Goal: Task Accomplishment & Management: Complete application form

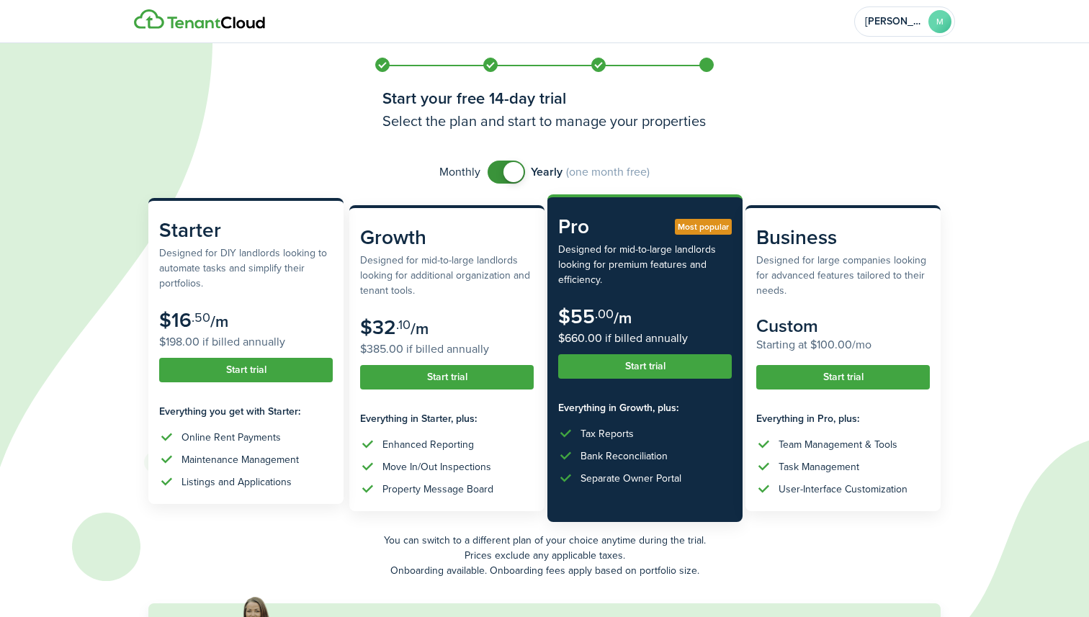
click at [244, 372] on button "Start trial" at bounding box center [246, 370] width 174 height 24
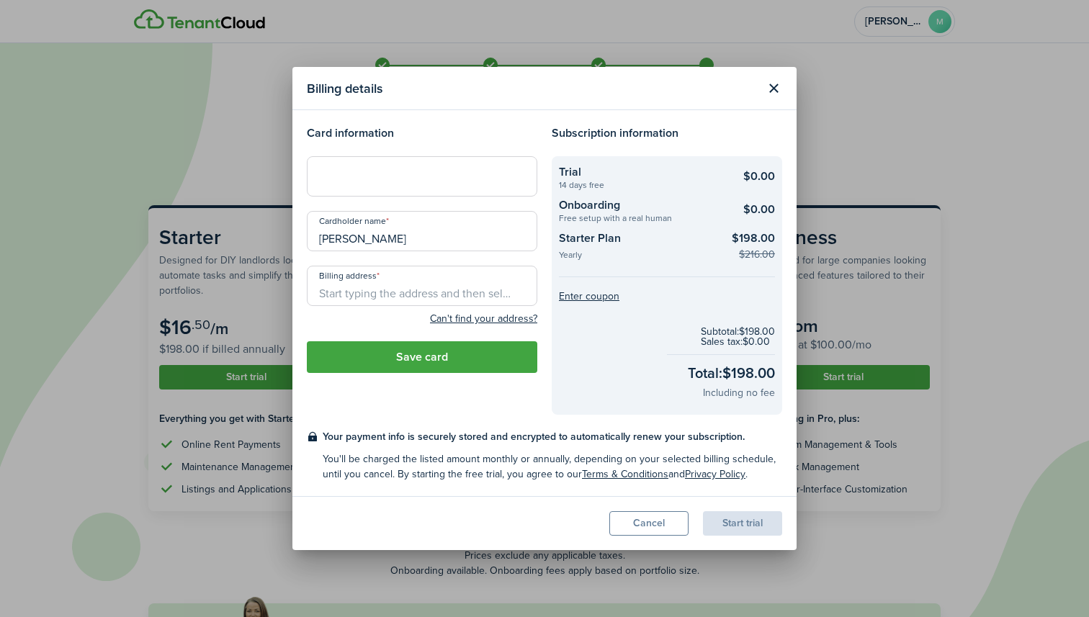
click at [358, 186] on div at bounding box center [422, 176] width 230 height 40
click at [404, 297] on input "Billing address" at bounding box center [422, 286] width 230 height 40
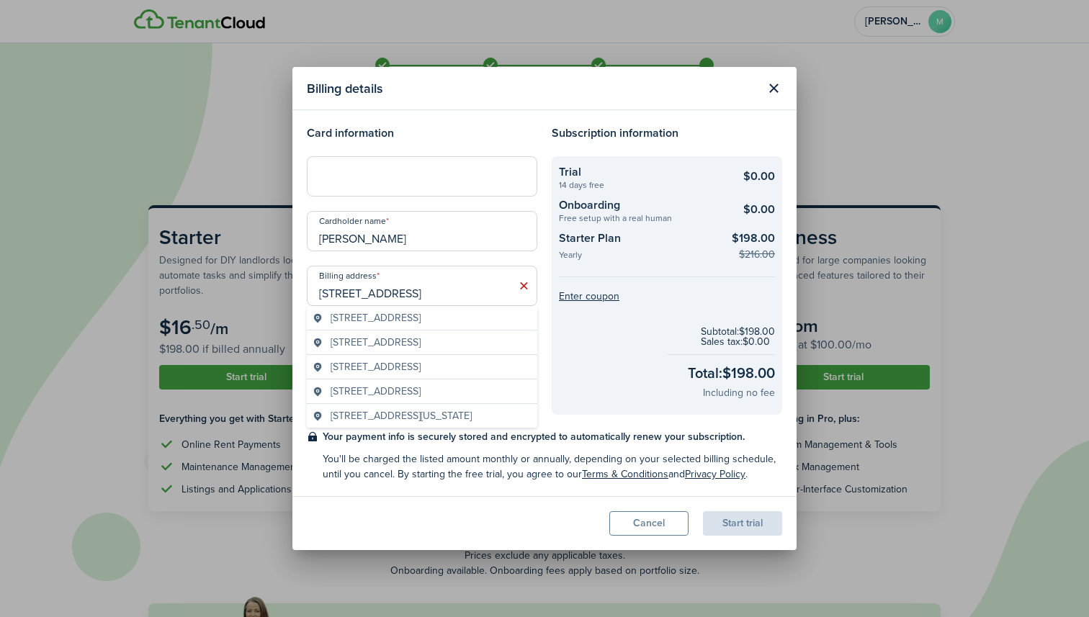
click at [383, 350] on span "[STREET_ADDRESS]" at bounding box center [375, 342] width 90 height 15
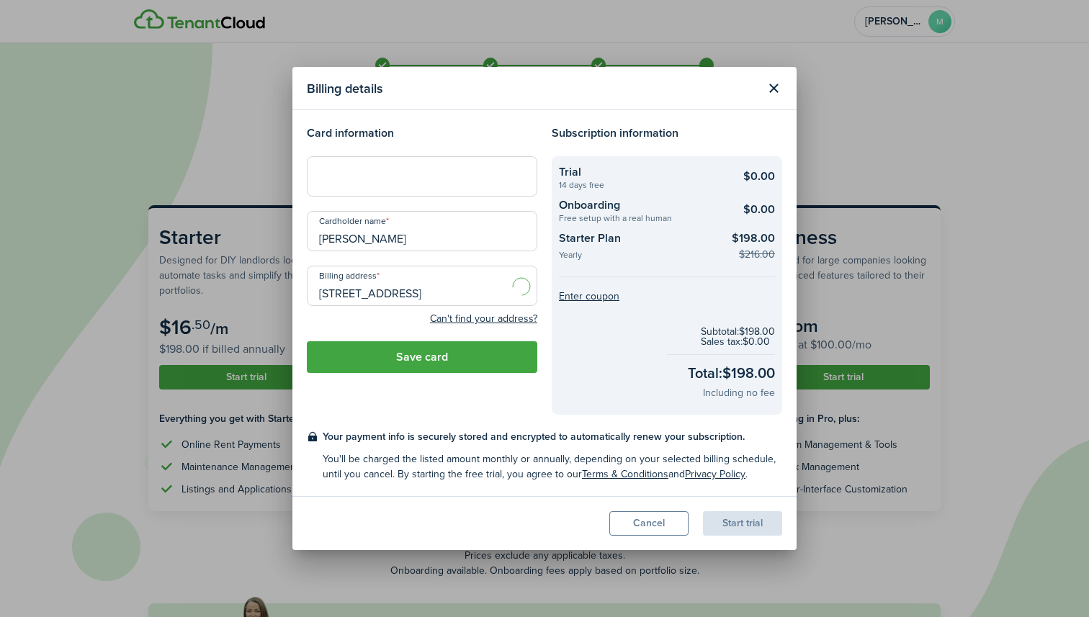
type input "[STREET_ADDRESS]"
click at [477, 349] on button "Save card" at bounding box center [422, 357] width 230 height 32
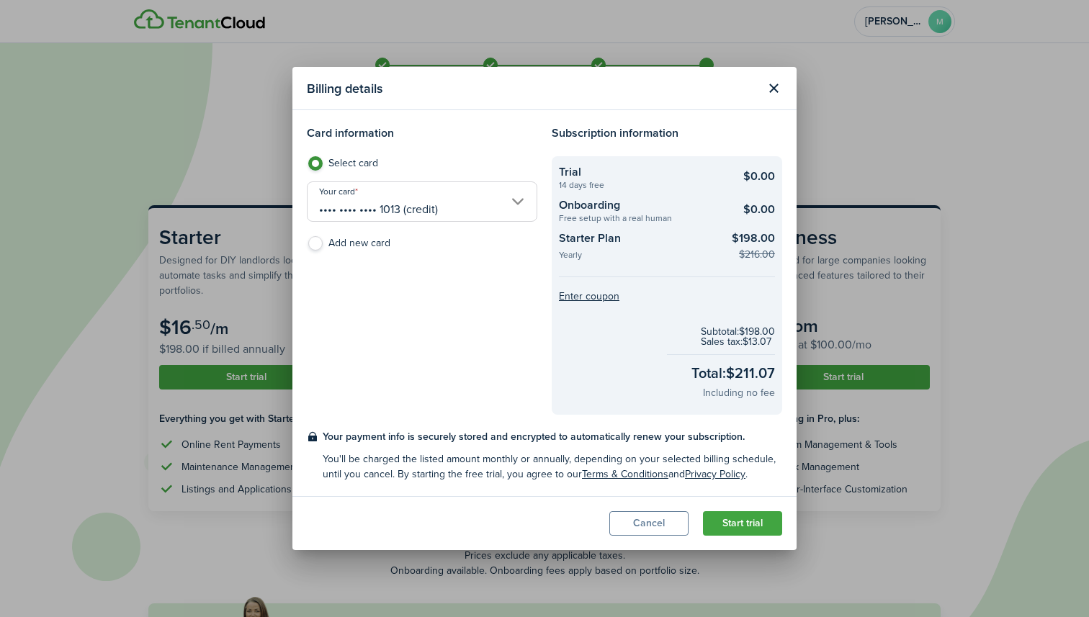
click at [728, 528] on button "Start trial" at bounding box center [742, 523] width 79 height 24
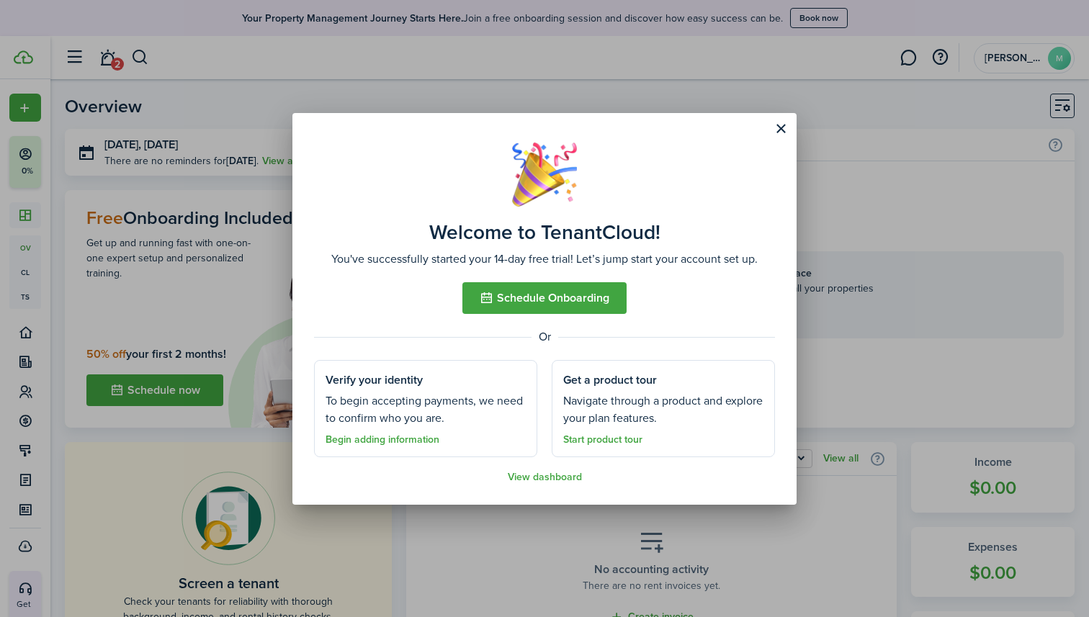
click at [403, 441] on link "Begin adding information" at bounding box center [382, 440] width 114 height 12
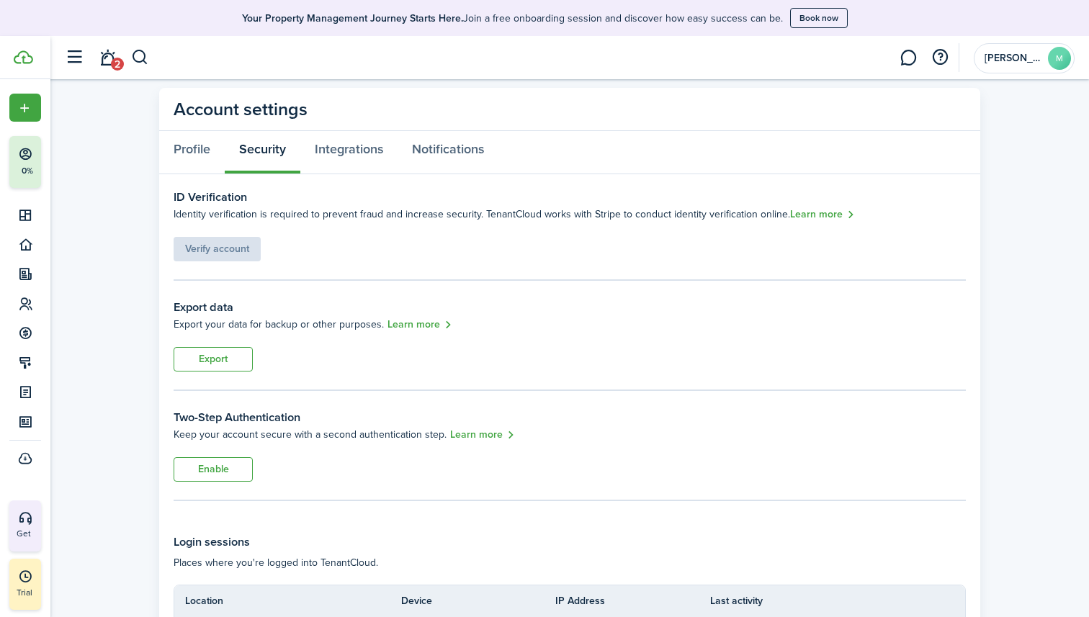
scroll to position [27, 0]
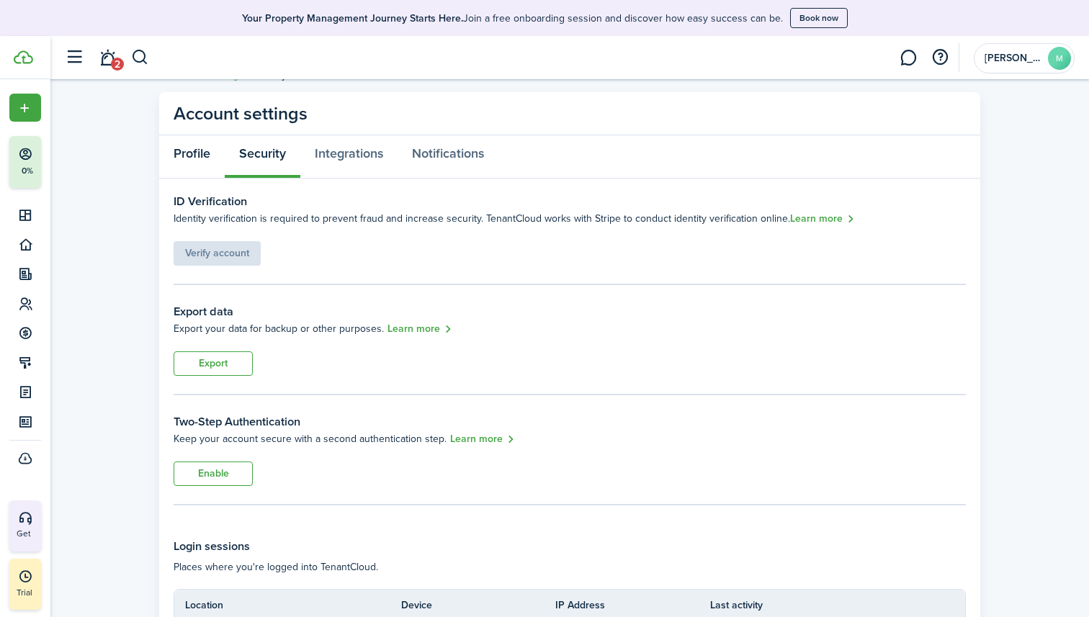
click at [189, 156] on link "Profile" at bounding box center [192, 156] width 66 height 43
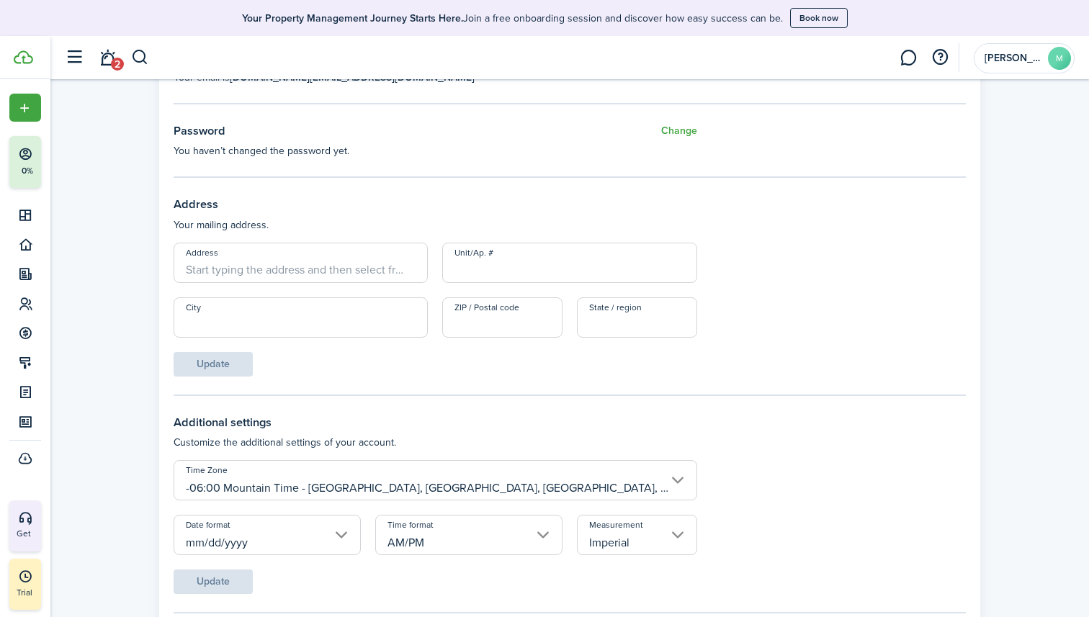
scroll to position [465, 0]
click at [276, 267] on input "Address" at bounding box center [301, 264] width 254 height 40
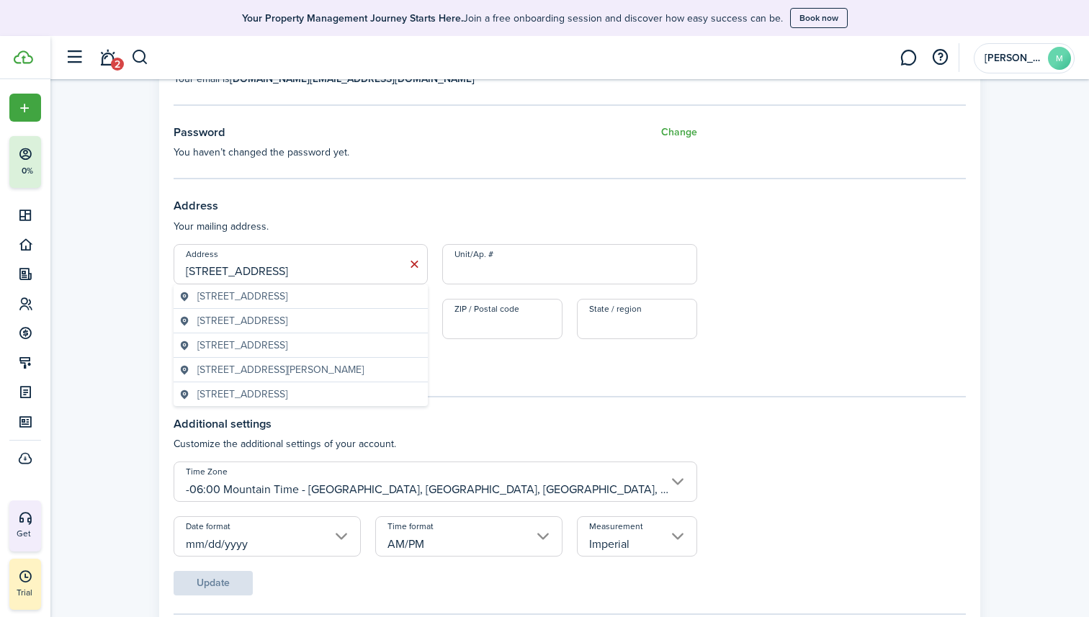
click at [267, 361] on div "[STREET_ADDRESS][PERSON_NAME]" at bounding box center [301, 370] width 254 height 24
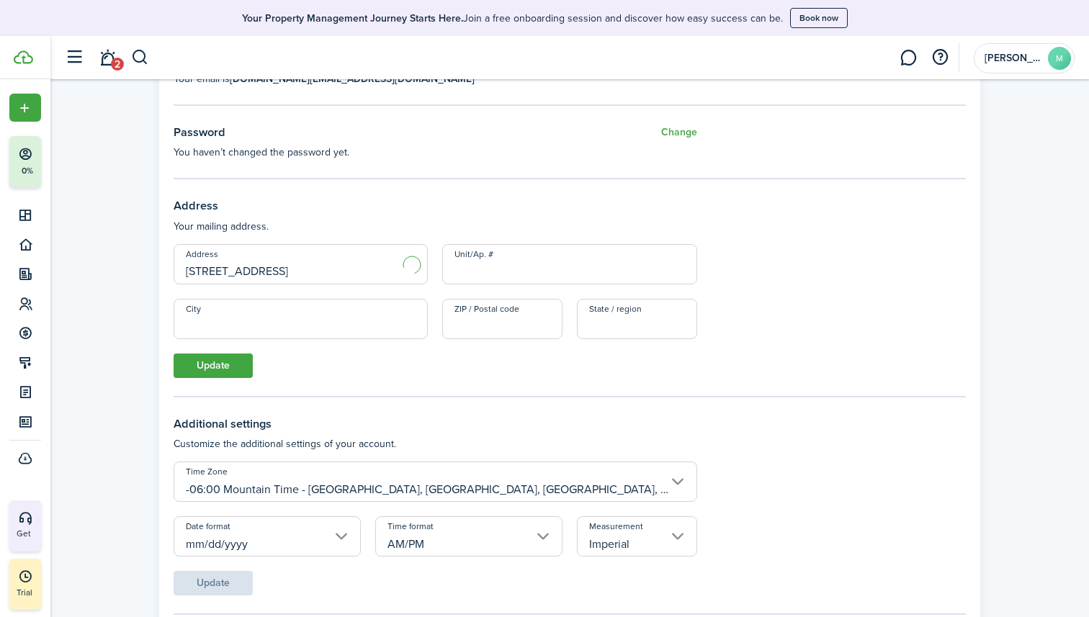
type input "[STREET_ADDRESS]"
type input "[PERSON_NAME]"
type input "83318"
type input "ID"
click at [222, 374] on button "Update" at bounding box center [213, 366] width 79 height 24
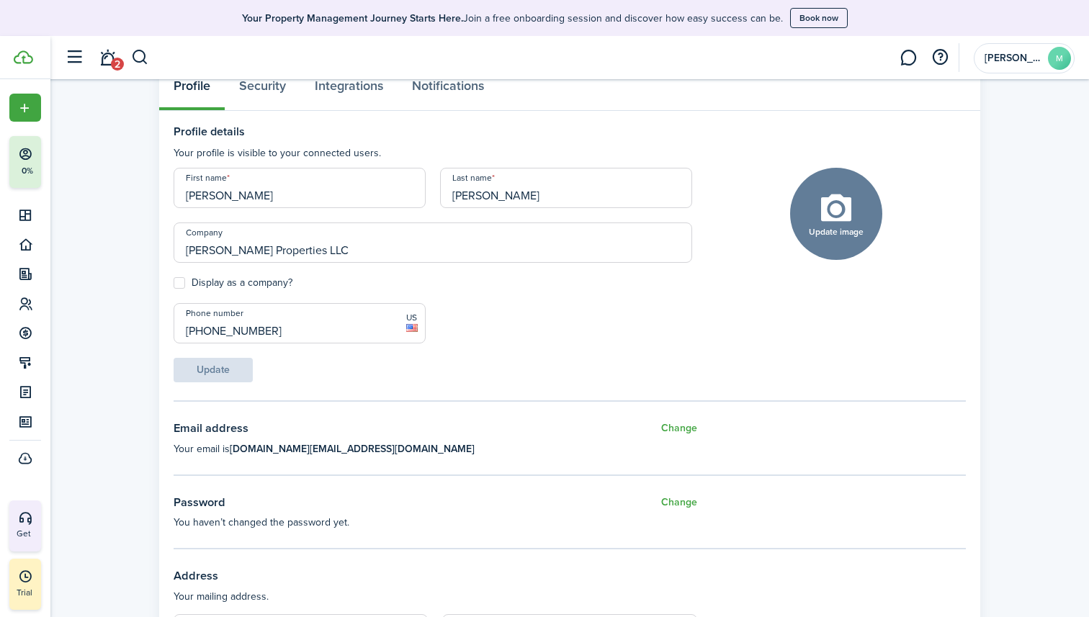
scroll to position [0, 0]
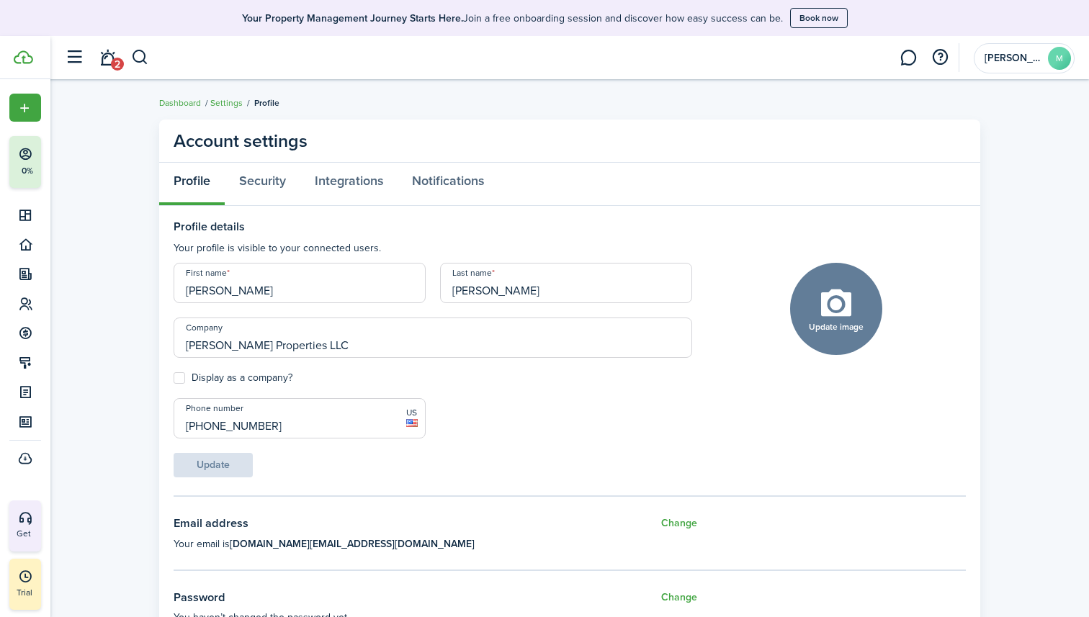
drag, startPoint x: 837, startPoint y: 323, endPoint x: 815, endPoint y: 359, distance: 43.0
click at [815, 359] on upload-avatar "Update image Upload file" at bounding box center [836, 370] width 92 height 215
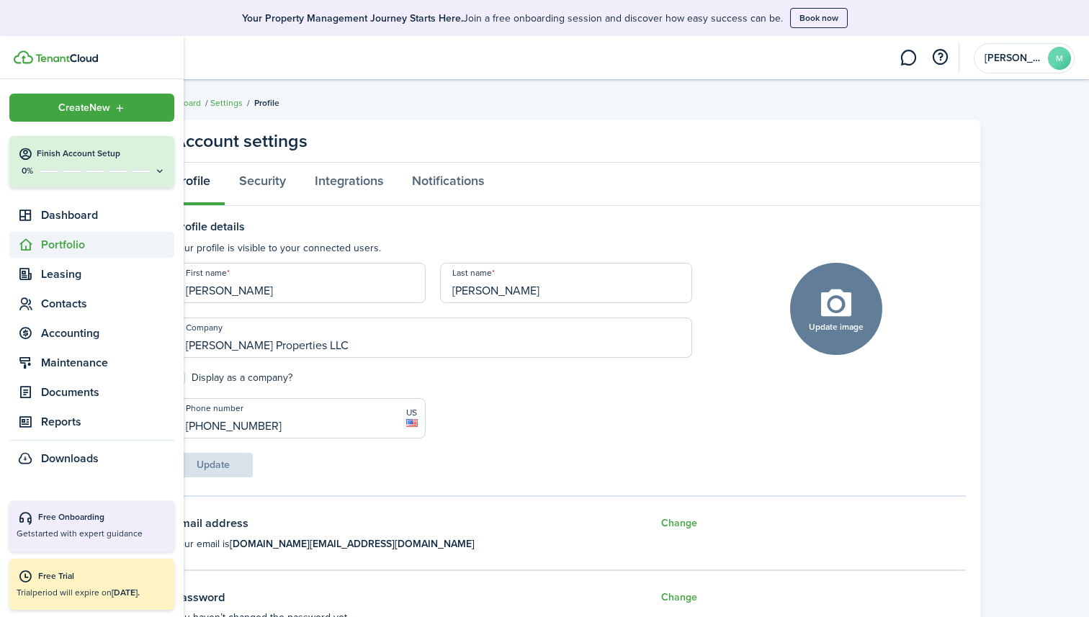
click at [42, 245] on span "Portfolio" at bounding box center [107, 244] width 133 height 17
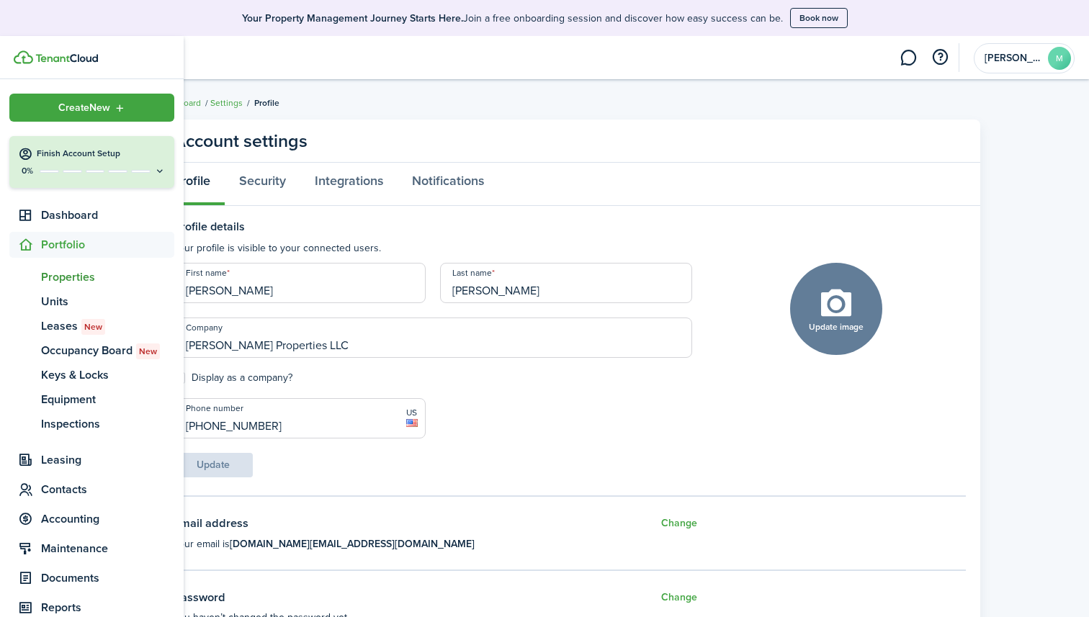
click at [63, 277] on span "Properties" at bounding box center [107, 277] width 133 height 17
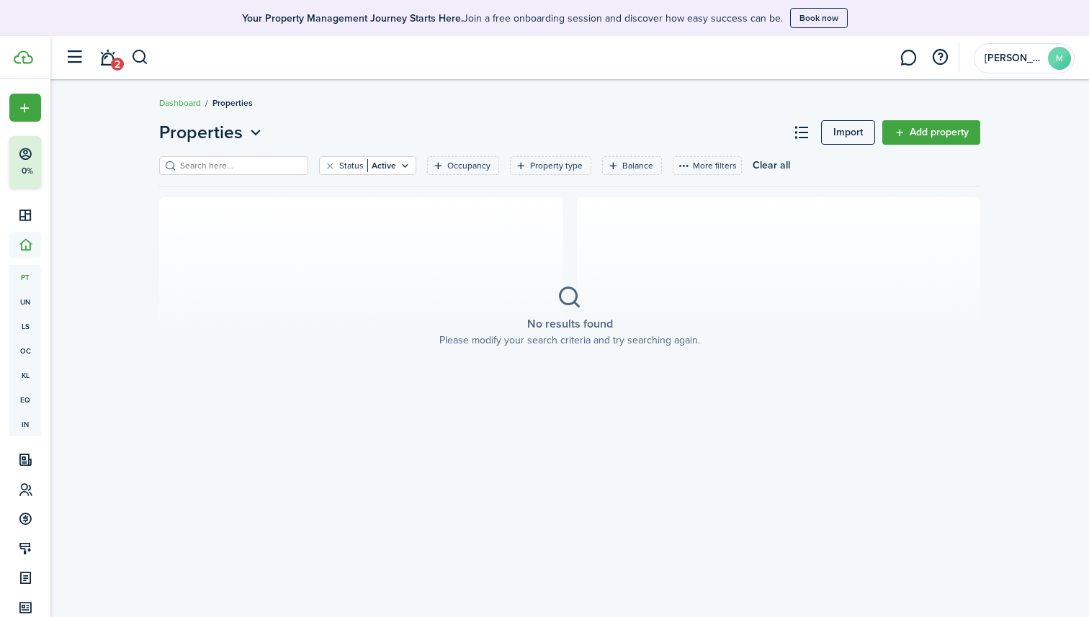
click at [933, 132] on link "Add property" at bounding box center [931, 132] width 98 height 24
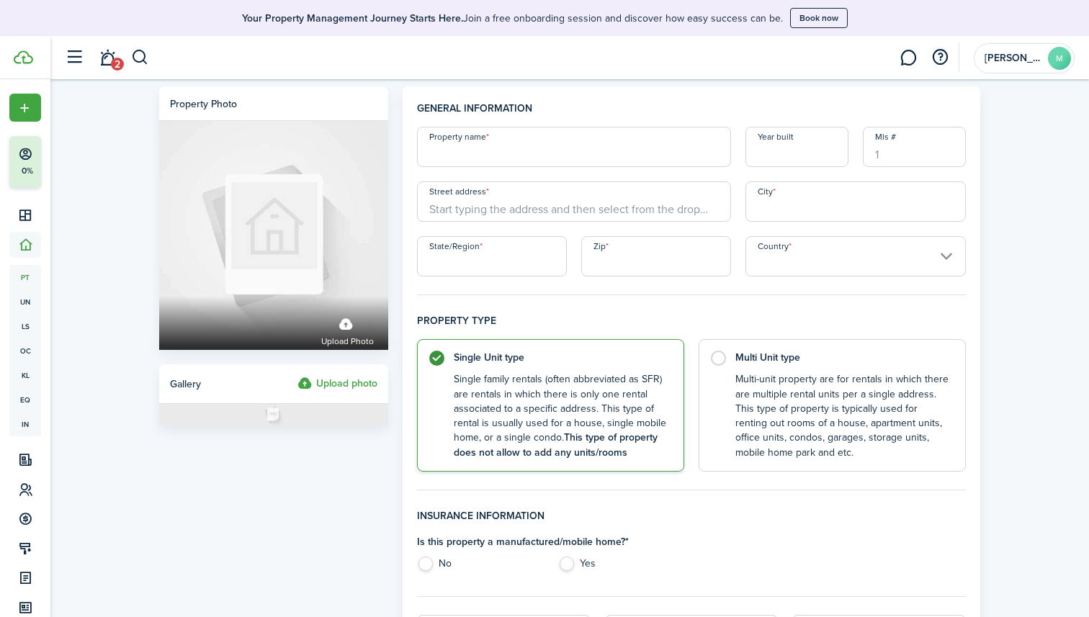
click at [559, 140] on input "Property name" at bounding box center [574, 147] width 314 height 40
type input "1"
click at [557, 200] on input "Street address" at bounding box center [574, 201] width 314 height 40
click at [535, 149] on input "Property name" at bounding box center [574, 147] width 314 height 40
type input "9"
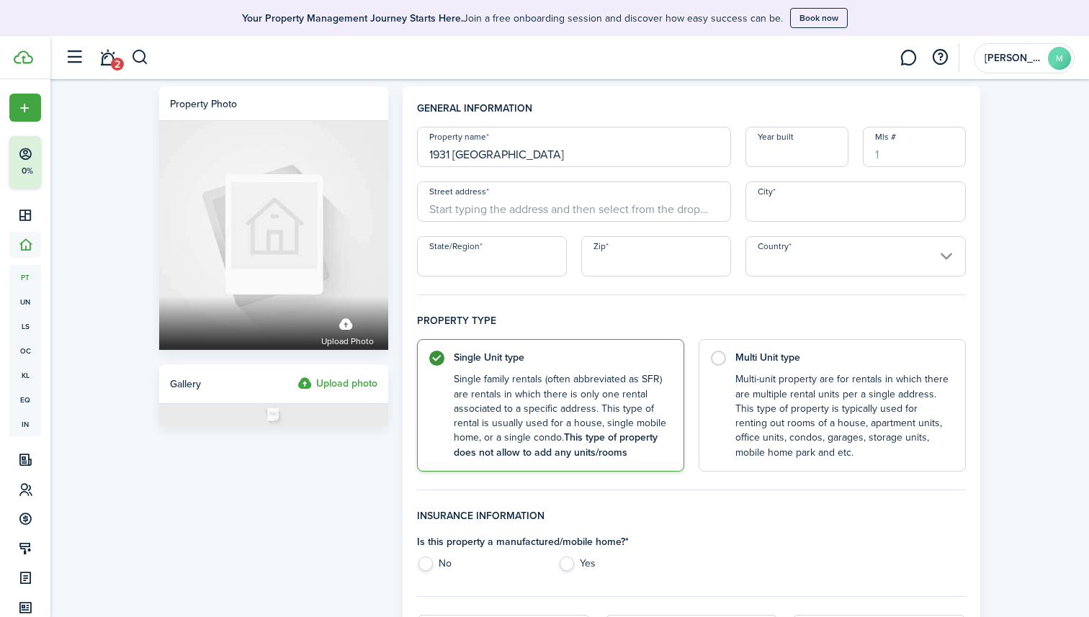
type input "1931 [GEOGRAPHIC_DATA]"
click at [656, 240] on geo-item "[STREET_ADDRESS]" at bounding box center [574, 233] width 302 height 15
type input "[STREET_ADDRESS]"
type input "Heyburn"
type input "ID"
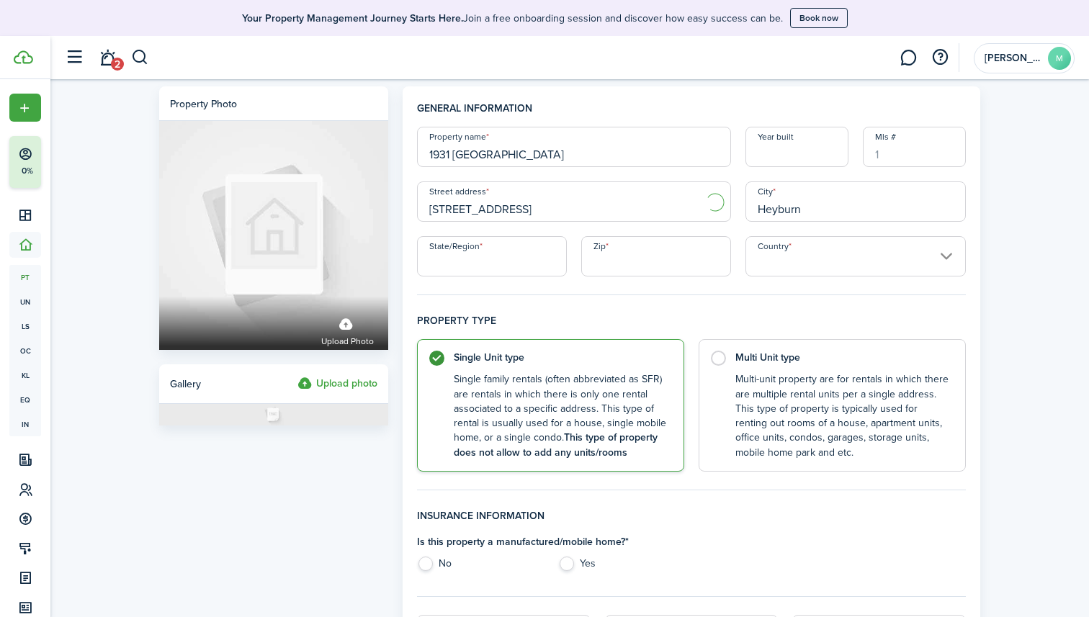
type input "83336"
type input "[GEOGRAPHIC_DATA]"
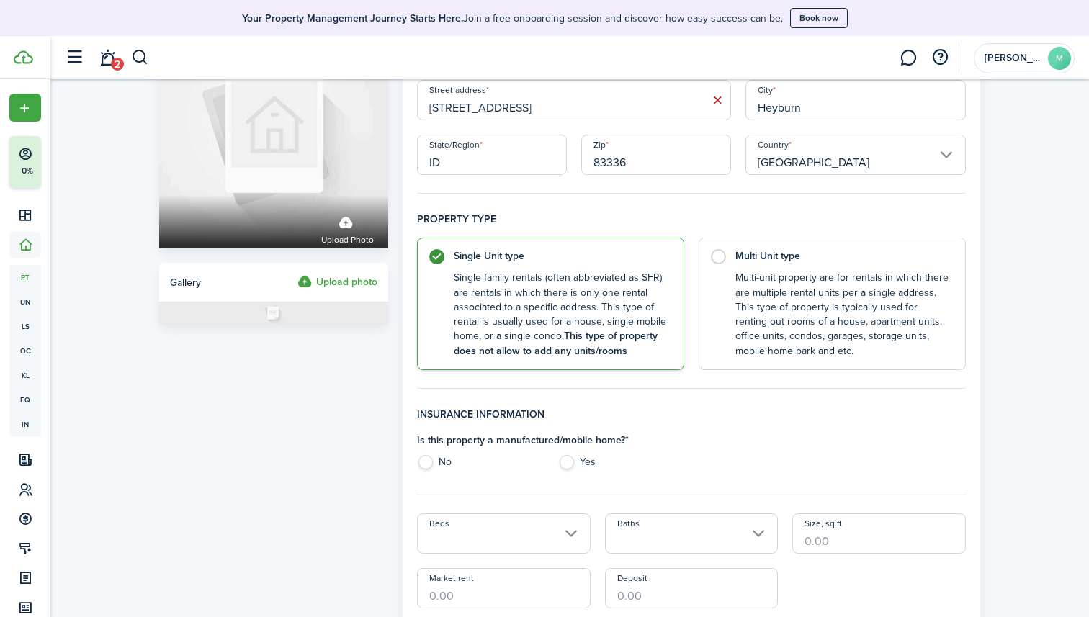
scroll to position [112, 0]
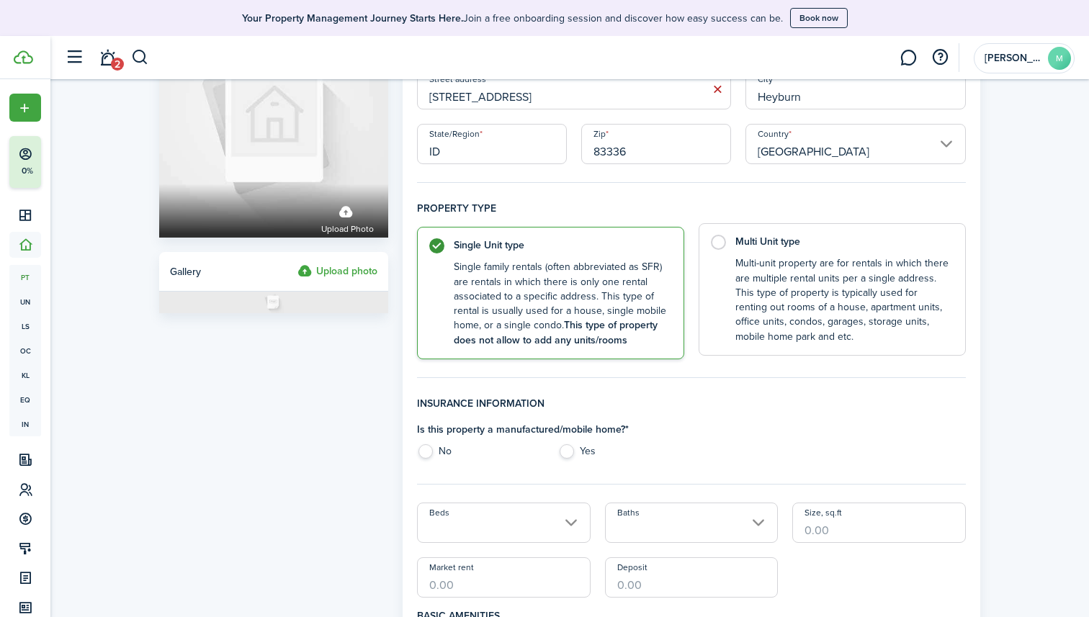
click at [773, 294] on control-radio-card-description "Multi-unit property are for rentals in which there are multiple rental units pe…" at bounding box center [842, 300] width 215 height 88
radio input "false"
radio input "true"
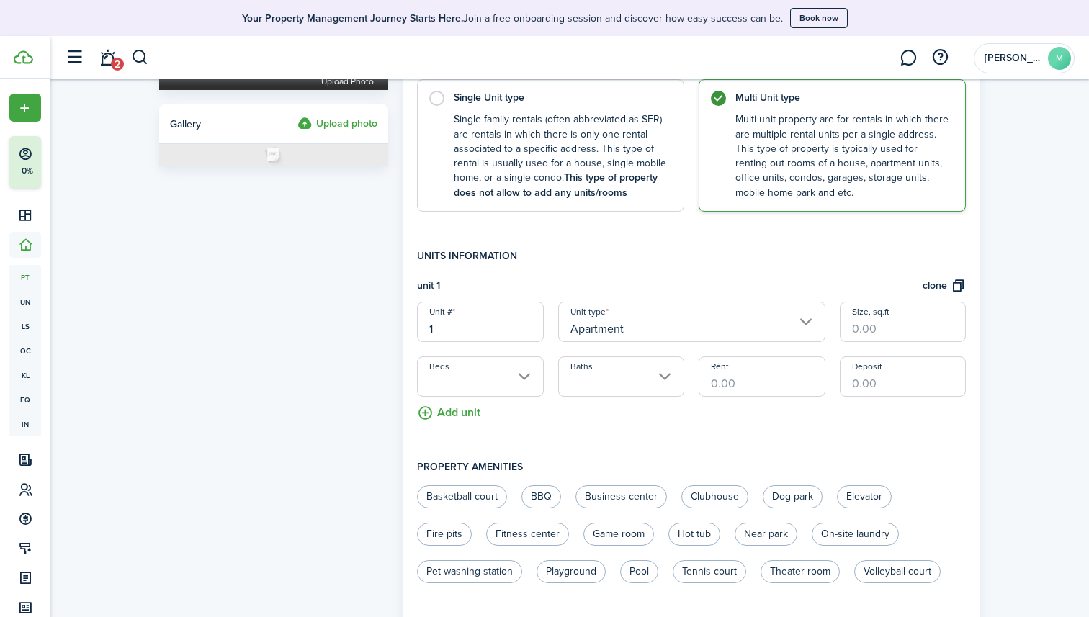
scroll to position [290, 0]
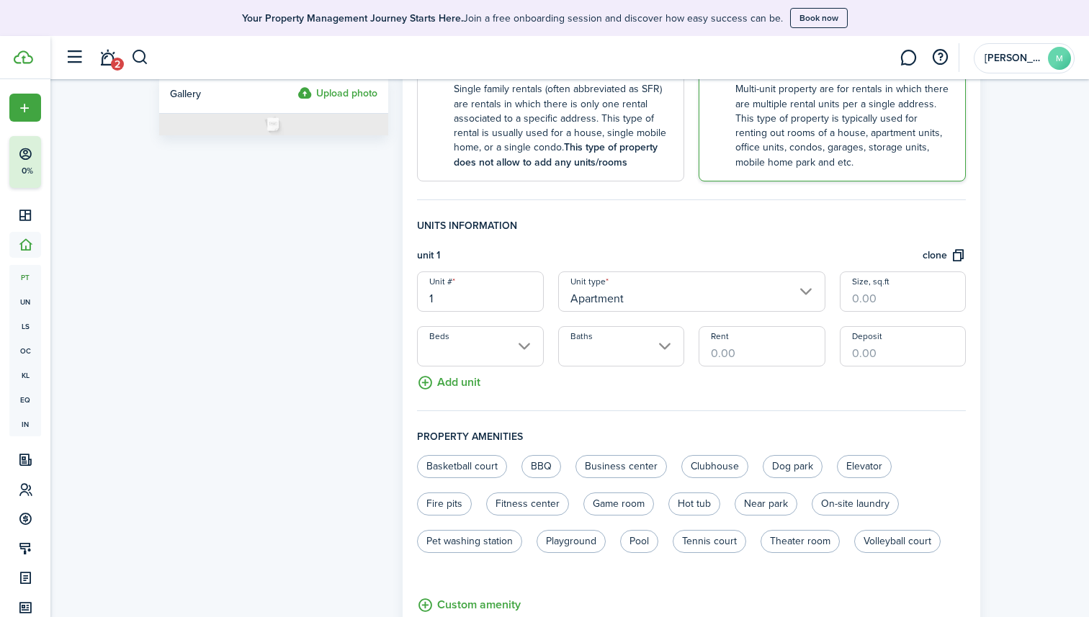
click at [603, 301] on input "Apartment" at bounding box center [691, 291] width 267 height 40
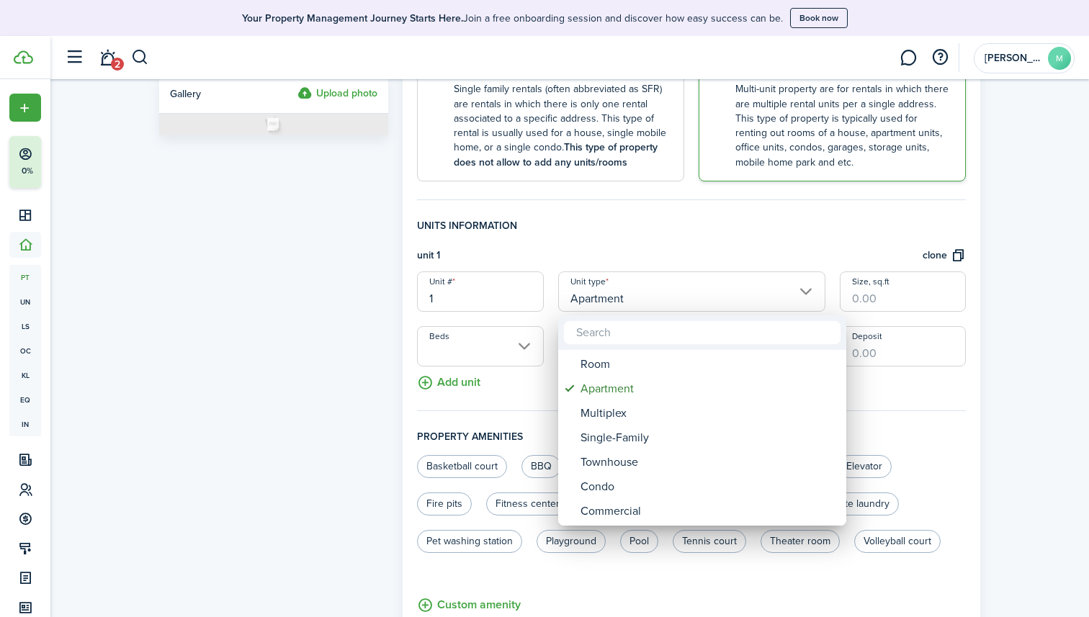
click at [608, 259] on div at bounding box center [544, 308] width 1319 height 847
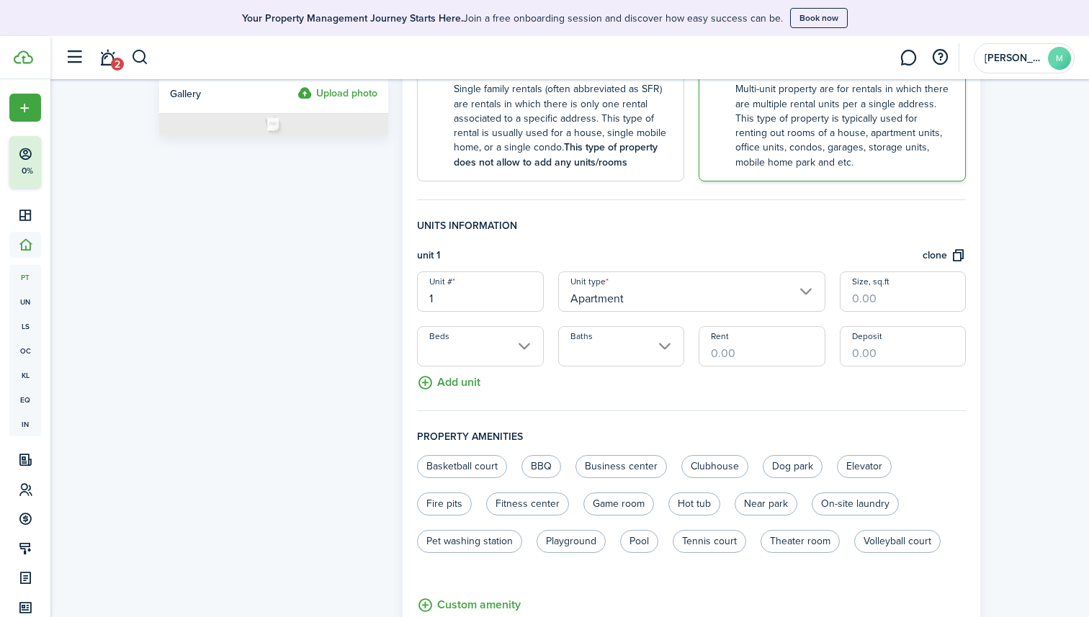
click at [457, 387] on button "Add unit" at bounding box center [448, 379] width 63 height 25
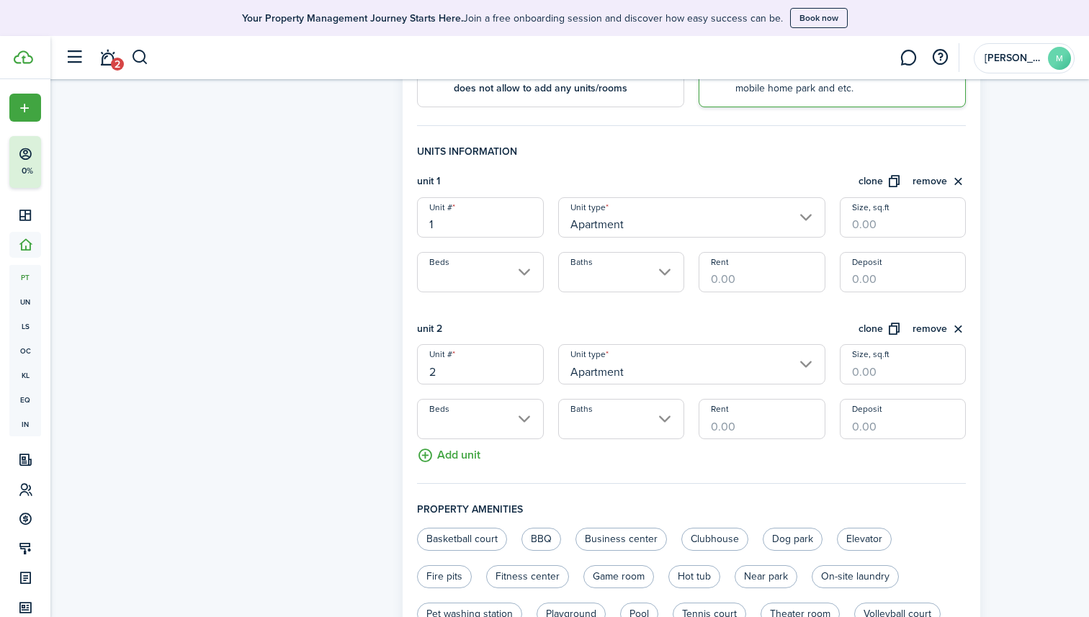
scroll to position [367, 0]
click at [457, 451] on button "Add unit" at bounding box center [448, 448] width 63 height 25
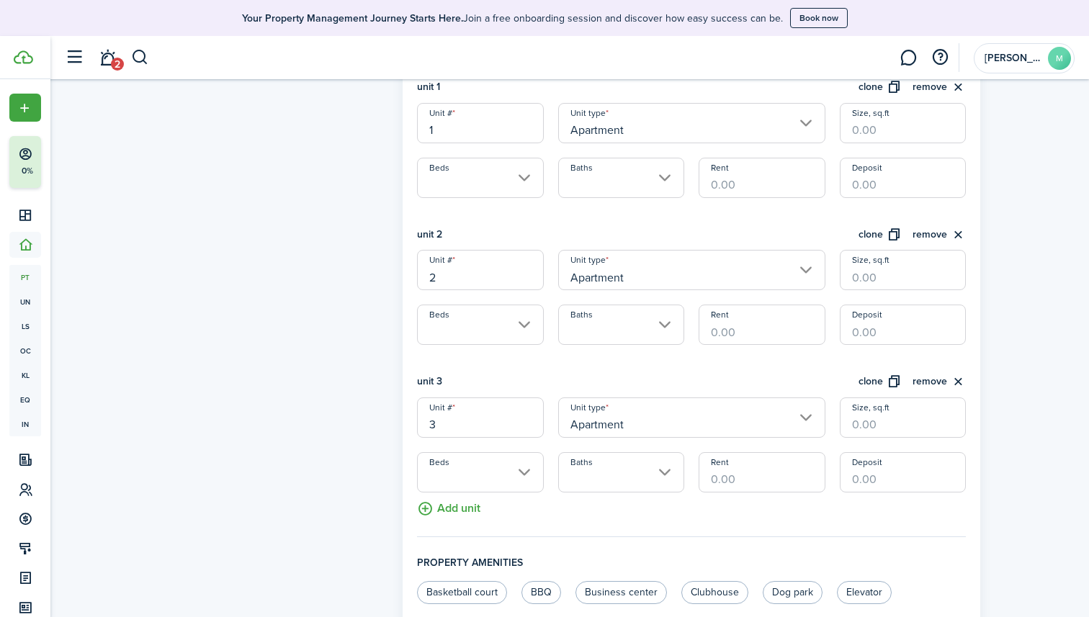
scroll to position [503, 0]
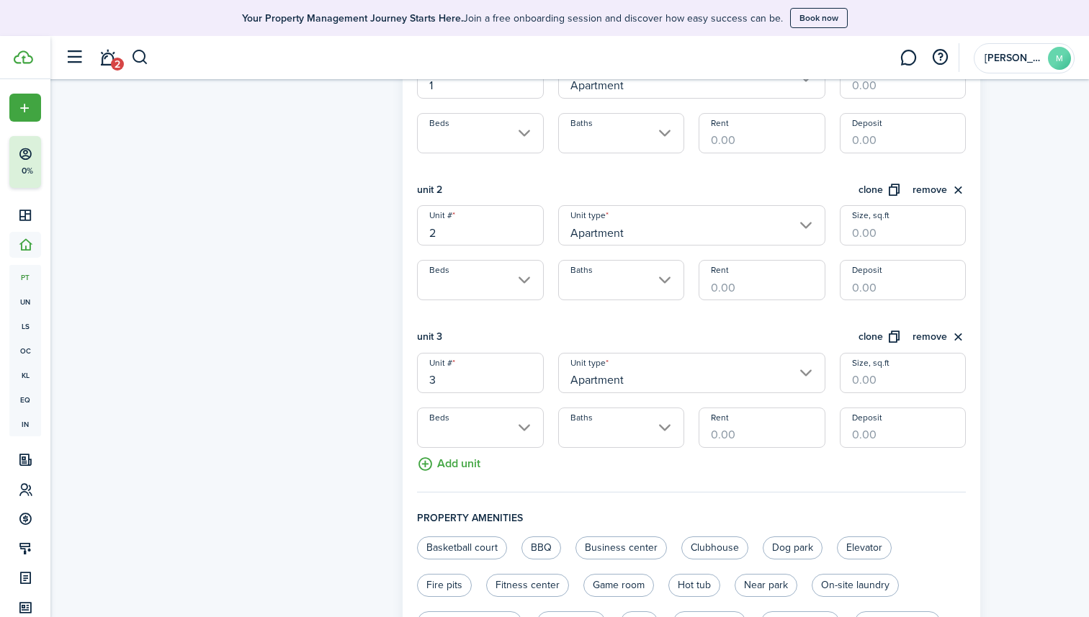
click at [455, 458] on button "Add unit" at bounding box center [448, 460] width 63 height 25
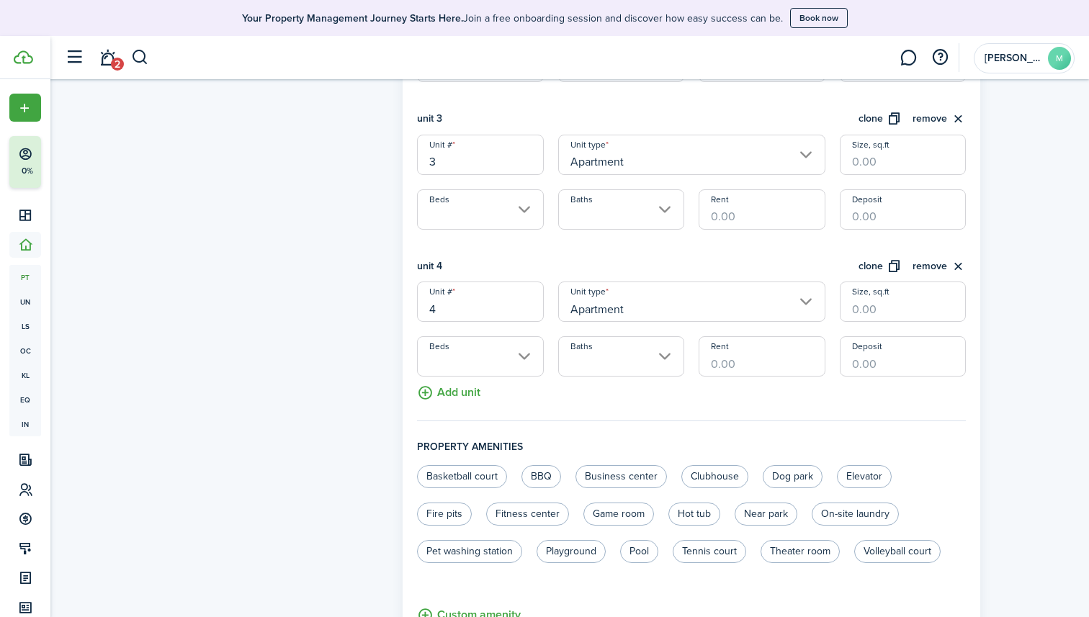
scroll to position [736, 0]
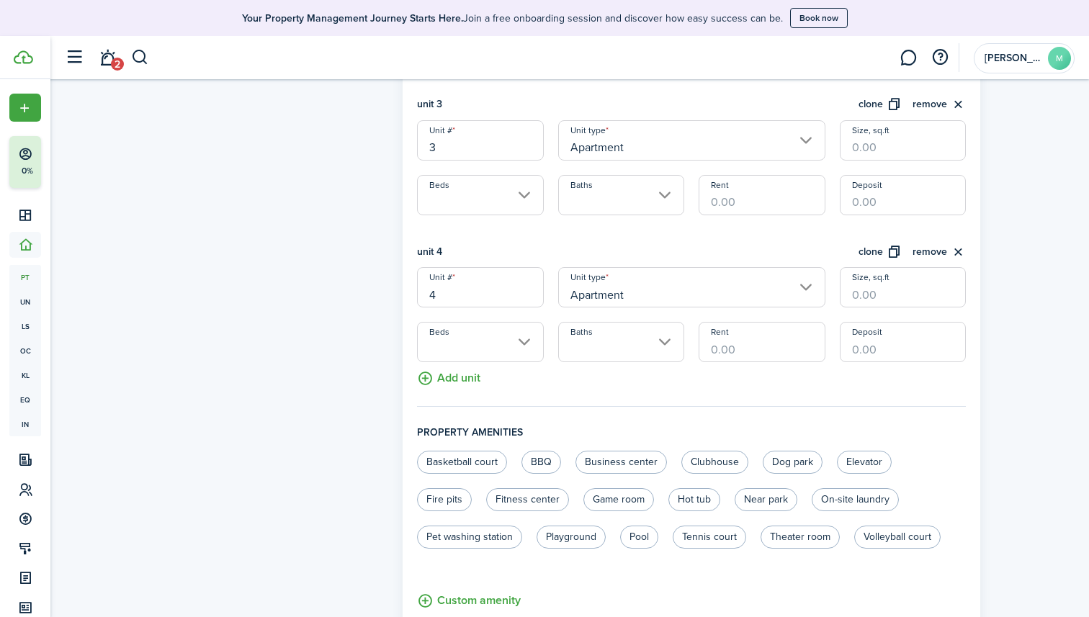
click at [462, 381] on button "Add unit" at bounding box center [448, 374] width 63 height 25
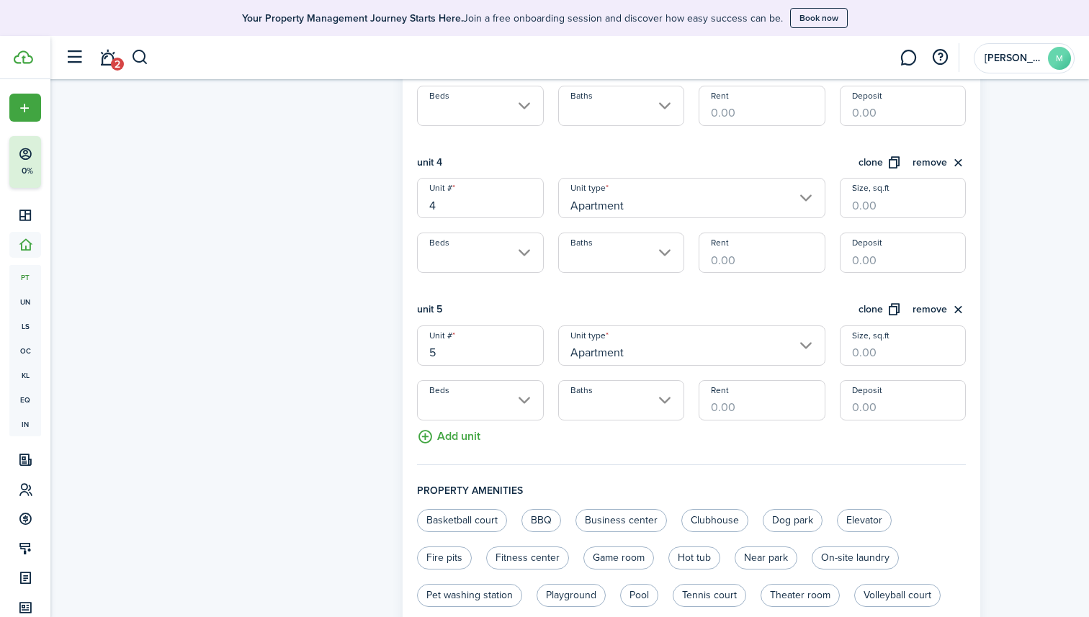
click at [454, 439] on button "Add unit" at bounding box center [448, 433] width 63 height 25
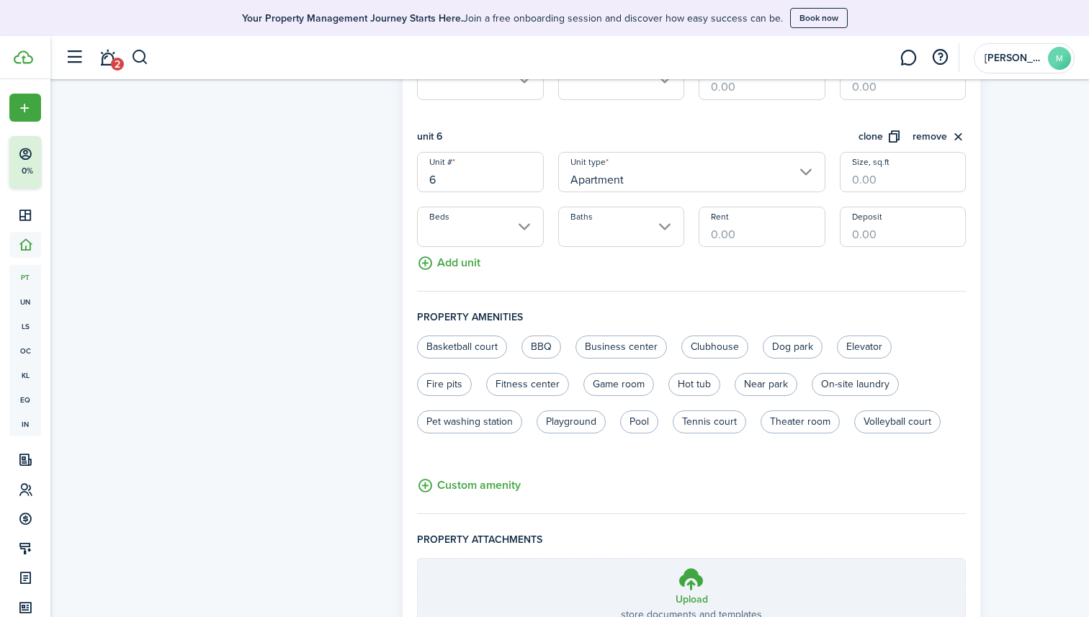
scroll to position [1156, 0]
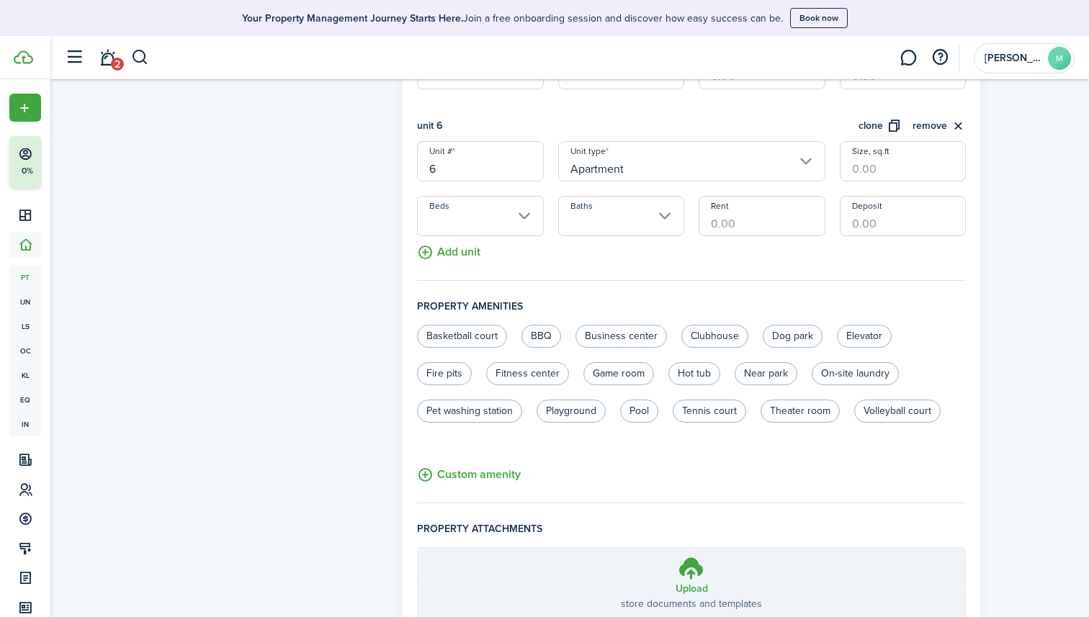
click at [475, 254] on button "Add unit" at bounding box center [448, 248] width 63 height 25
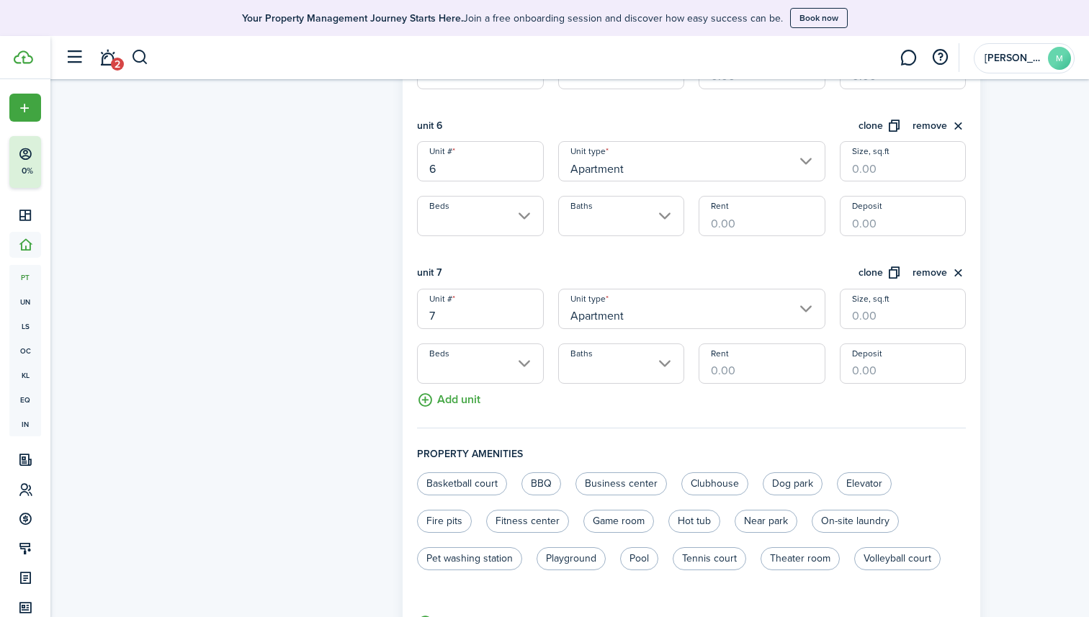
click at [508, 222] on input "Beds" at bounding box center [480, 216] width 126 height 40
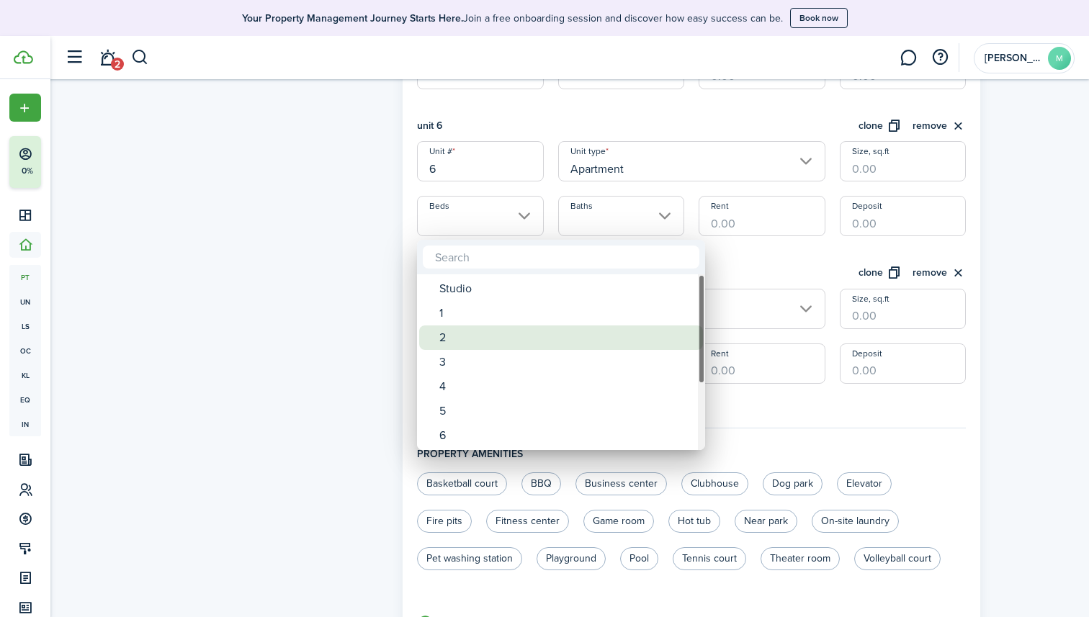
click at [472, 343] on div "2" at bounding box center [566, 337] width 255 height 24
type input "2"
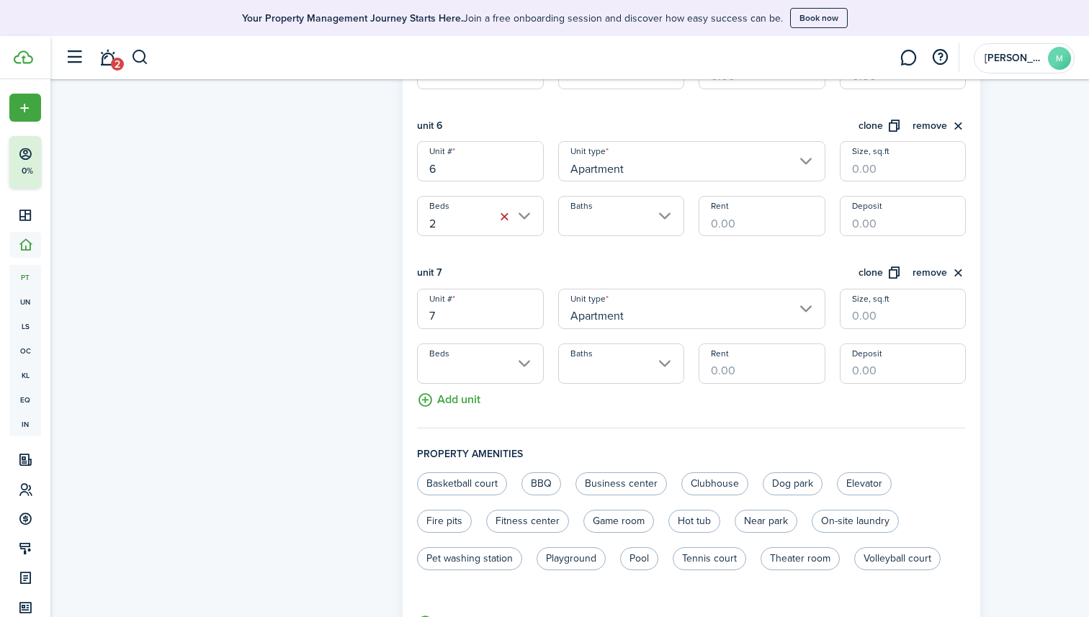
click at [613, 222] on input "Baths" at bounding box center [621, 216] width 126 height 40
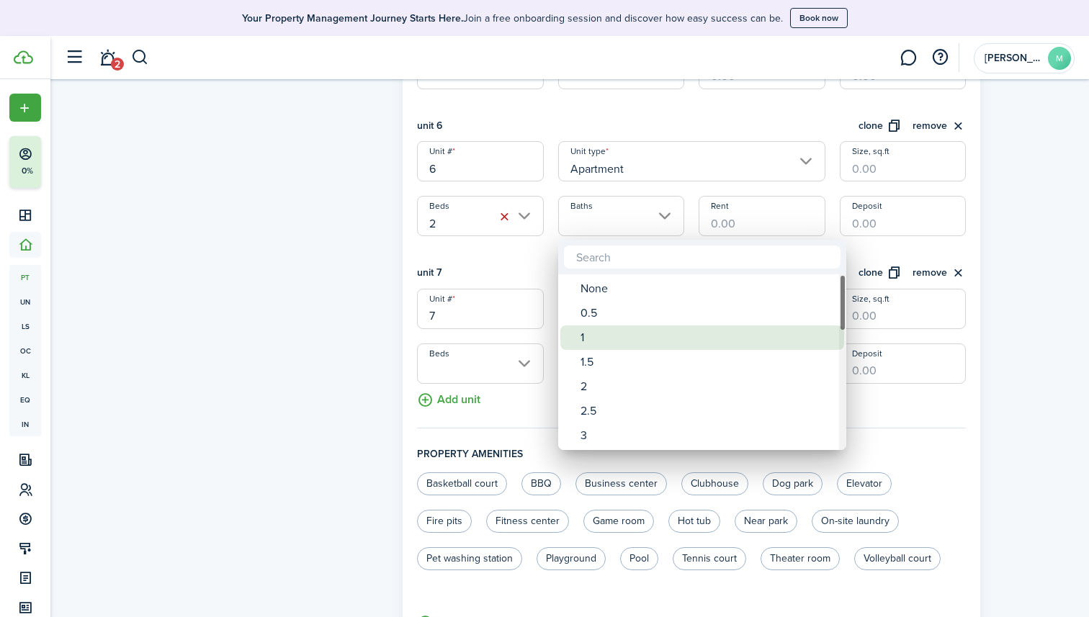
click at [591, 341] on div "1" at bounding box center [707, 337] width 255 height 24
type input "1"
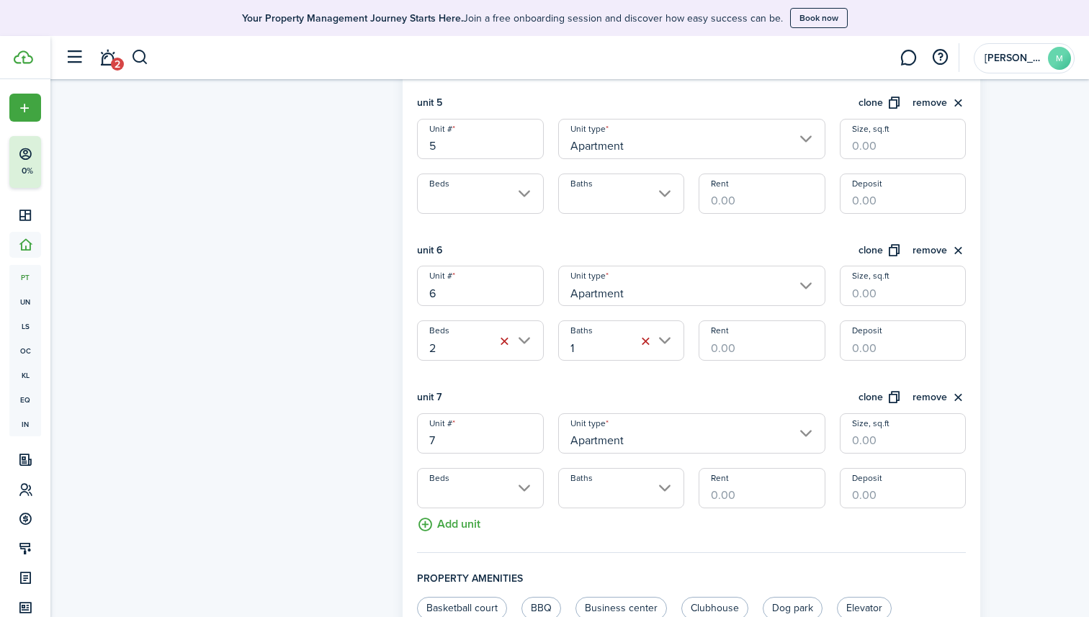
scroll to position [1024, 0]
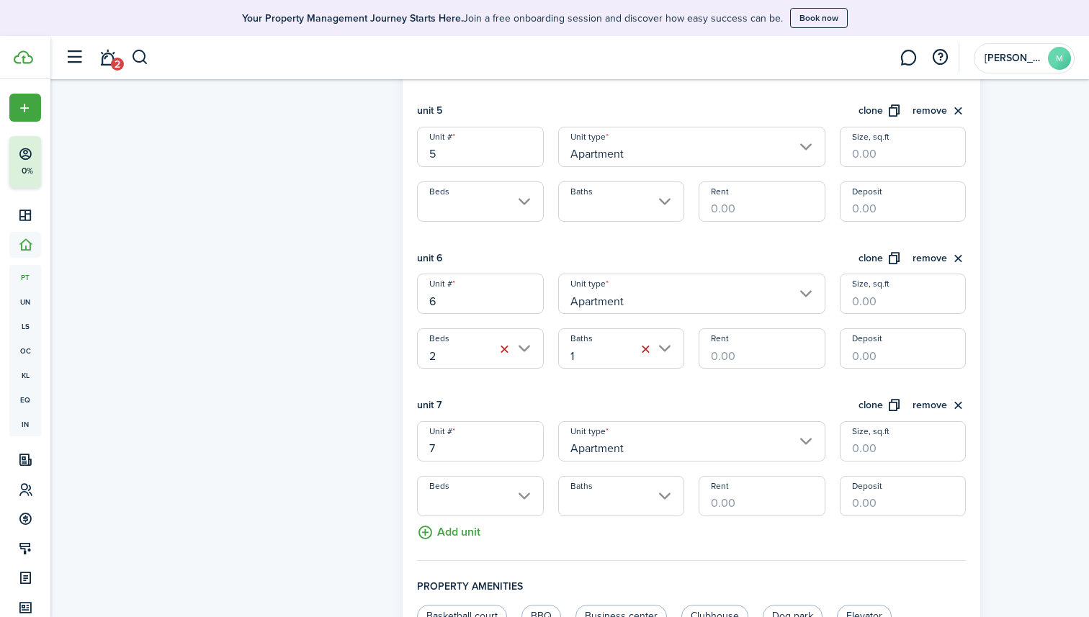
click at [760, 362] on input "Rent" at bounding box center [761, 348] width 126 height 40
type input "$700.00"
click at [858, 359] on input "Deposit" at bounding box center [903, 348] width 126 height 40
type input "$700.00"
click at [352, 329] on div "Property photo Upload photo Gallery Upload photo" at bounding box center [273, 17] width 243 height 1909
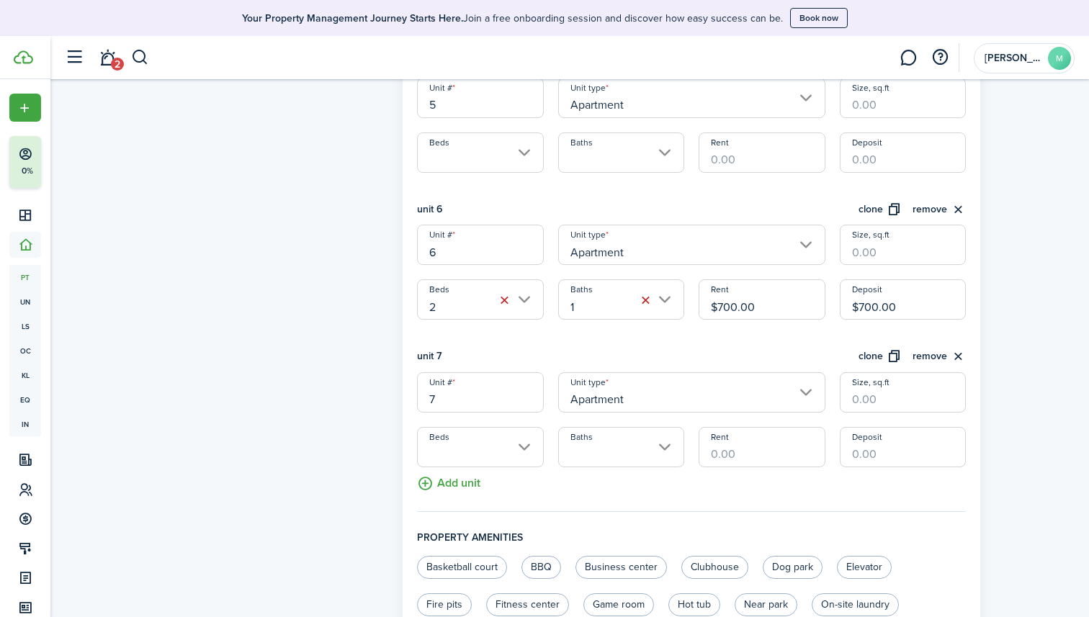
scroll to position [1082, 0]
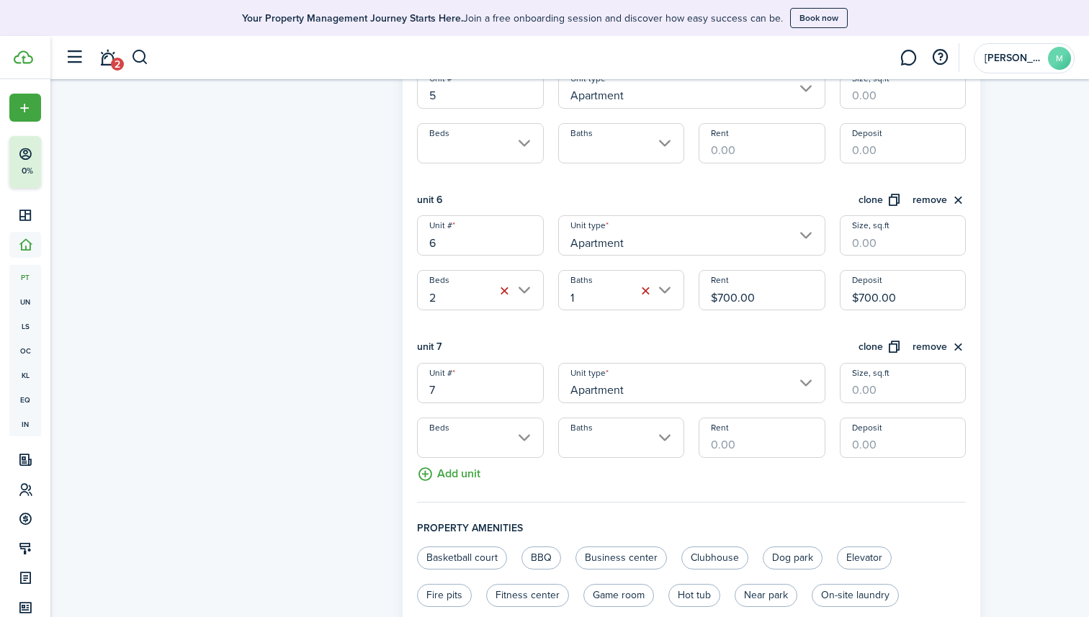
click at [456, 439] on input "Beds" at bounding box center [480, 438] width 126 height 40
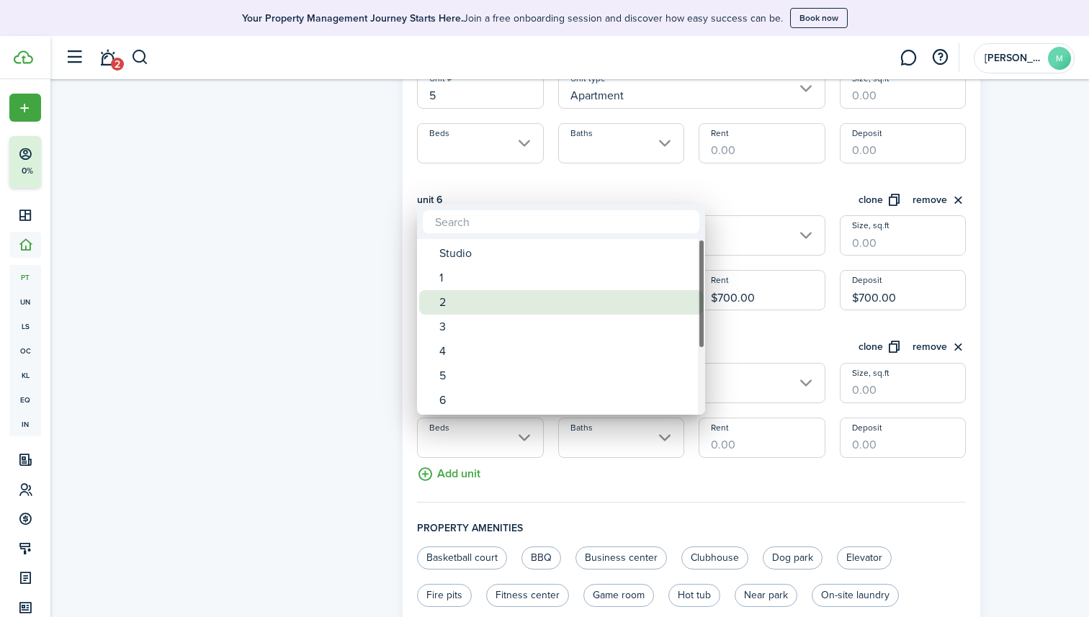
click at [471, 302] on div "2" at bounding box center [566, 302] width 255 height 24
type input "2"
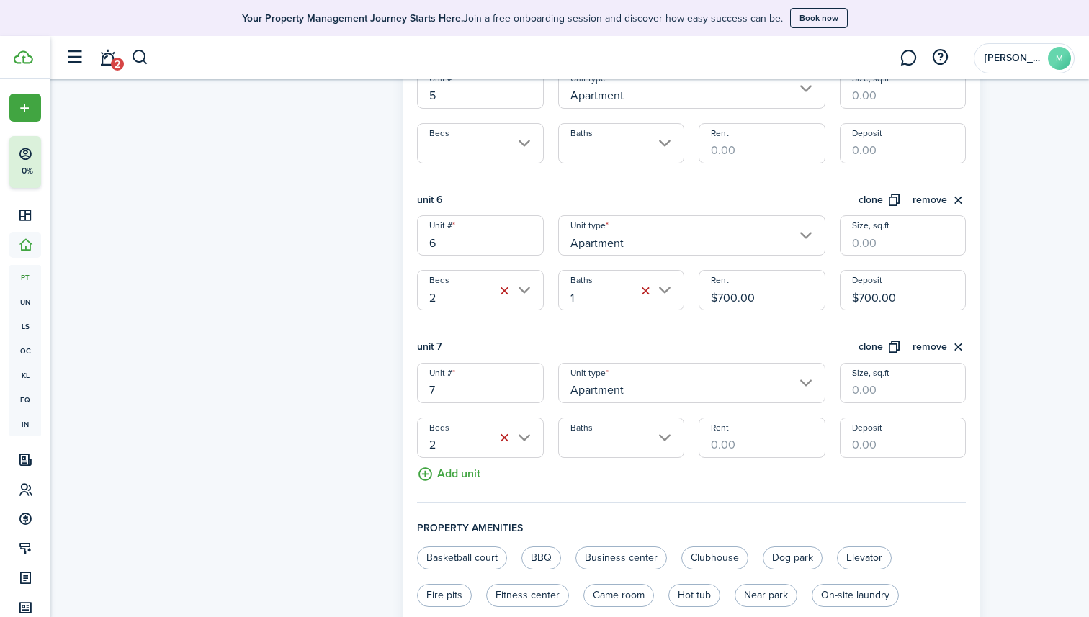
click at [590, 435] on input "Baths" at bounding box center [621, 438] width 126 height 40
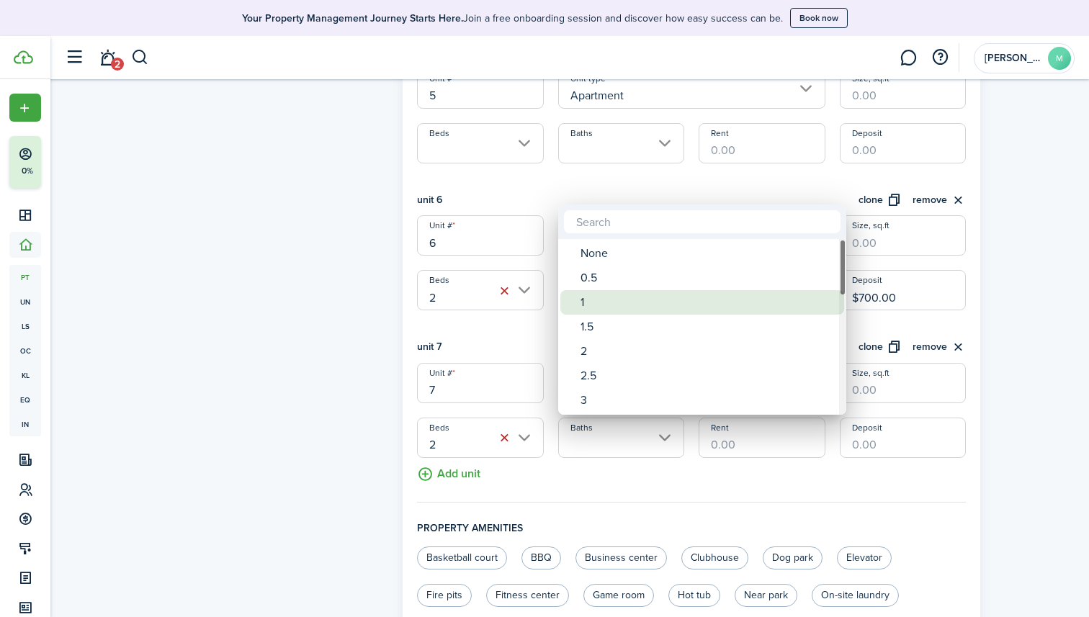
click at [614, 305] on div "1" at bounding box center [707, 302] width 255 height 24
type input "1"
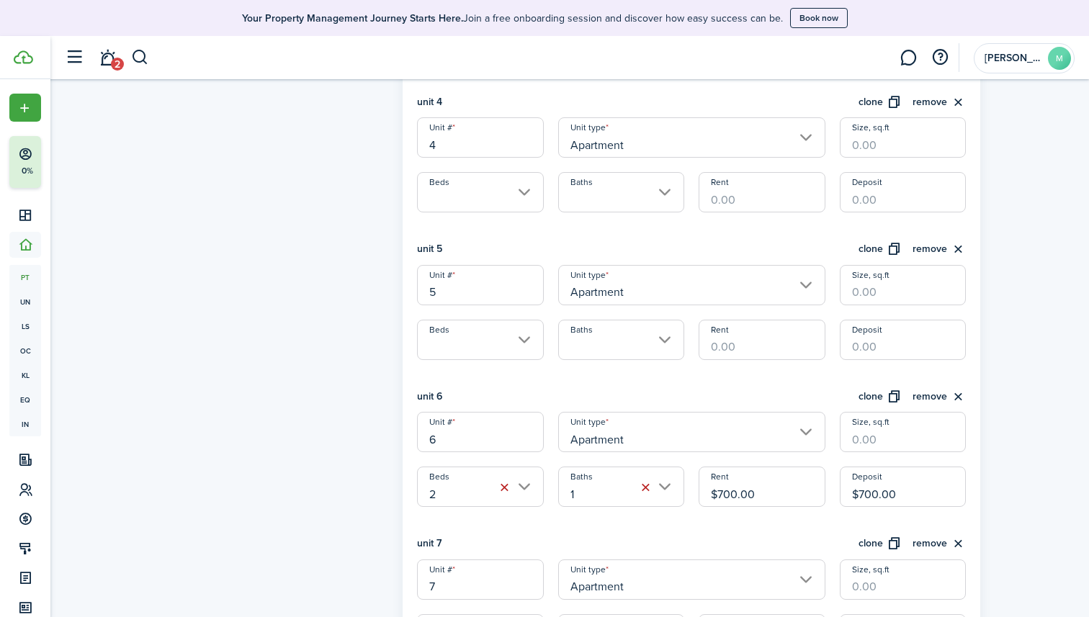
scroll to position [921, 0]
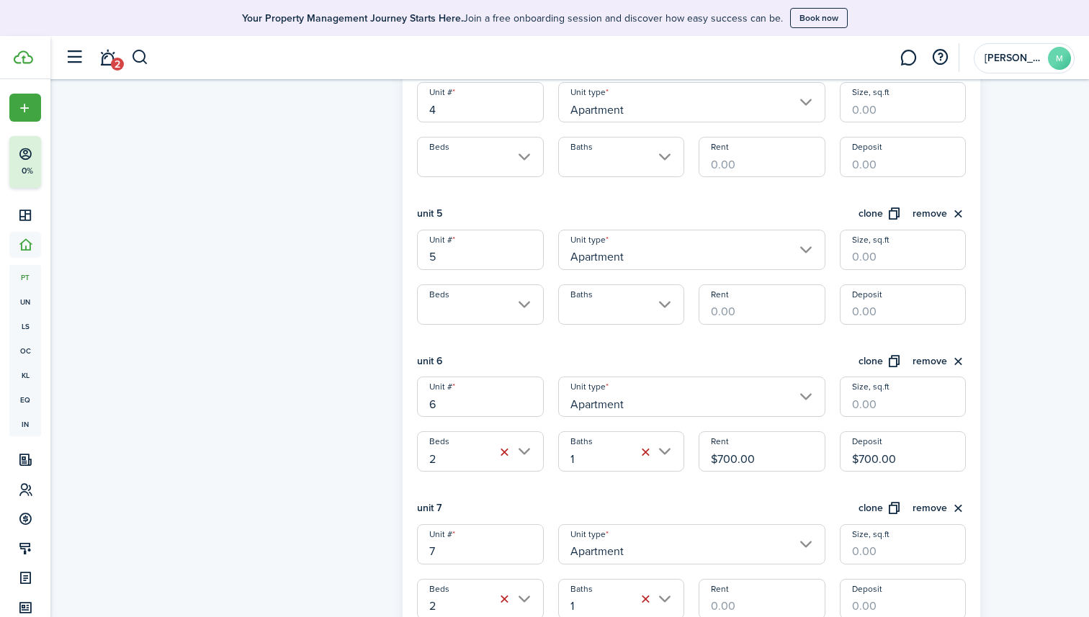
click at [536, 307] on input "Beds" at bounding box center [480, 304] width 126 height 40
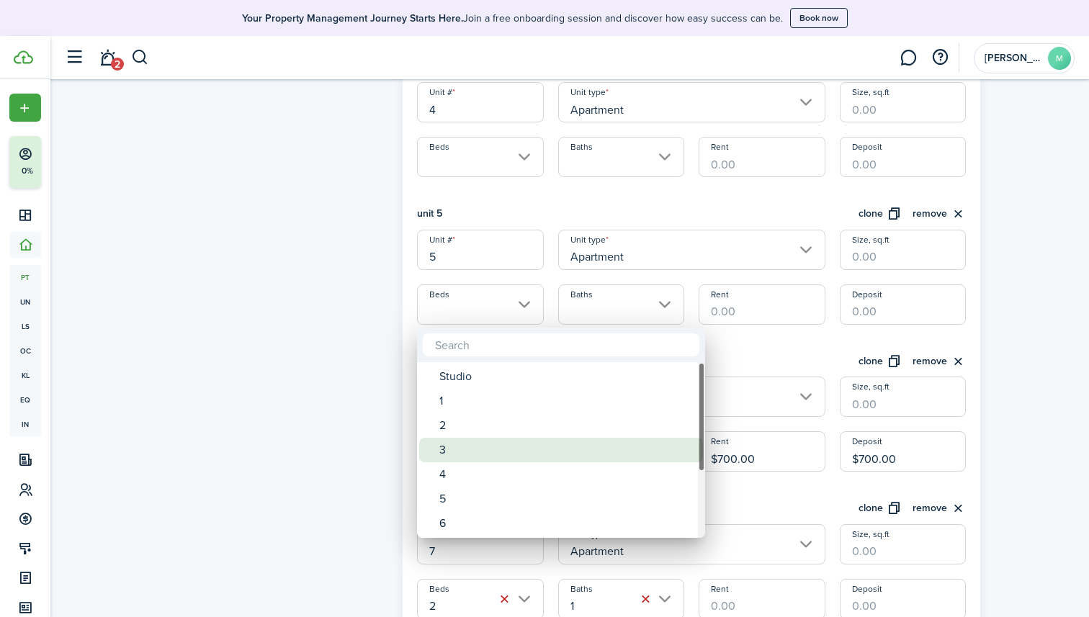
click at [462, 457] on div "3" at bounding box center [566, 450] width 255 height 24
type input "3"
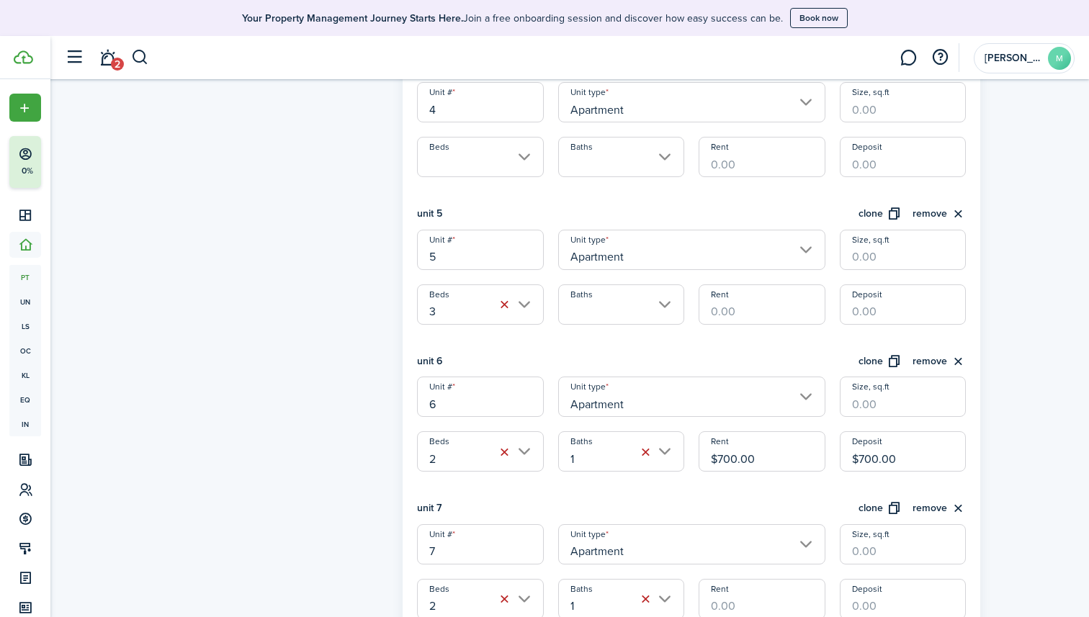
click at [590, 326] on div "unit 1 clone remove Unit # 1 Unit type Apartment Size, sq.ft Beds Baths Rent De…" at bounding box center [691, 118] width 549 height 1002
click at [593, 315] on input "Baths" at bounding box center [621, 304] width 126 height 40
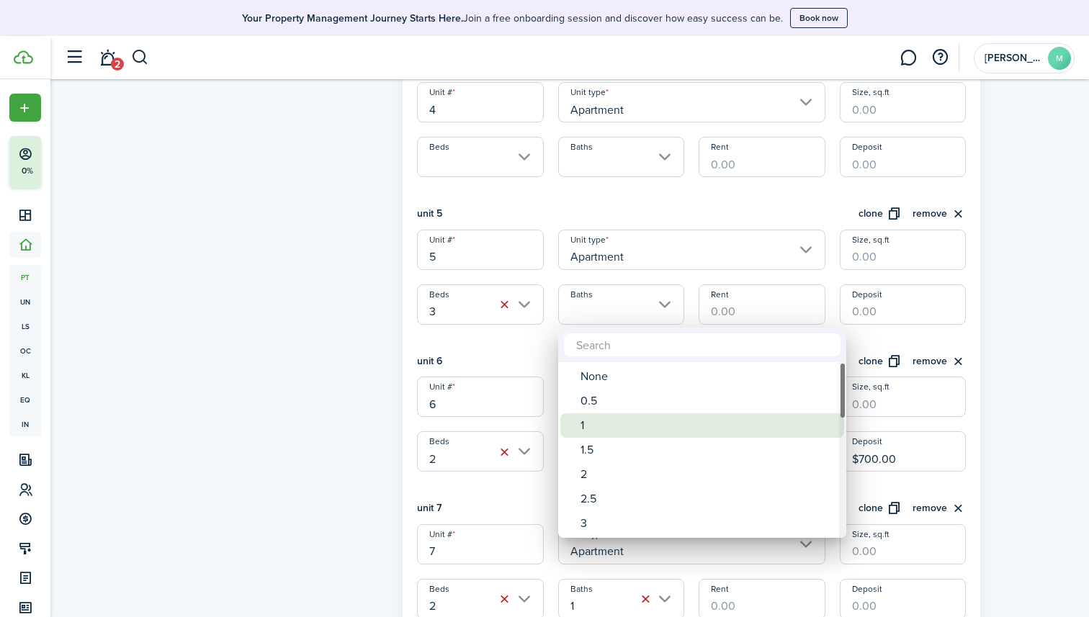
click at [568, 431] on span "Baths" at bounding box center [570, 425] width 20 height 20
type input "1"
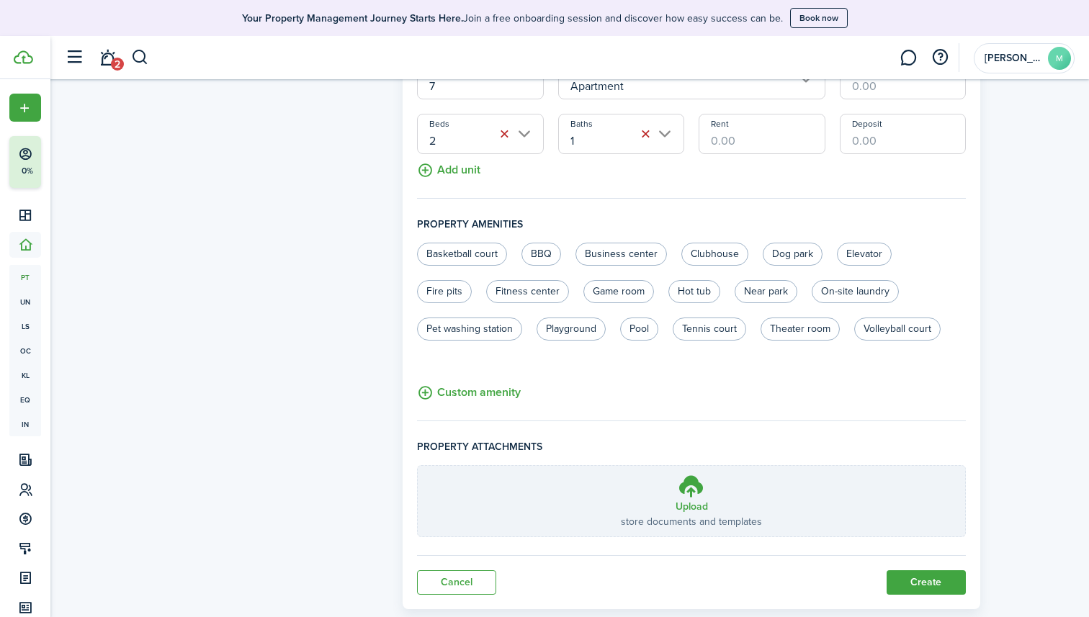
scroll to position [1416, 0]
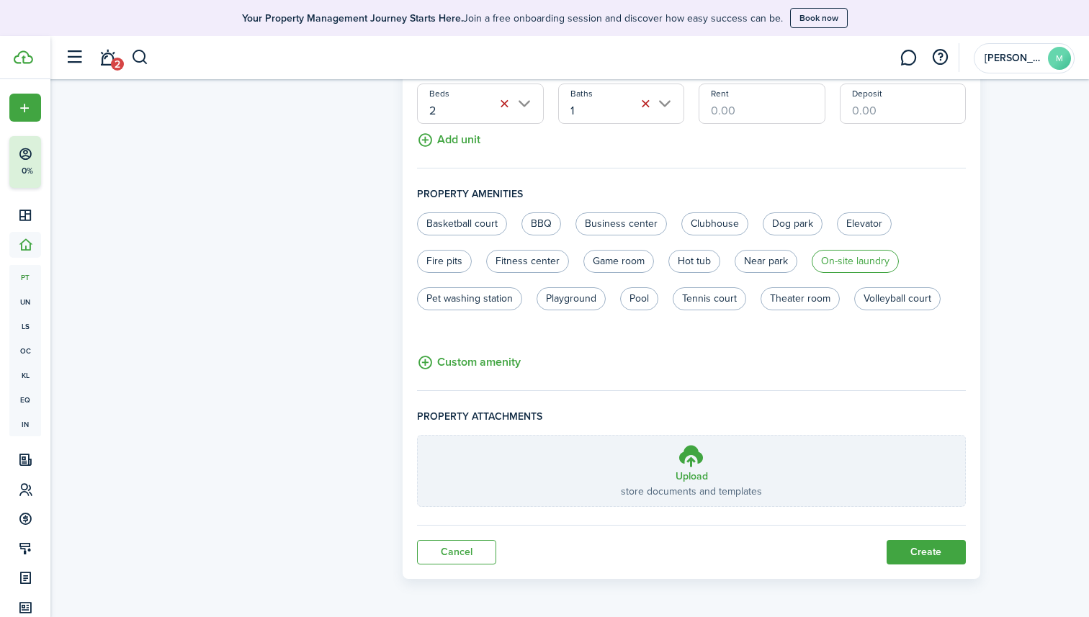
click at [837, 263] on label "On-site laundry" at bounding box center [854, 261] width 87 height 23
radio input "true"
click at [911, 547] on button "Create" at bounding box center [925, 552] width 79 height 24
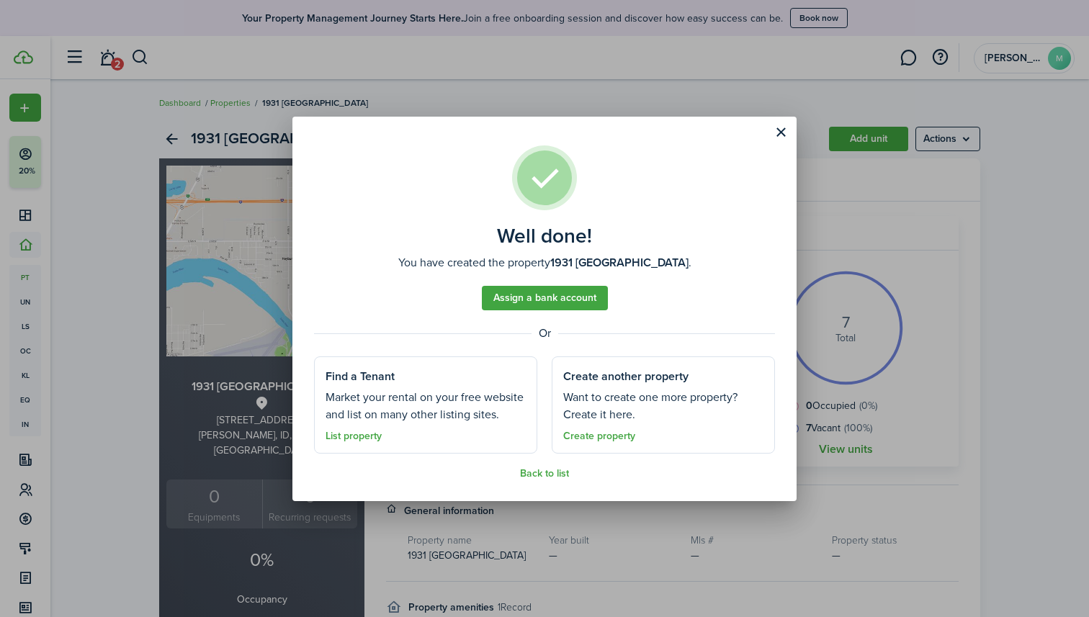
click at [785, 130] on button "Close modal" at bounding box center [780, 132] width 24 height 24
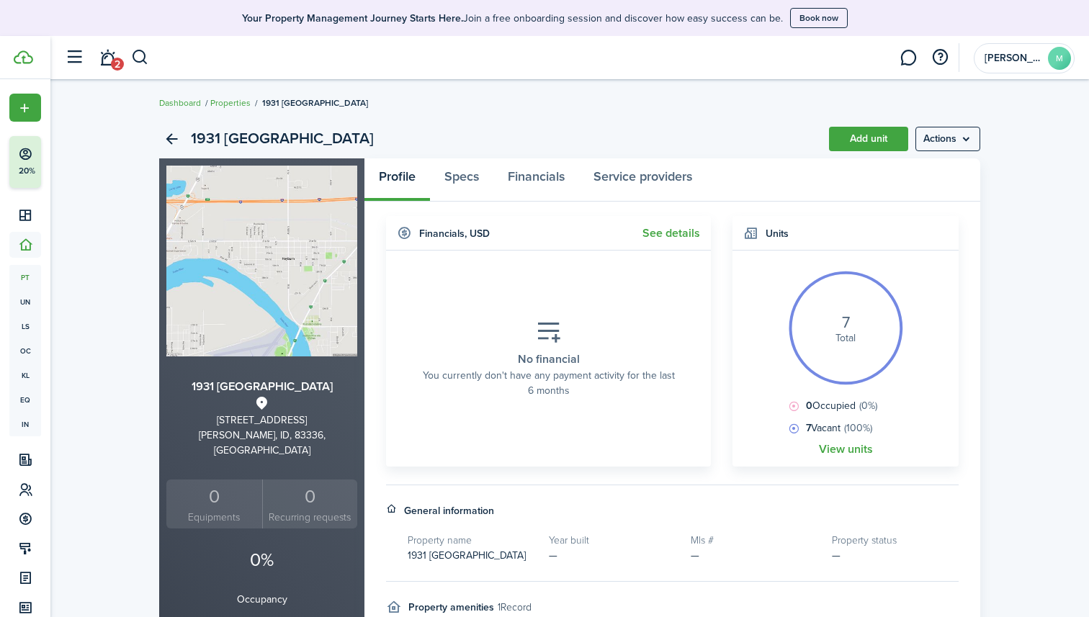
click at [873, 138] on link "Add unit" at bounding box center [868, 139] width 79 height 24
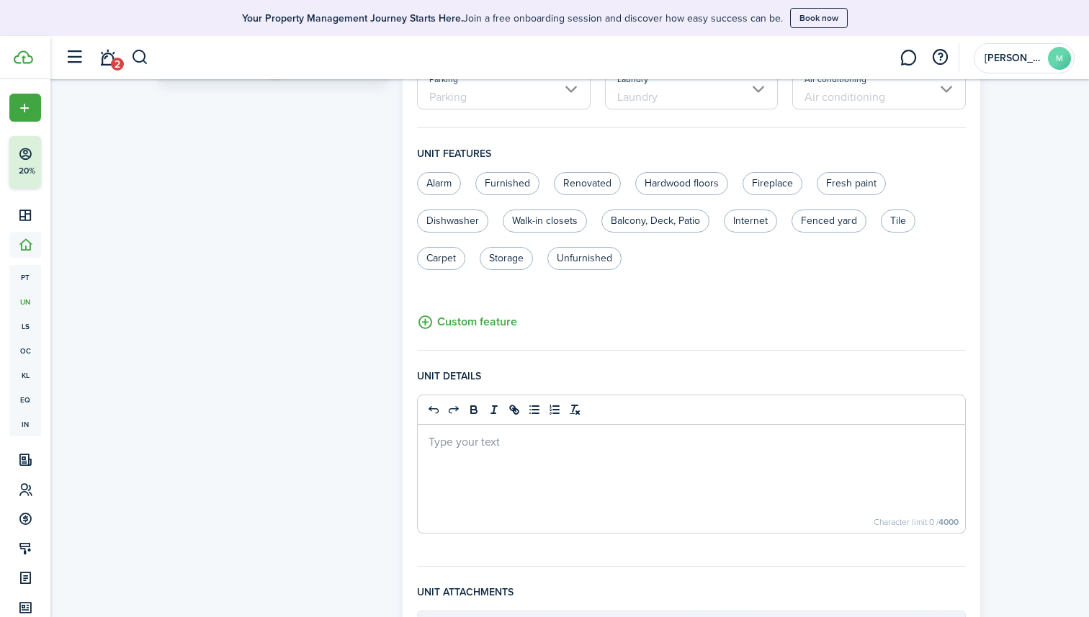
scroll to position [527, 0]
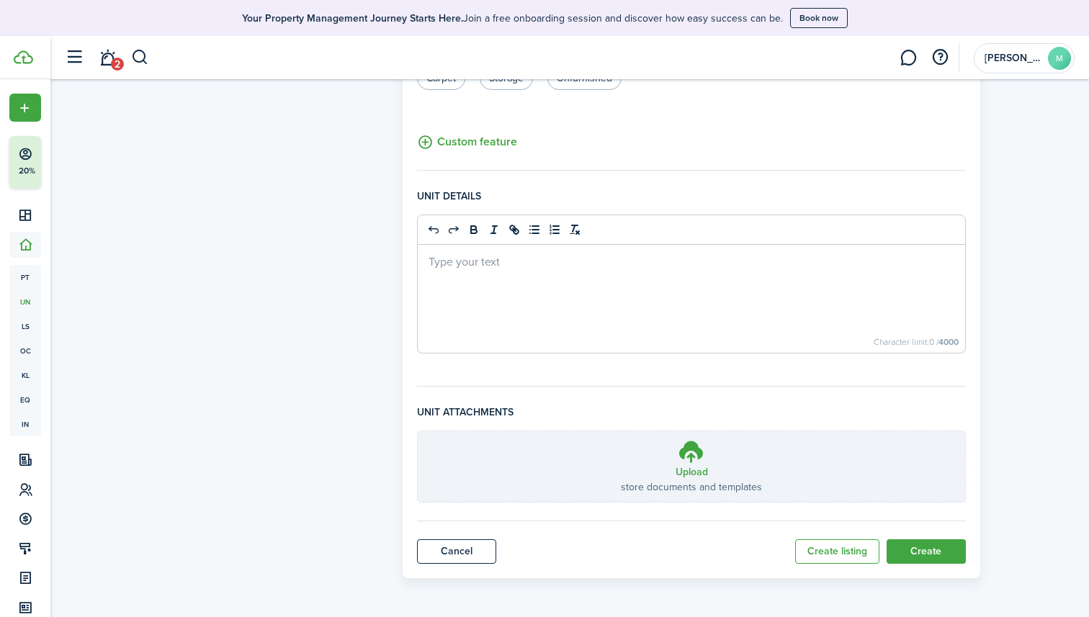
click at [472, 549] on link "Cancel" at bounding box center [456, 551] width 79 height 24
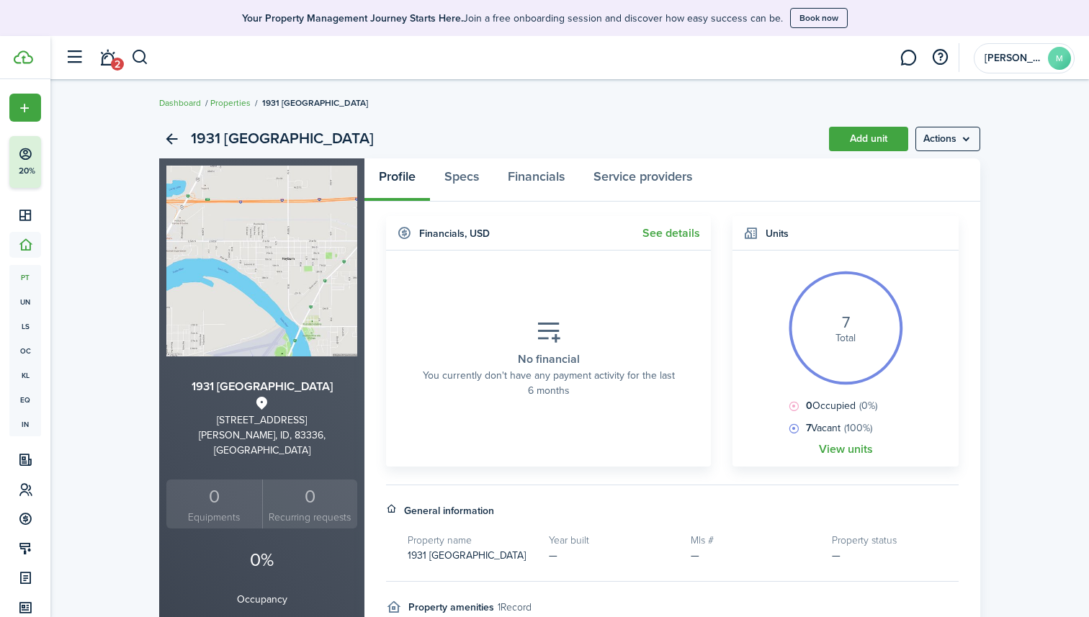
click at [231, 107] on link "Properties" at bounding box center [230, 102] width 40 height 13
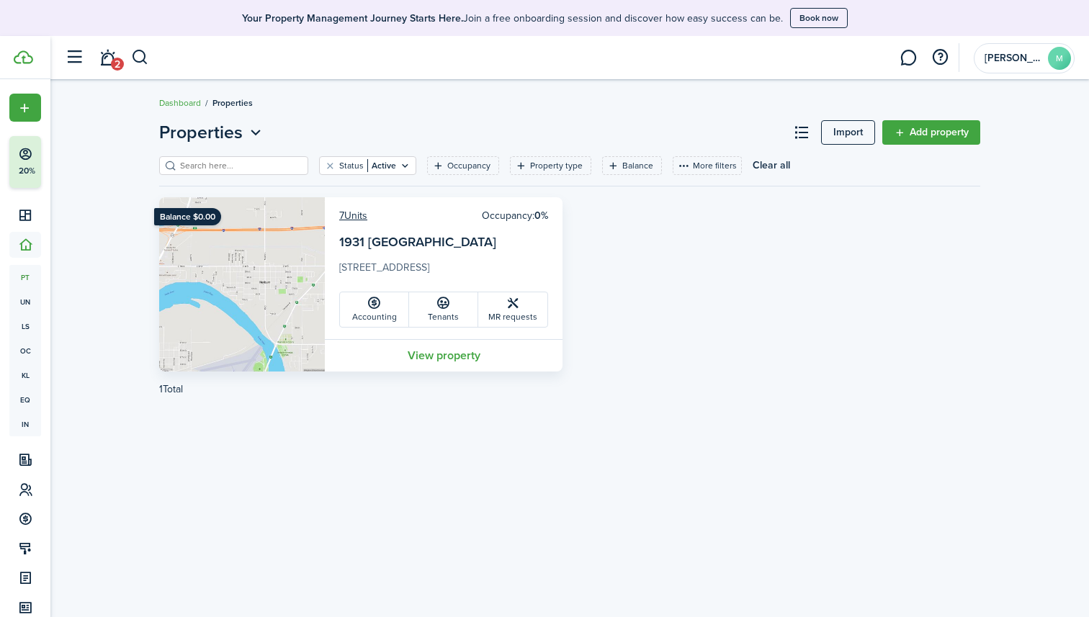
click at [916, 141] on link "Add property" at bounding box center [931, 132] width 98 height 24
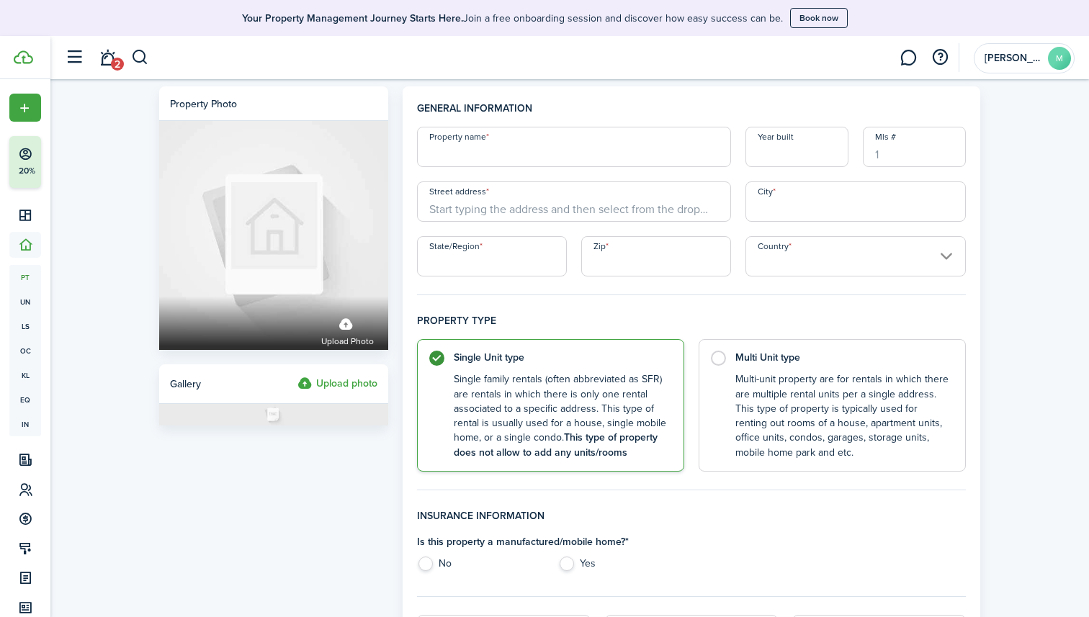
click at [663, 150] on input "Property name" at bounding box center [574, 147] width 314 height 40
type input "S Street"
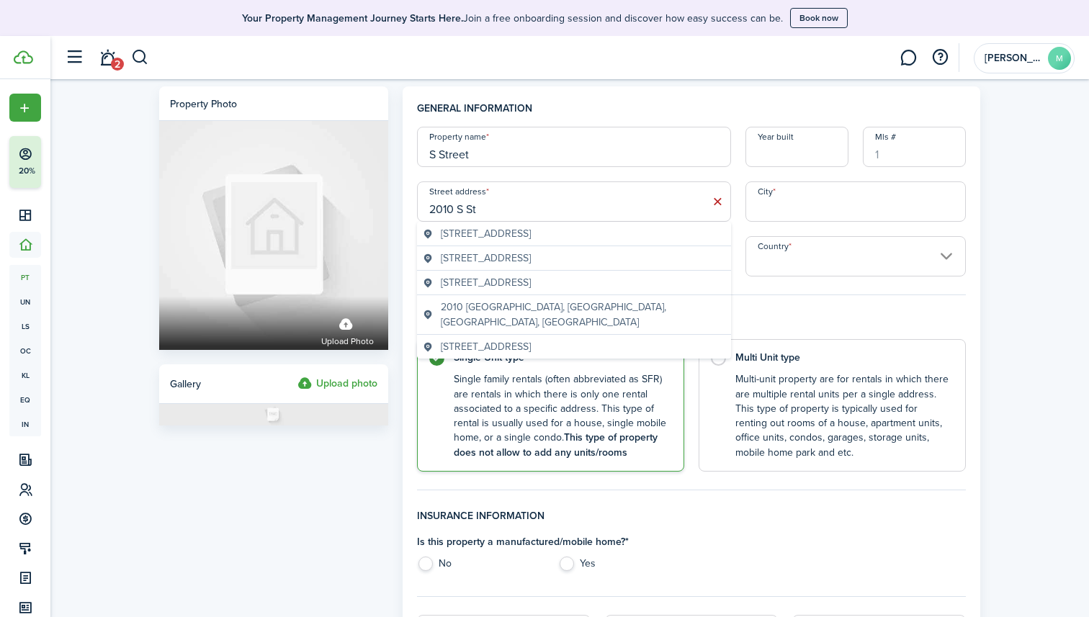
type input "2010 S St"
type input "Hey"
click at [592, 186] on input "2010 S St" at bounding box center [574, 201] width 314 height 40
click at [591, 204] on input "2010 S St" at bounding box center [574, 201] width 314 height 40
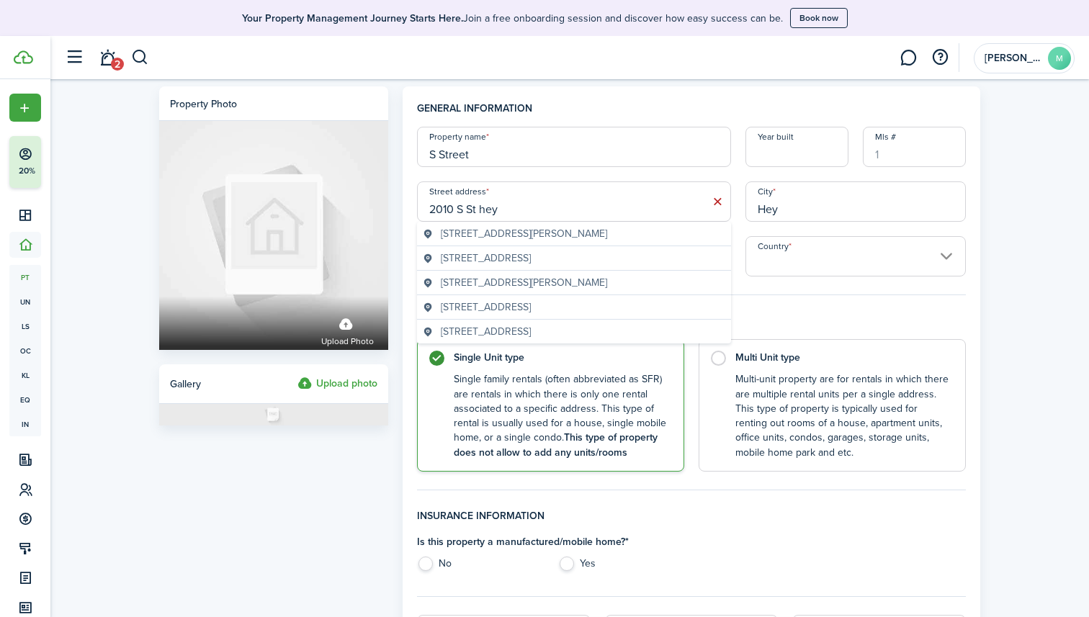
click at [522, 244] on div "[STREET_ADDRESS][PERSON_NAME]" at bounding box center [574, 234] width 314 height 24
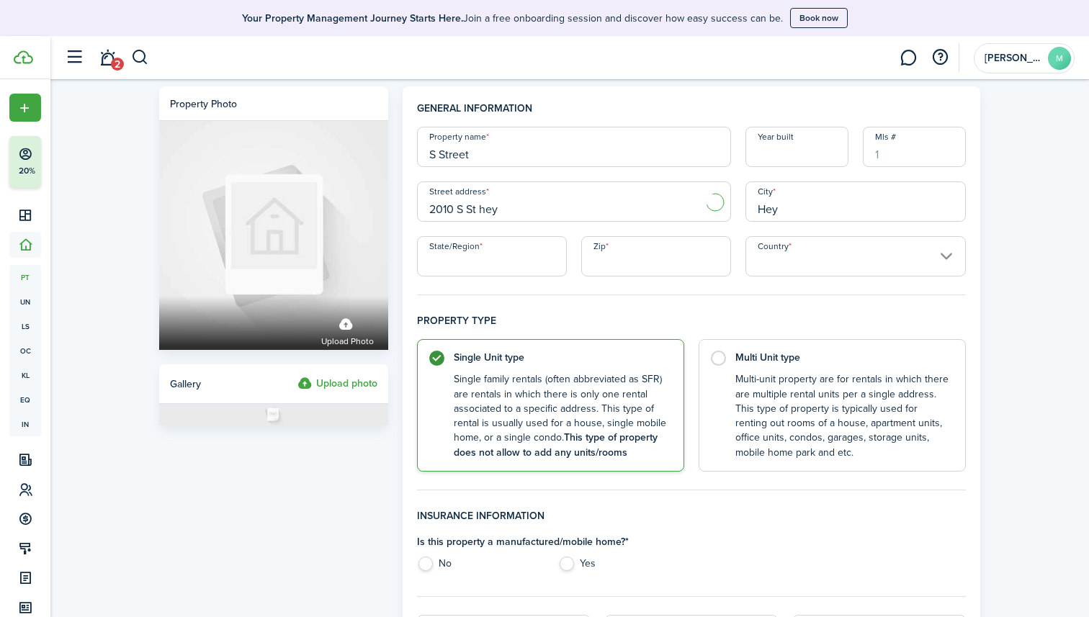
type input "2010 S St"
type input "Heyburn"
type input "ID"
type input "83336"
type input "[GEOGRAPHIC_DATA]"
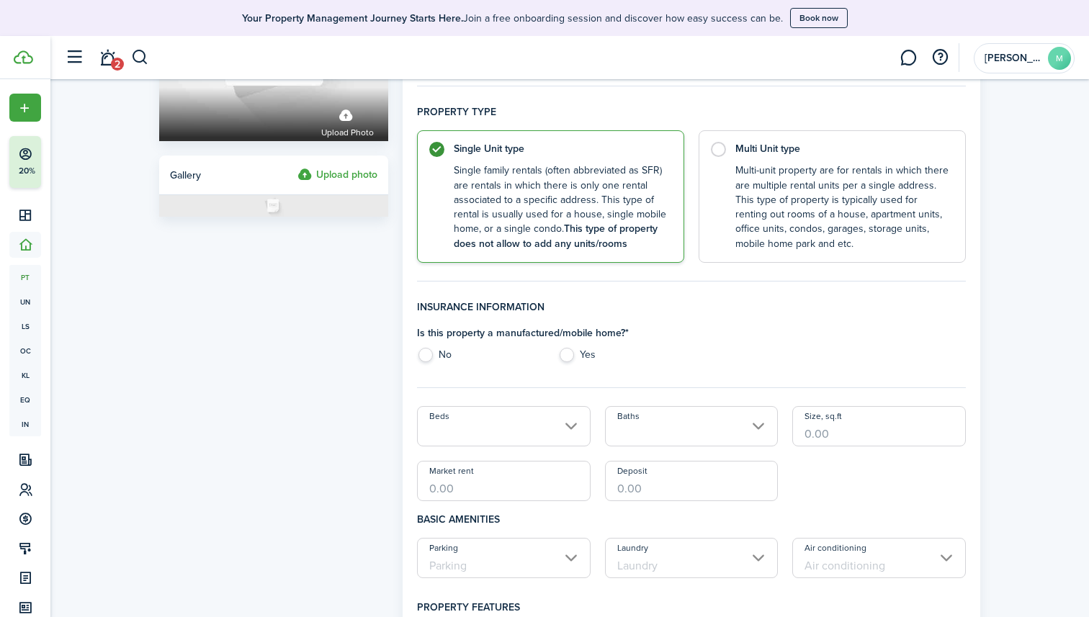
scroll to position [221, 0]
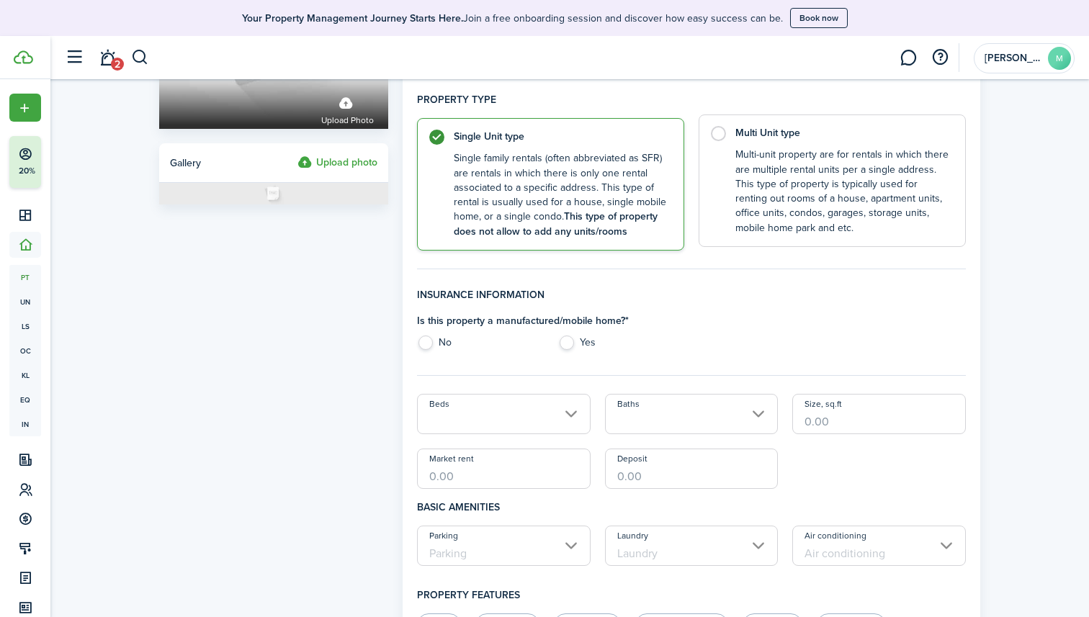
click at [727, 202] on label "Multi Unit type Multi-unit property are for rentals in which there are multiple…" at bounding box center [831, 180] width 267 height 132
radio input "false"
radio input "true"
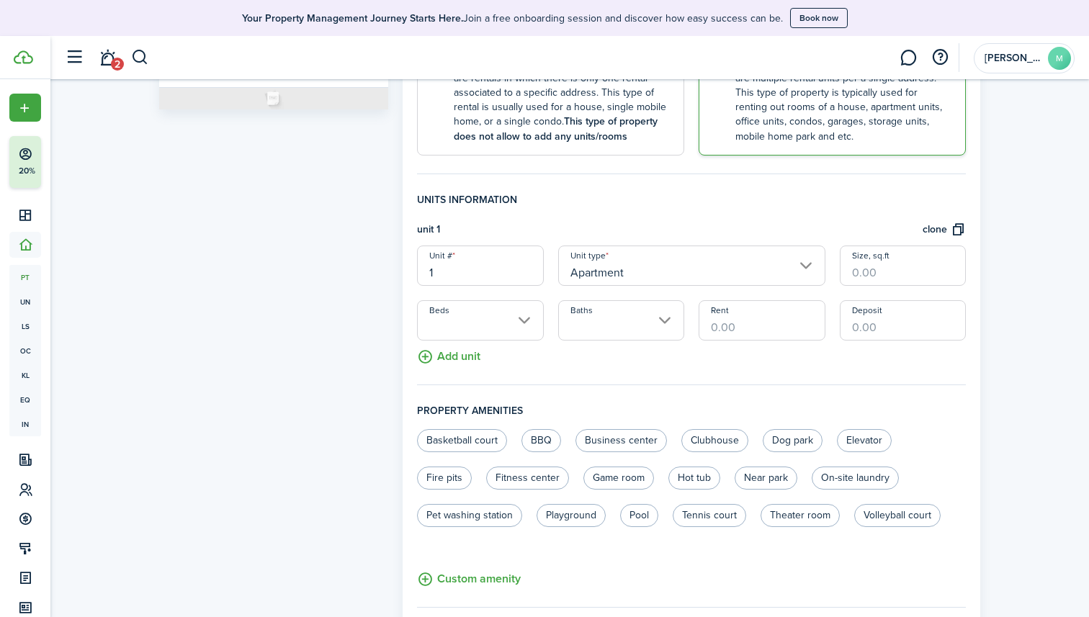
scroll to position [334, 0]
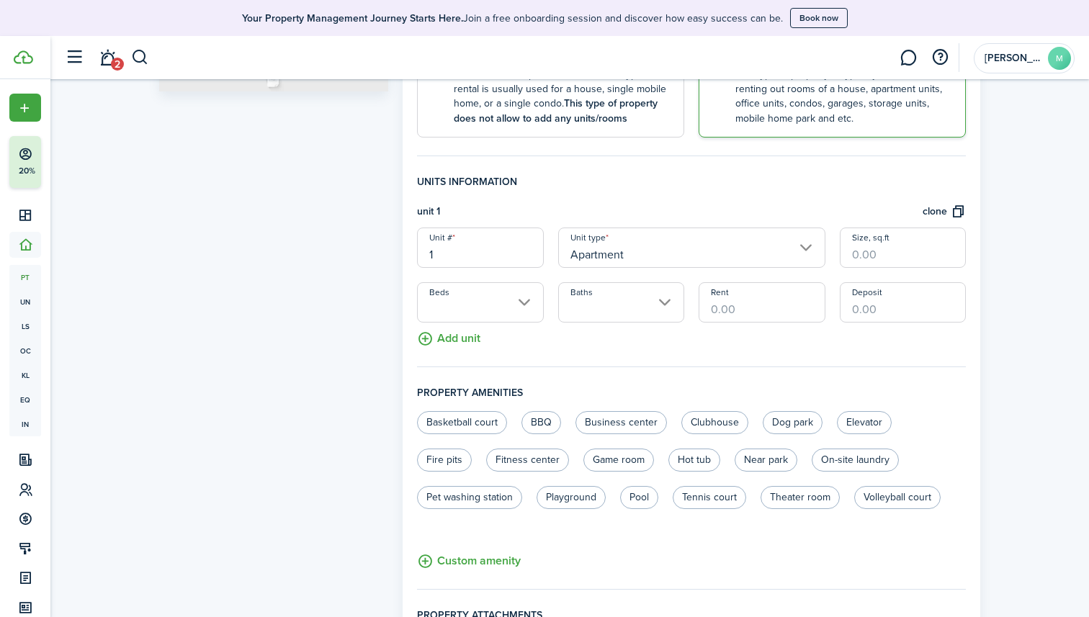
click at [445, 344] on button "Add unit" at bounding box center [448, 335] width 63 height 25
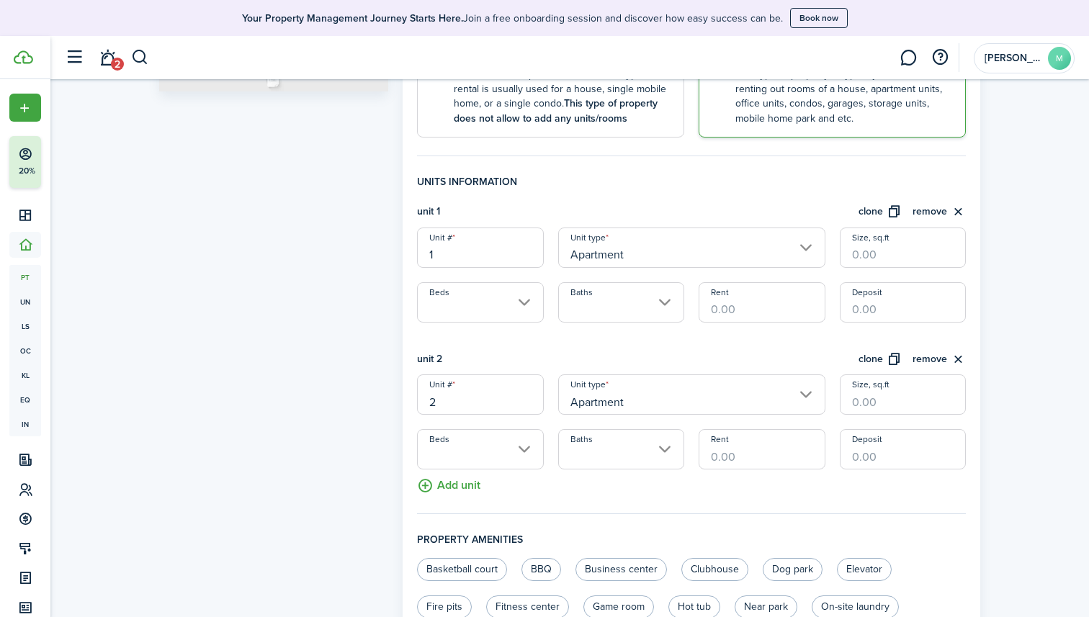
click at [463, 486] on button "Add unit" at bounding box center [448, 481] width 63 height 25
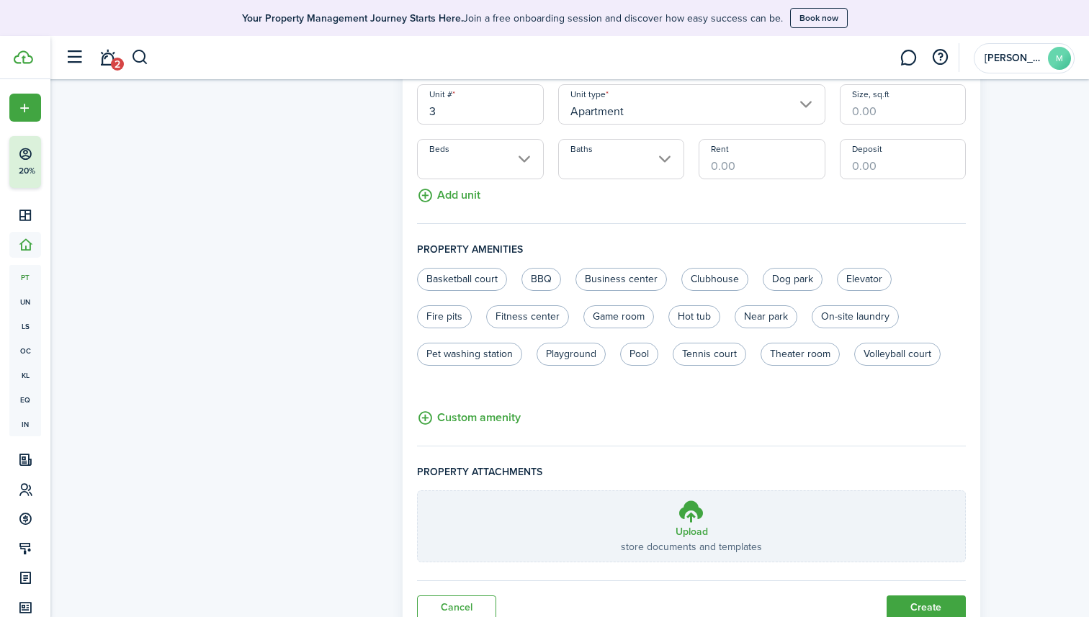
scroll to position [827, 0]
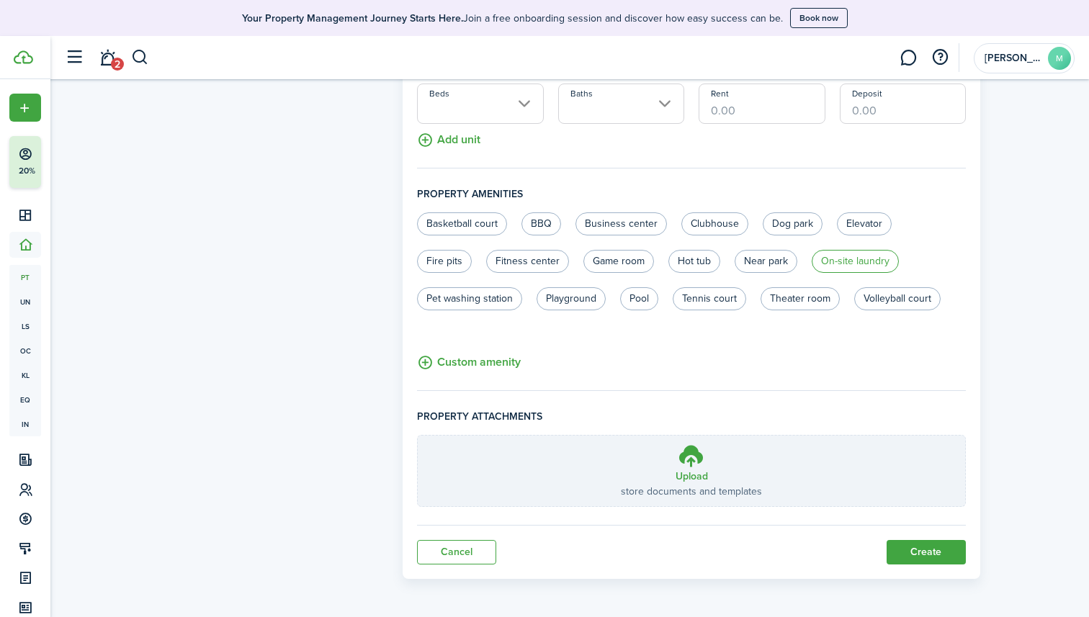
click at [822, 269] on label "On-site laundry" at bounding box center [854, 261] width 87 height 23
radio input "true"
click at [929, 547] on button "Create" at bounding box center [925, 552] width 79 height 24
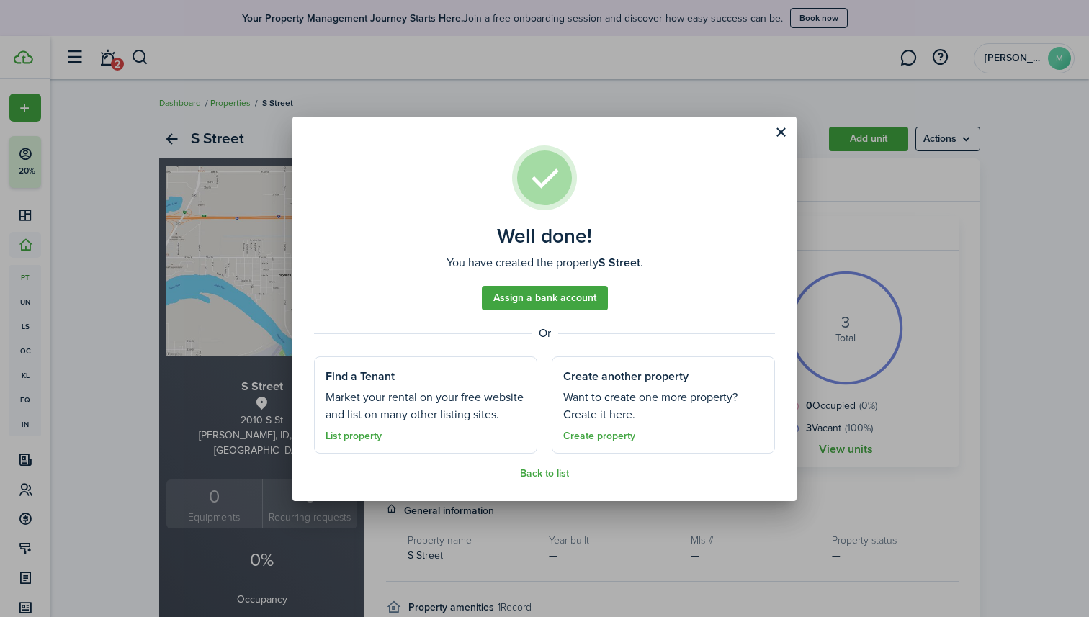
click at [781, 131] on button "Close modal" at bounding box center [780, 132] width 24 height 24
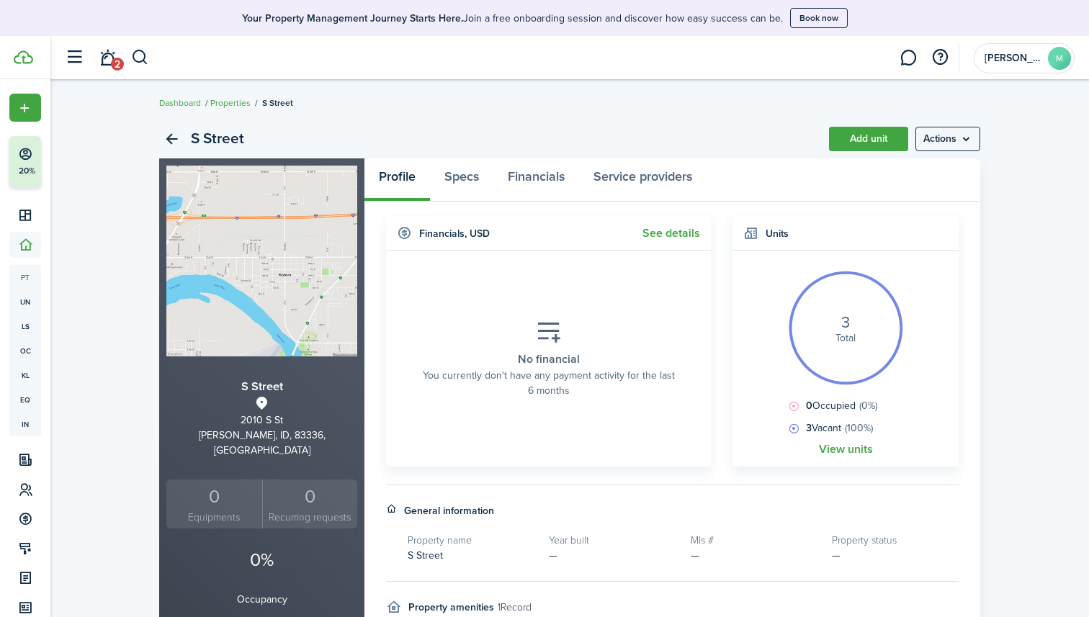
click at [873, 138] on link "Add unit" at bounding box center [868, 139] width 79 height 24
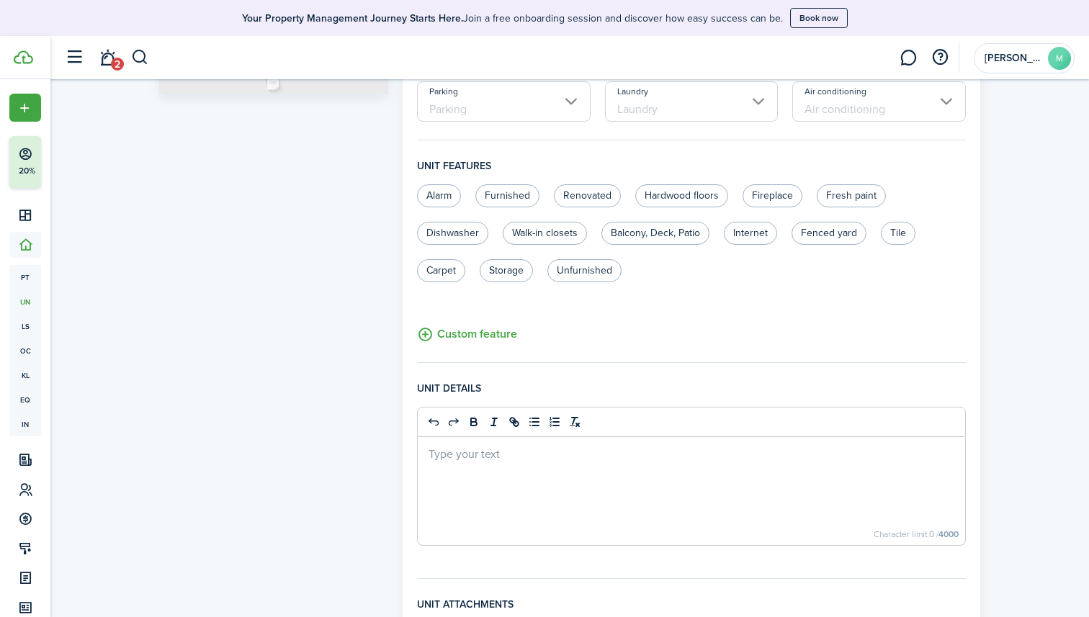
scroll to position [527, 0]
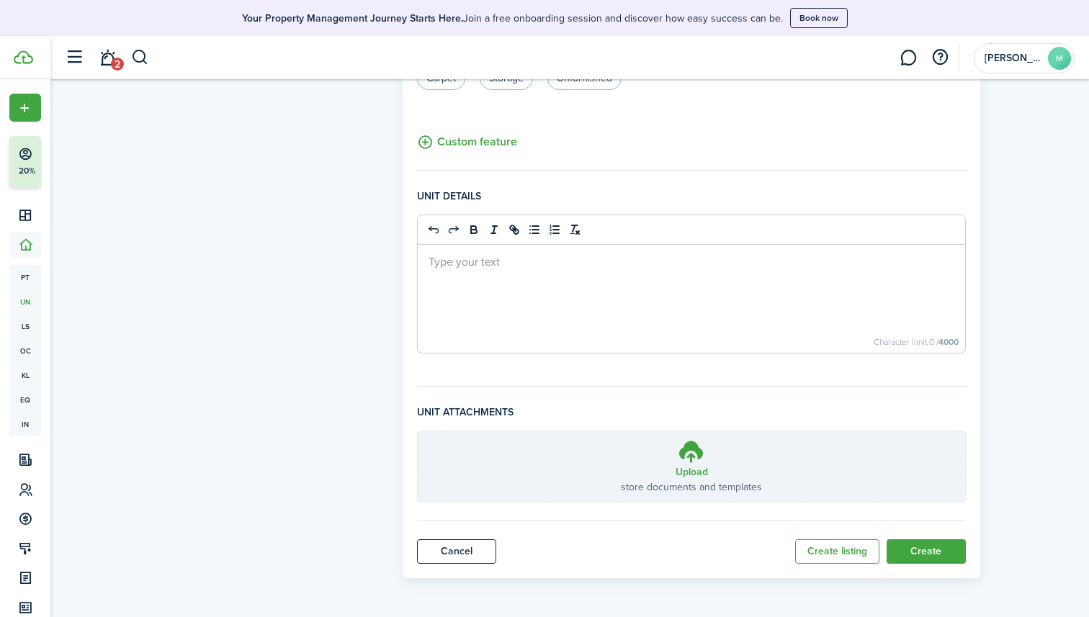
click at [457, 547] on link "Cancel" at bounding box center [456, 551] width 79 height 24
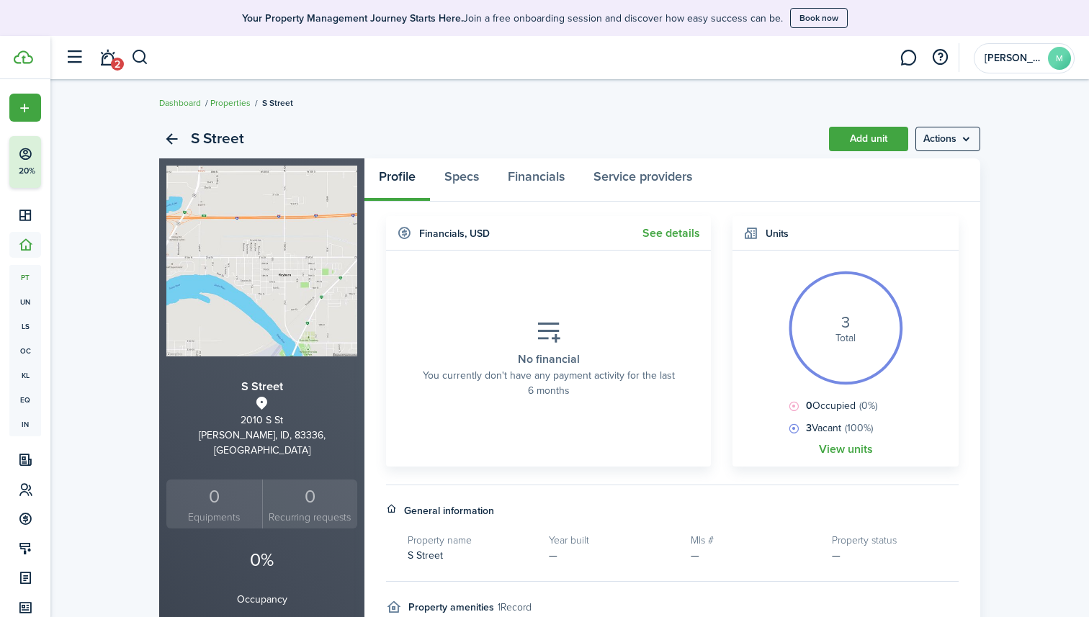
click at [240, 104] on link "Properties" at bounding box center [230, 102] width 40 height 13
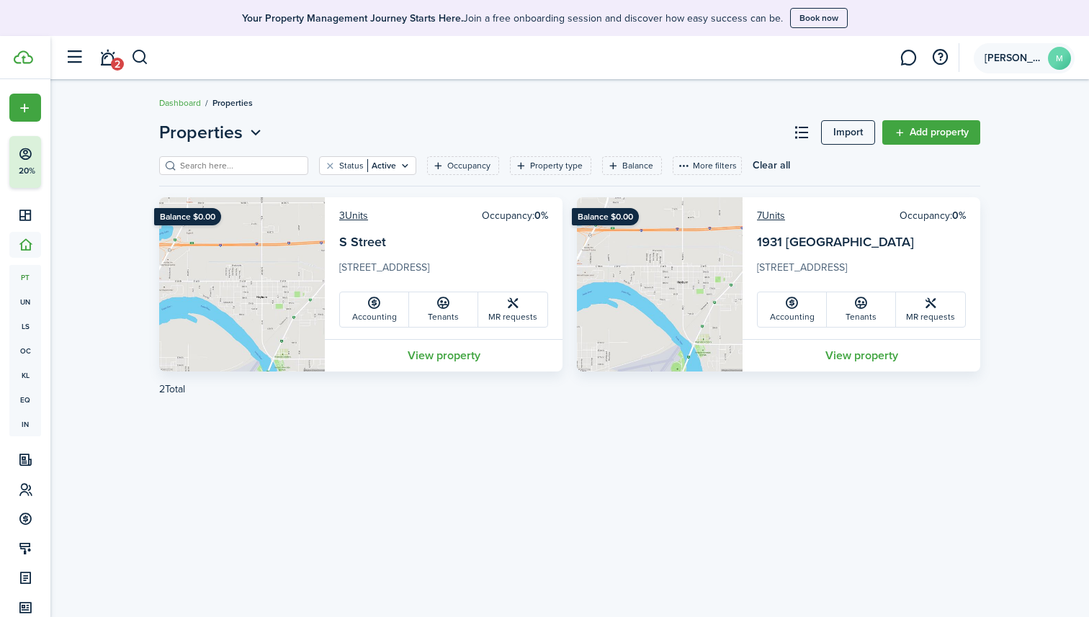
click at [1048, 59] on avatar-text "M" at bounding box center [1059, 58] width 23 height 23
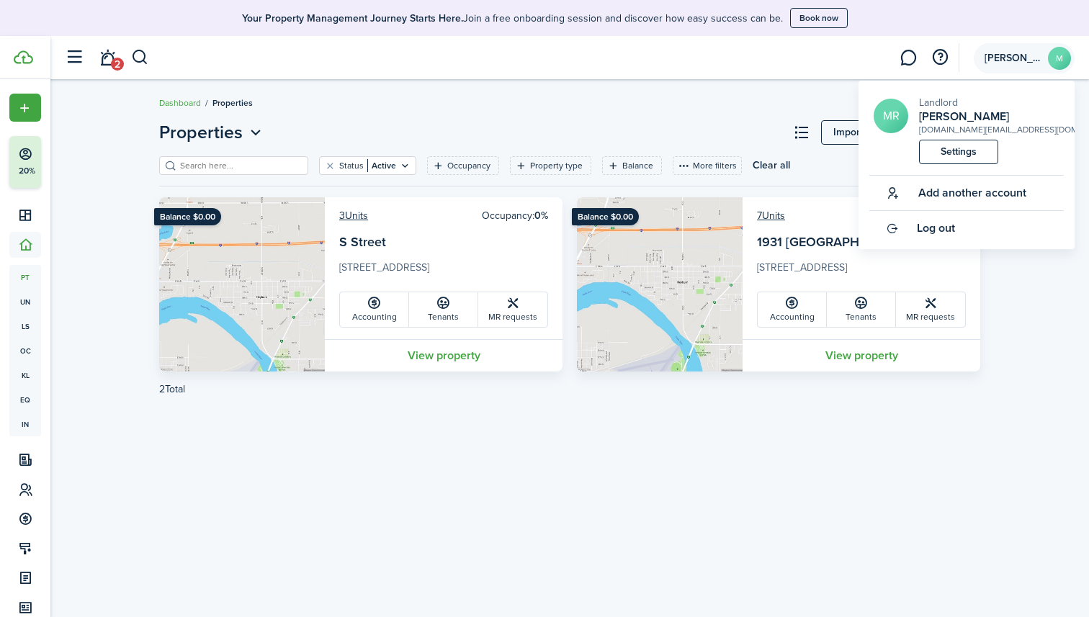
click at [1048, 59] on avatar-text "M" at bounding box center [1059, 58] width 23 height 23
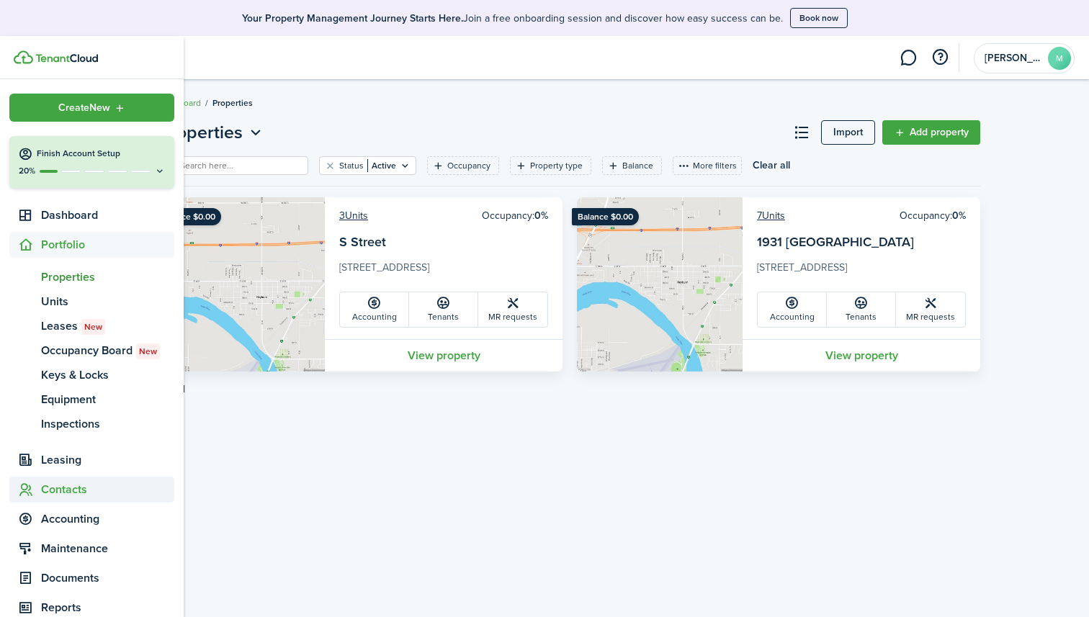
click at [67, 489] on span "Contacts" at bounding box center [107, 489] width 133 height 17
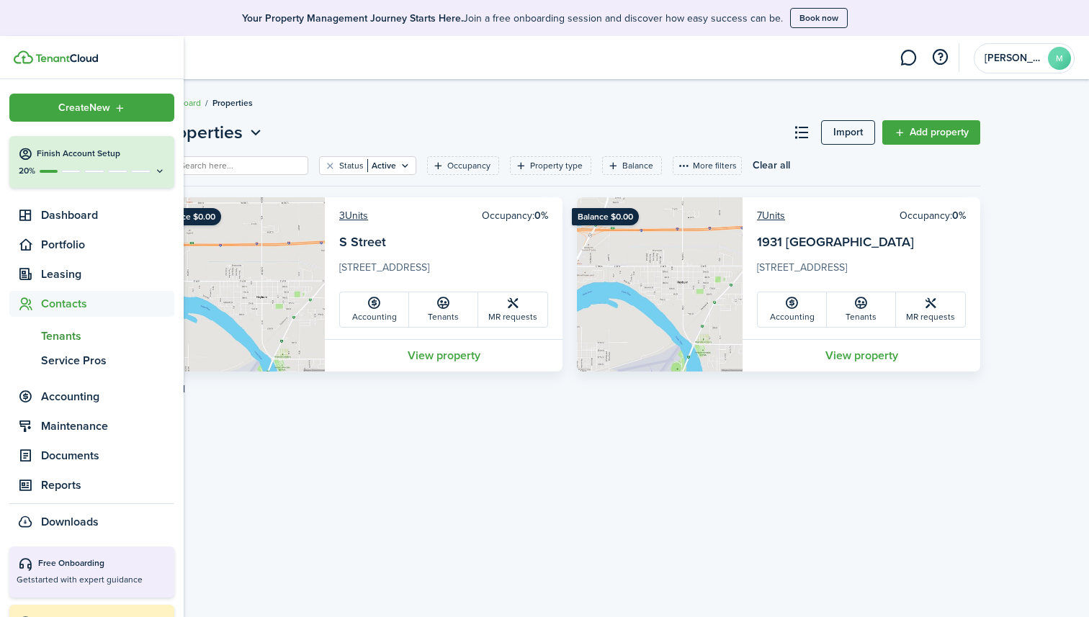
click at [68, 334] on span "Tenants" at bounding box center [107, 336] width 133 height 17
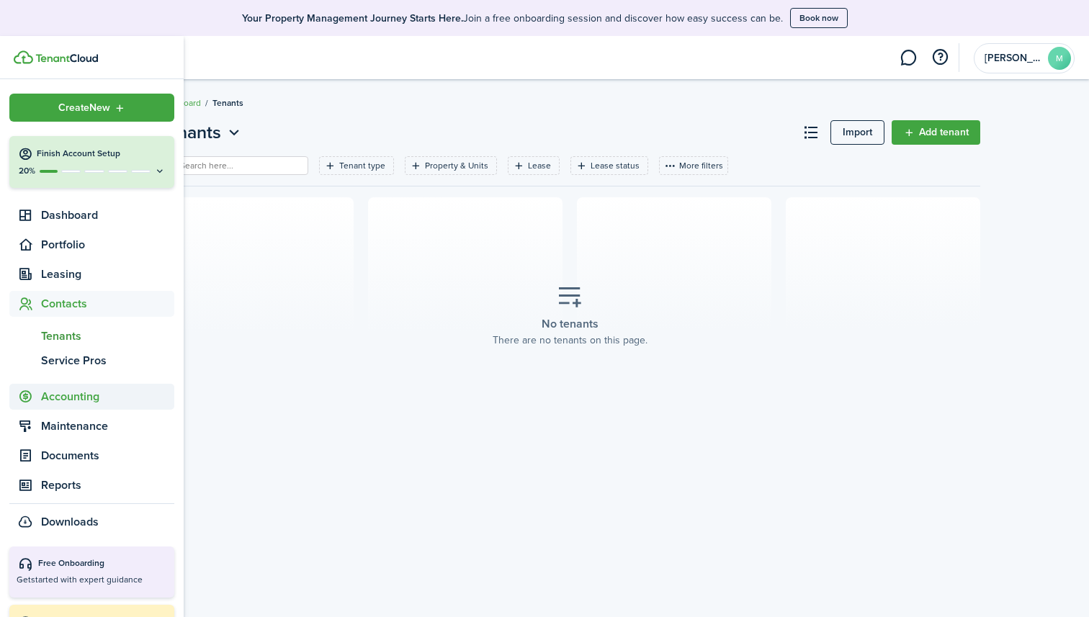
click at [72, 402] on span "Accounting" at bounding box center [107, 396] width 133 height 17
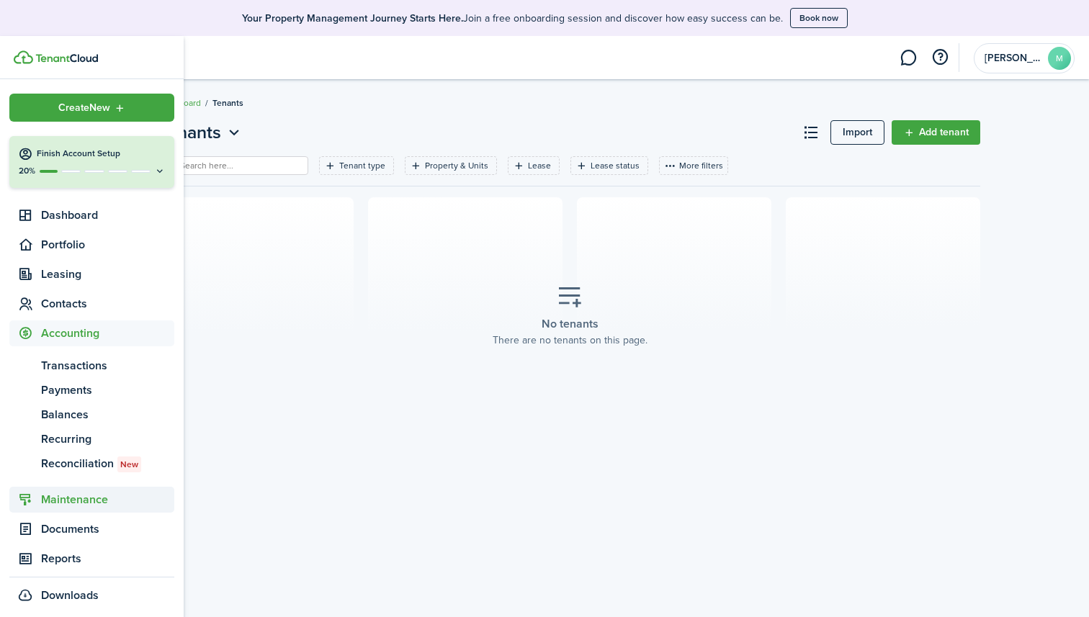
click at [86, 499] on span "Maintenance" at bounding box center [107, 499] width 133 height 17
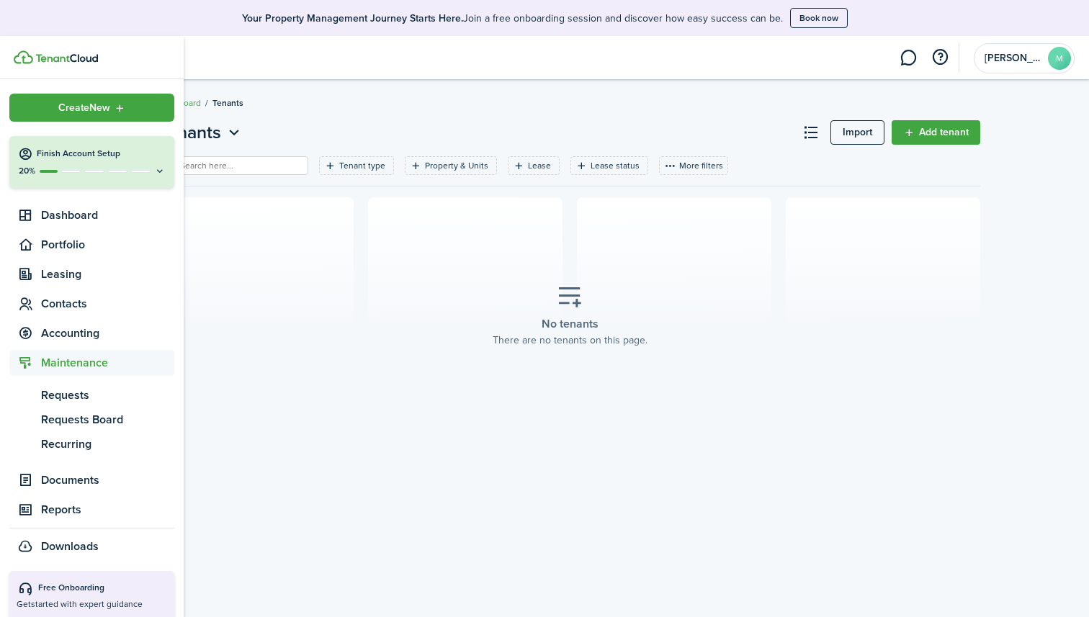
click at [81, 194] on ul "Create New Finish Account Setup 20% Dashboard Portfolio Leasing Contacts Accoun…" at bounding box center [91, 327] width 165 height 466
click at [78, 207] on span "Dashboard" at bounding box center [107, 215] width 133 height 17
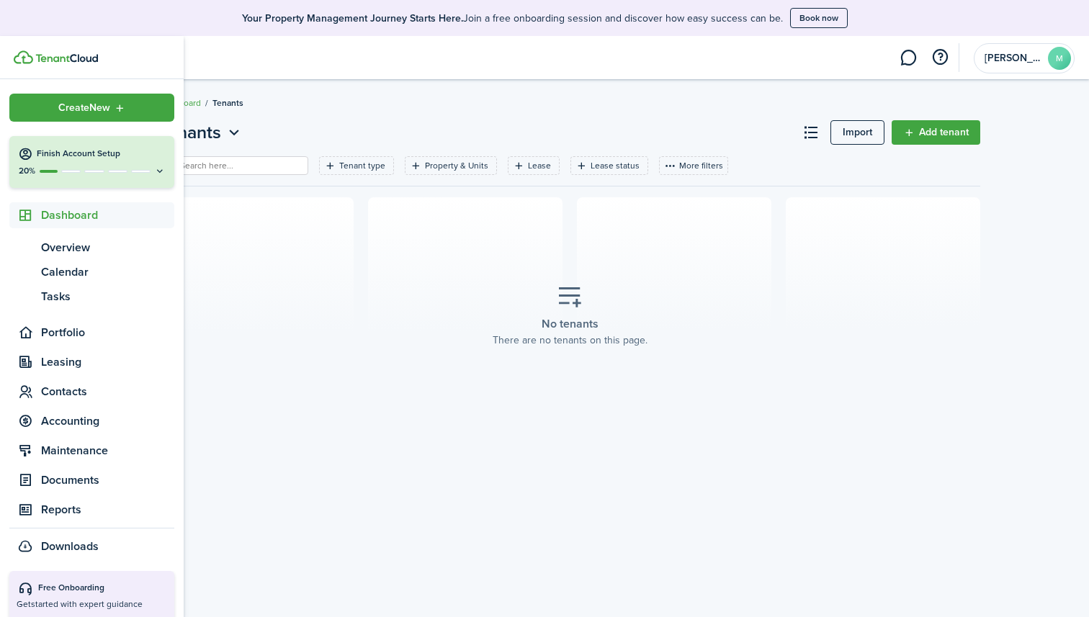
click at [100, 168] on div "20%" at bounding box center [92, 171] width 148 height 12
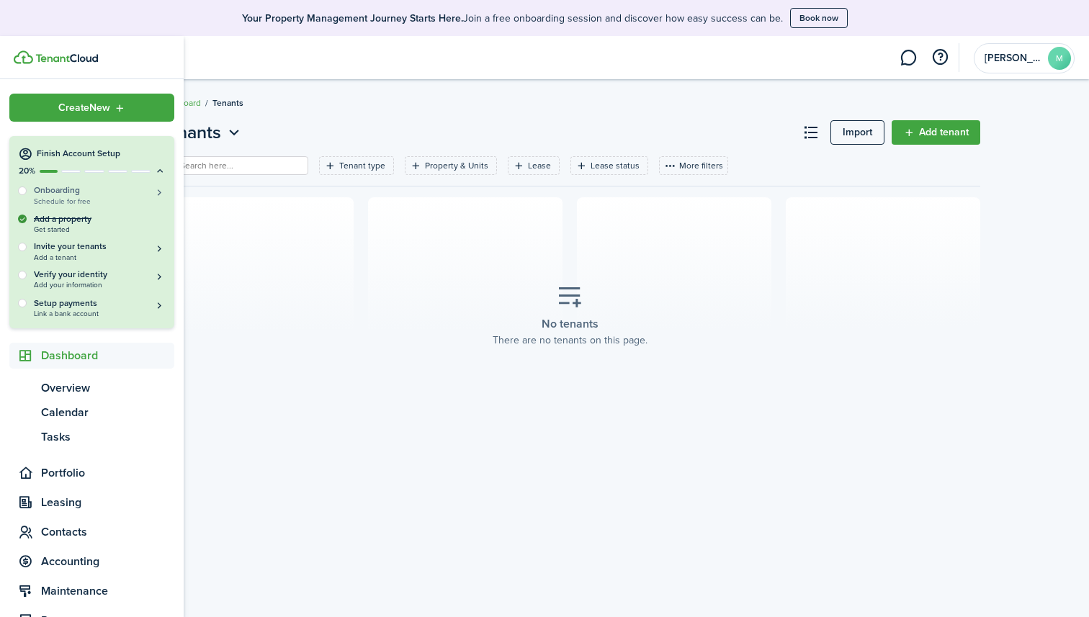
click at [82, 197] on span "Schedule for free" at bounding box center [100, 201] width 132 height 8
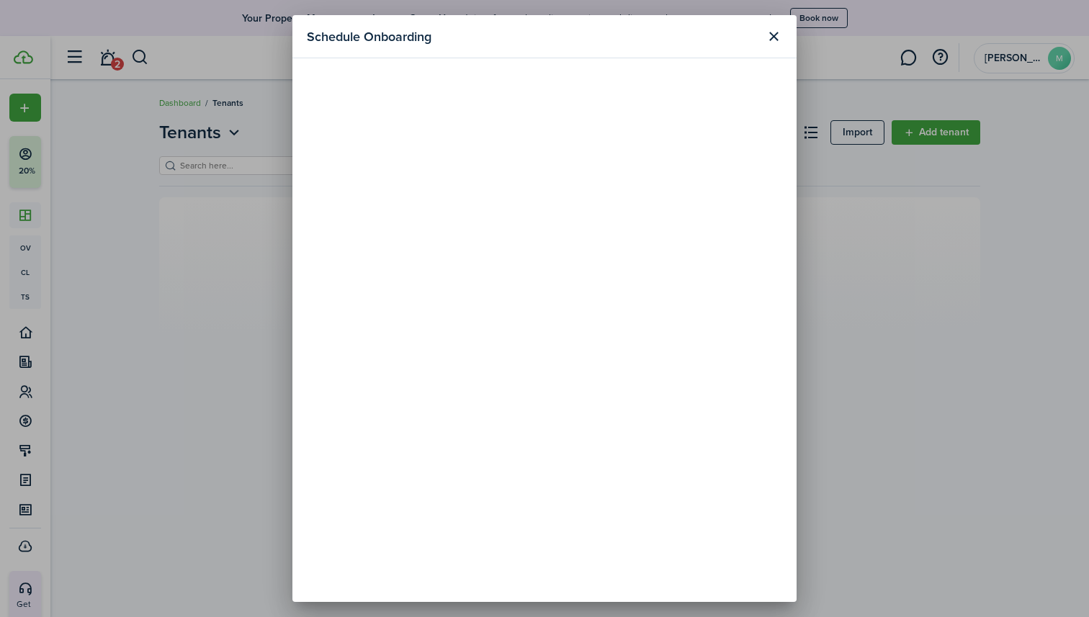
click at [768, 40] on button "Close modal" at bounding box center [773, 36] width 24 height 24
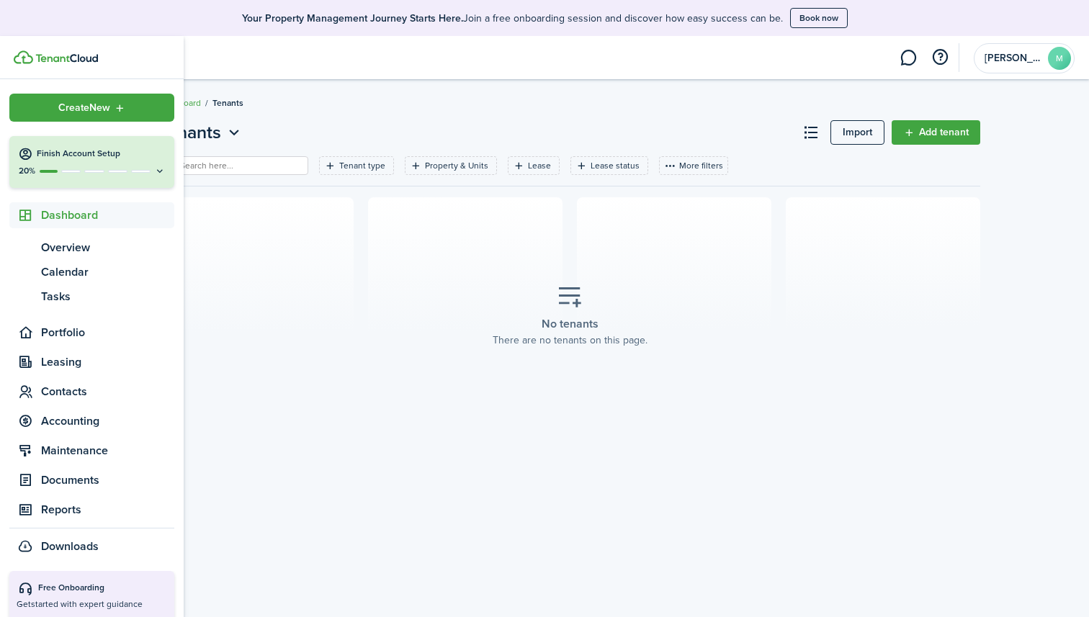
click at [66, 162] on button "Finish Account Setup 20%" at bounding box center [91, 162] width 165 height 52
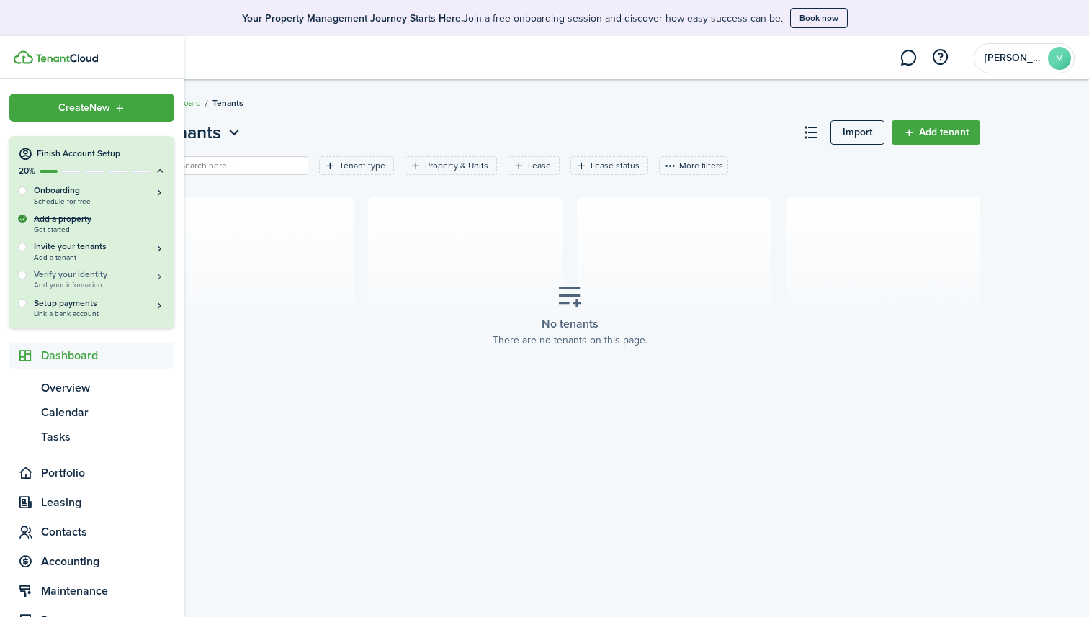
click at [108, 280] on h5 "Verify your identity" at bounding box center [100, 275] width 132 height 12
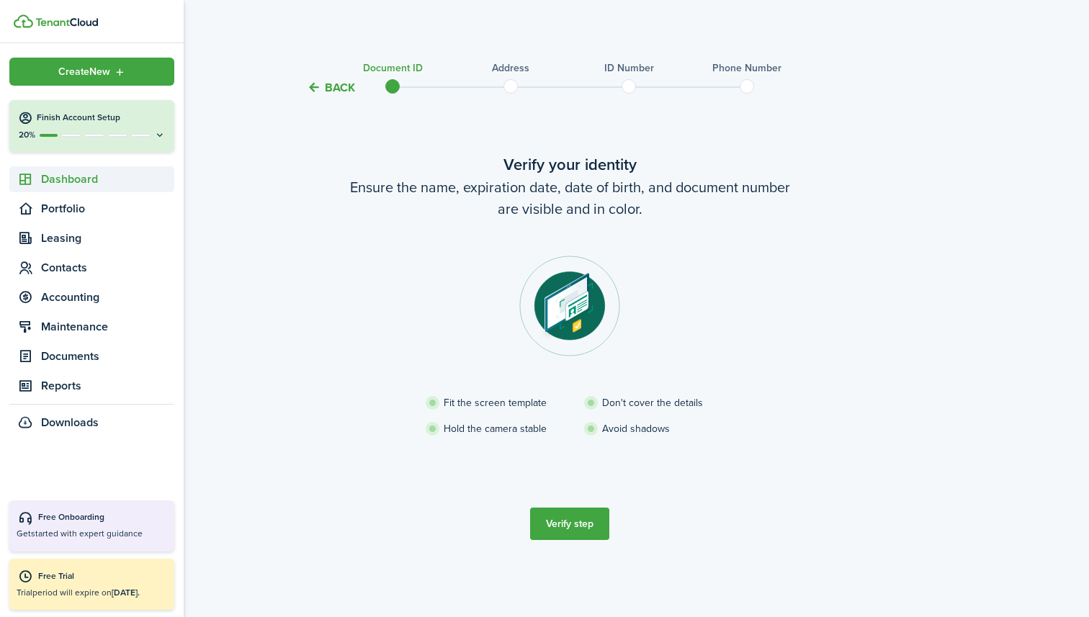
click at [96, 192] on span "Dashboard" at bounding box center [91, 179] width 165 height 26
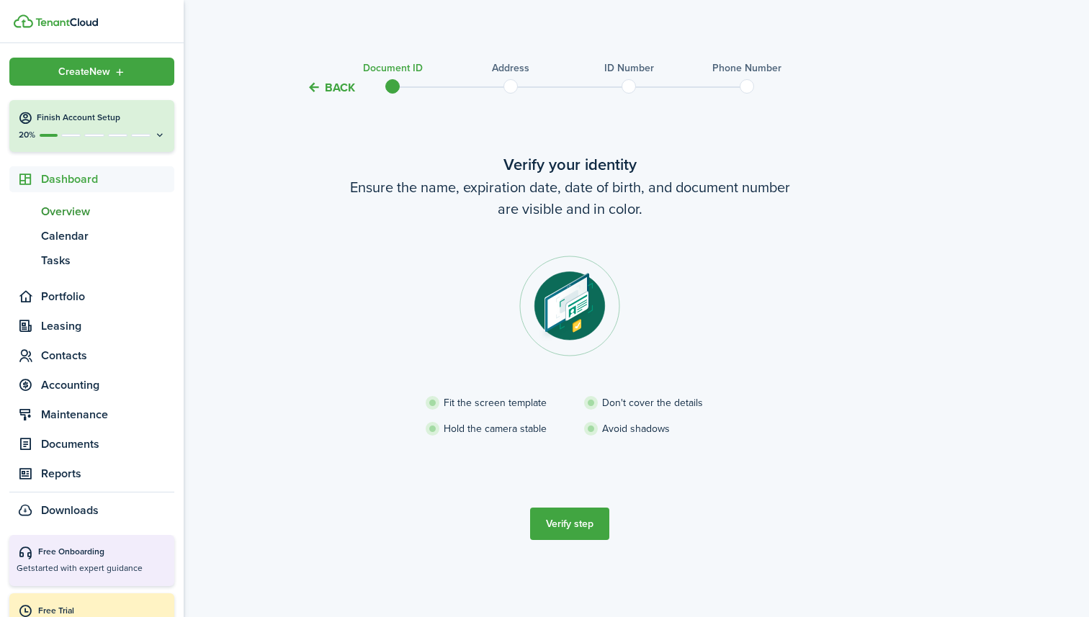
click at [79, 214] on span "Overview" at bounding box center [107, 211] width 133 height 17
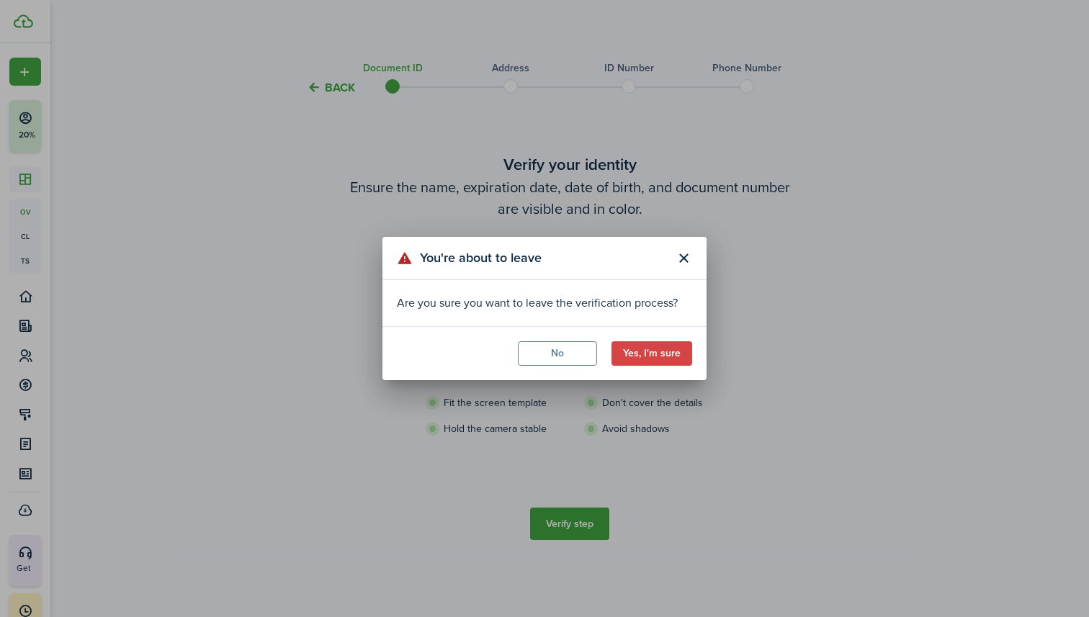
click at [655, 361] on button "Yes, I'm sure" at bounding box center [651, 353] width 81 height 24
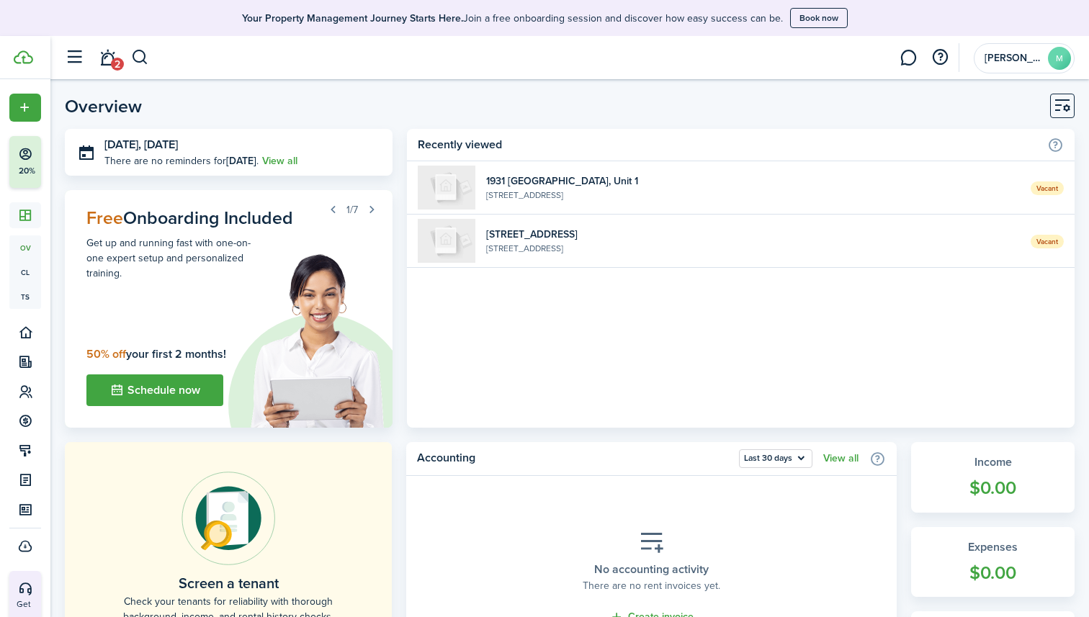
click at [375, 209] on button "button" at bounding box center [371, 209] width 20 height 20
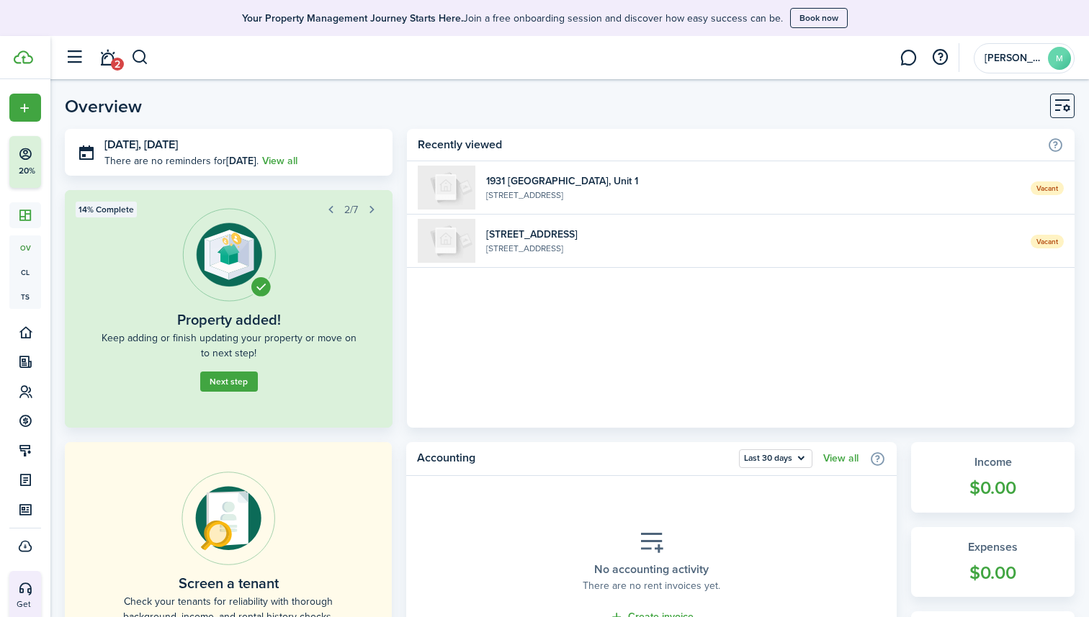
click at [375, 209] on button "button" at bounding box center [371, 209] width 20 height 20
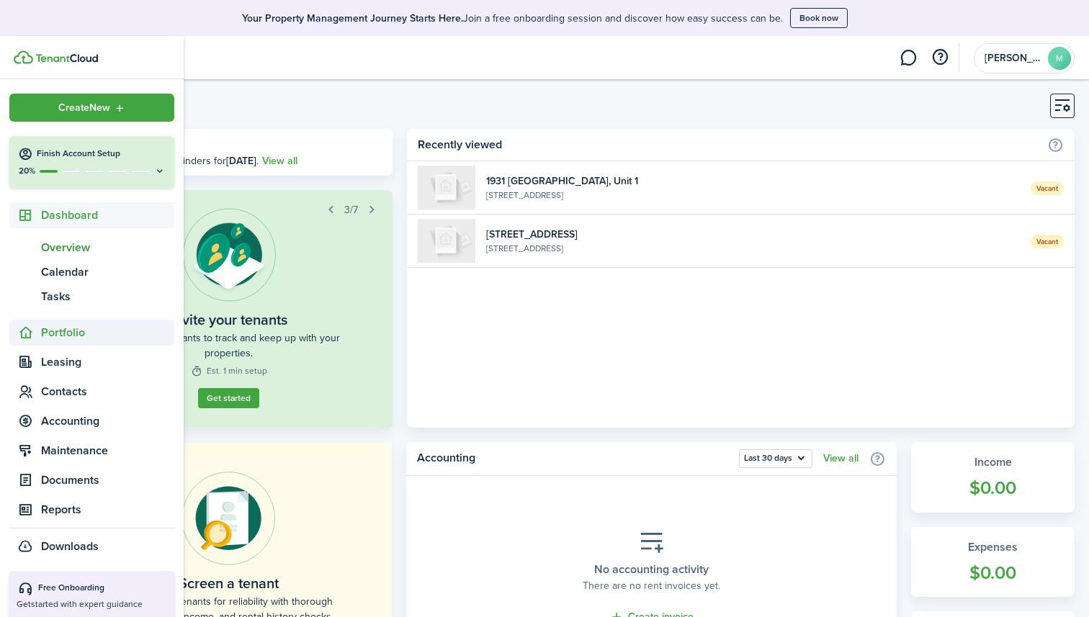
click at [70, 337] on span "Portfolio" at bounding box center [107, 332] width 133 height 17
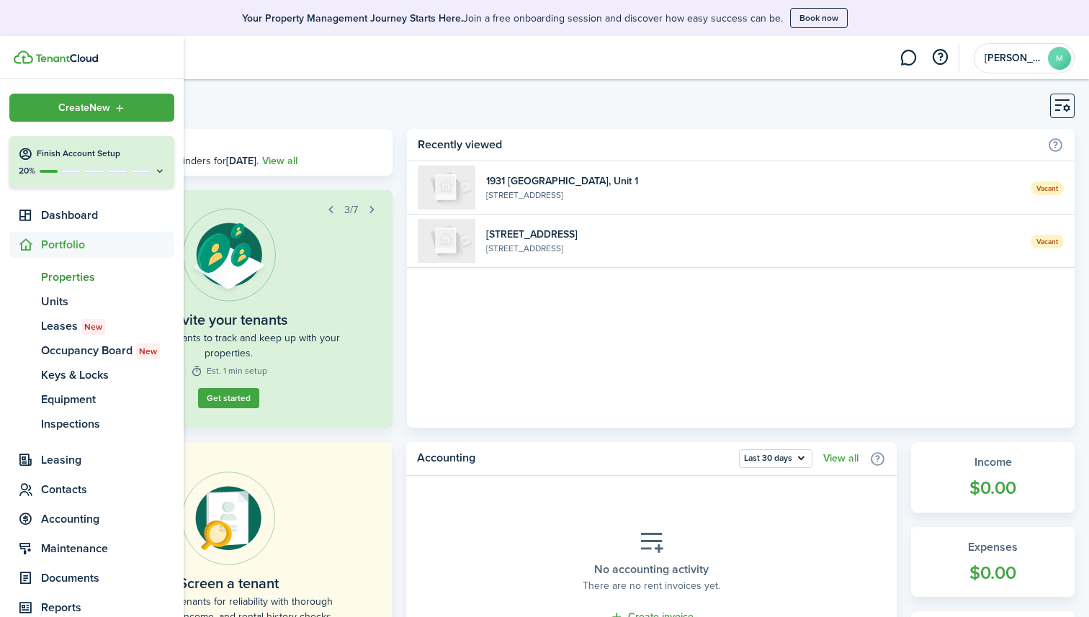
click at [73, 279] on span "Properties" at bounding box center [107, 277] width 133 height 17
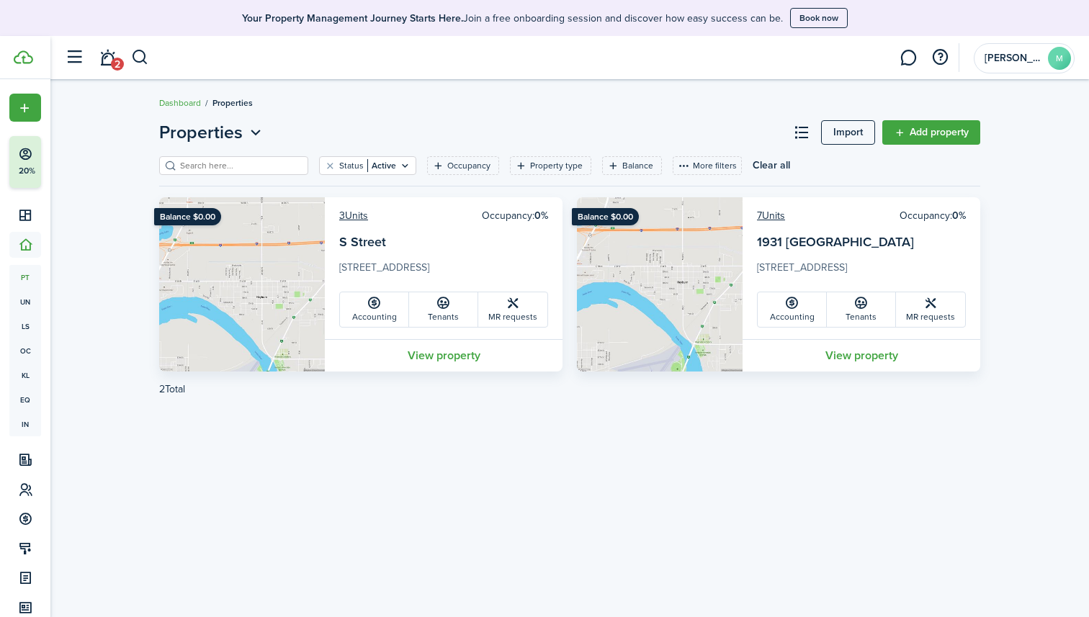
click at [963, 134] on link "Add property" at bounding box center [931, 132] width 98 height 24
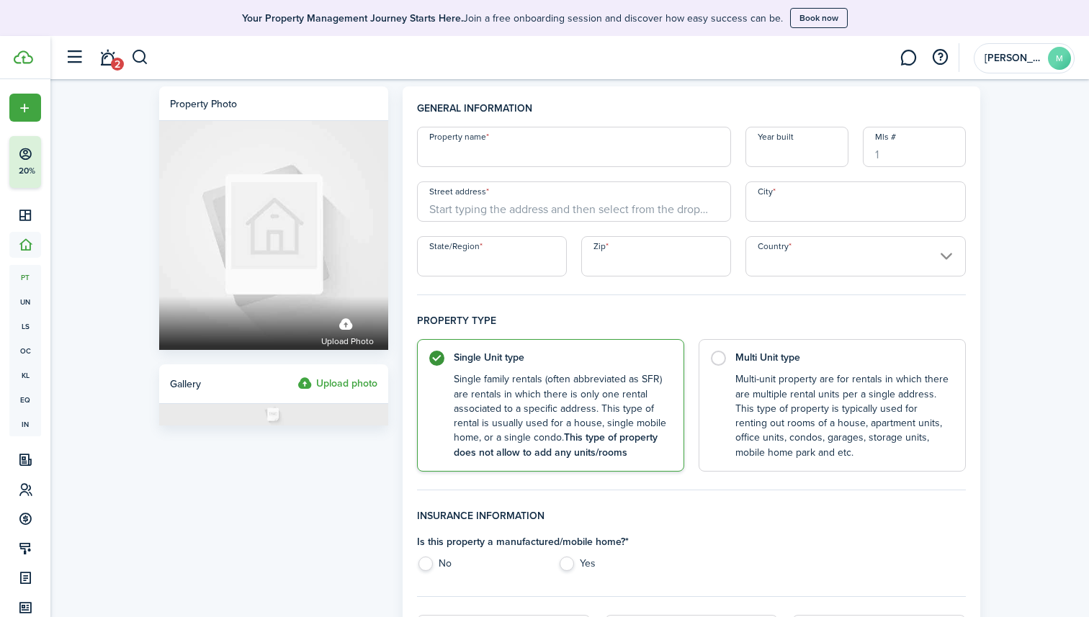
click at [697, 144] on input "Property name" at bounding box center [574, 147] width 314 height 40
click at [452, 156] on input "[STREET_ADDRESS]" at bounding box center [574, 147] width 314 height 40
type input "[STREET_ADDRESS]"
click at [652, 211] on input "Street address" at bounding box center [574, 201] width 314 height 40
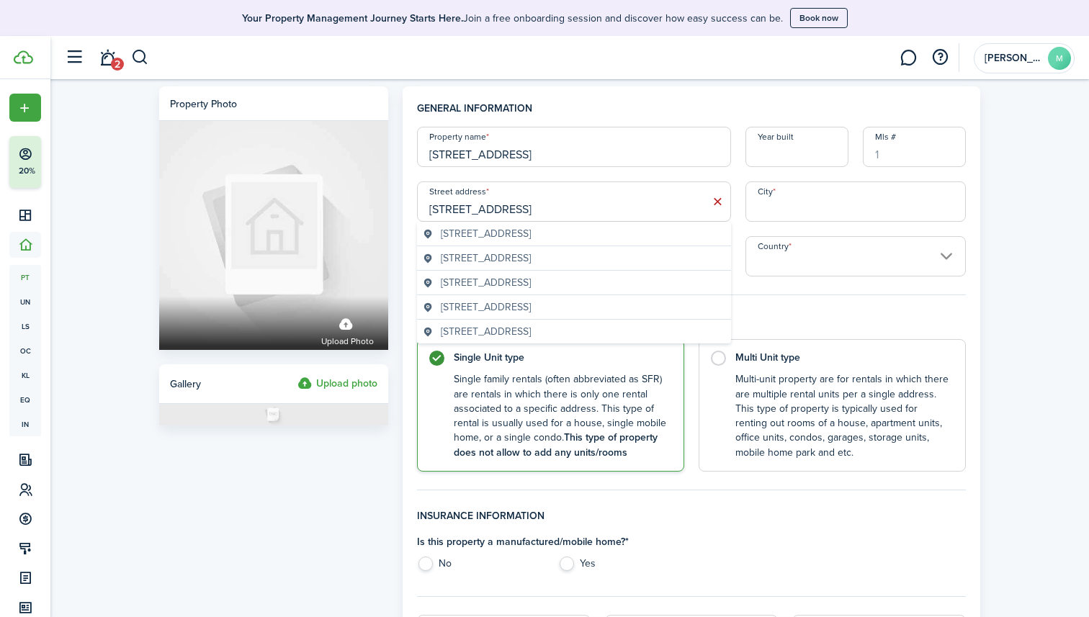
click at [629, 230] on geo-item "[STREET_ADDRESS]" at bounding box center [574, 233] width 302 height 15
type input "[STREET_ADDRESS]"
type input "Heyburn"
type input "ID"
type input "83336"
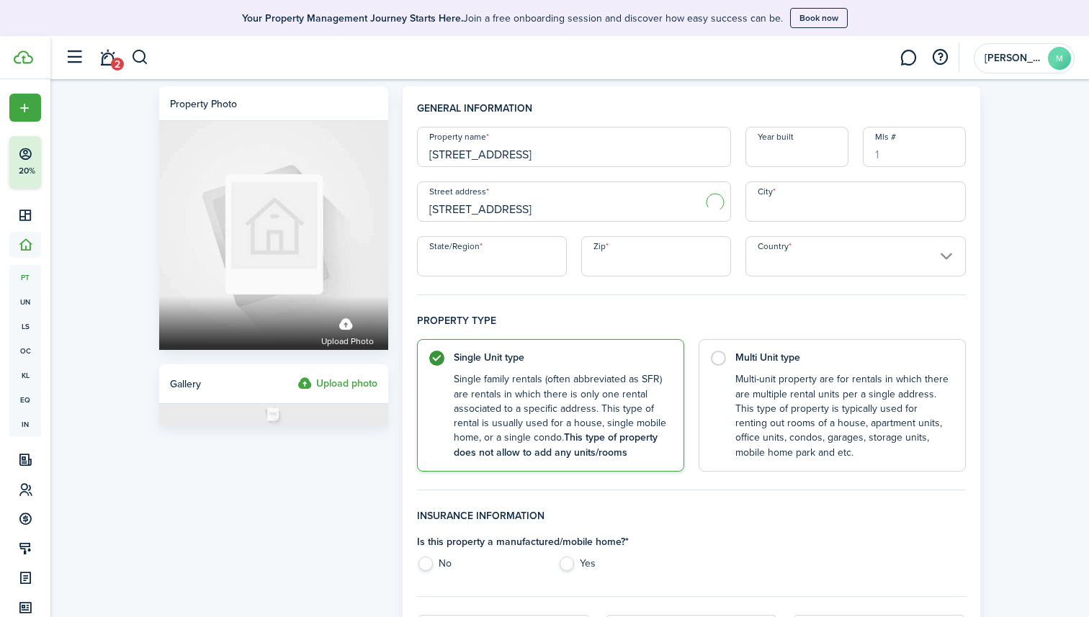
type input "[GEOGRAPHIC_DATA]"
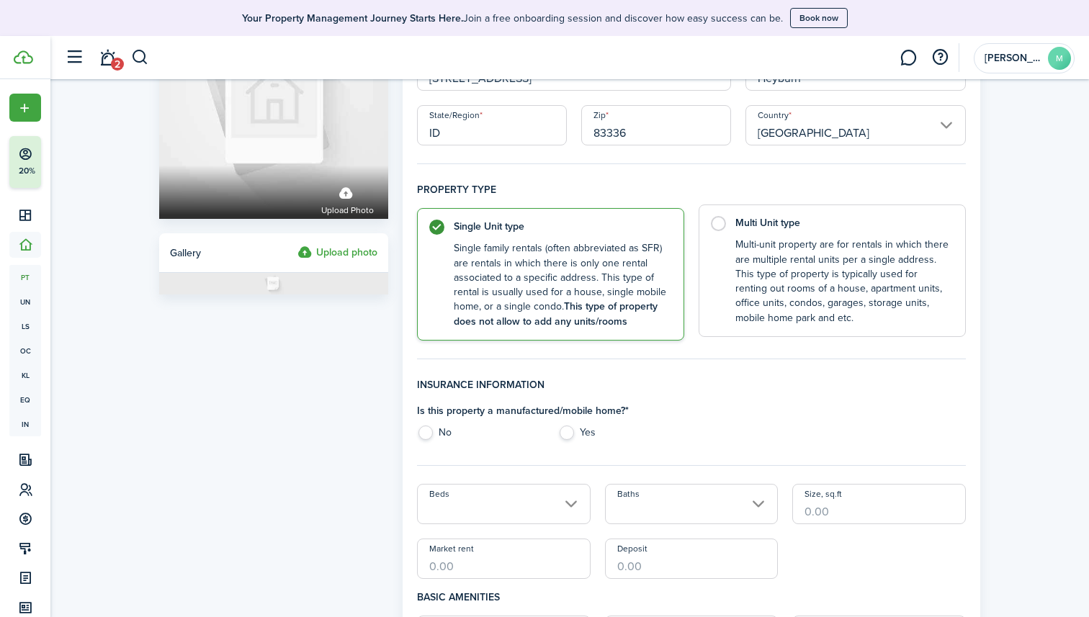
click at [817, 270] on control-radio-card-description "Multi-unit property are for rentals in which there are multiple rental units pe…" at bounding box center [842, 282] width 215 height 88
radio input "false"
radio input "true"
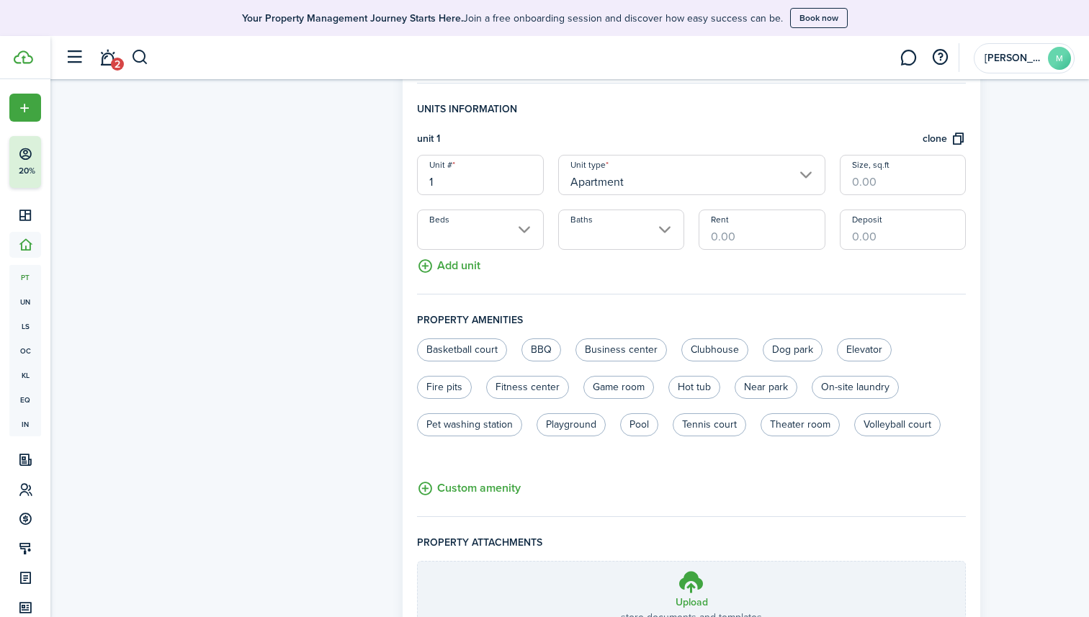
scroll to position [408, 0]
click at [456, 269] on button "Add unit" at bounding box center [448, 260] width 63 height 25
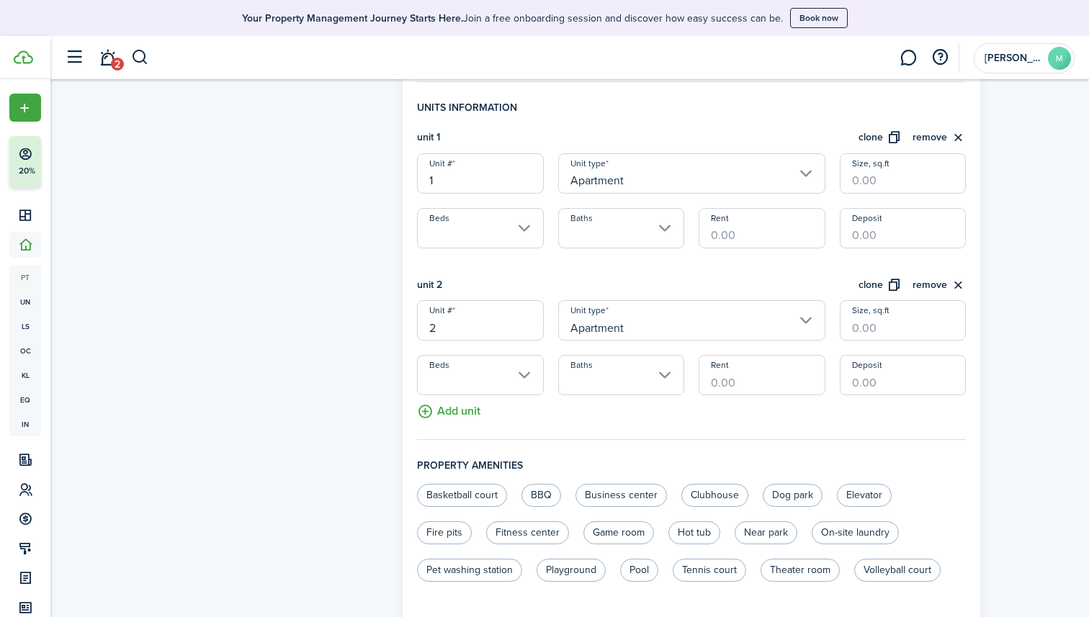
click at [452, 413] on button "Add unit" at bounding box center [448, 407] width 63 height 25
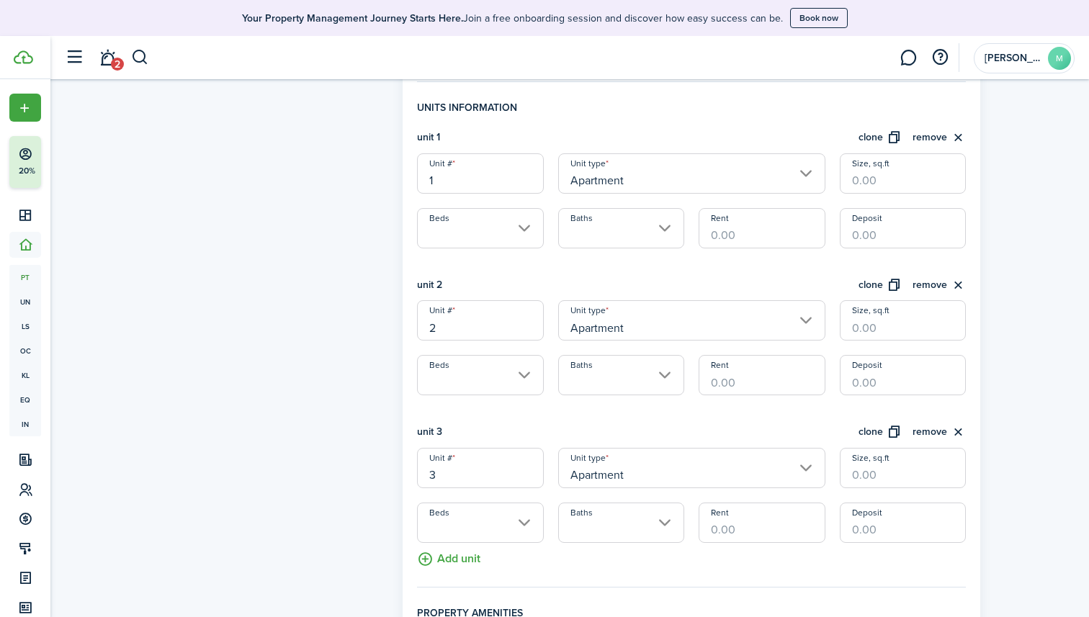
click at [444, 562] on button "Add unit" at bounding box center [448, 555] width 63 height 25
click at [668, 174] on input "Apartment" at bounding box center [691, 173] width 267 height 40
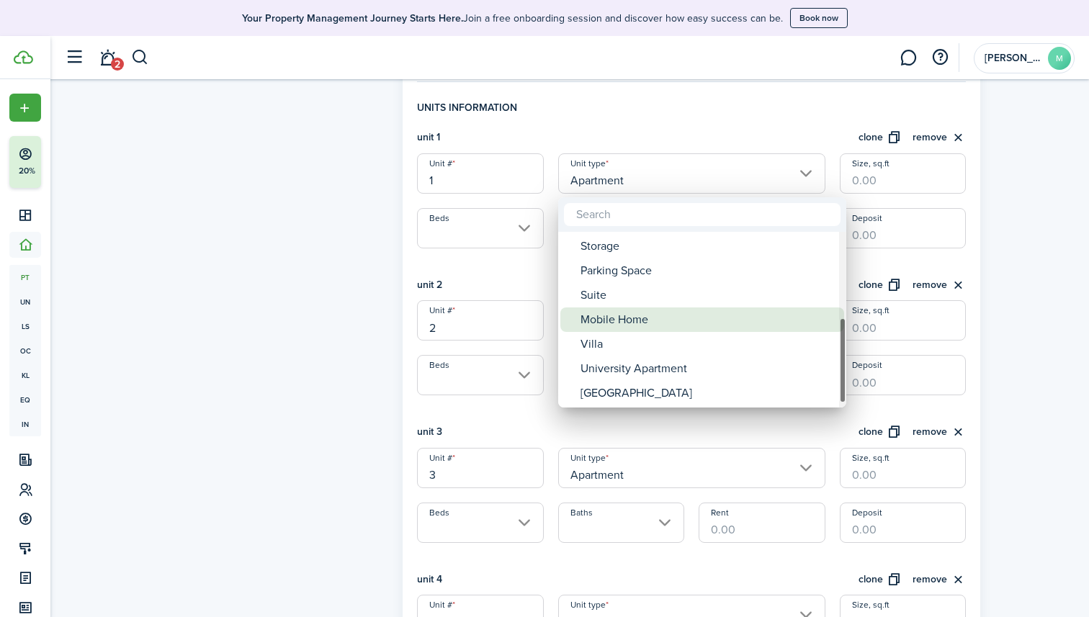
click at [613, 328] on div "Mobile Home" at bounding box center [707, 319] width 255 height 24
type input "Mobile Home"
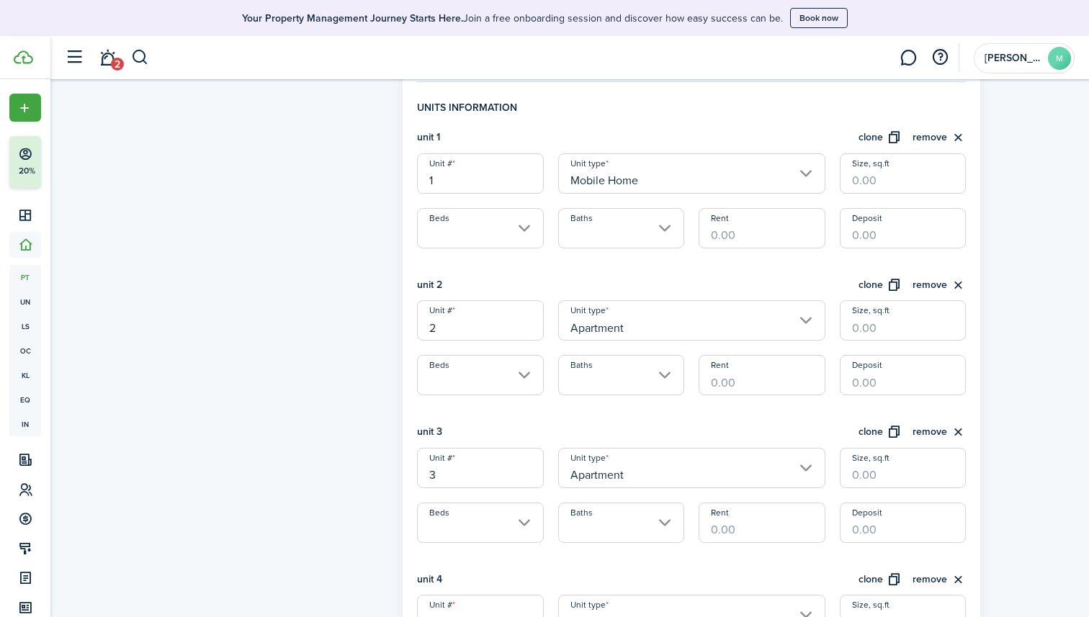
click at [613, 328] on input "Apartment" at bounding box center [691, 320] width 267 height 40
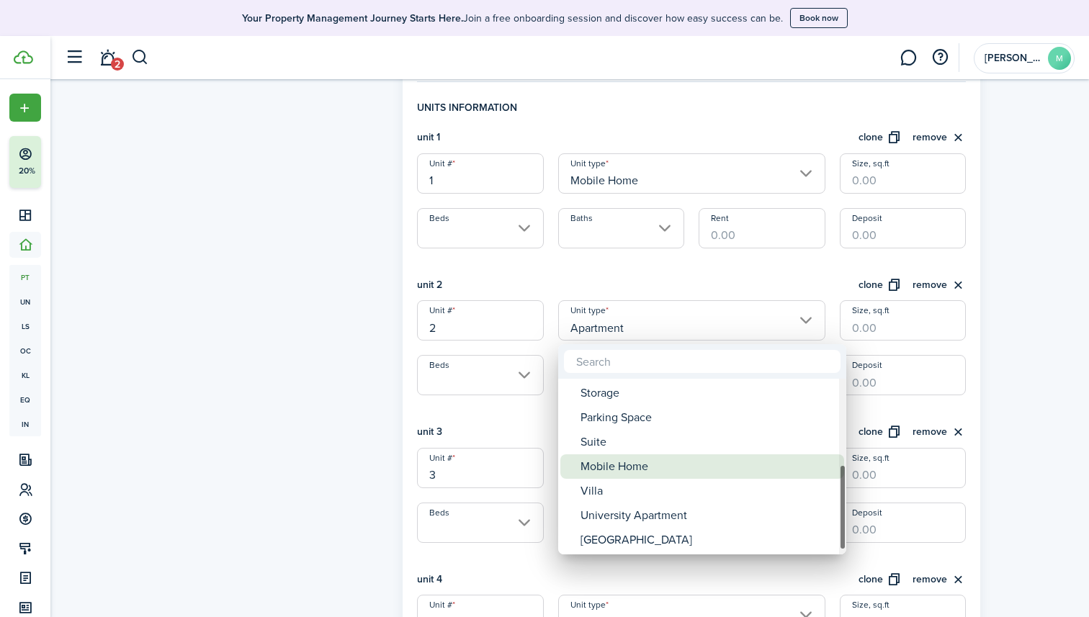
click at [601, 469] on div "Mobile Home" at bounding box center [707, 466] width 255 height 24
type input "Mobile Home"
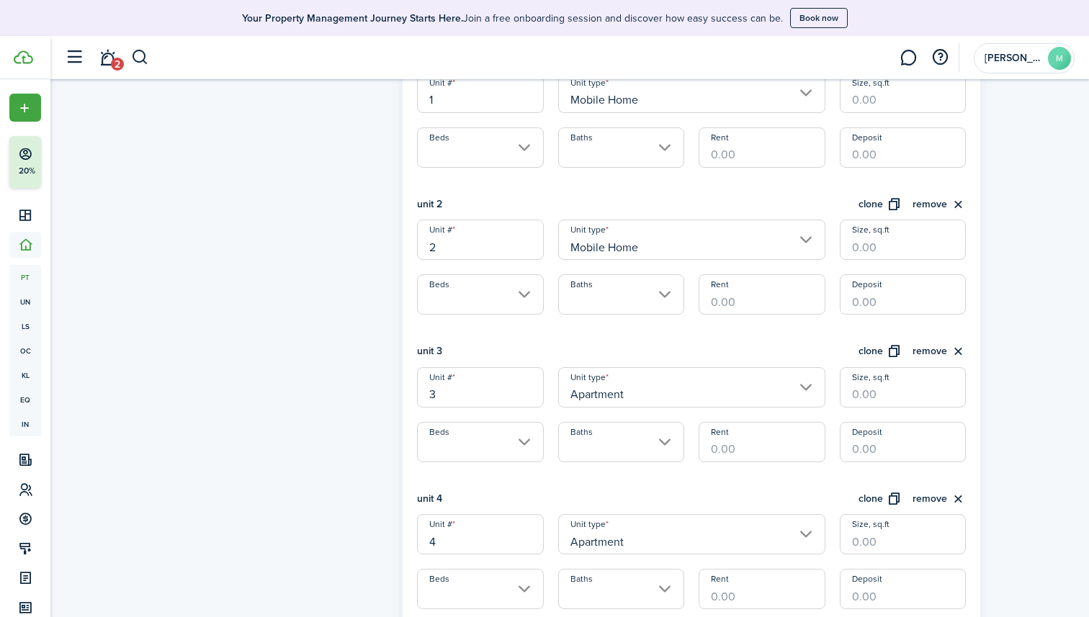
scroll to position [498, 0]
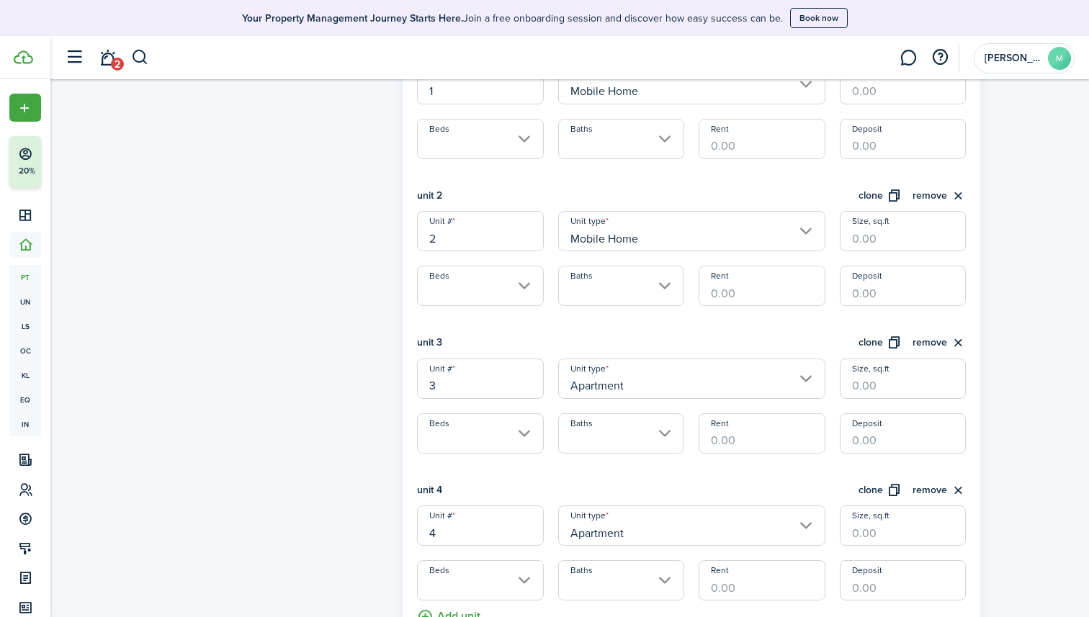
click at [621, 390] on input "Apartment" at bounding box center [691, 379] width 267 height 40
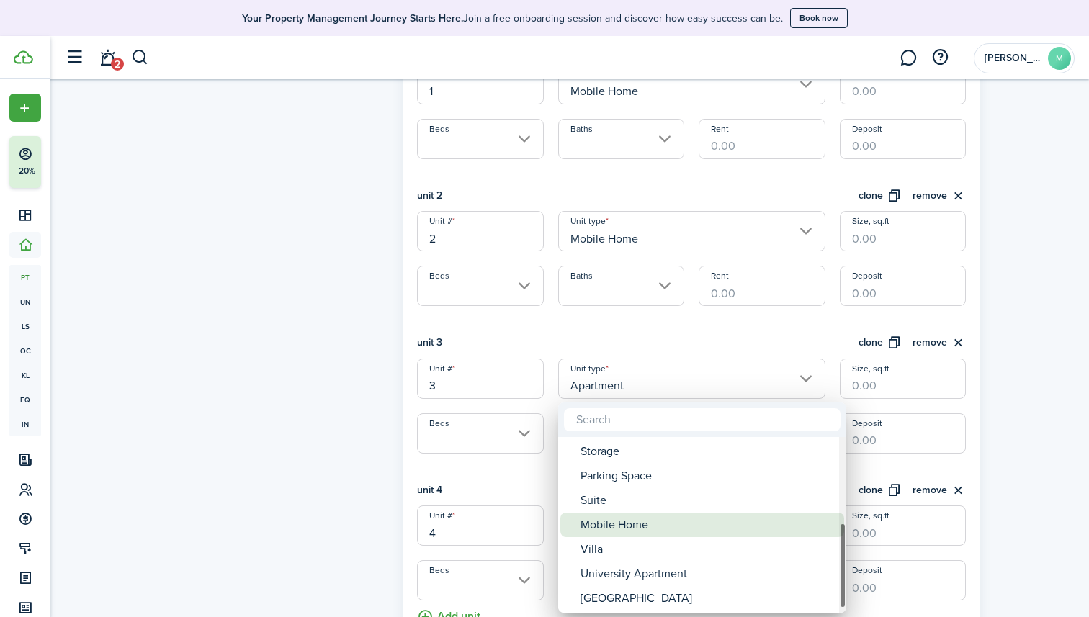
click at [608, 528] on div "Mobile Home" at bounding box center [707, 525] width 255 height 24
type input "Mobile Home"
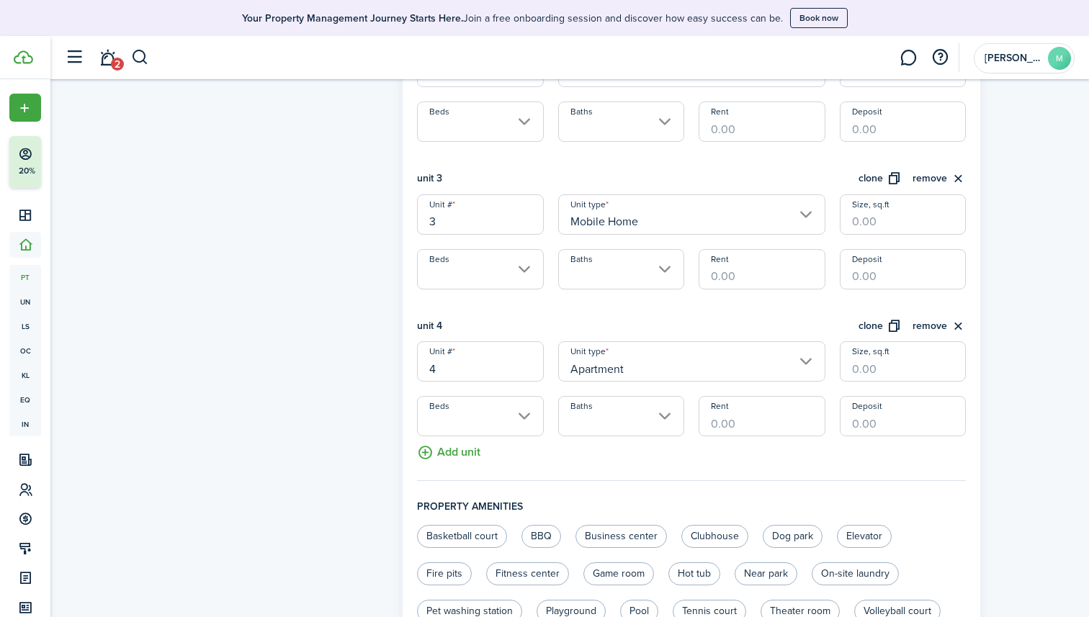
scroll to position [708, 0]
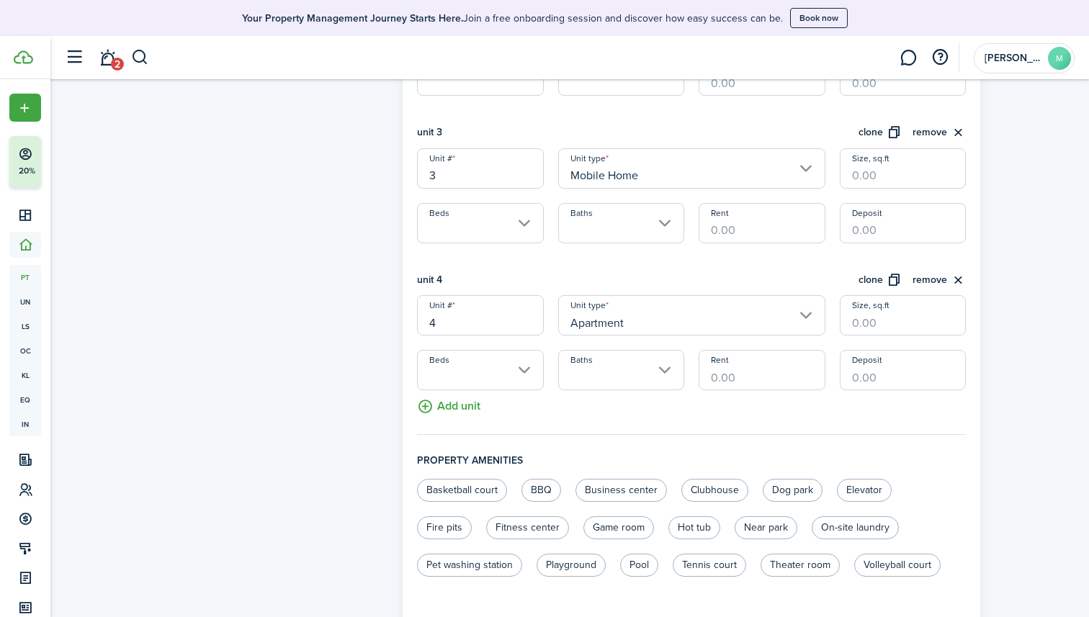
click at [660, 324] on input "Apartment" at bounding box center [691, 315] width 267 height 40
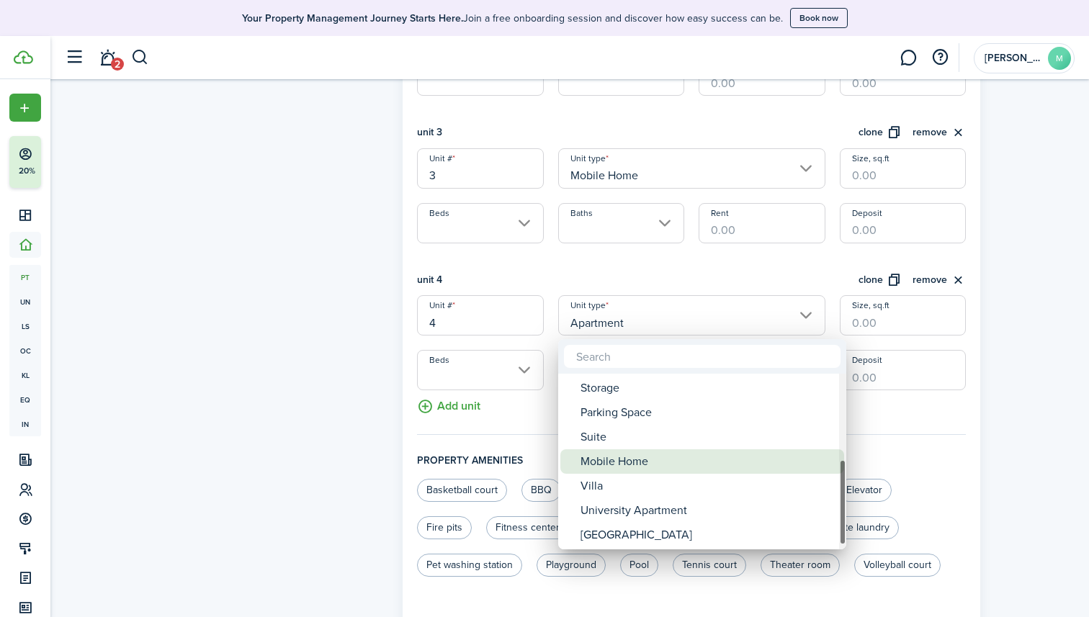
click at [625, 469] on div "Mobile Home" at bounding box center [707, 461] width 255 height 24
type input "Mobile Home"
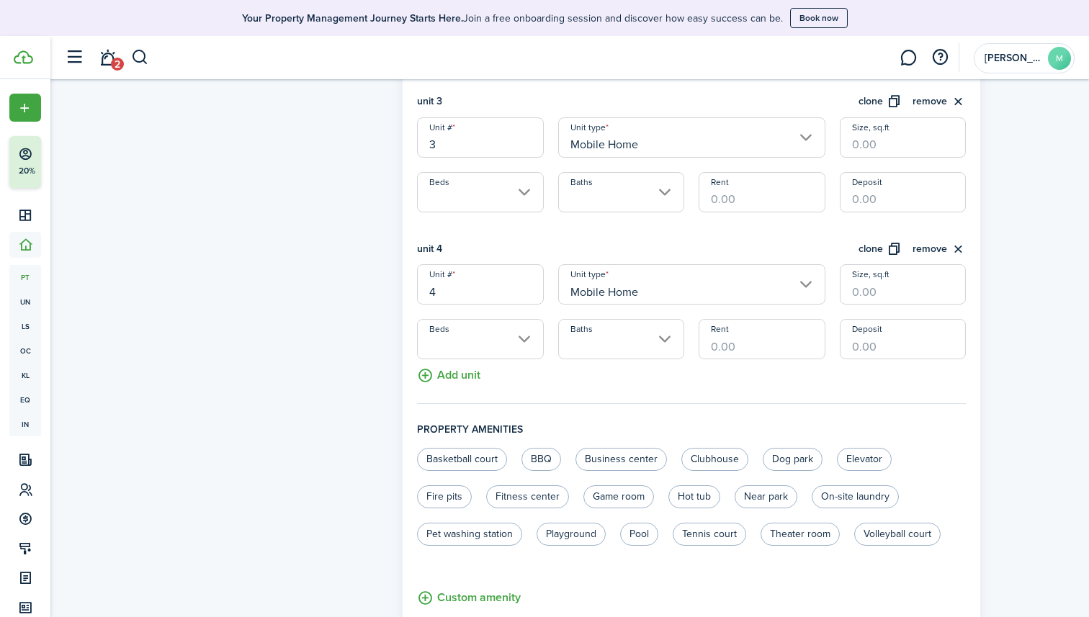
scroll to position [975, 0]
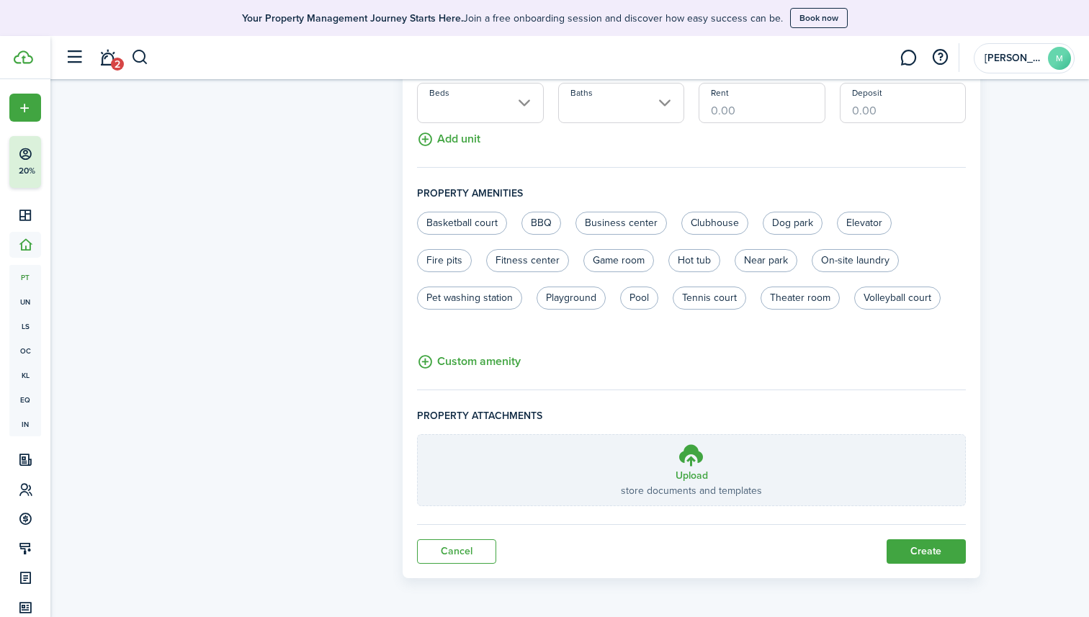
click at [927, 557] on button "Create" at bounding box center [925, 551] width 79 height 24
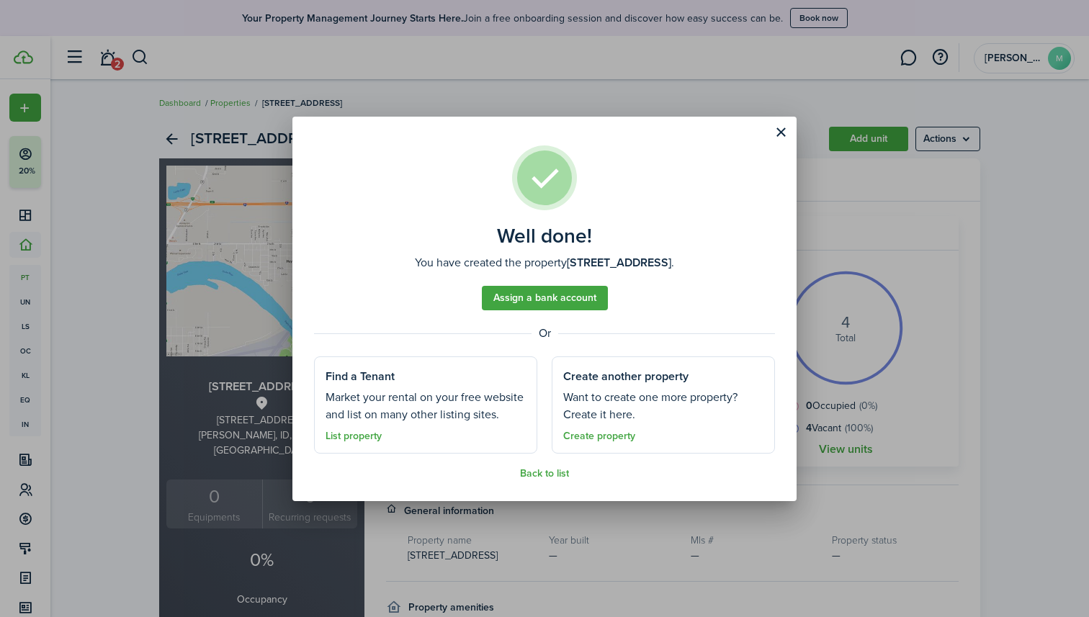
click at [781, 132] on button "Close modal" at bounding box center [780, 132] width 24 height 24
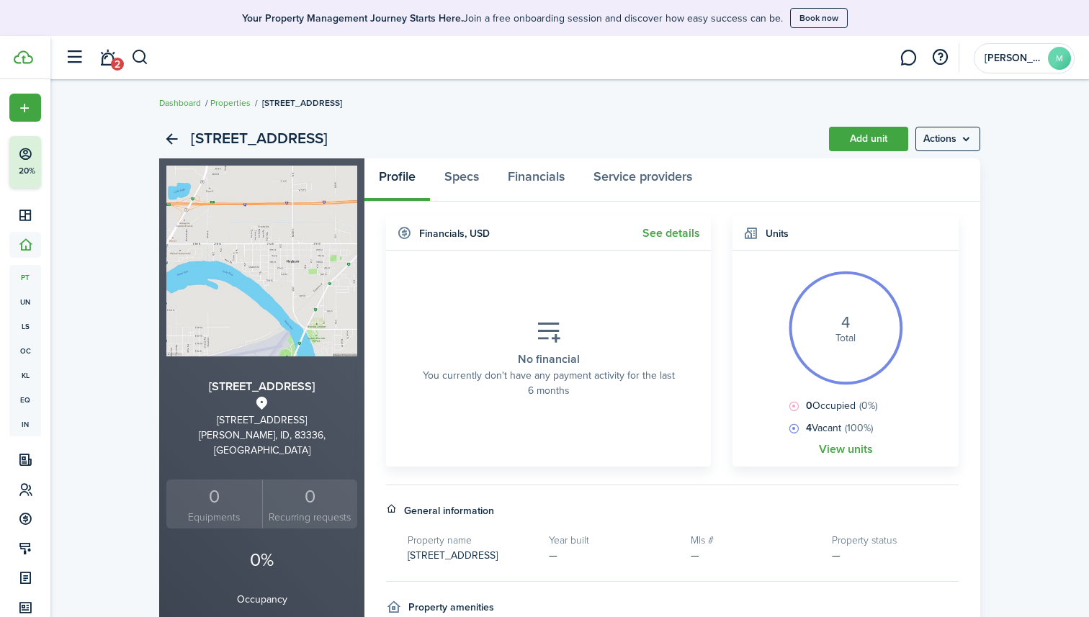
click at [243, 104] on link "Properties" at bounding box center [230, 102] width 40 height 13
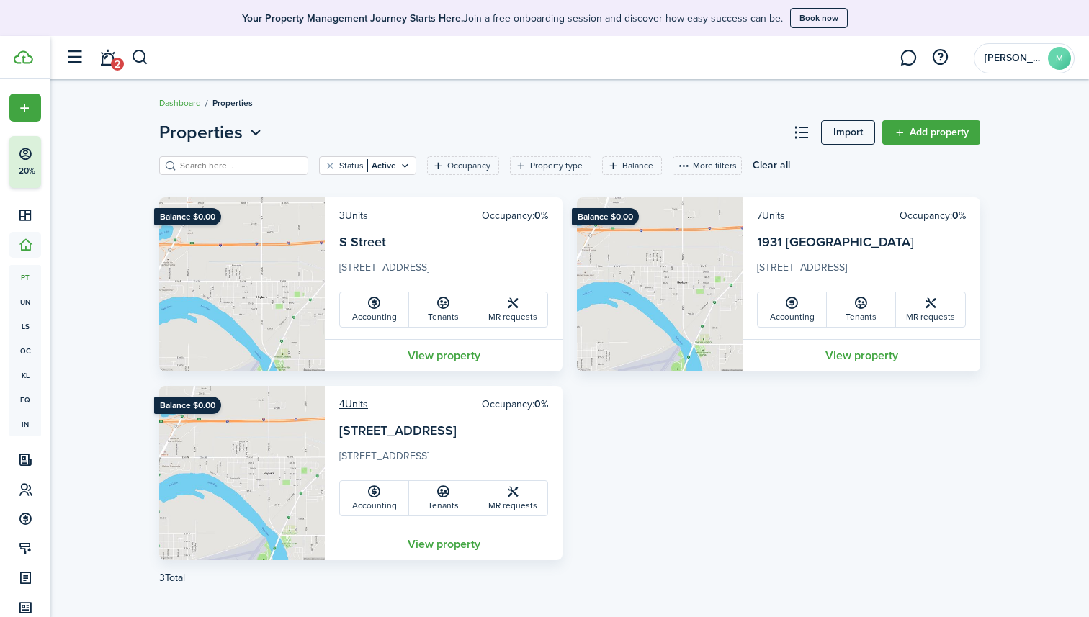
click at [908, 132] on link "Add property" at bounding box center [931, 132] width 98 height 24
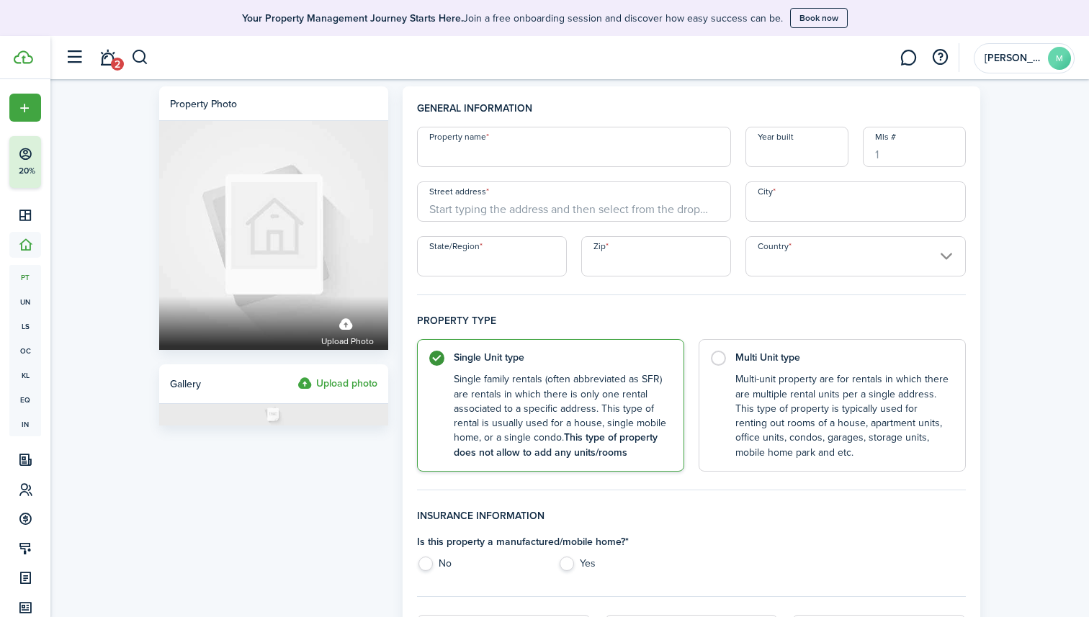
click at [650, 152] on input "Property name" at bounding box center [574, 147] width 314 height 40
type input "[STREET_ADDRESS][PERSON_NAME]"
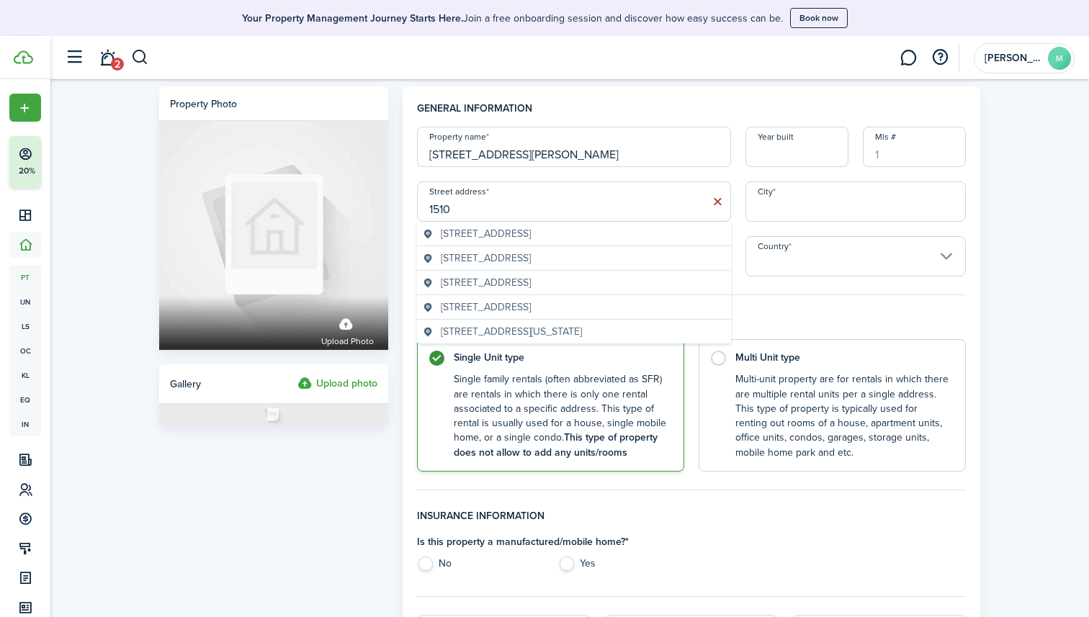
type input "1510"
drag, startPoint x: 544, startPoint y: 154, endPoint x: 495, endPoint y: 150, distance: 49.1
click at [495, 150] on input "[STREET_ADDRESS][PERSON_NAME]" at bounding box center [574, 147] width 314 height 40
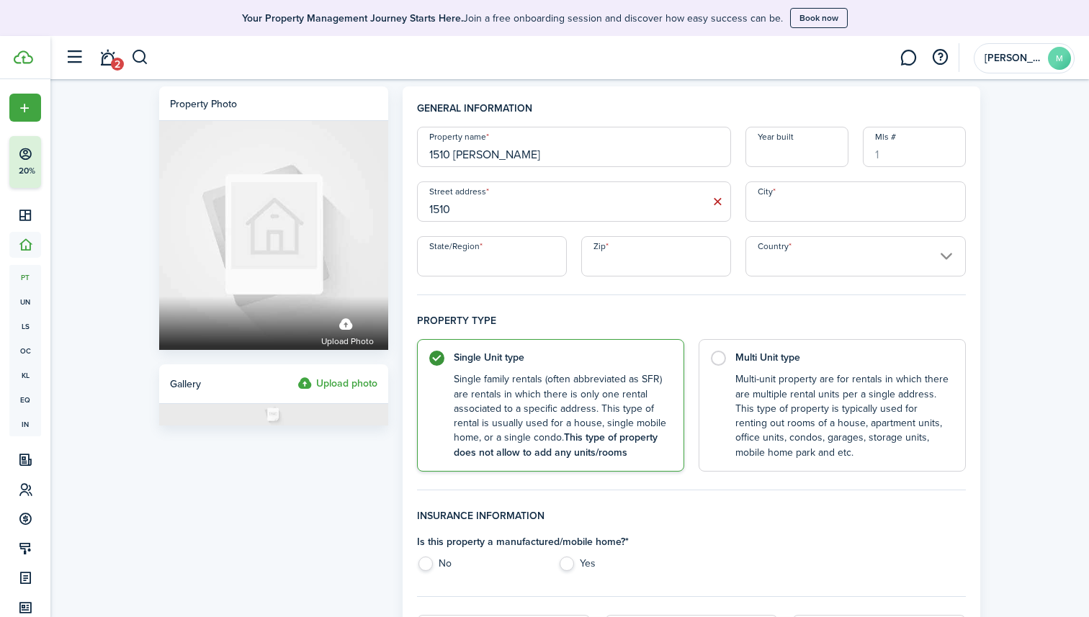
type input "1510 [PERSON_NAME]"
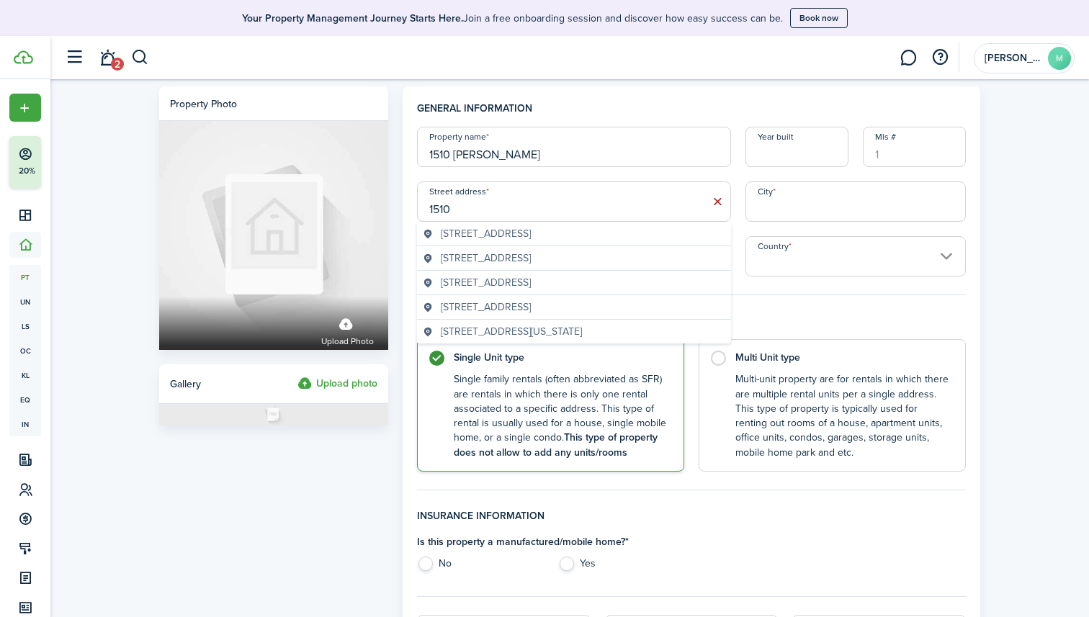
click at [482, 192] on input "1510" at bounding box center [574, 201] width 314 height 40
click at [482, 204] on input "1510" at bounding box center [574, 201] width 314 height 40
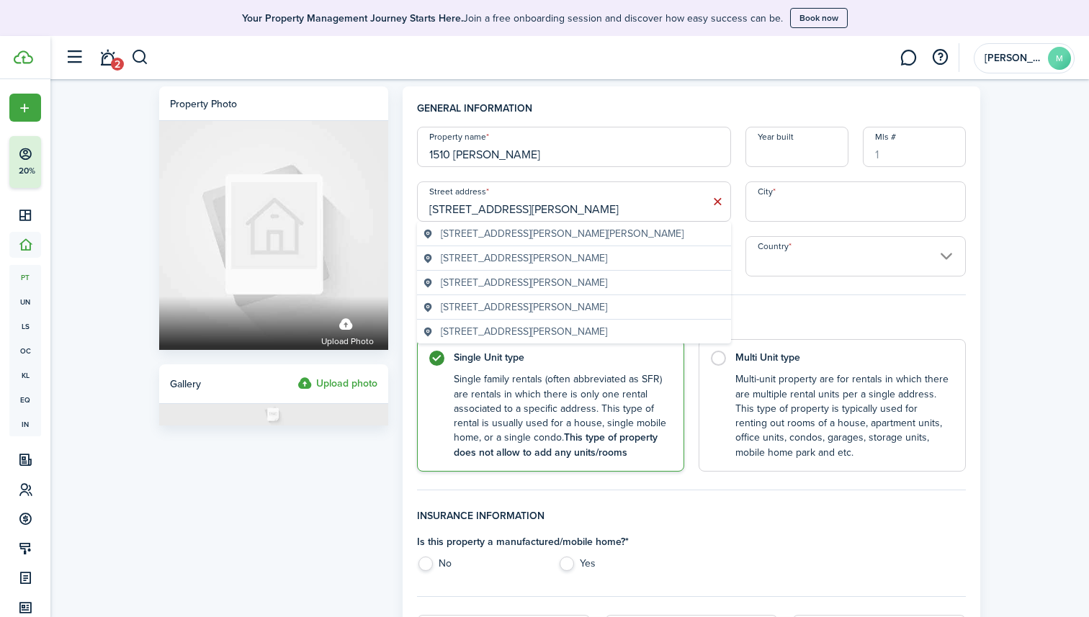
click at [503, 226] on span "[STREET_ADDRESS][PERSON_NAME][PERSON_NAME]" at bounding box center [562, 233] width 243 height 15
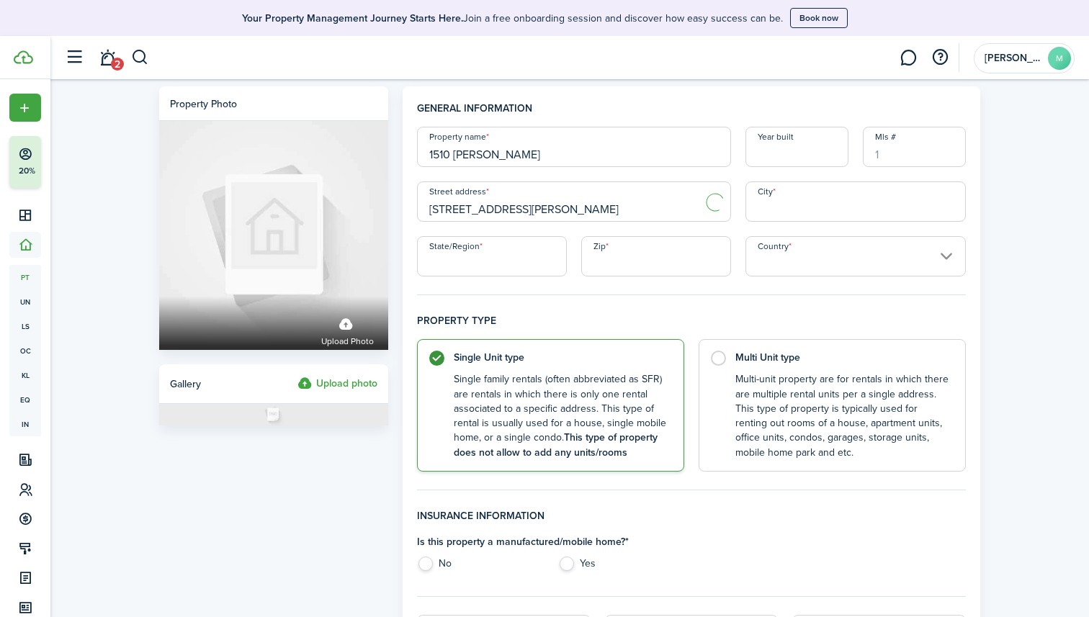
type input "[STREET_ADDRESS][PERSON_NAME]"
type input "[PERSON_NAME]"
type input "ID"
type input "83318"
type input "[GEOGRAPHIC_DATA]"
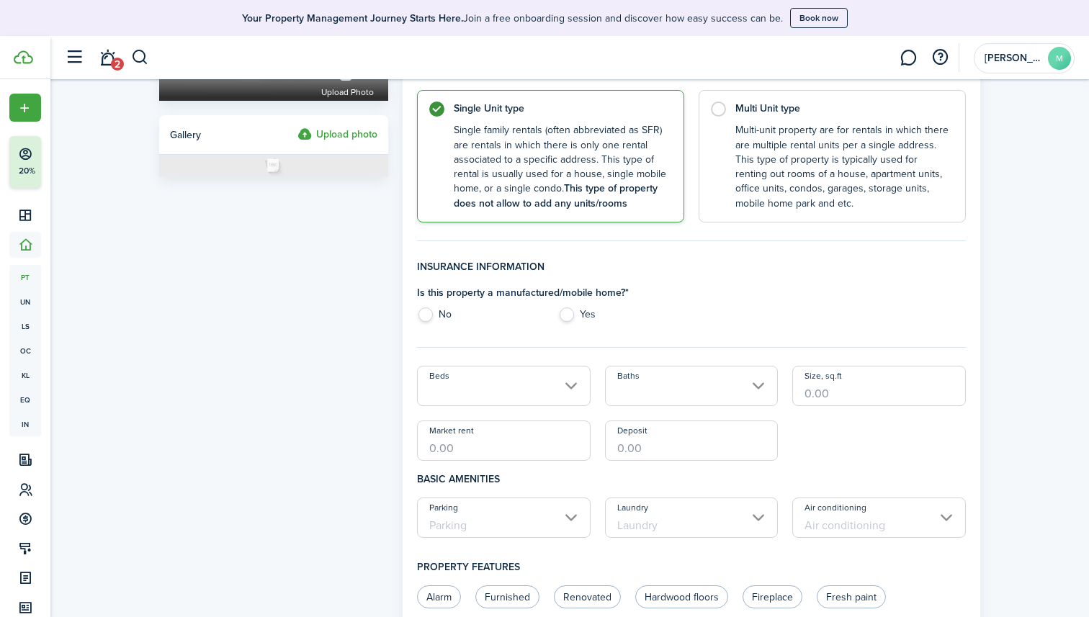
scroll to position [257, 0]
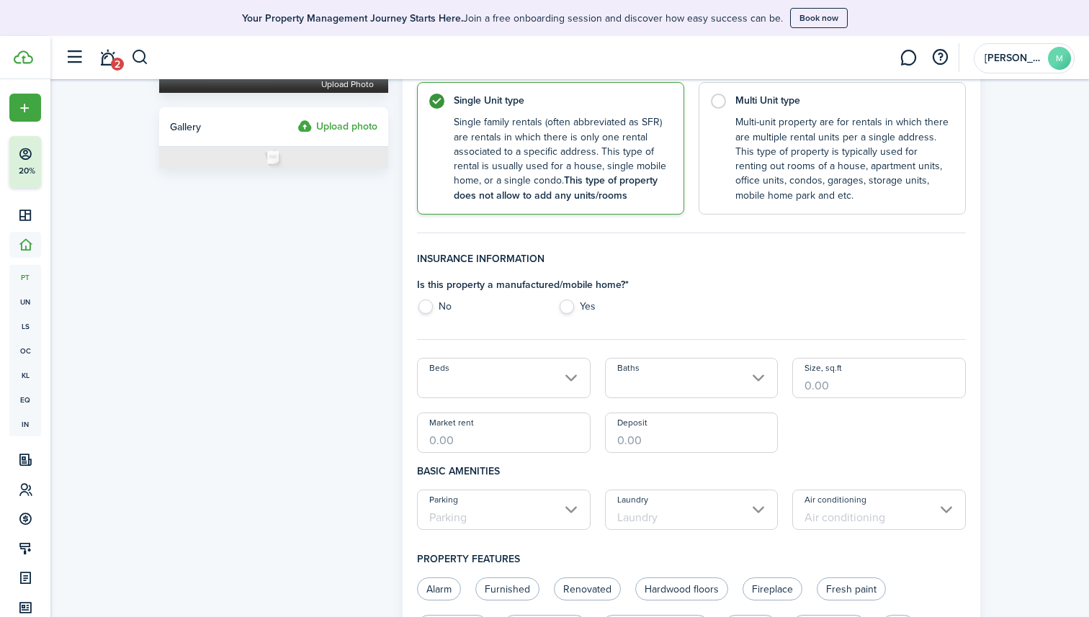
click at [441, 302] on label "No" at bounding box center [480, 311] width 126 height 22
radio input "true"
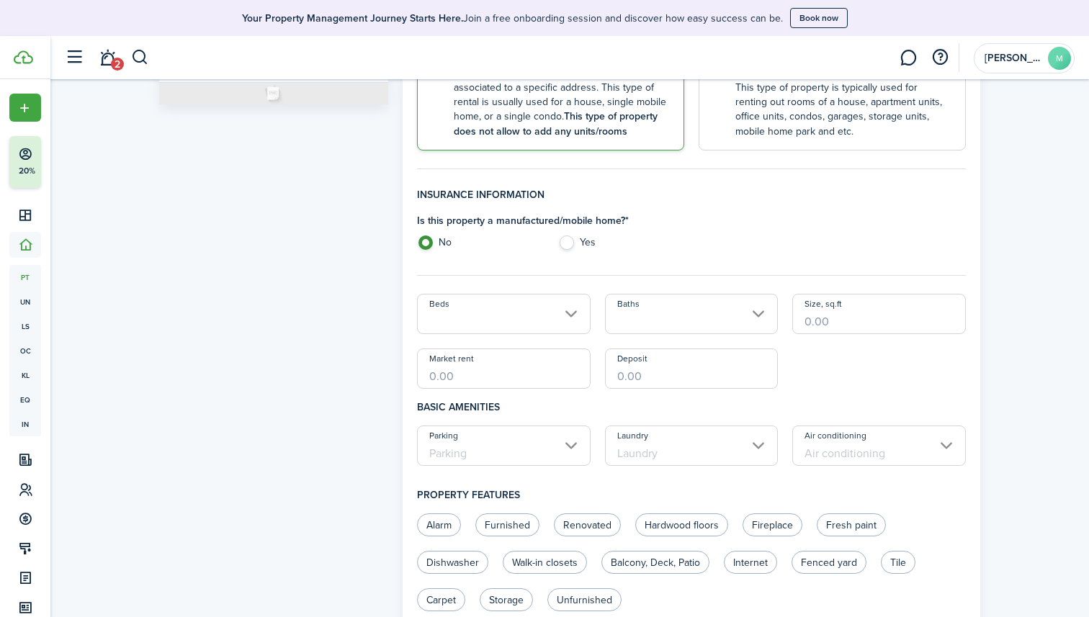
scroll to position [323, 0]
click at [540, 320] on input "Beds" at bounding box center [504, 312] width 174 height 40
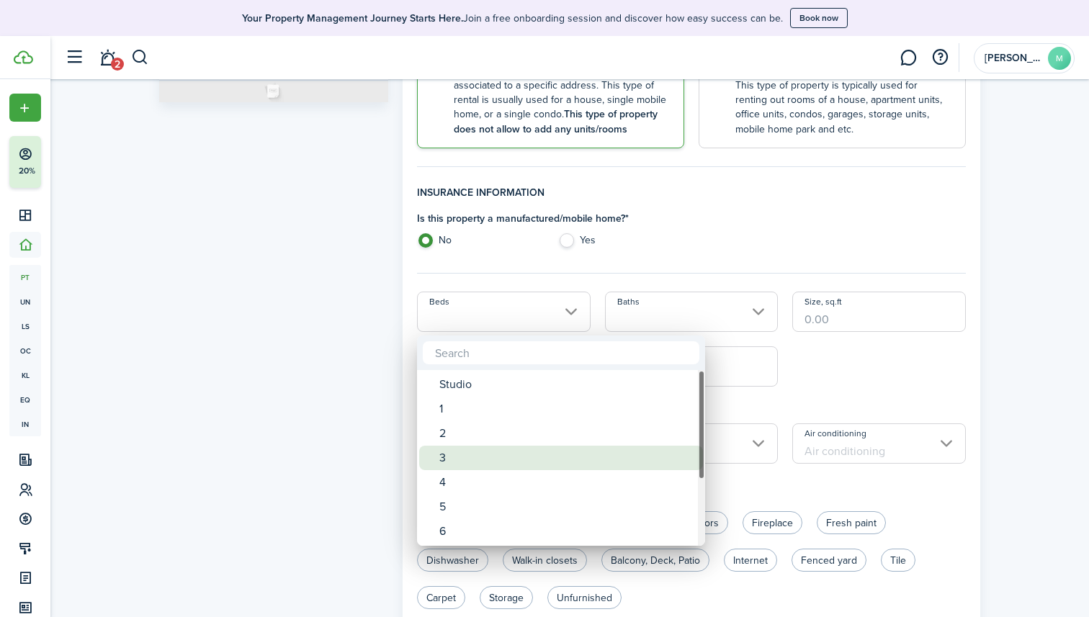
click at [469, 447] on div "3" at bounding box center [566, 458] width 255 height 24
type input "3"
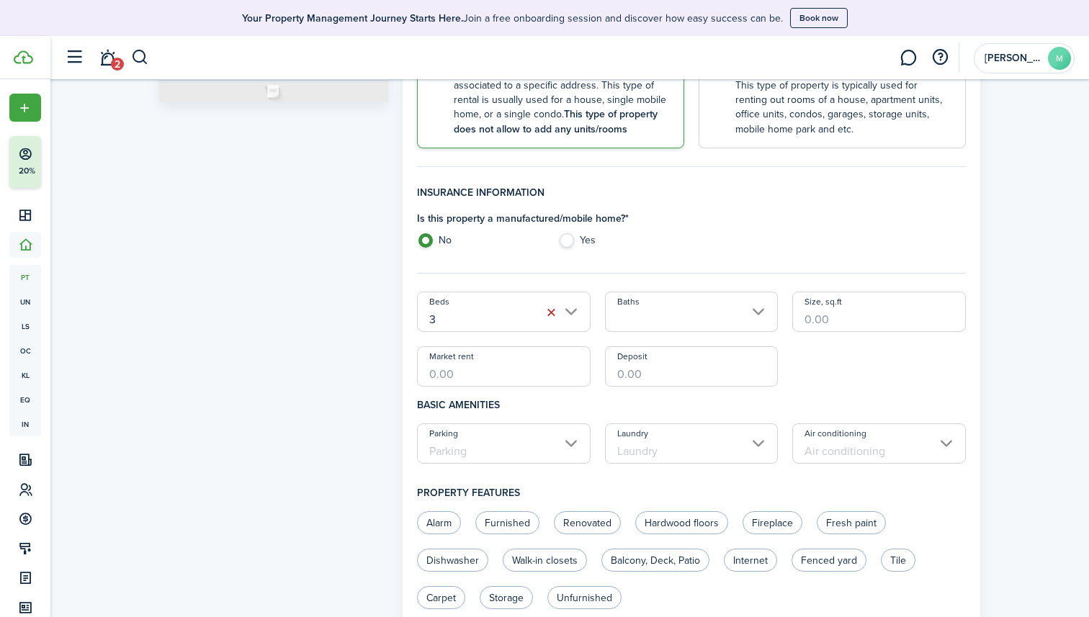
click at [660, 312] on input "Baths" at bounding box center [692, 312] width 174 height 40
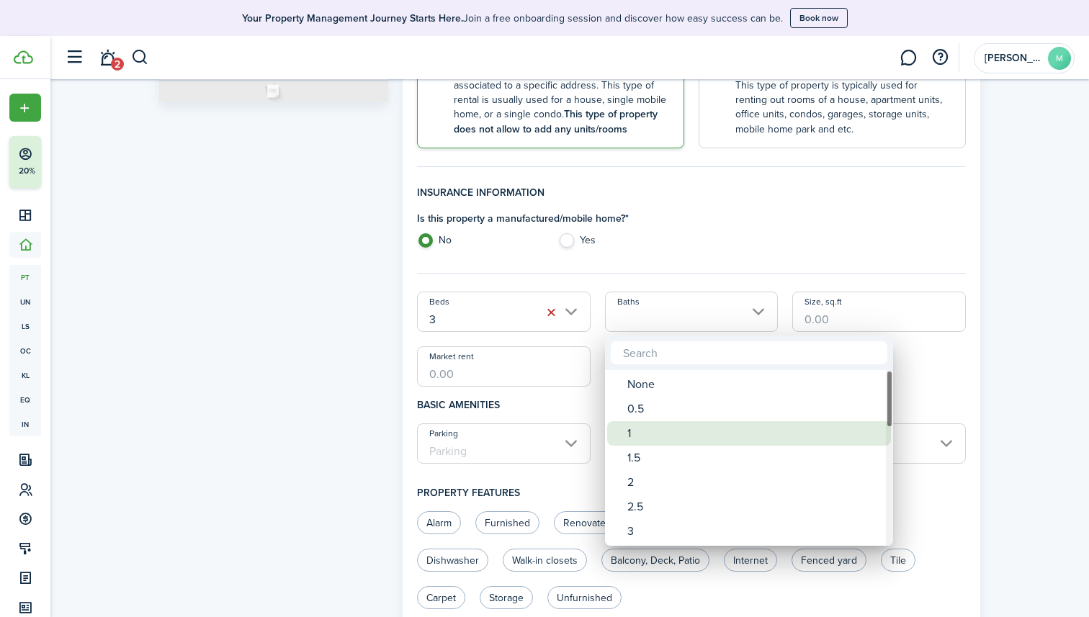
click at [630, 427] on div "1" at bounding box center [754, 433] width 255 height 24
type input "1"
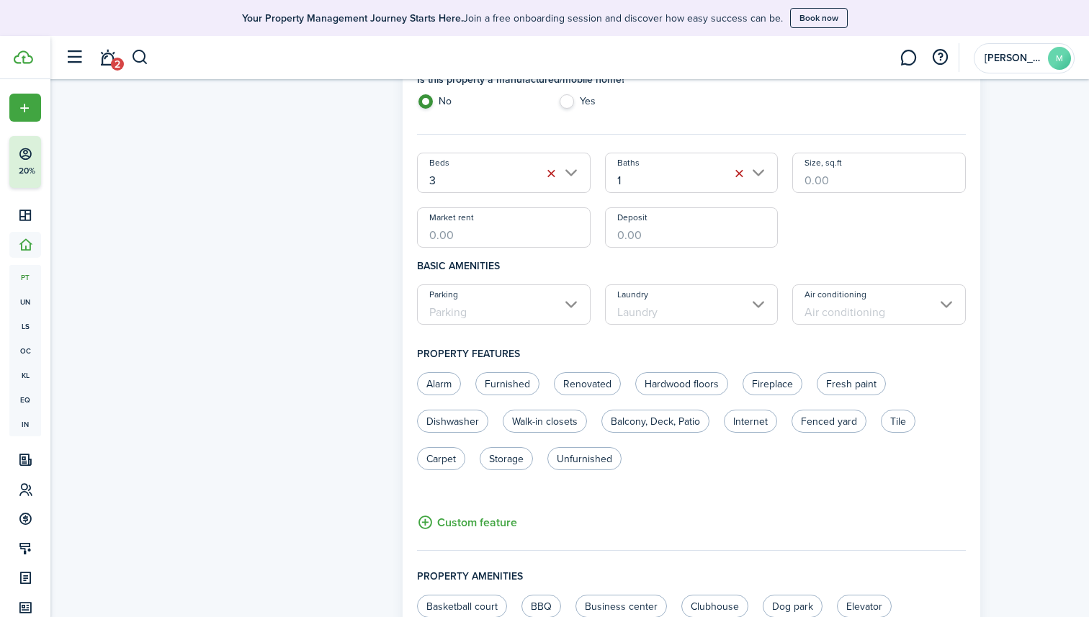
scroll to position [482, 0]
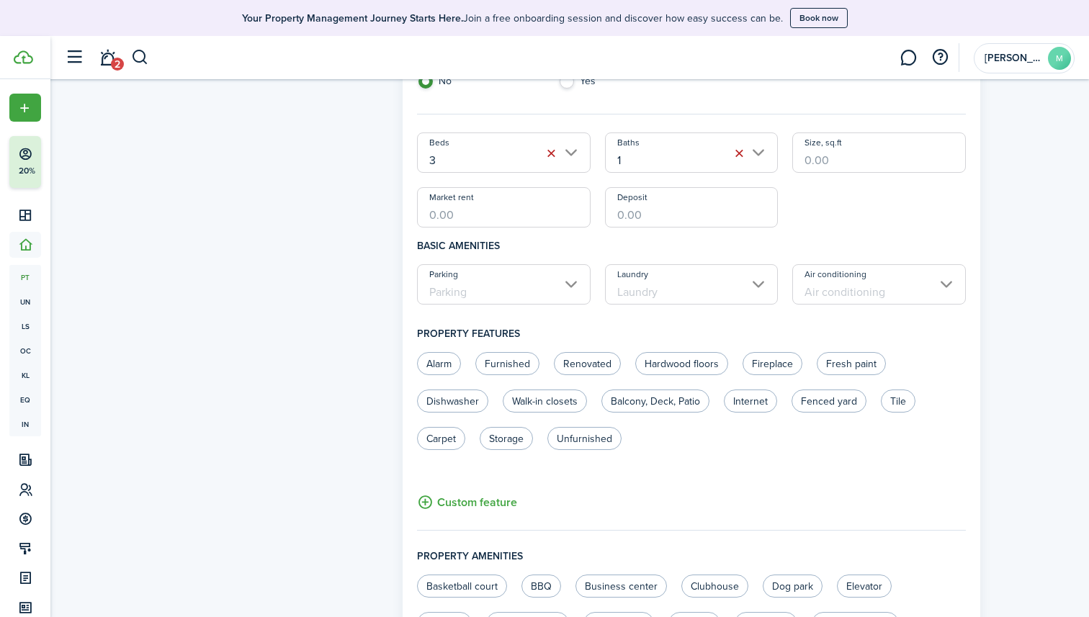
click at [554, 291] on input "Parking" at bounding box center [504, 284] width 174 height 40
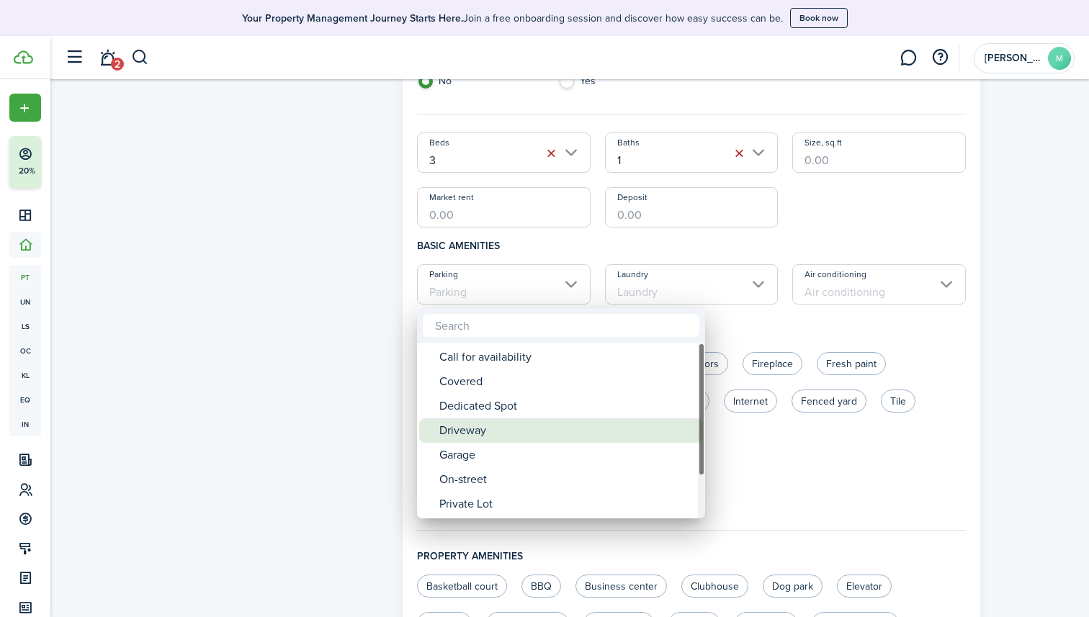
click at [459, 431] on div "Driveway" at bounding box center [566, 430] width 255 height 24
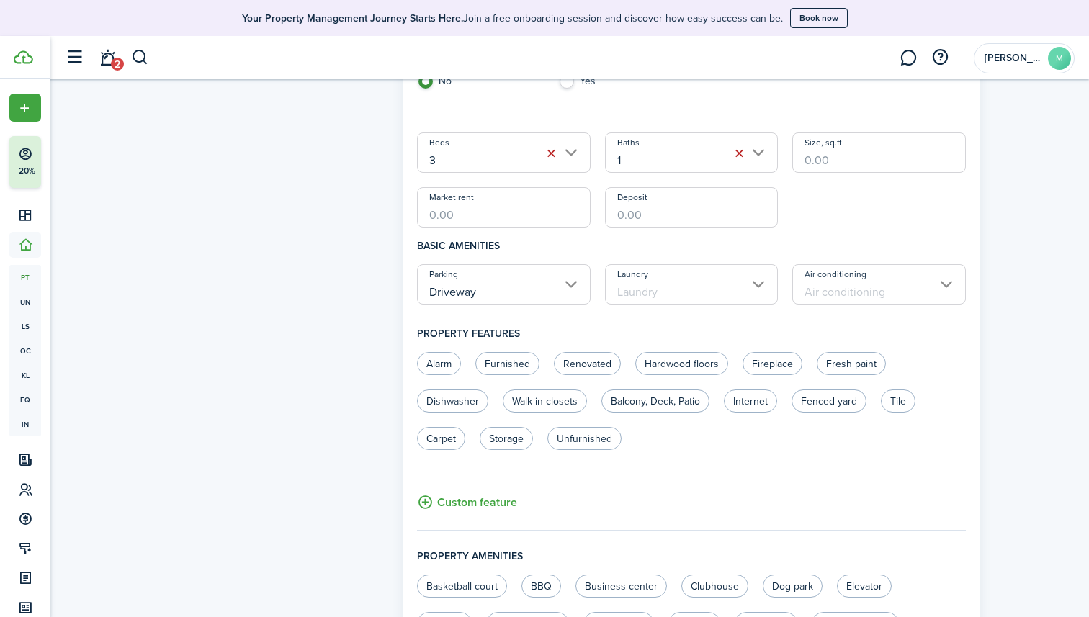
click at [538, 284] on input "Driveway" at bounding box center [504, 284] width 174 height 40
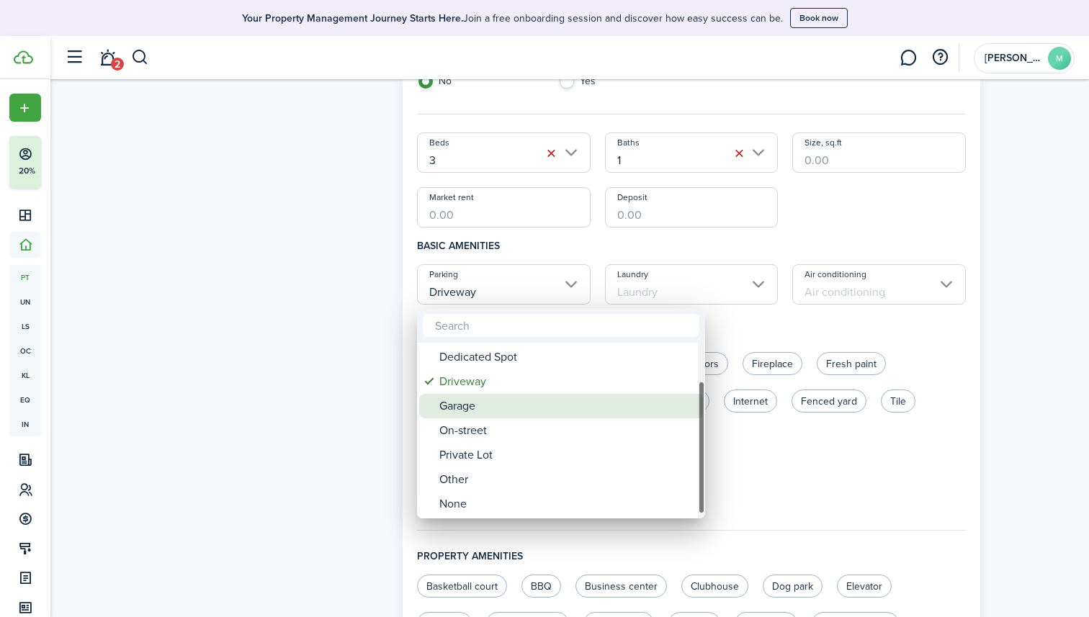
click at [474, 411] on div "Garage" at bounding box center [566, 406] width 255 height 24
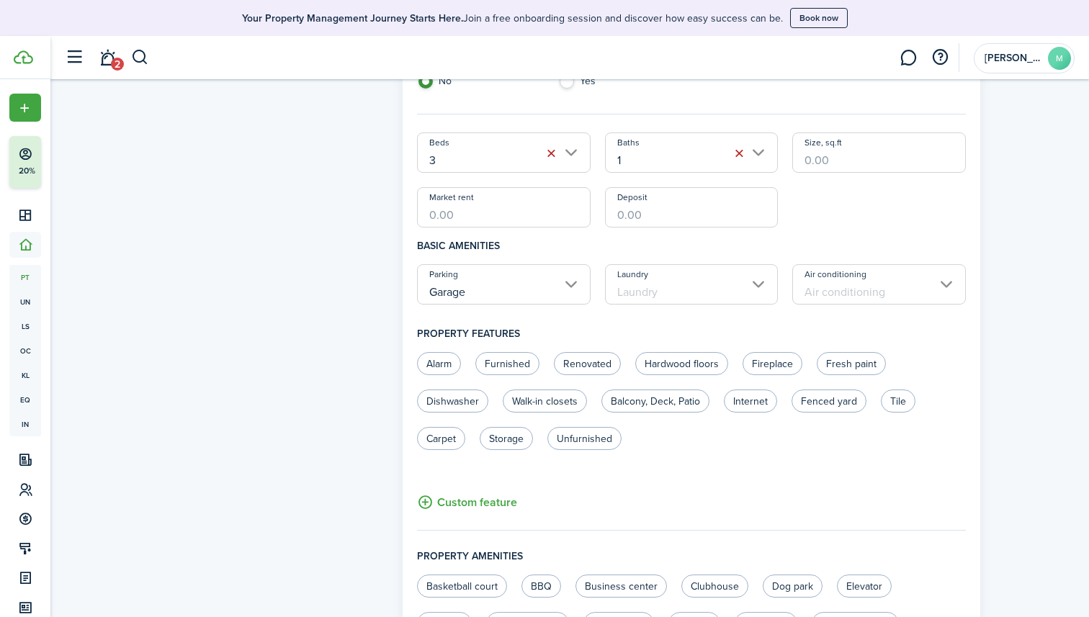
click at [533, 285] on input "Garage" at bounding box center [504, 284] width 174 height 40
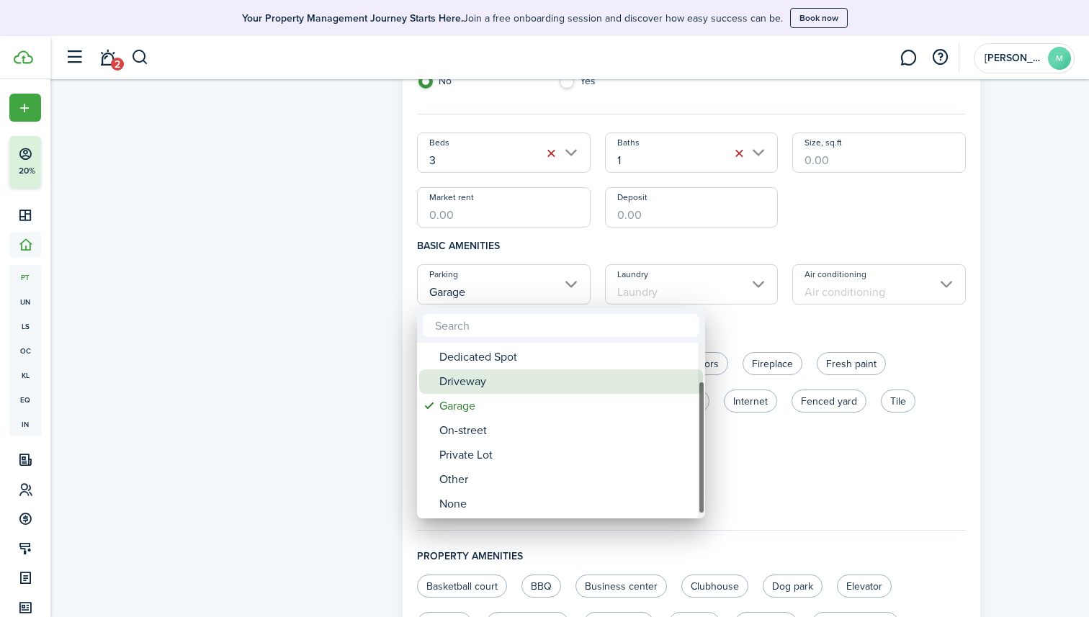
click at [484, 391] on div "Driveway" at bounding box center [566, 381] width 255 height 24
type input "Driveway"
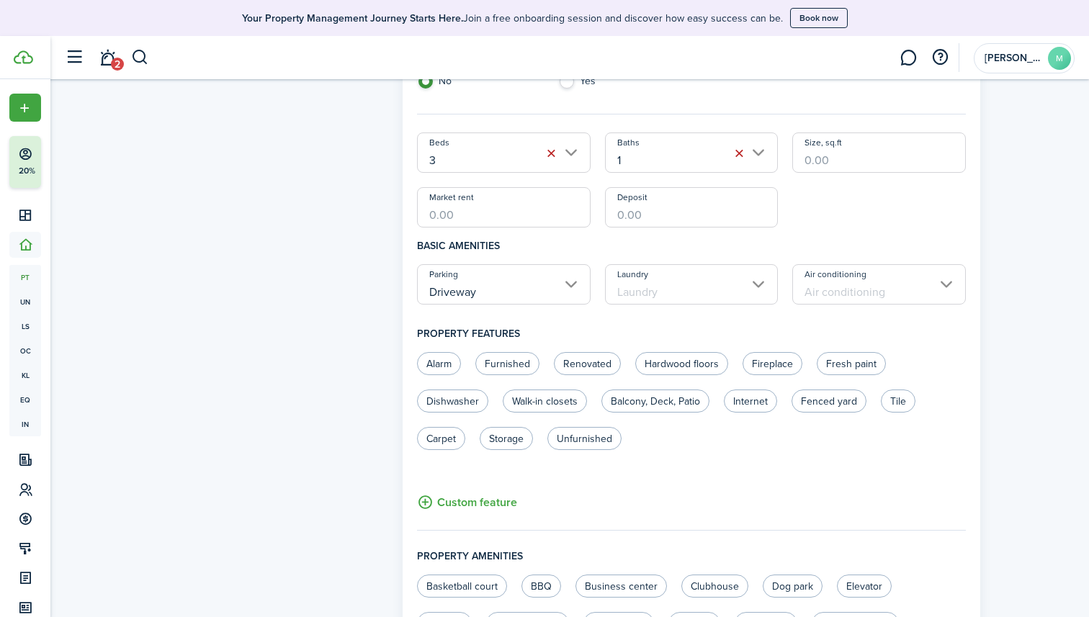
click at [696, 283] on input "Laundry" at bounding box center [692, 284] width 174 height 40
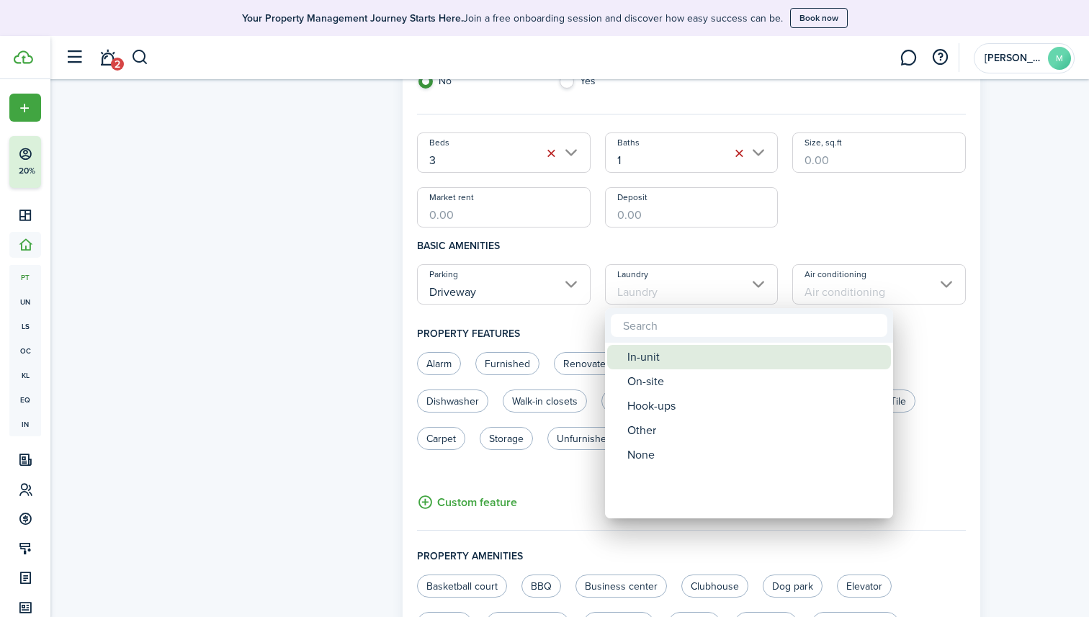
click at [677, 356] on div "In-unit" at bounding box center [754, 357] width 255 height 24
type input "In-unit"
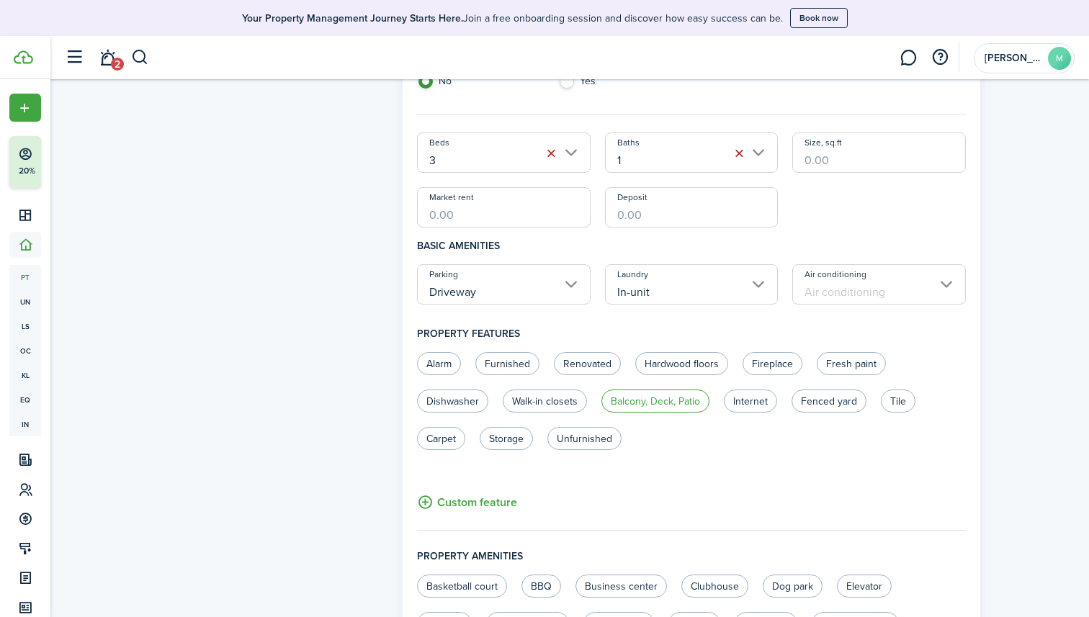
click at [644, 401] on label "Balcony, Deck, Patio" at bounding box center [655, 401] width 108 height 23
radio input "true"
click at [827, 403] on label "Fenced yard" at bounding box center [828, 401] width 75 height 23
radio input "true"
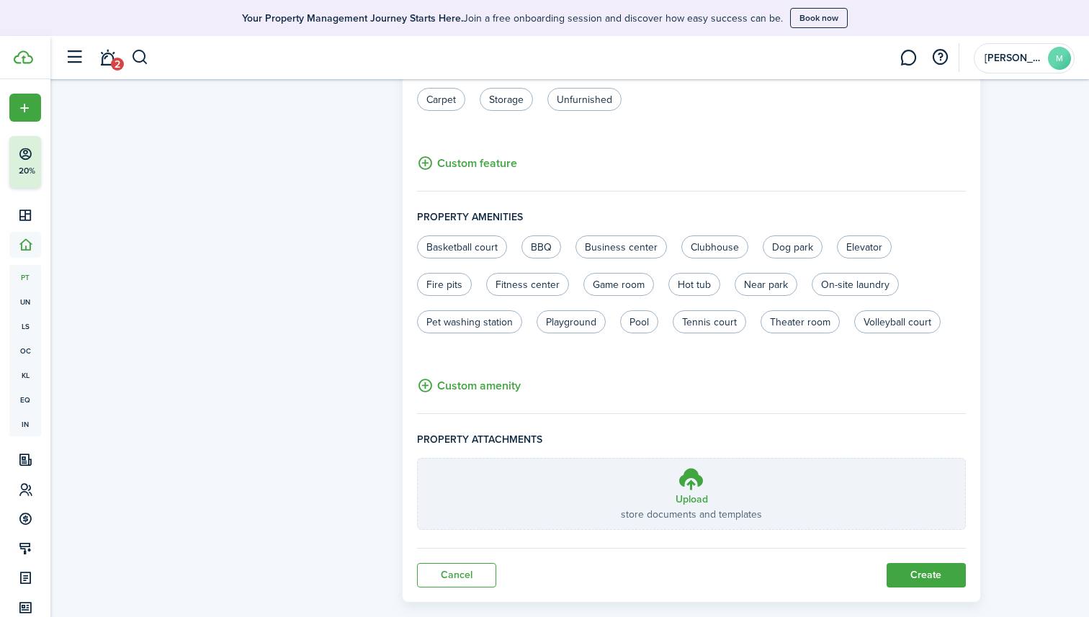
scroll to position [845, 0]
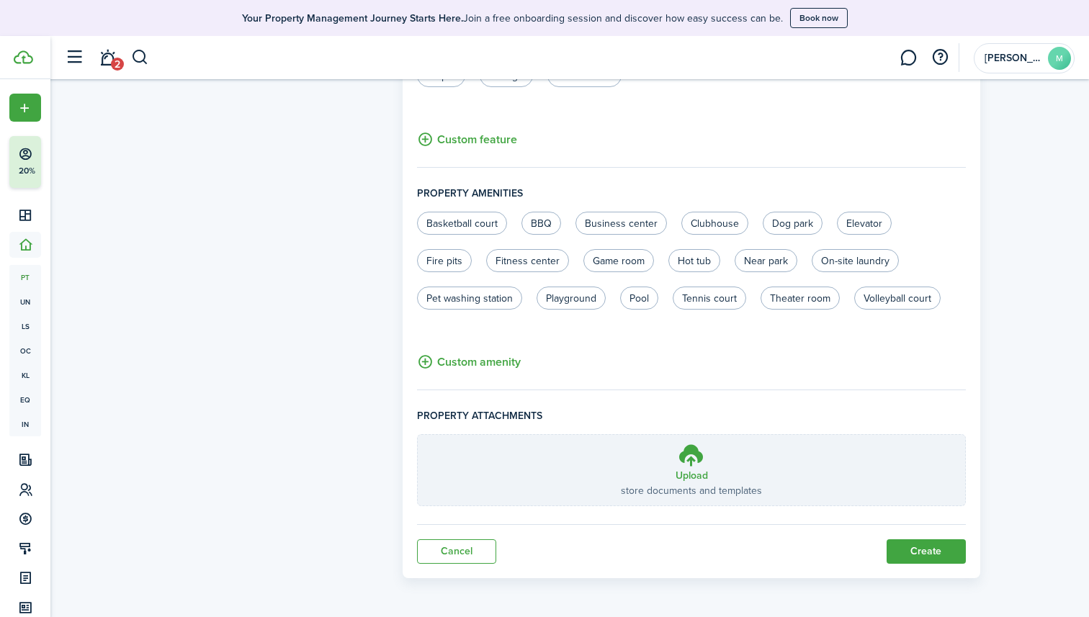
click at [918, 544] on button "Create" at bounding box center [925, 551] width 79 height 24
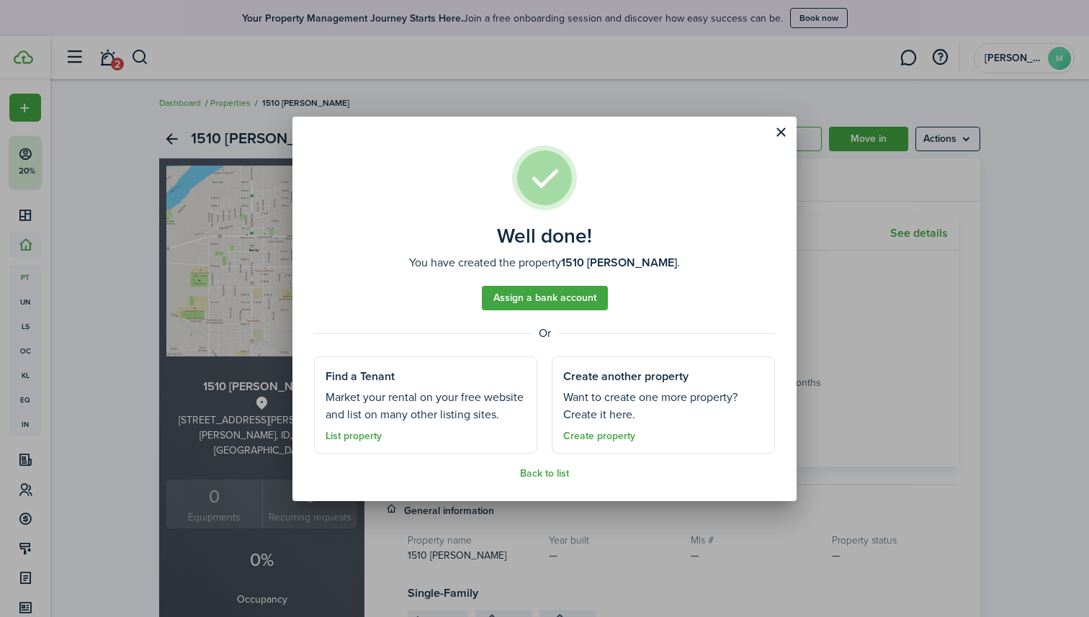
click at [601, 439] on link "Create property" at bounding box center [599, 437] width 72 height 12
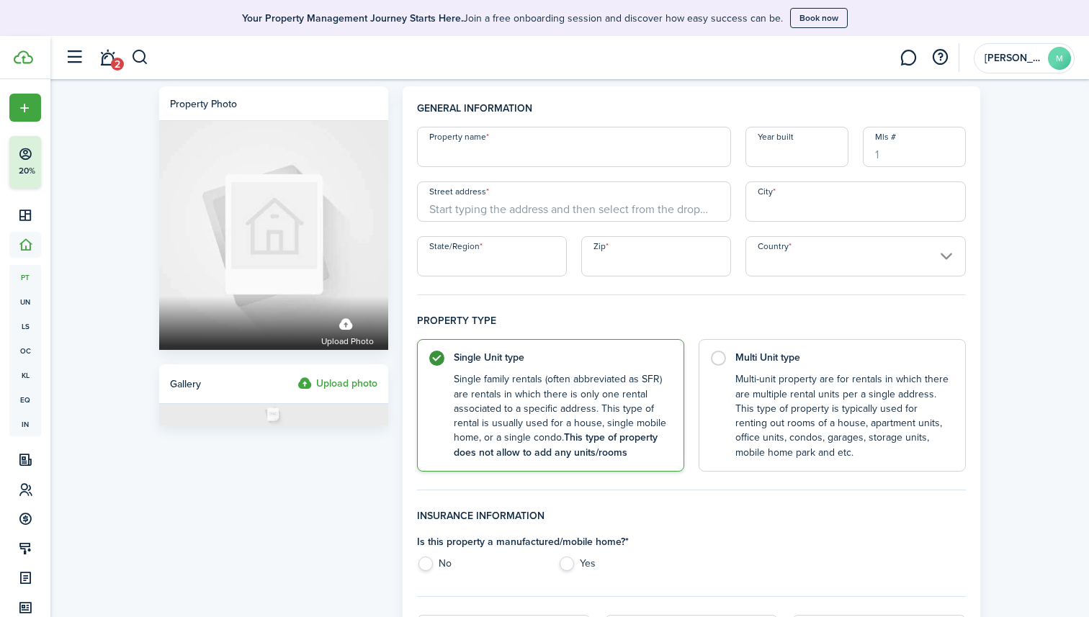
click at [607, 150] on input "Property name" at bounding box center [574, 147] width 314 height 40
type input "1310 Oriental"
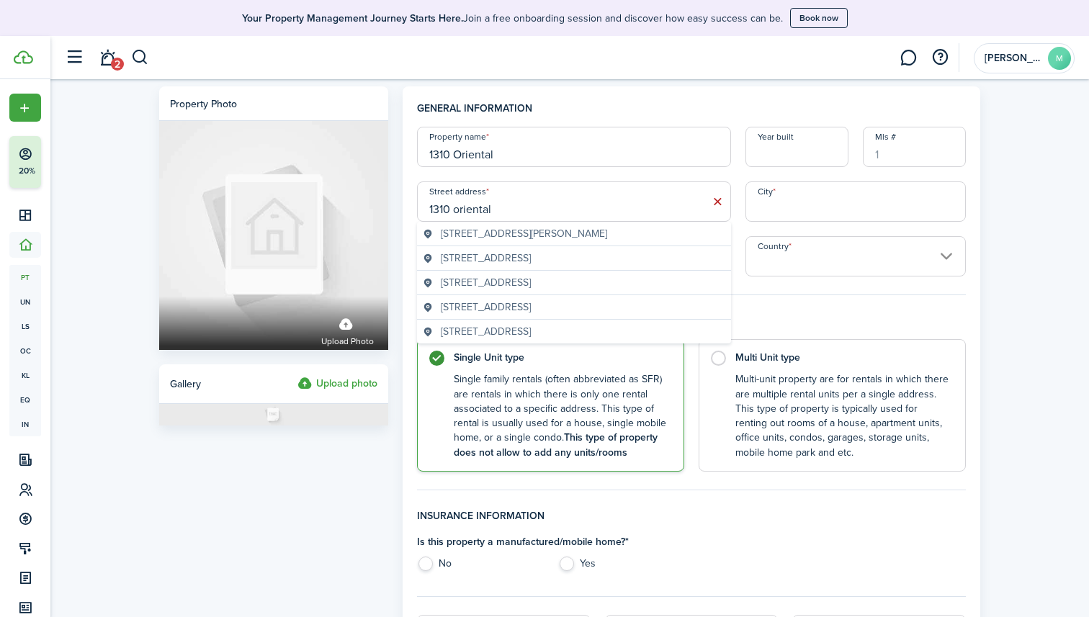
click at [613, 235] on geo-item "[STREET_ADDRESS][PERSON_NAME]" at bounding box center [574, 233] width 302 height 15
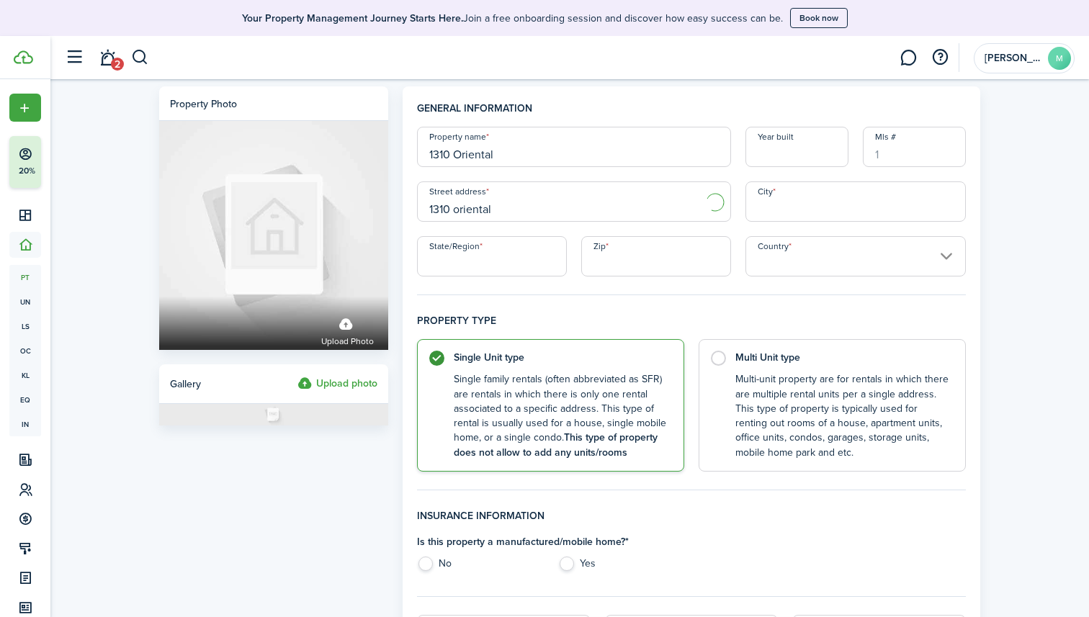
type input "[STREET_ADDRESS]"
type input "[PERSON_NAME]"
type input "ID"
type input "83318"
type input "[GEOGRAPHIC_DATA]"
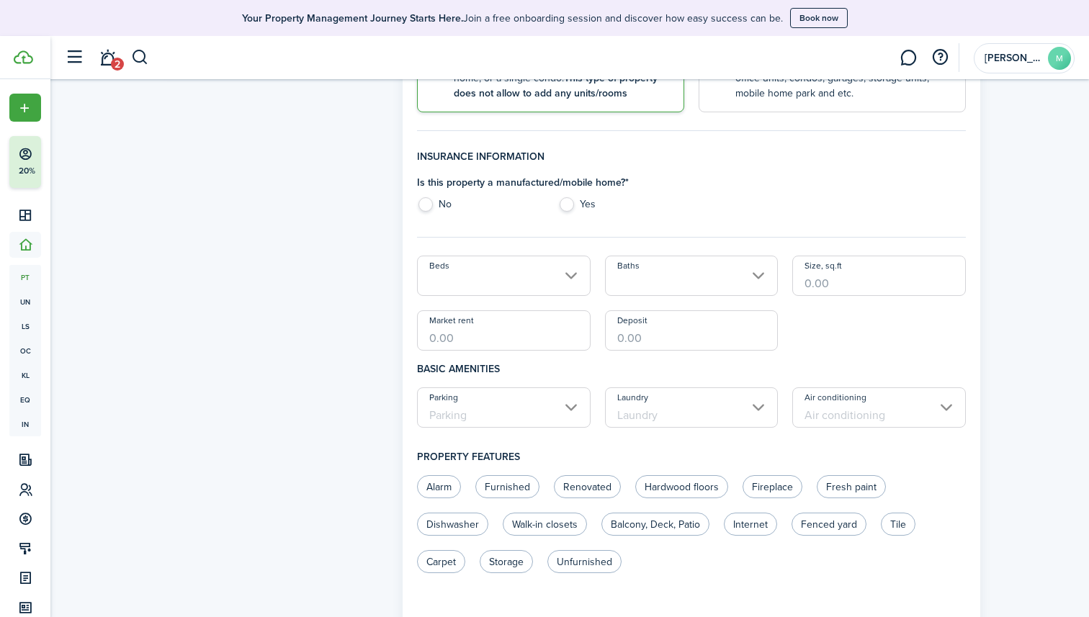
scroll to position [369, 0]
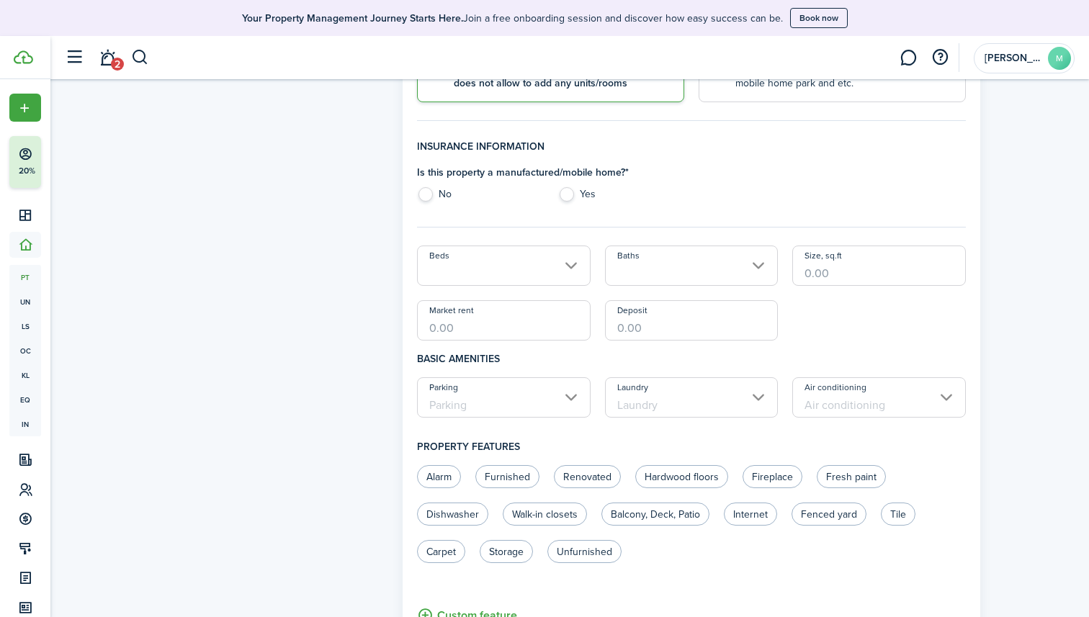
click at [569, 264] on input "Beds" at bounding box center [504, 266] width 174 height 40
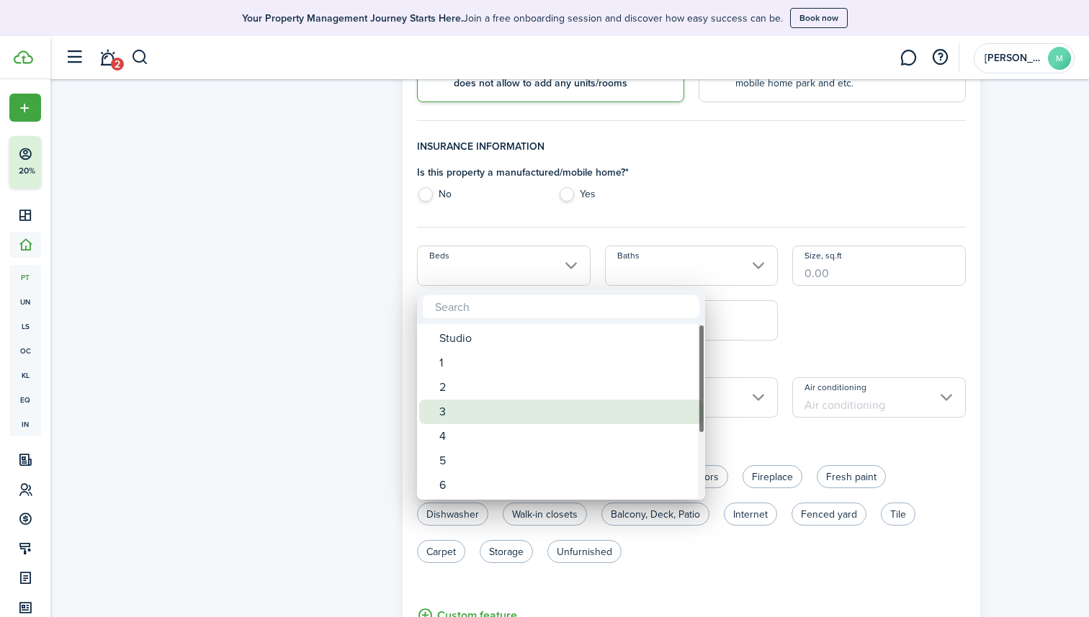
click at [459, 414] on div "3" at bounding box center [566, 412] width 255 height 24
type input "3"
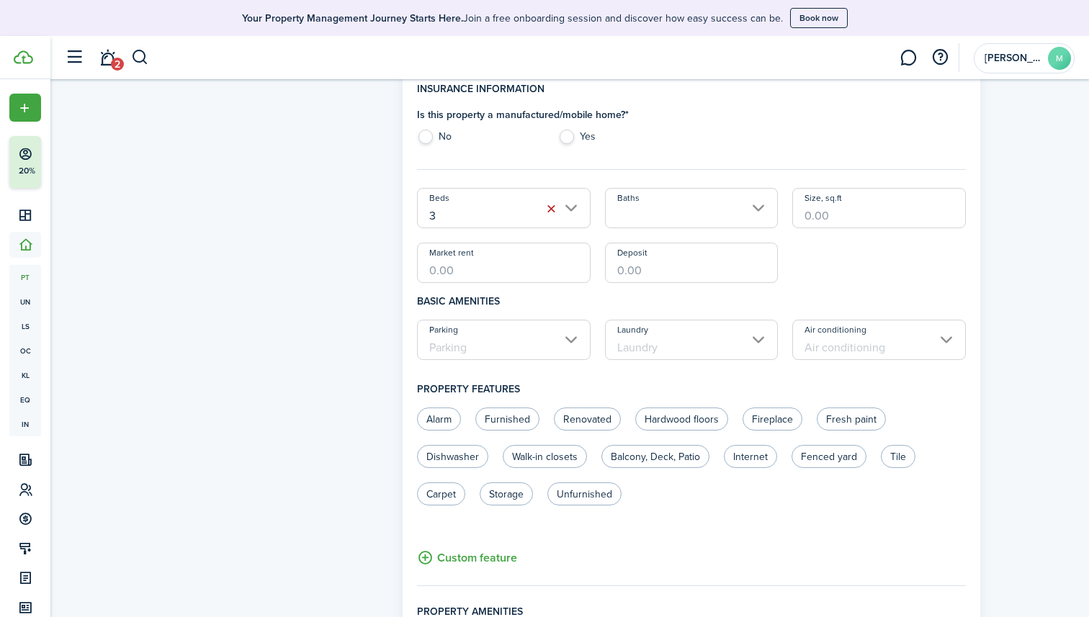
scroll to position [428, 0]
click at [639, 200] on input "Baths" at bounding box center [692, 206] width 174 height 40
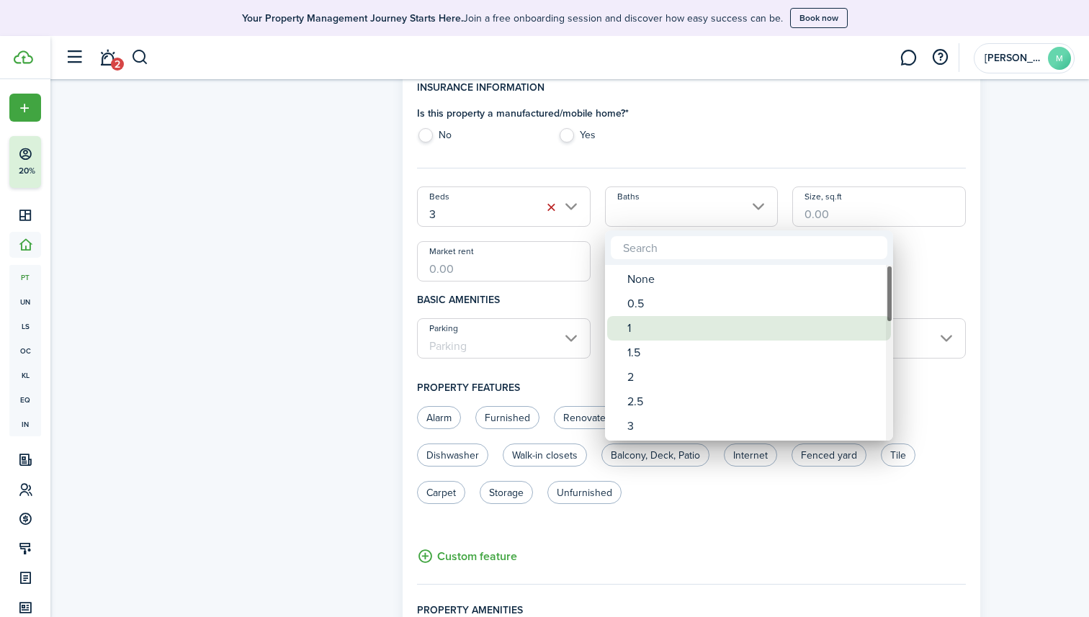
click at [637, 333] on div "1" at bounding box center [754, 328] width 255 height 24
type input "1"
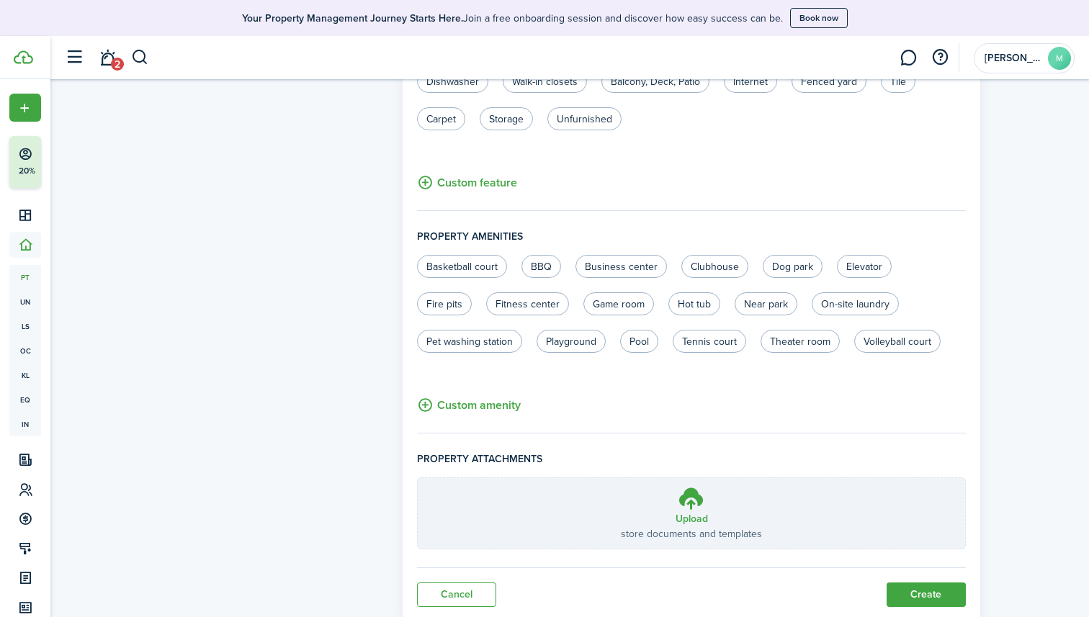
scroll to position [845, 0]
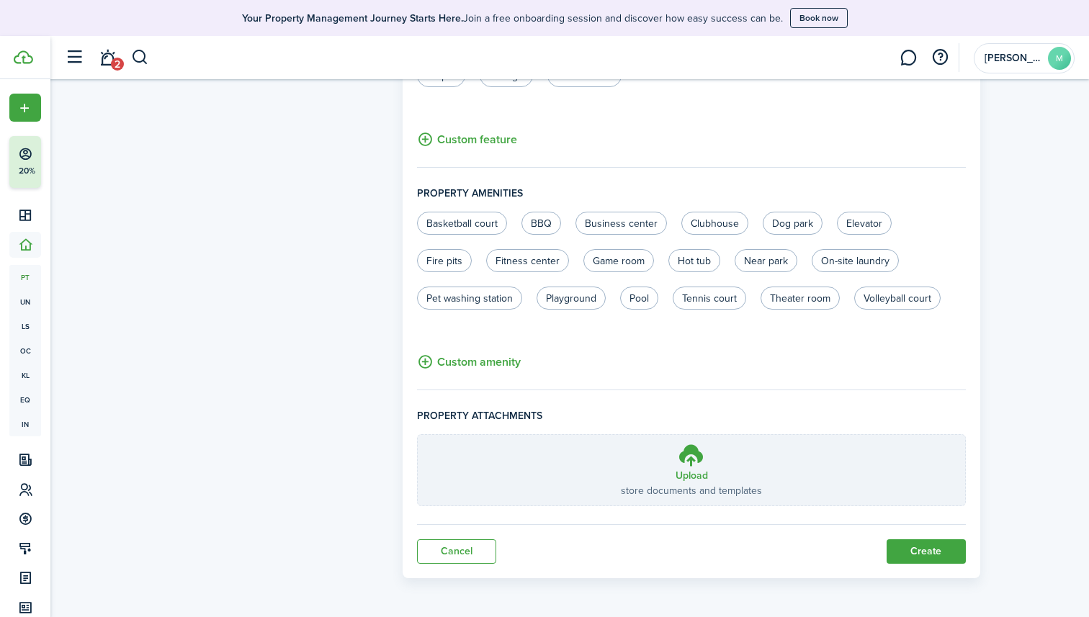
click at [919, 552] on button "Create" at bounding box center [925, 551] width 79 height 24
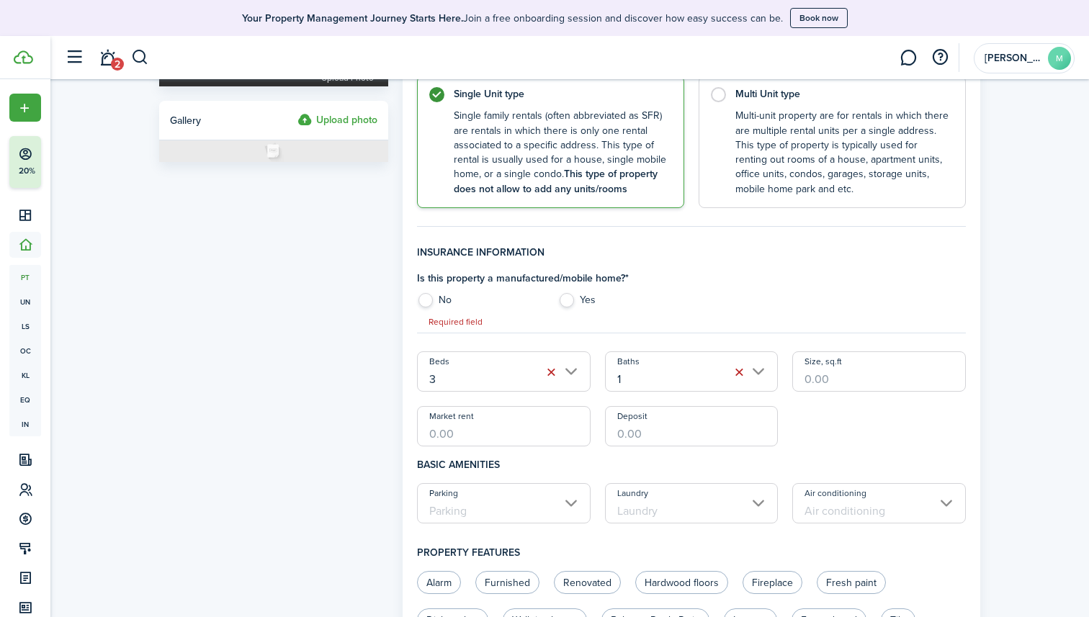
scroll to position [259, 0]
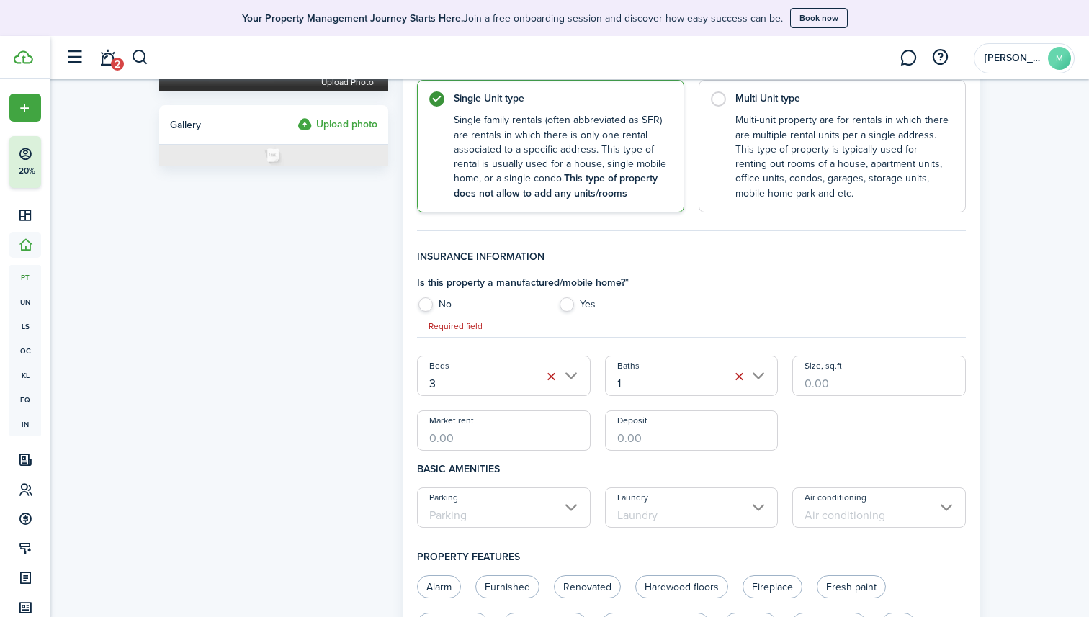
click at [422, 307] on label "No" at bounding box center [480, 308] width 126 height 22
radio input "true"
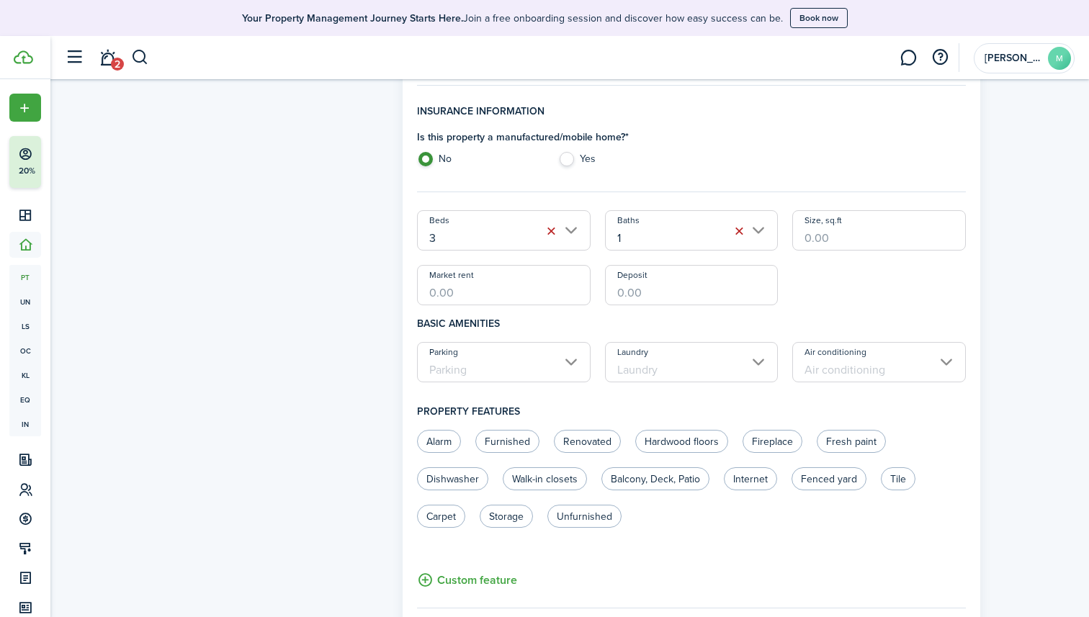
scroll to position [845, 0]
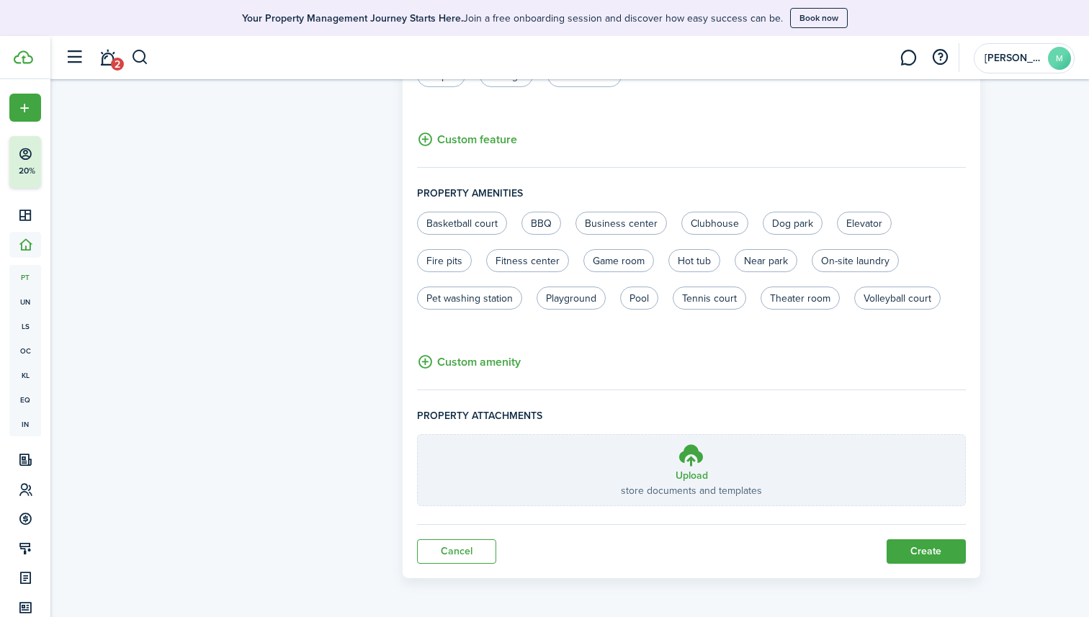
click at [917, 555] on button "Create" at bounding box center [925, 551] width 79 height 24
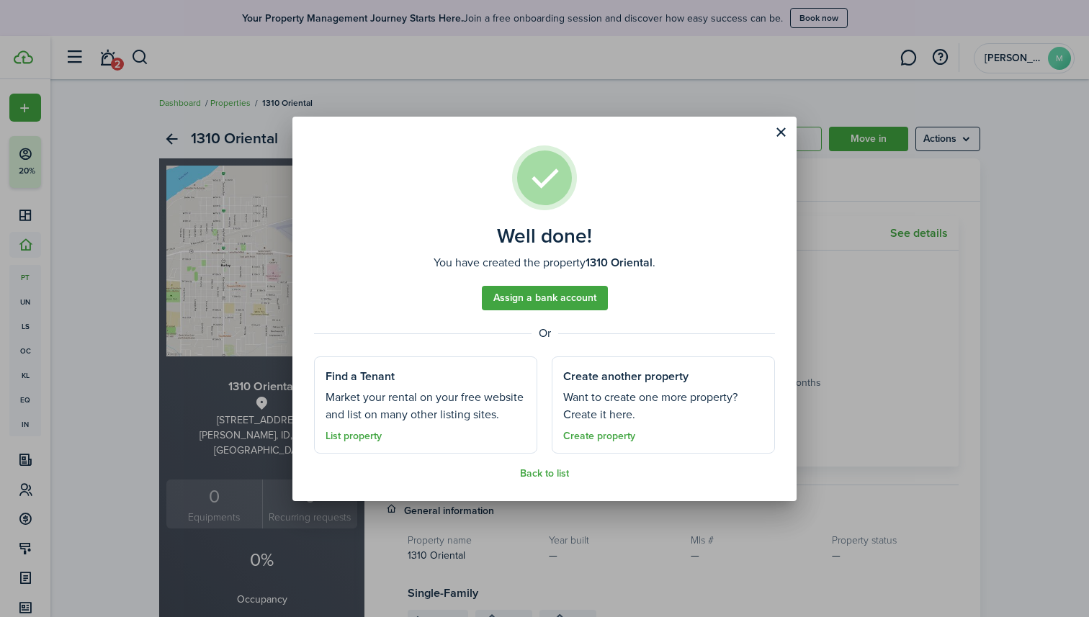
click at [724, 118] on assembled-view "Well done! You have created the property 1310 Oriental . Assign a bank account …" at bounding box center [544, 309] width 504 height 385
click at [779, 131] on button "Close modal" at bounding box center [780, 132] width 24 height 24
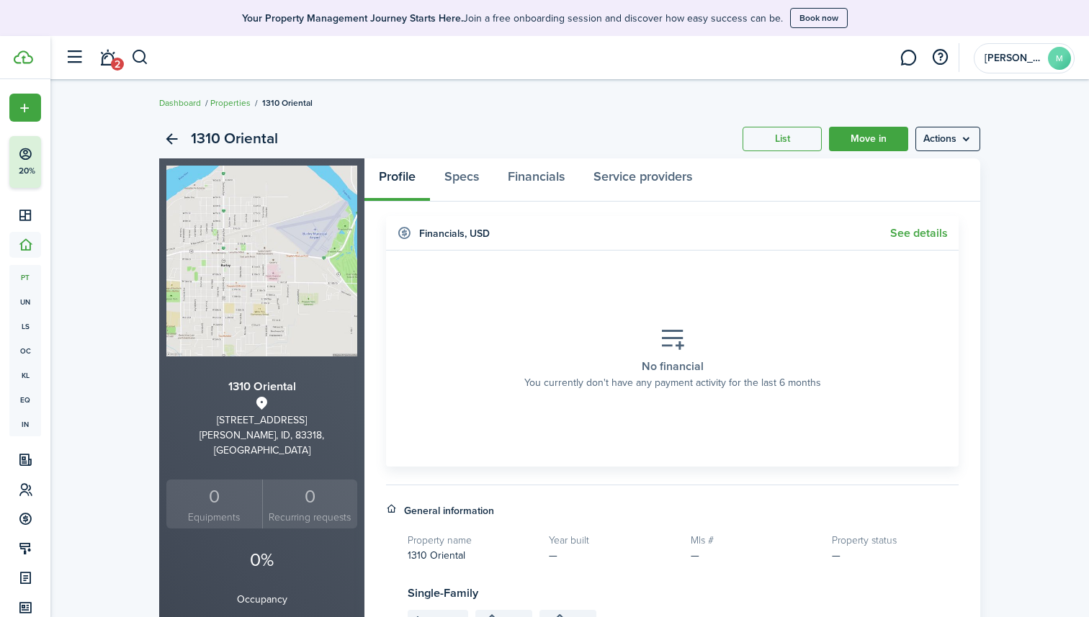
click at [236, 94] on ul "Dashboard Properties 1310 Oriental" at bounding box center [235, 103] width 153 height 19
click at [235, 101] on link "Properties" at bounding box center [230, 102] width 40 height 13
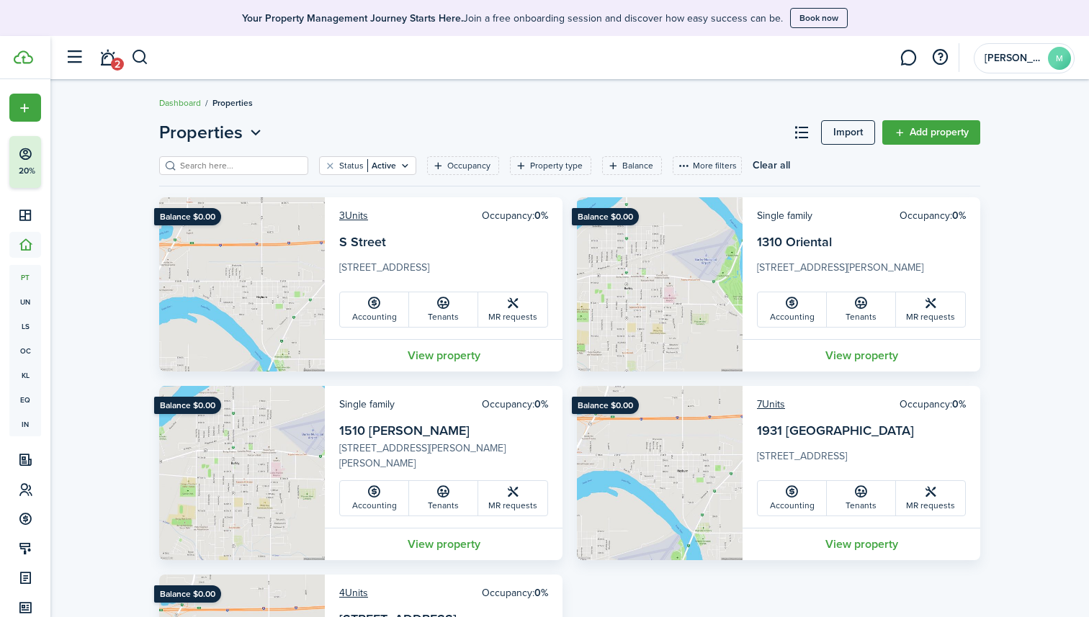
click at [841, 356] on link "View property" at bounding box center [861, 355] width 238 height 32
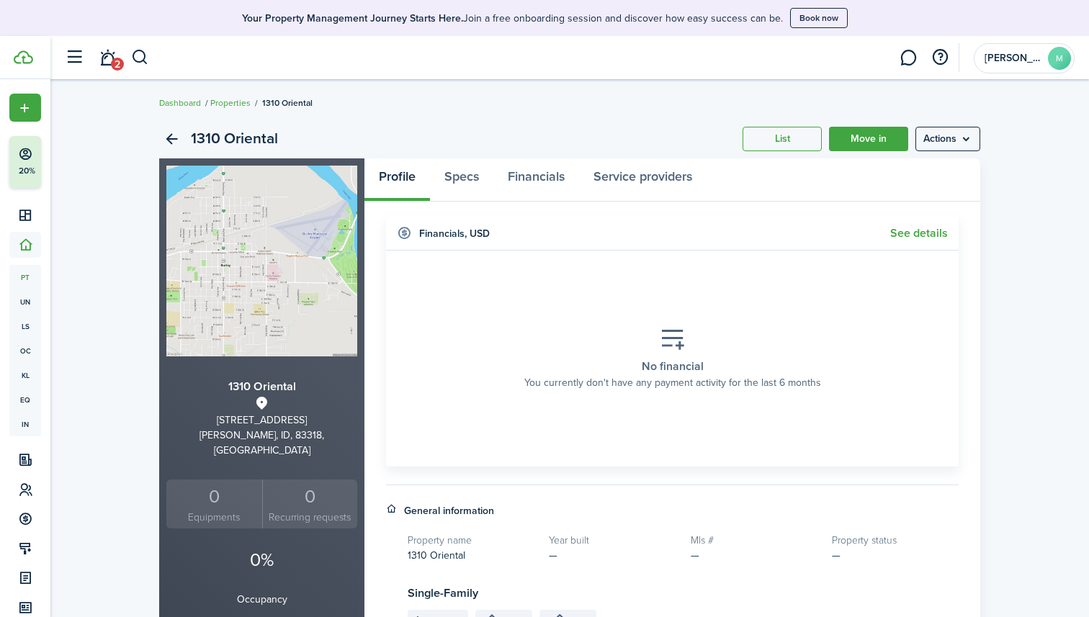
click at [943, 150] on menu-btn "Actions" at bounding box center [947, 139] width 65 height 24
click at [897, 176] on link "Edit property" at bounding box center [917, 170] width 126 height 24
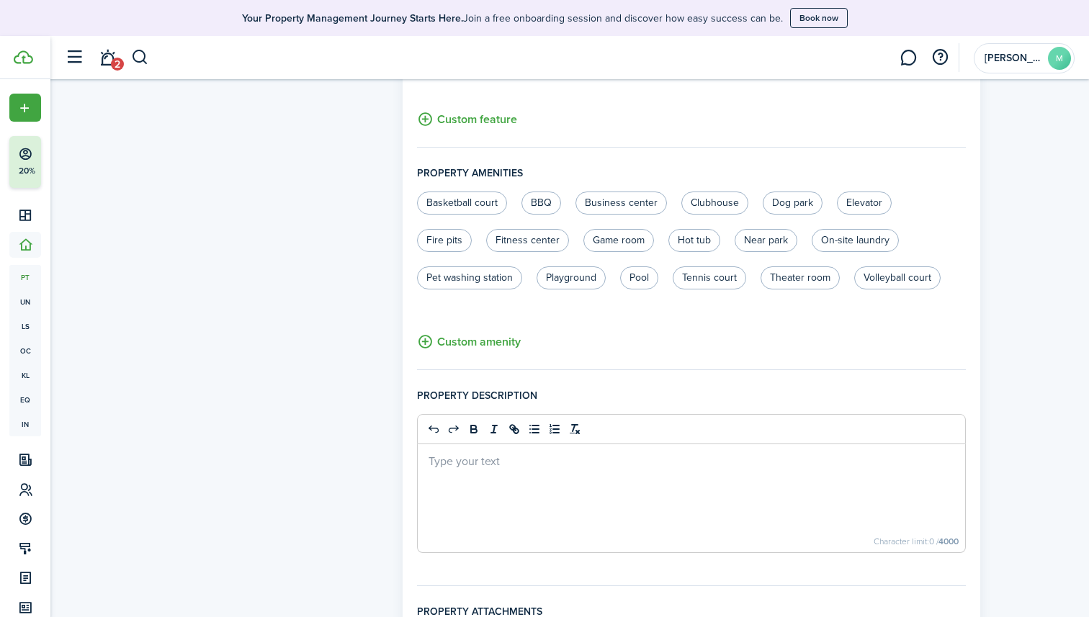
scroll to position [917, 0]
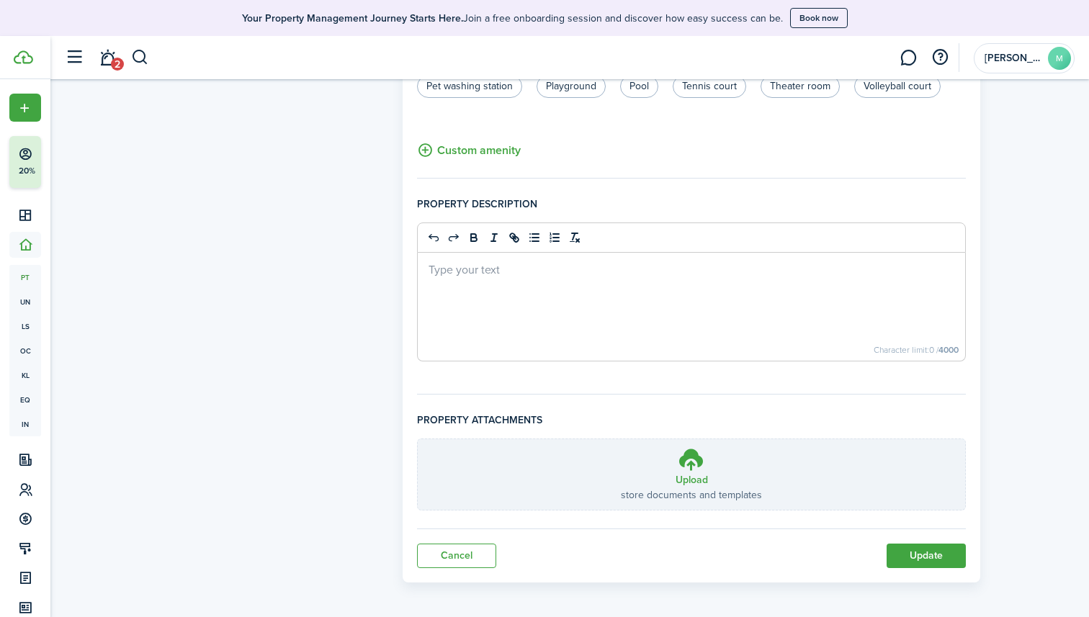
click at [475, 548] on link "Cancel" at bounding box center [456, 556] width 79 height 24
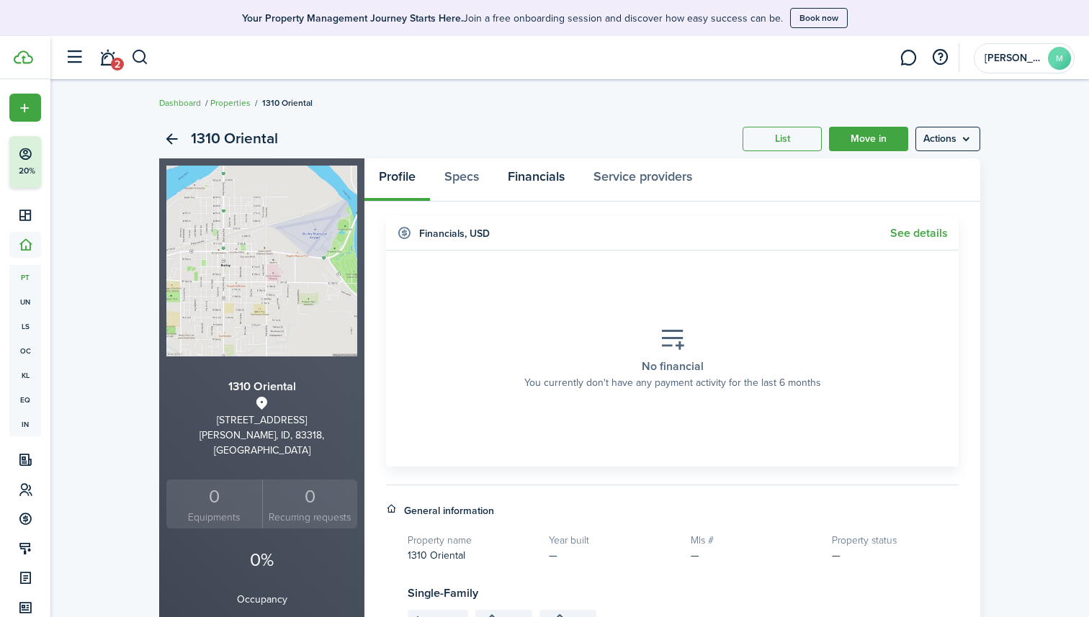
click at [560, 166] on link "Financials" at bounding box center [536, 179] width 86 height 43
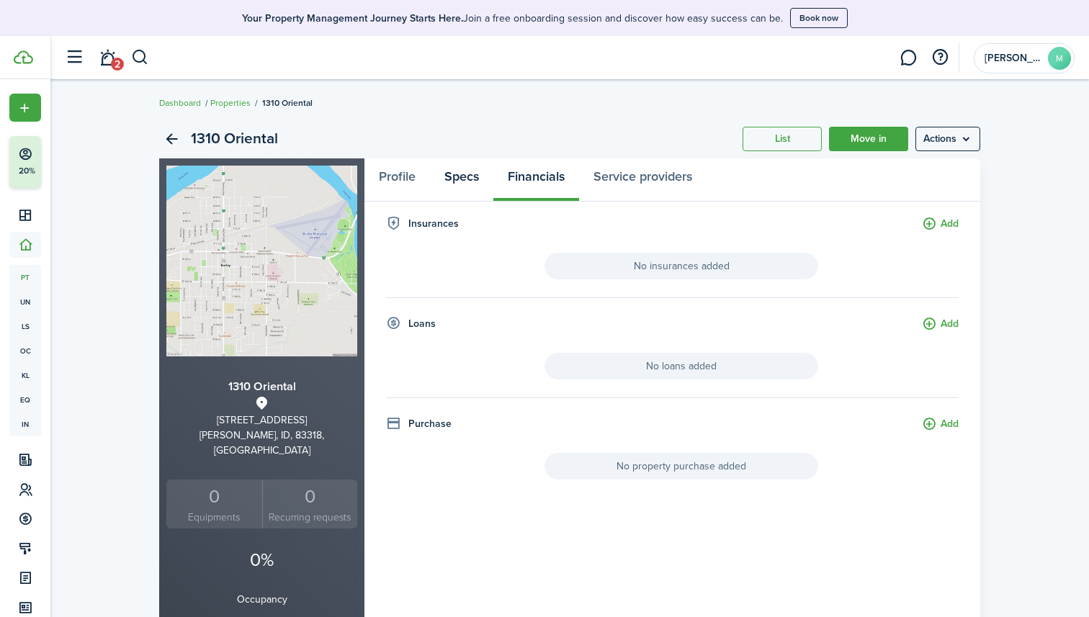
click at [472, 177] on link "Specs" at bounding box center [461, 179] width 63 height 43
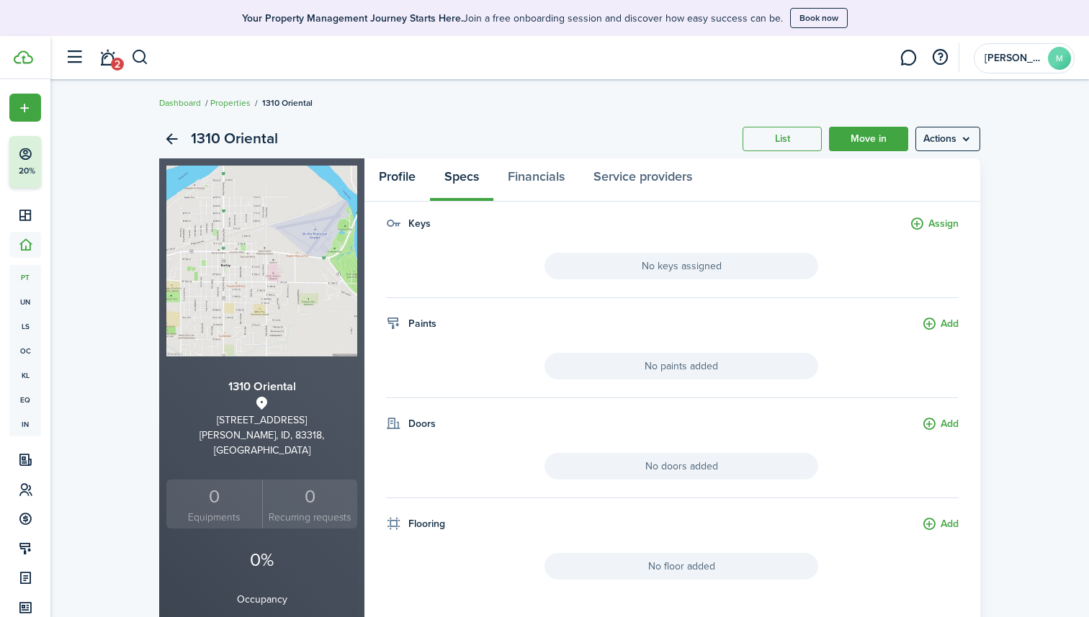
click at [396, 173] on link "Profile" at bounding box center [397, 179] width 66 height 43
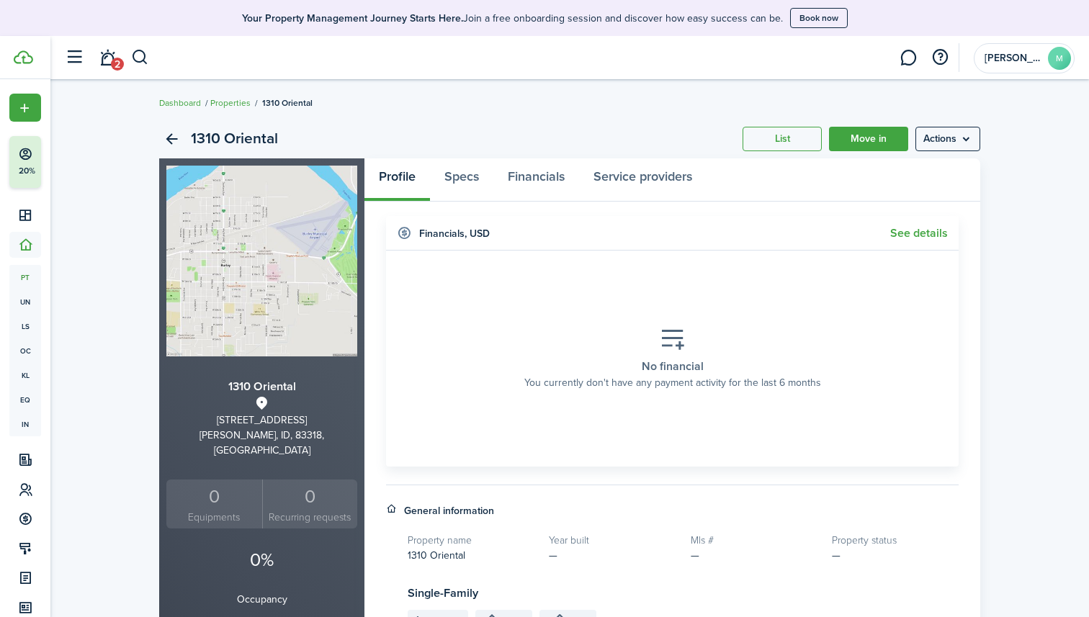
click at [946, 140] on menu-btn "Actions" at bounding box center [947, 139] width 65 height 24
click at [778, 223] on widget-header "Financials , USD See details" at bounding box center [672, 233] width 572 height 35
click at [907, 240] on widget-header "Financials , USD See details" at bounding box center [672, 233] width 572 height 35
click at [907, 233] on link "See details" at bounding box center [919, 233] width 58 height 13
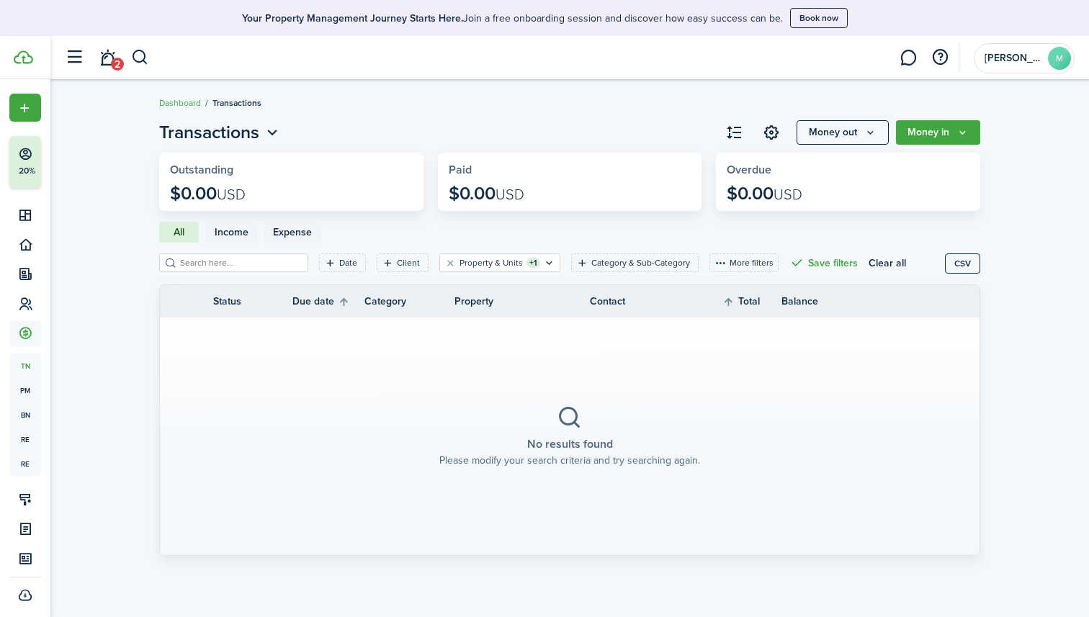
click at [940, 138] on button "Money in" at bounding box center [938, 132] width 84 height 24
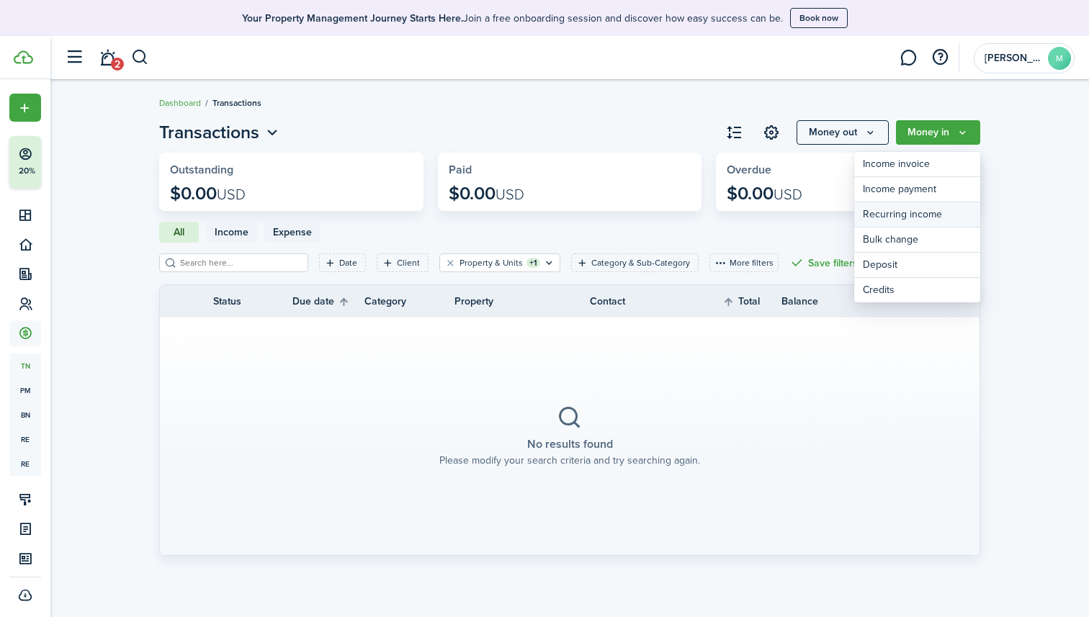
click at [894, 217] on link "Recurring income" at bounding box center [917, 214] width 126 height 25
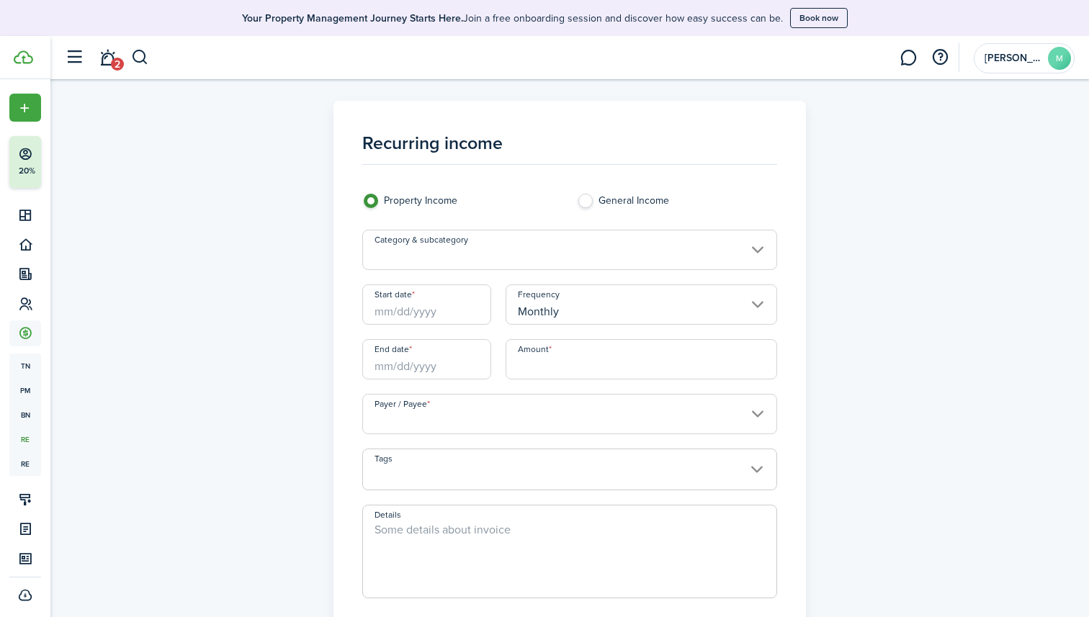
click at [651, 310] on input "Monthly" at bounding box center [641, 304] width 272 height 40
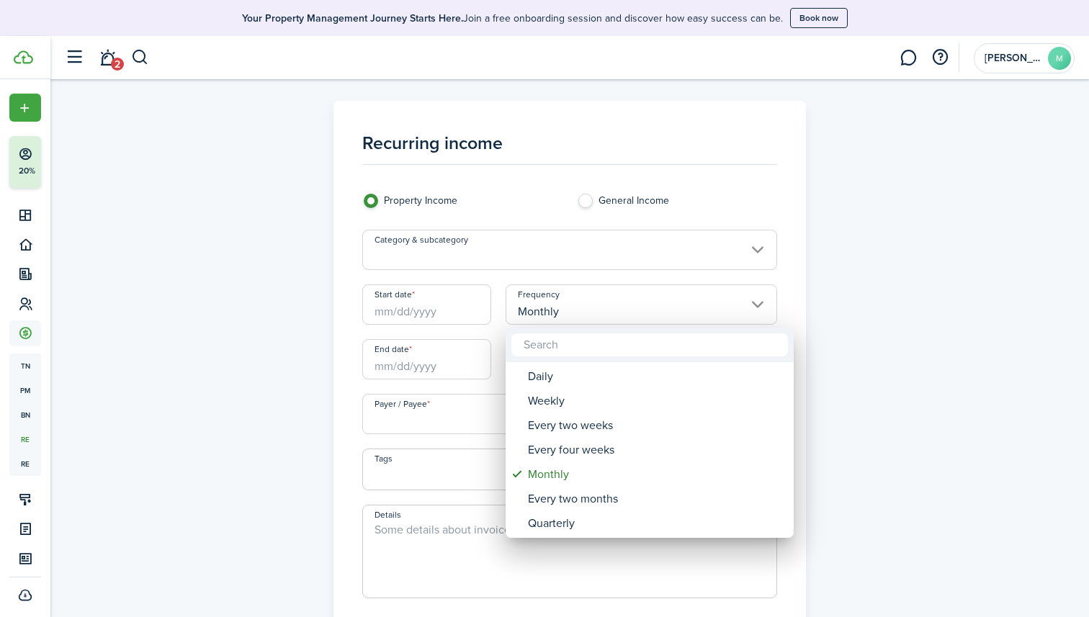
click at [204, 355] on div at bounding box center [544, 308] width 1319 height 847
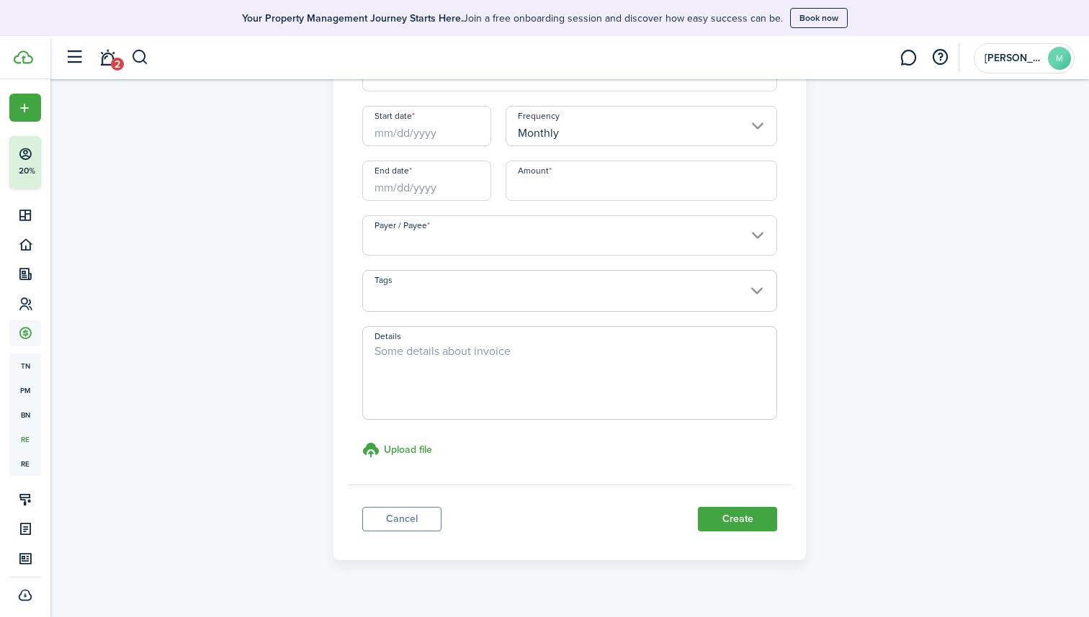
scroll to position [204, 0]
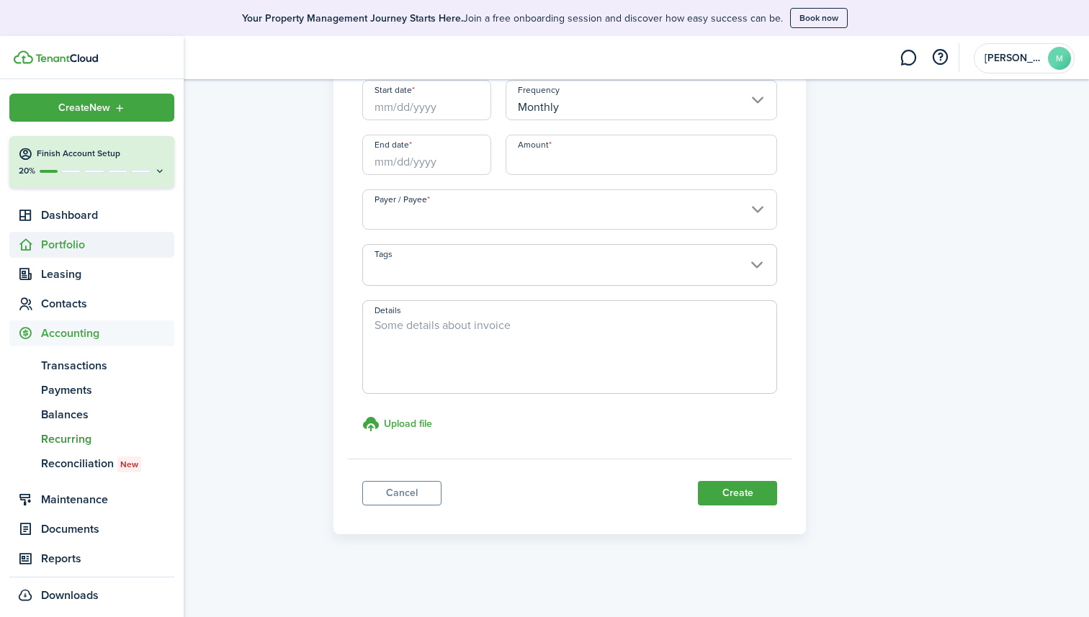
click at [66, 243] on span "Portfolio" at bounding box center [107, 244] width 133 height 17
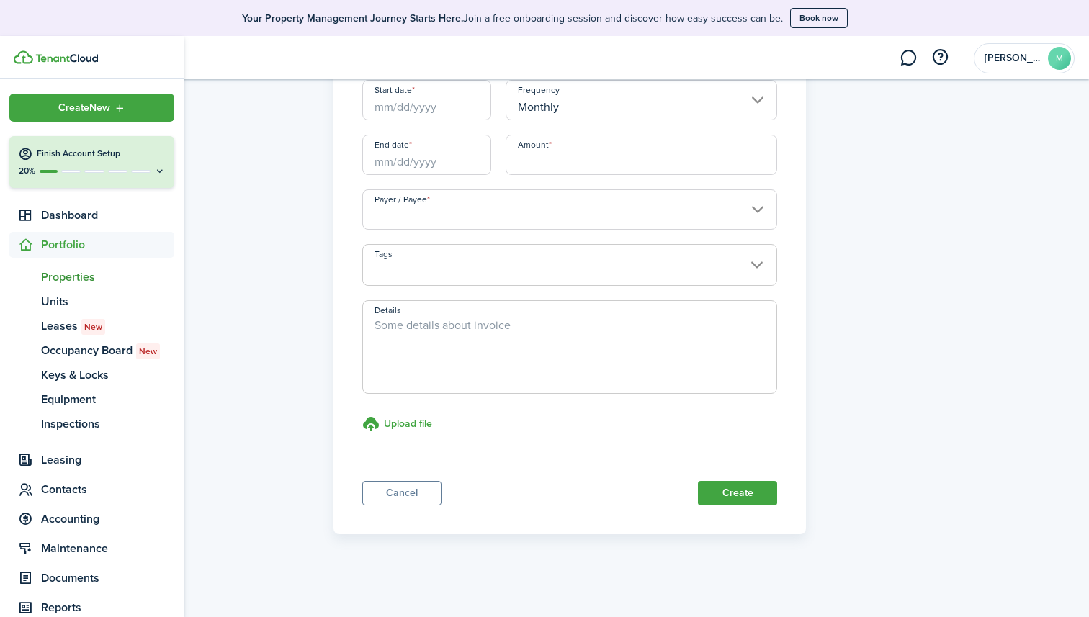
click at [64, 275] on span "Properties" at bounding box center [107, 277] width 133 height 17
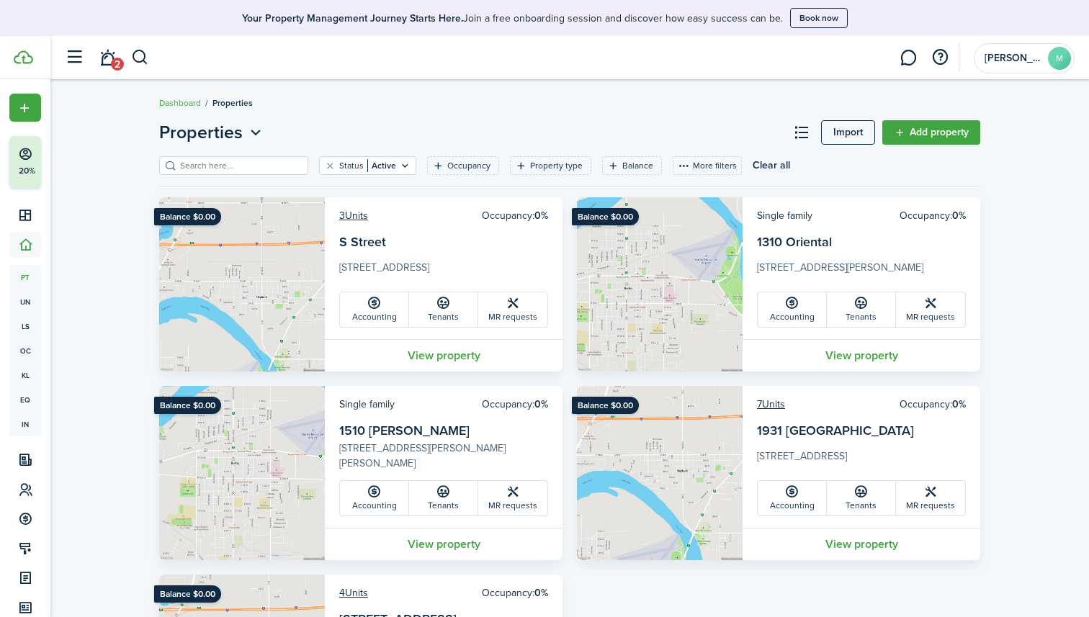
click at [905, 135] on link "Add property" at bounding box center [931, 132] width 98 height 24
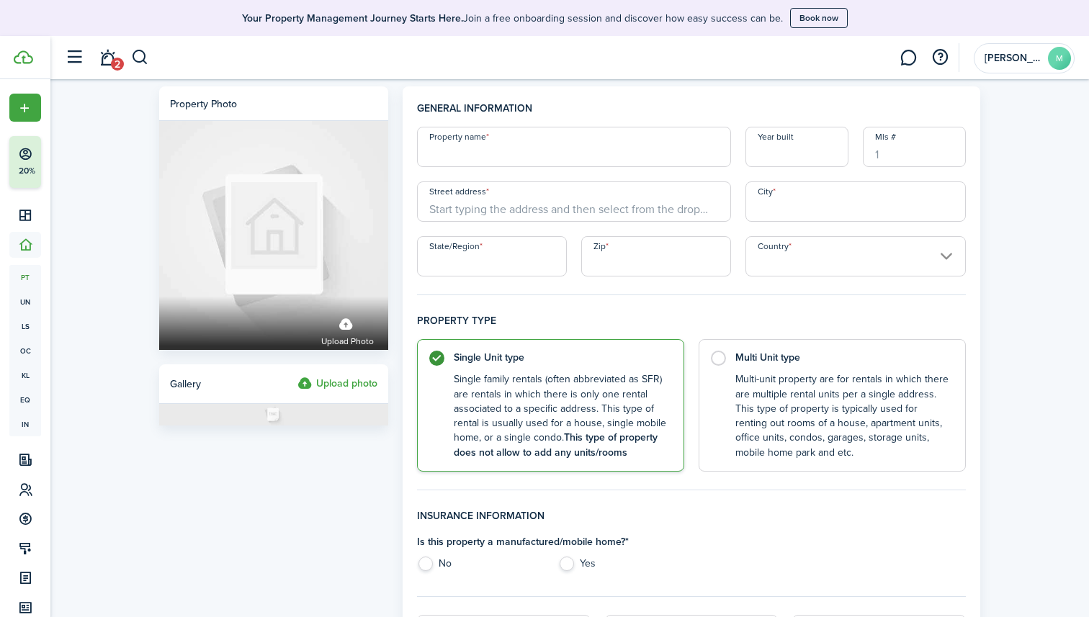
click at [656, 149] on input "Property name" at bounding box center [574, 147] width 314 height 40
type input "[PERSON_NAME] Apartments"
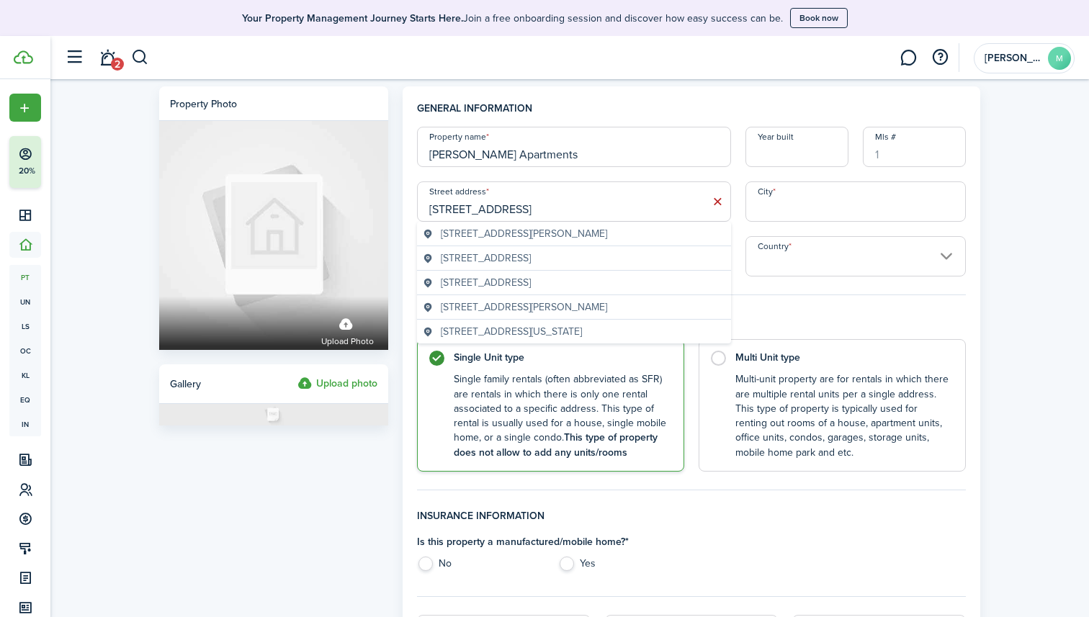
click at [563, 228] on span "[STREET_ADDRESS][PERSON_NAME]" at bounding box center [524, 233] width 166 height 15
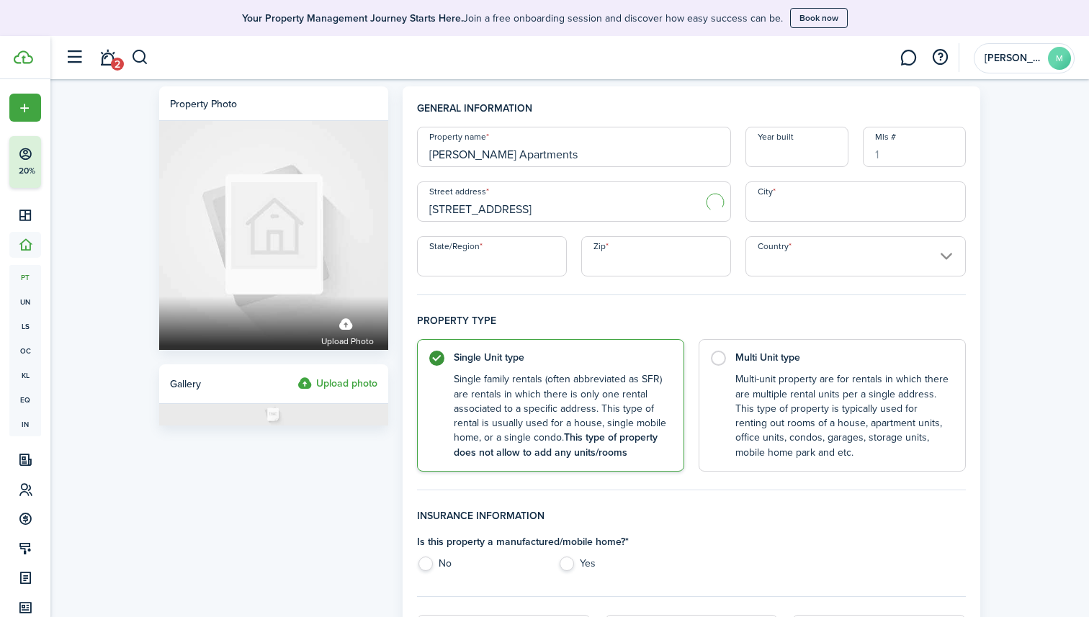
type input "[STREET_ADDRESS]"
type input "[PERSON_NAME]"
type input "ID"
type input "83318"
type input "[GEOGRAPHIC_DATA]"
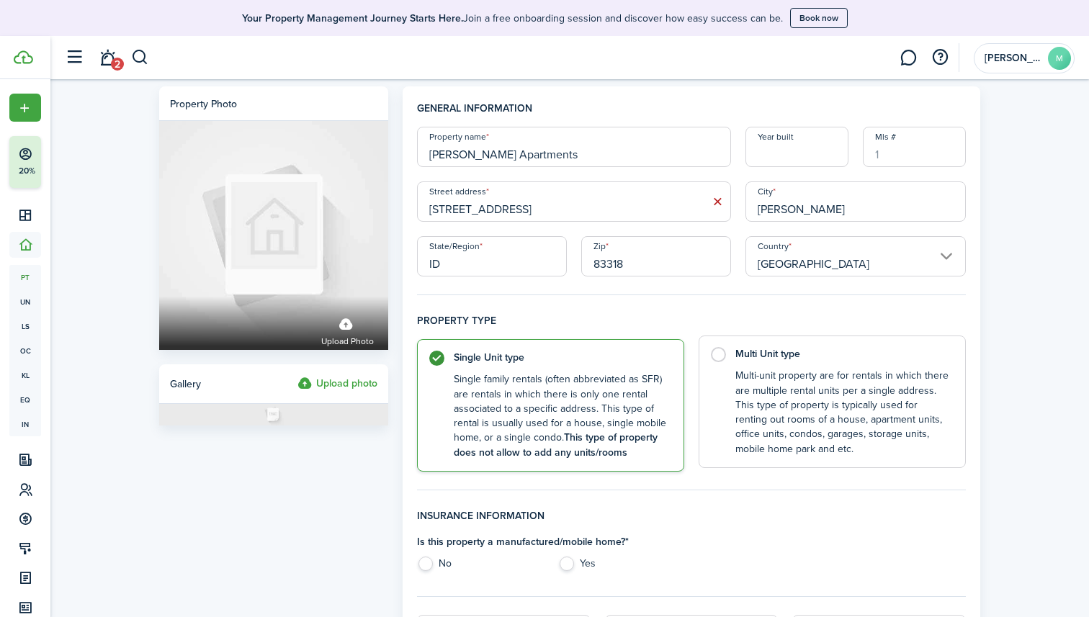
click at [739, 394] on control-radio-card-description "Multi-unit property are for rentals in which there are multiple rental units pe…" at bounding box center [842, 413] width 215 height 88
radio input "false"
radio input "true"
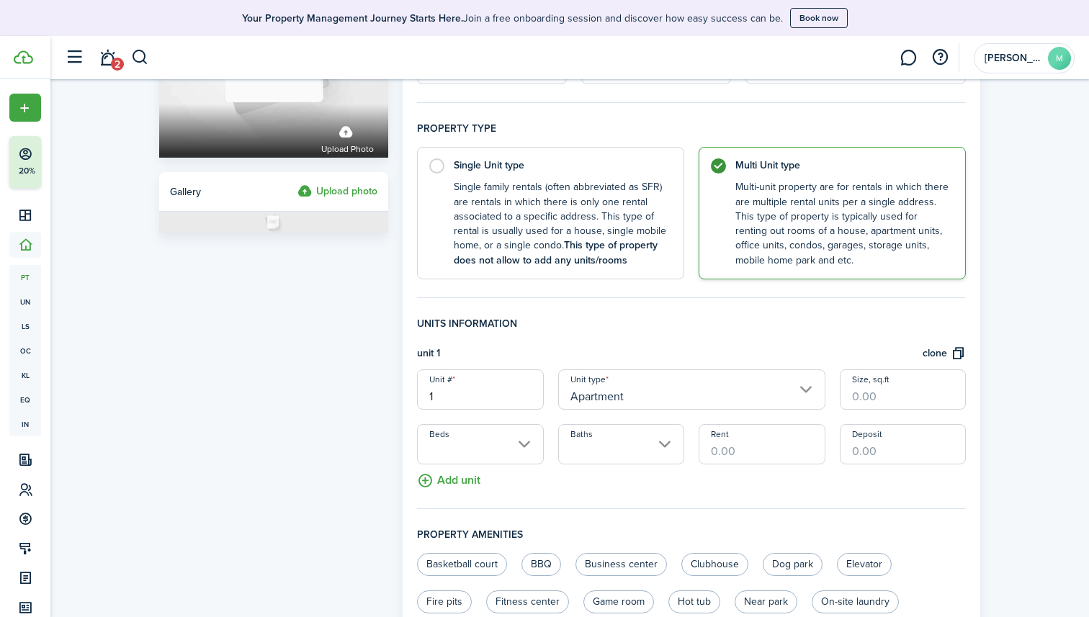
scroll to position [201, 0]
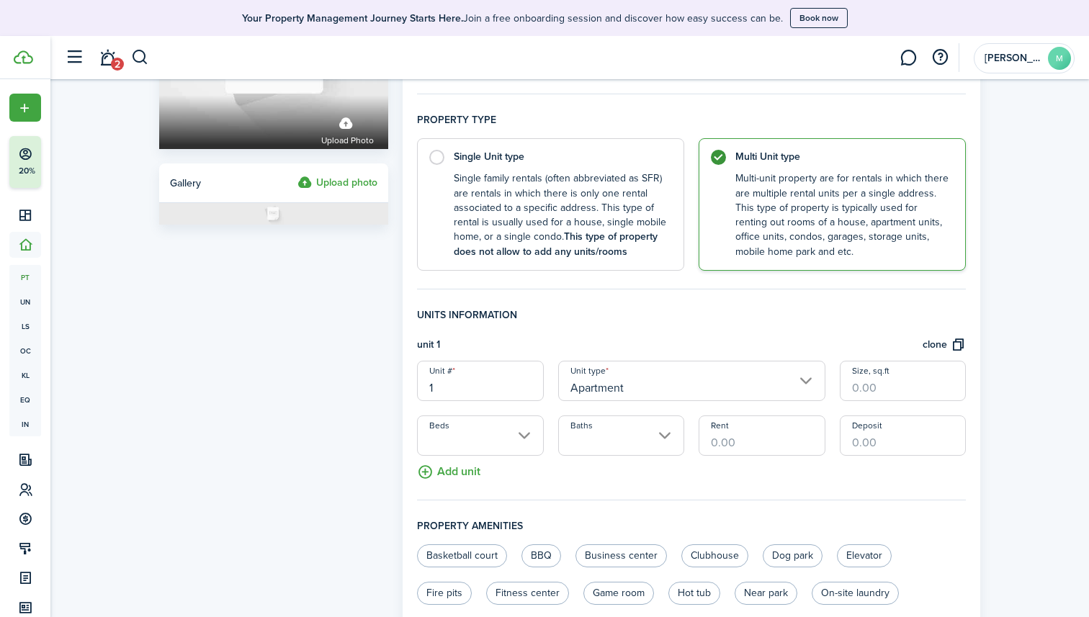
click at [446, 467] on button "Add unit" at bounding box center [448, 468] width 63 height 25
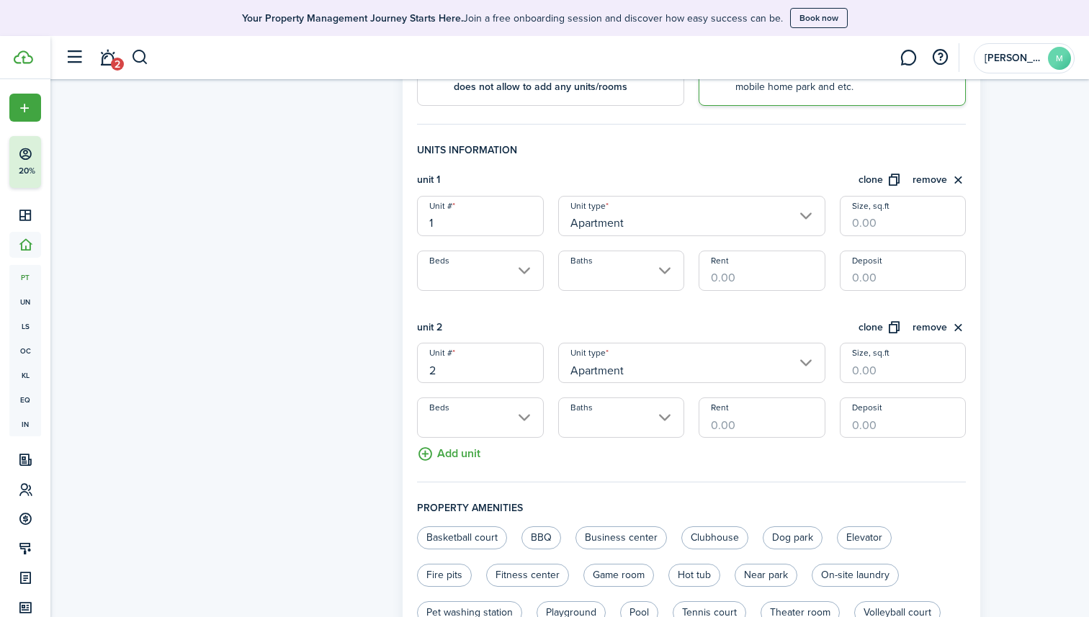
scroll to position [394, 0]
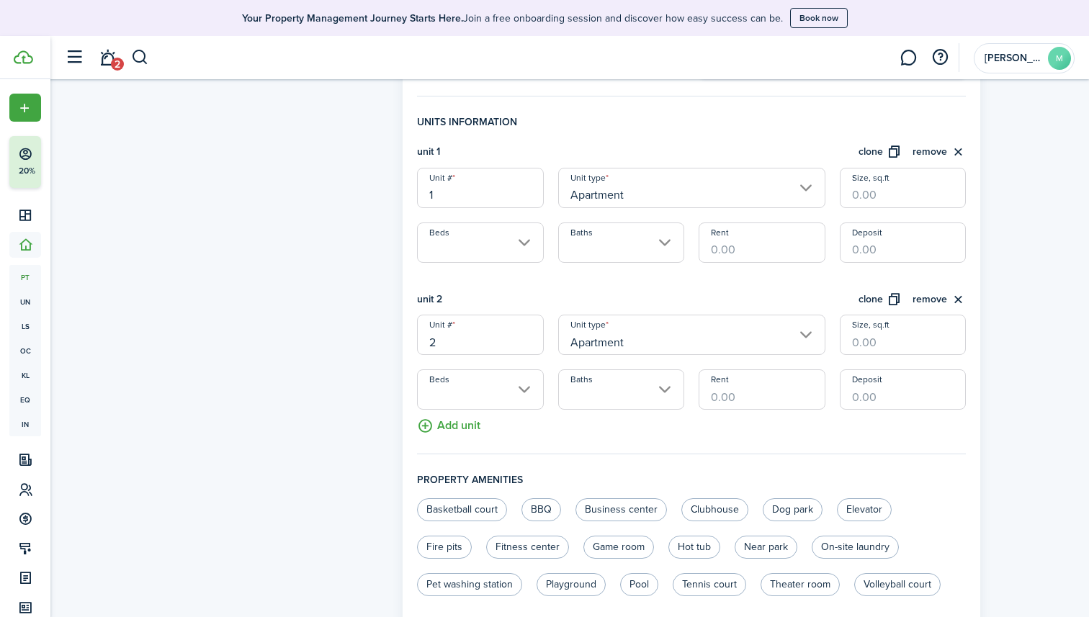
click at [454, 424] on button "Add unit" at bounding box center [448, 422] width 63 height 25
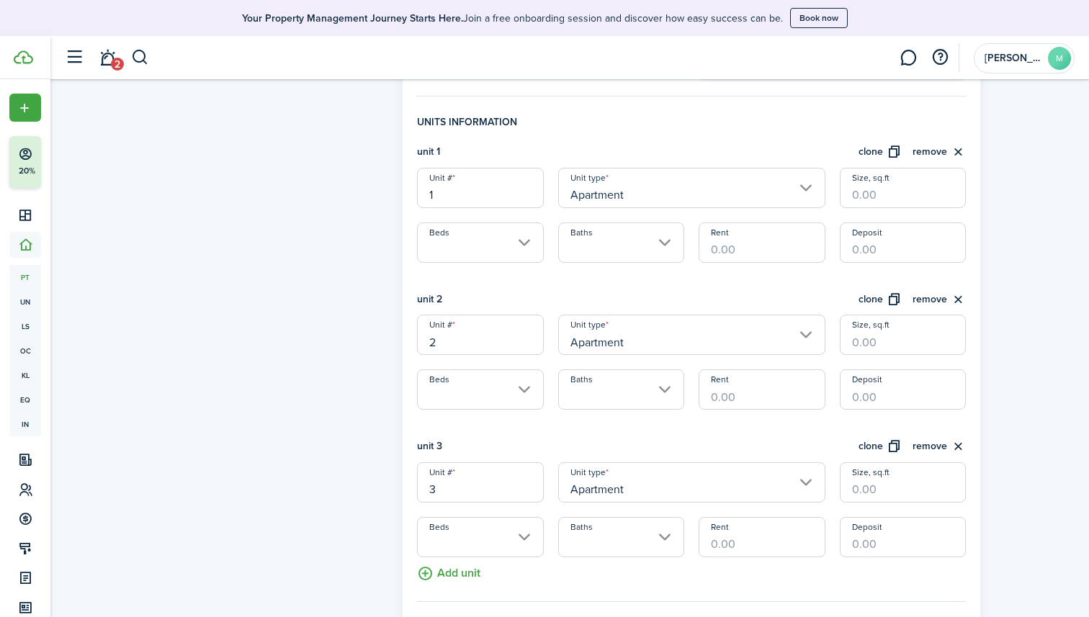
click at [483, 192] on input "1" at bounding box center [480, 188] width 126 height 40
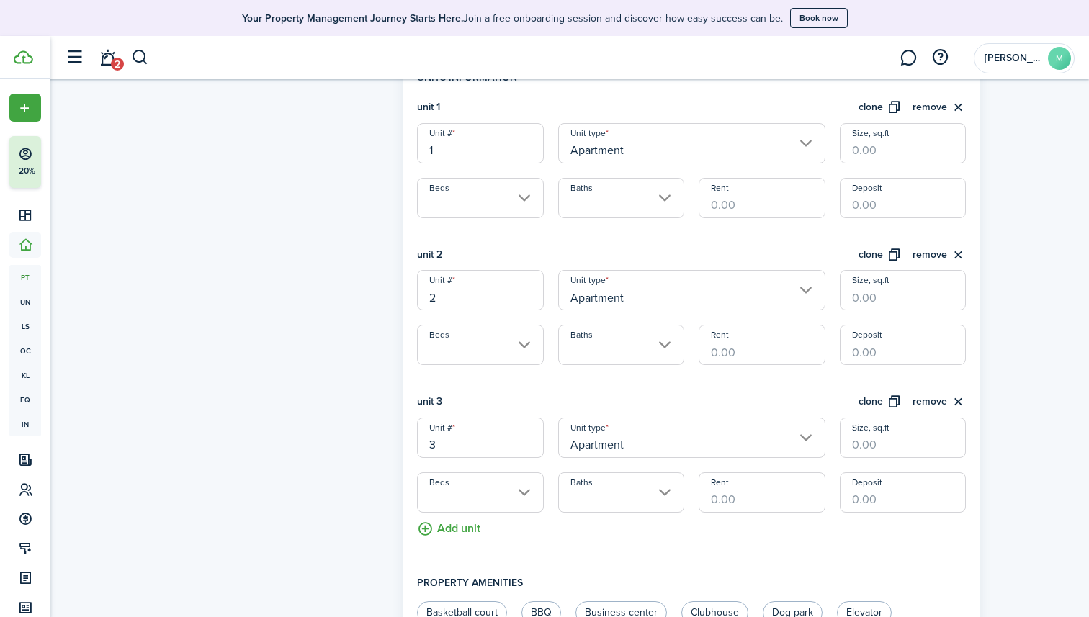
click at [347, 397] on div "Property photo Upload photo Gallery Upload photo" at bounding box center [273, 308] width 243 height 1320
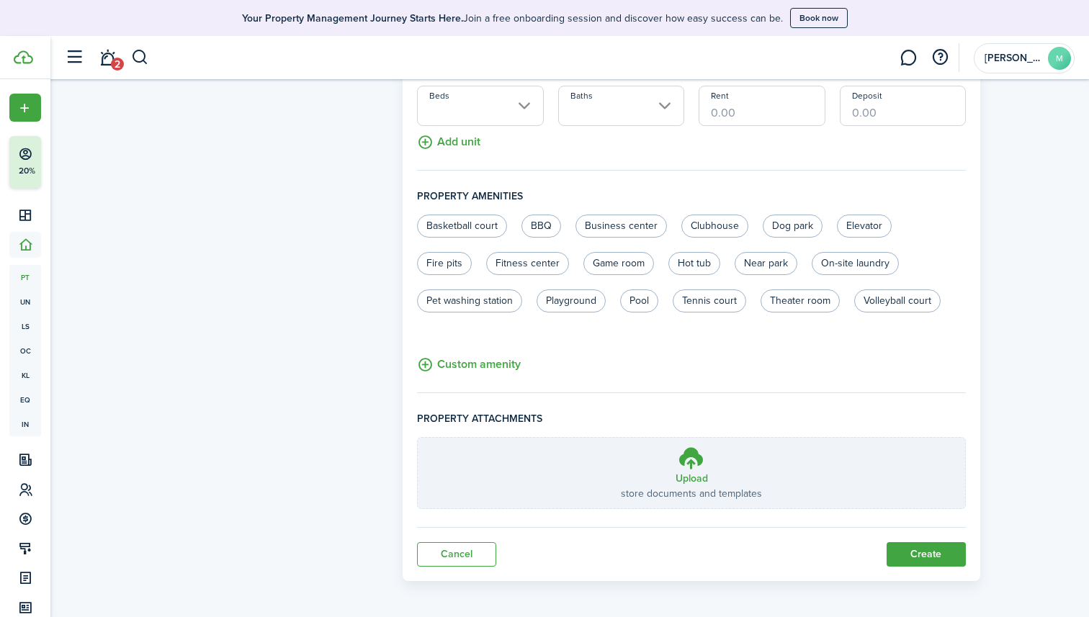
scroll to position [827, 0]
click at [916, 546] on button "Create" at bounding box center [925, 552] width 79 height 24
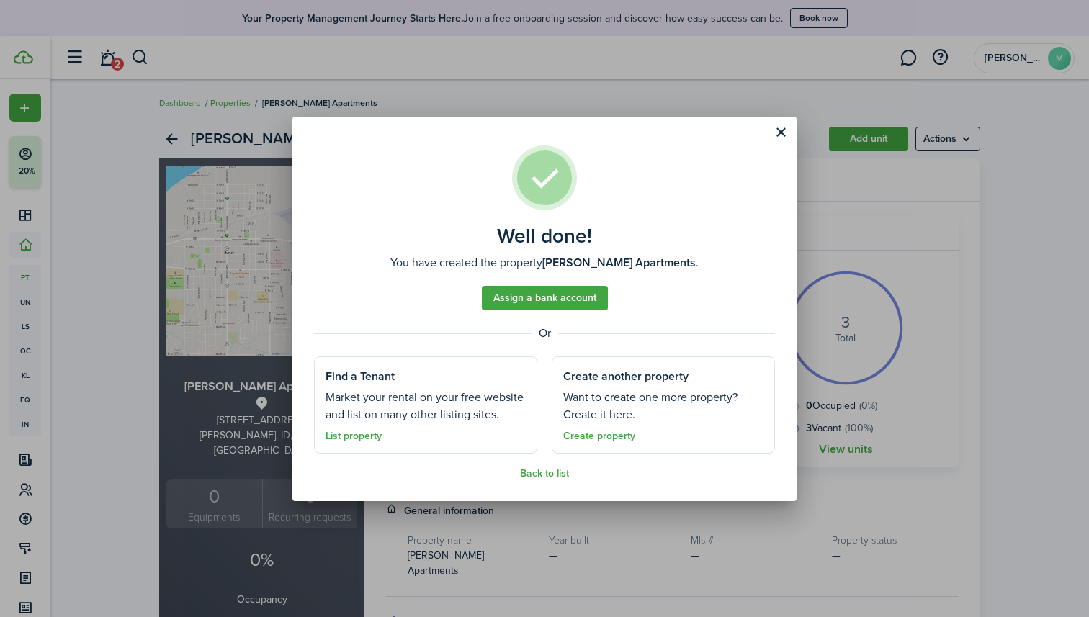
click at [777, 133] on button "Close modal" at bounding box center [780, 132] width 24 height 24
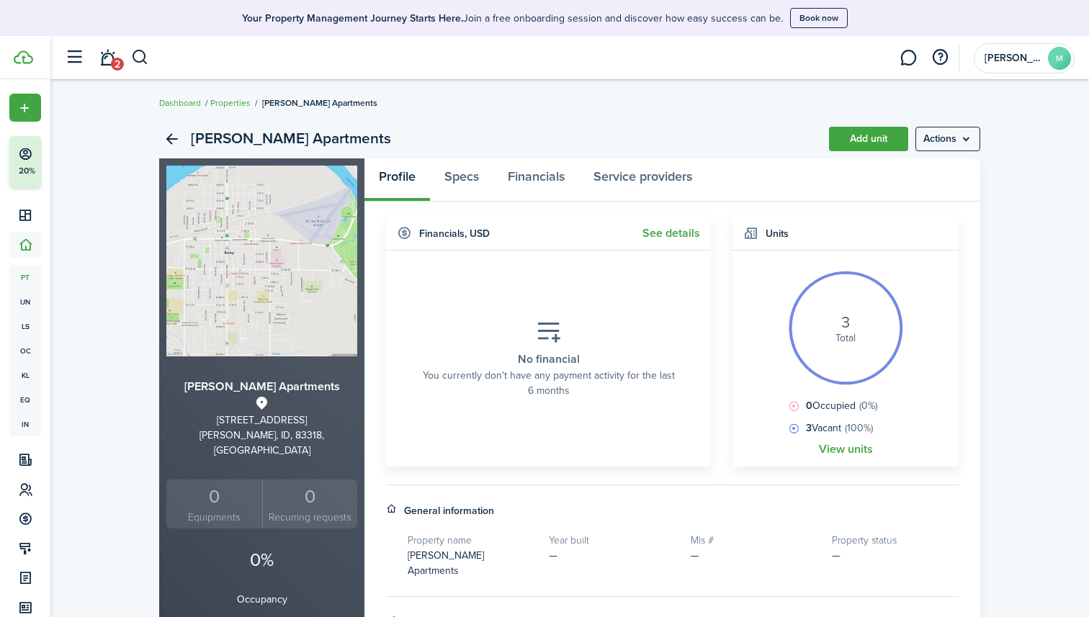
click at [176, 102] on link "Dashboard" at bounding box center [180, 102] width 42 height 13
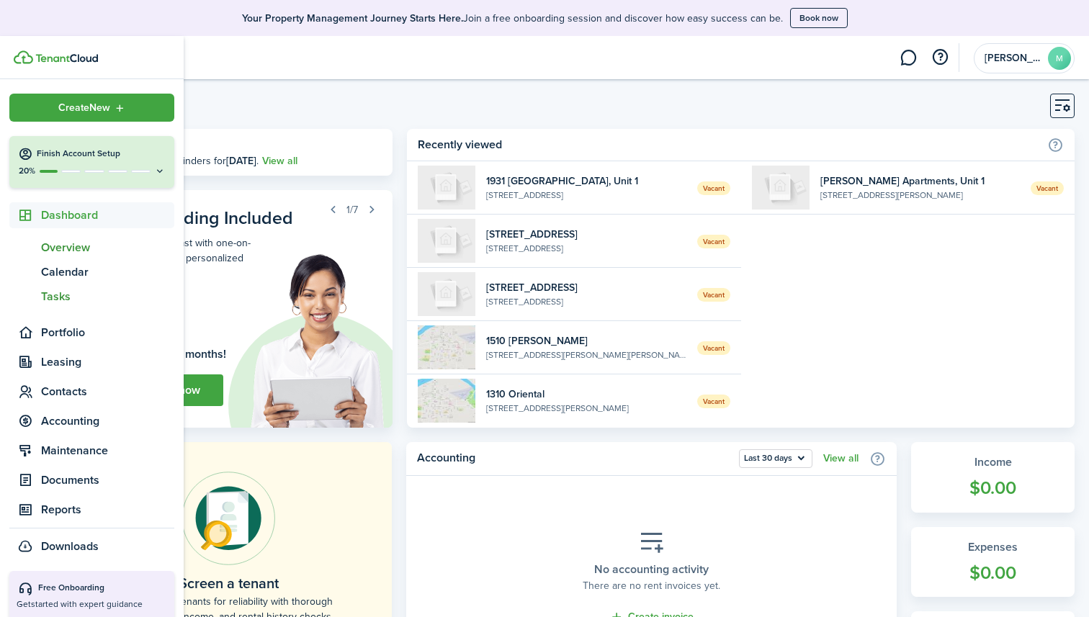
click at [55, 299] on span "Tasks" at bounding box center [107, 296] width 133 height 17
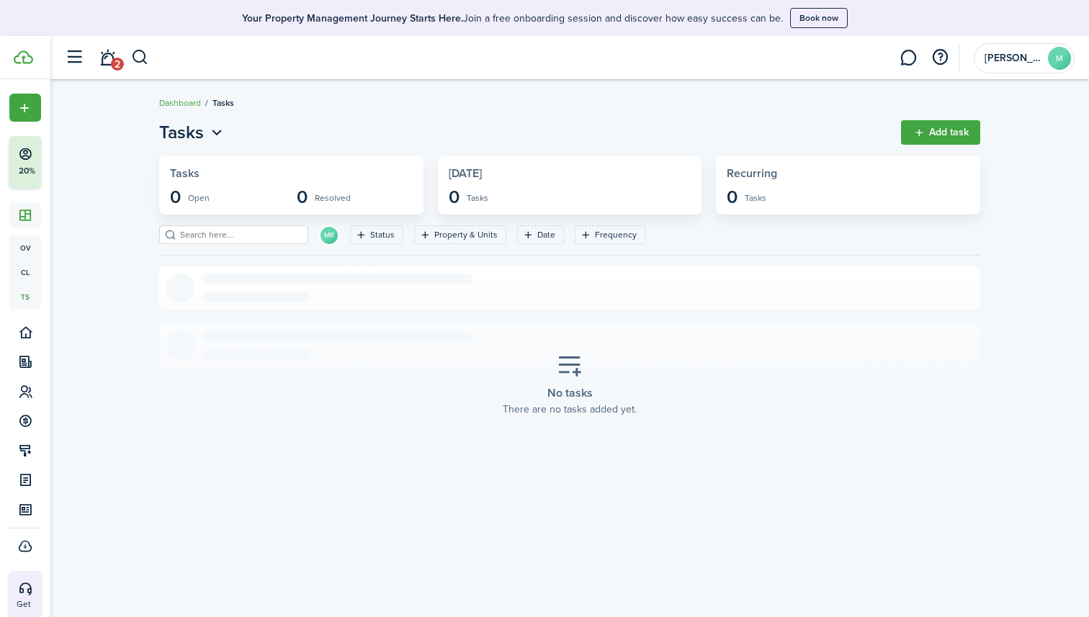
click at [937, 123] on button "Add task" at bounding box center [940, 132] width 79 height 24
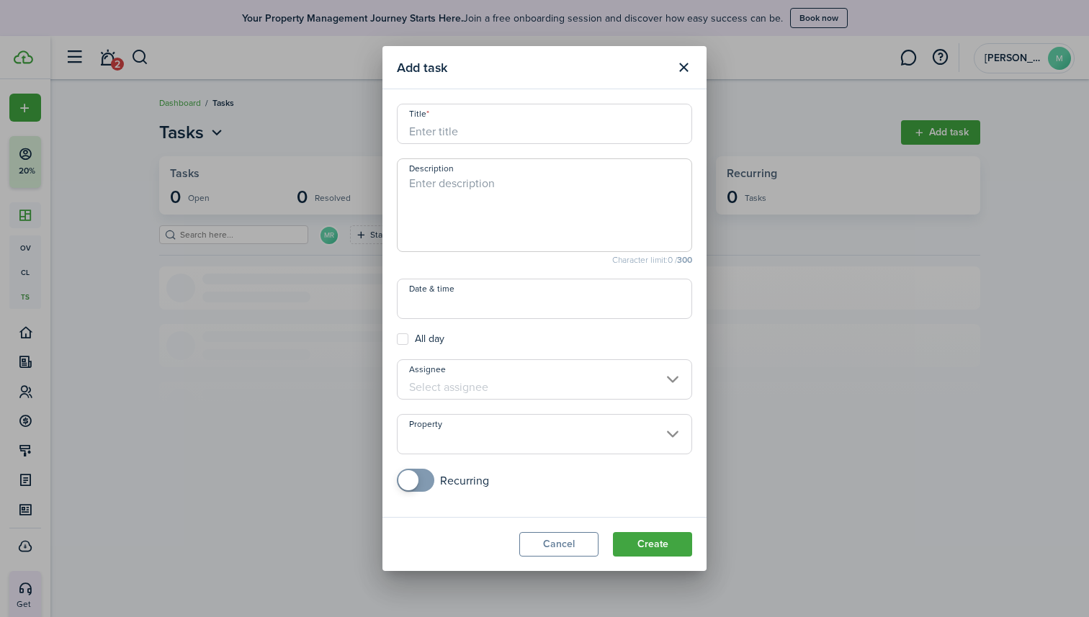
click at [685, 69] on button "Close modal" at bounding box center [683, 67] width 24 height 24
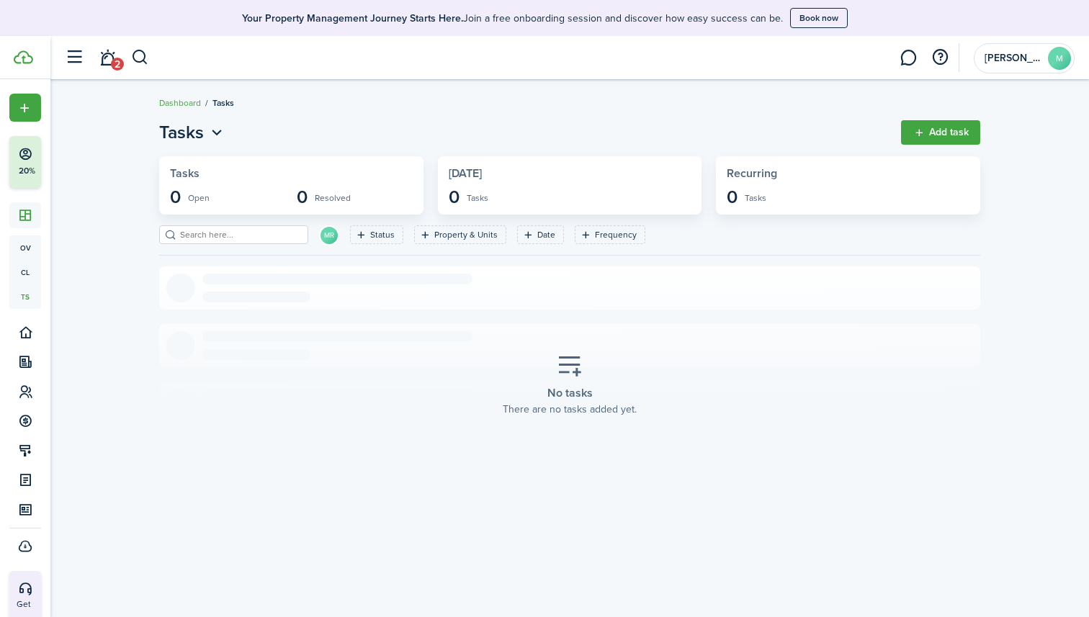
click at [212, 136] on icon "Open menu" at bounding box center [216, 133] width 19 height 18
click at [814, 20] on button "Book now" at bounding box center [819, 18] width 58 height 20
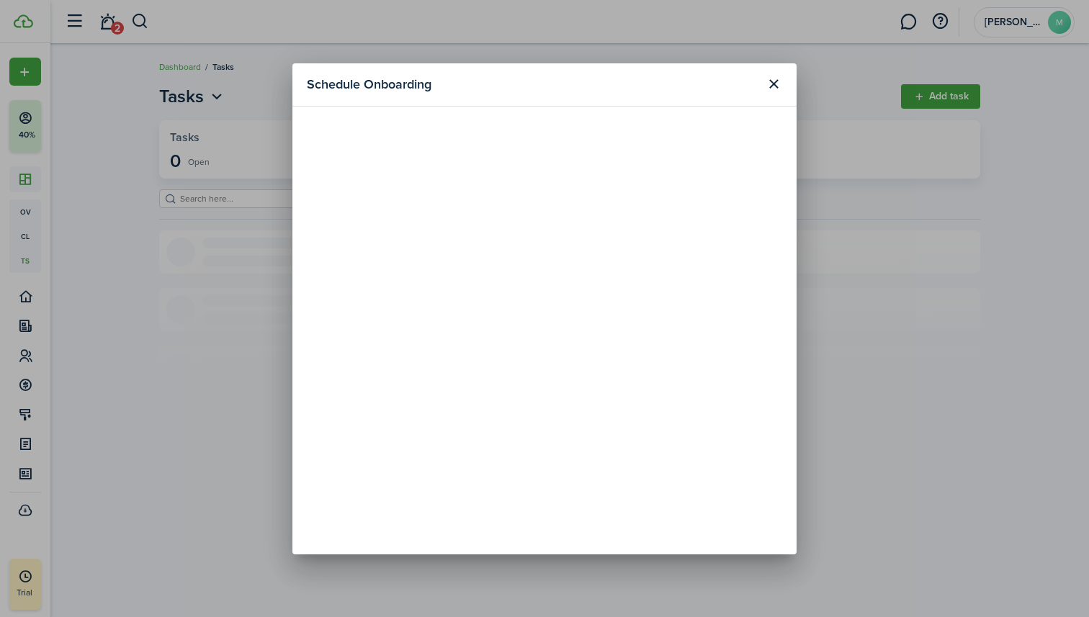
click at [778, 88] on button "Close modal" at bounding box center [773, 84] width 24 height 24
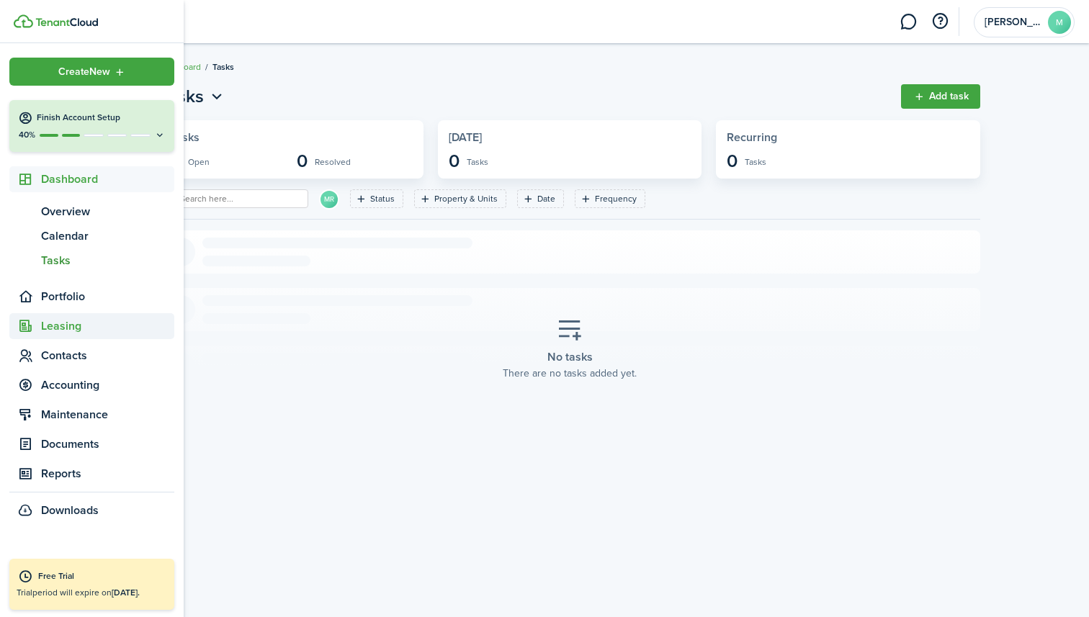
click at [45, 330] on span "Leasing" at bounding box center [107, 326] width 133 height 17
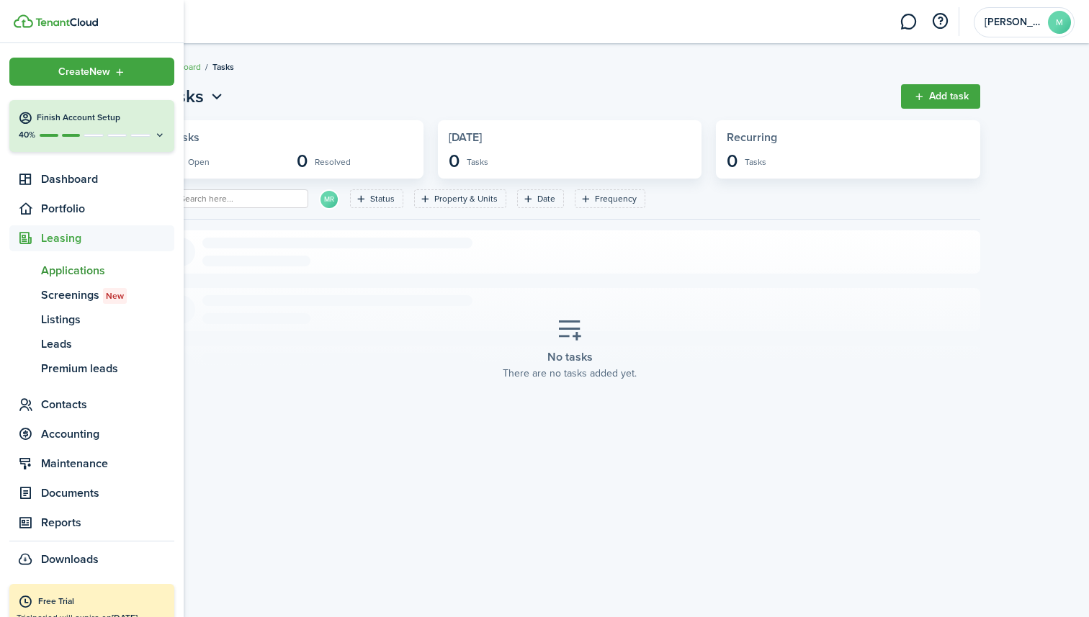
click at [75, 266] on span "Applications" at bounding box center [107, 270] width 133 height 17
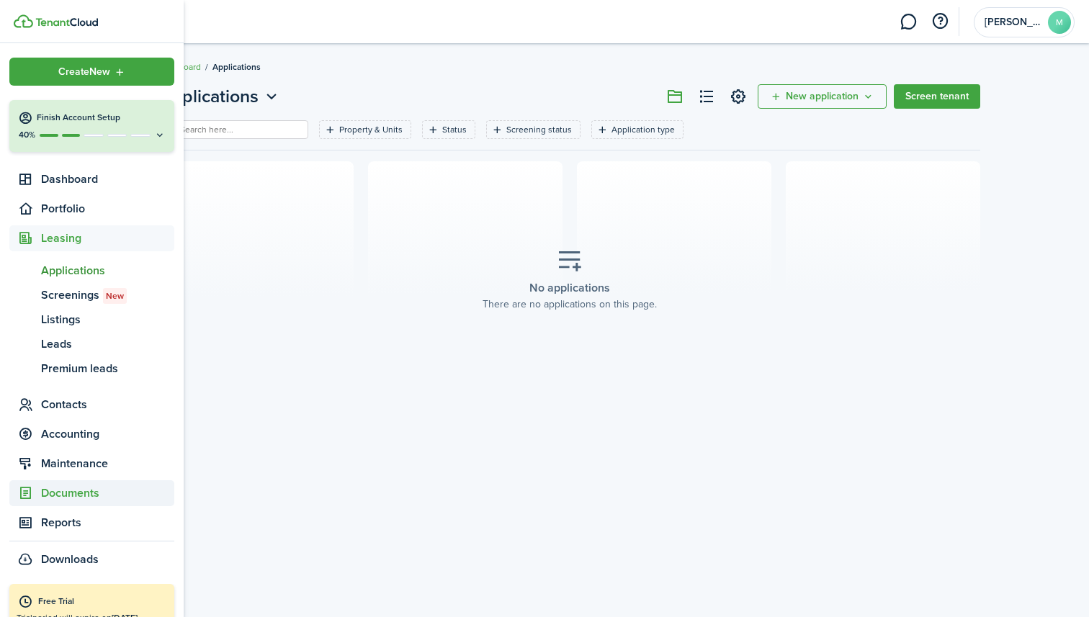
click at [71, 491] on span "Documents" at bounding box center [107, 493] width 133 height 17
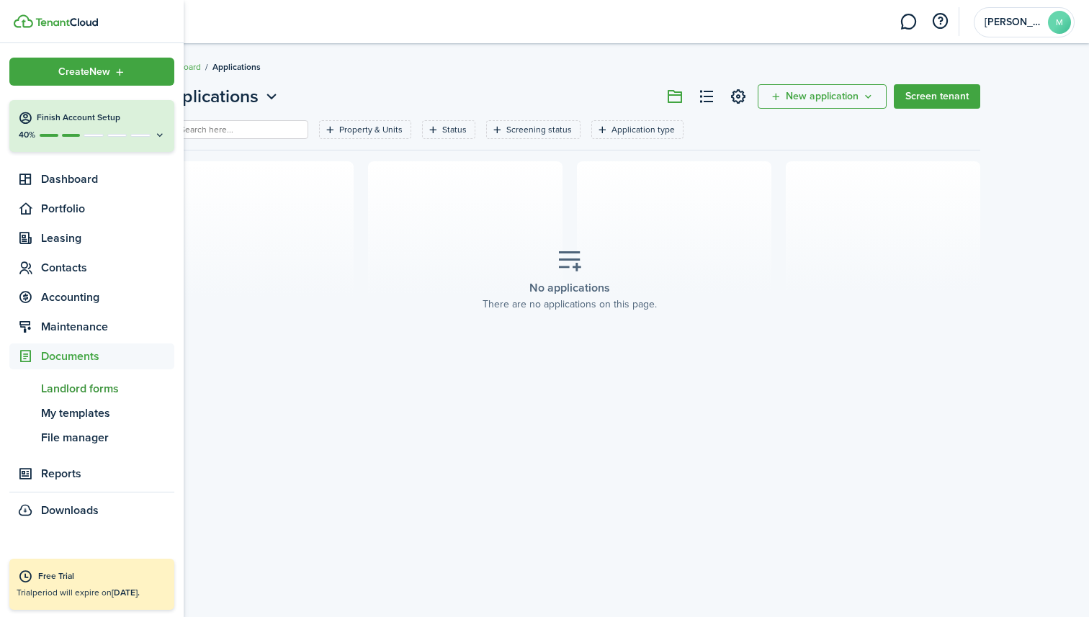
click at [82, 392] on span "Landlord forms" at bounding box center [107, 388] width 133 height 17
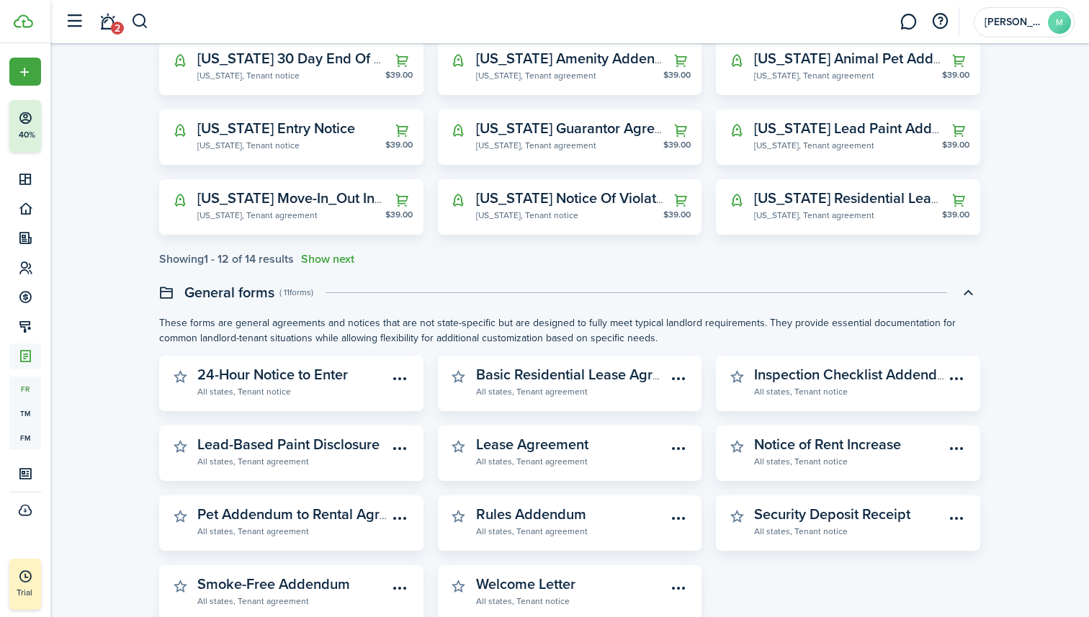
scroll to position [391, 0]
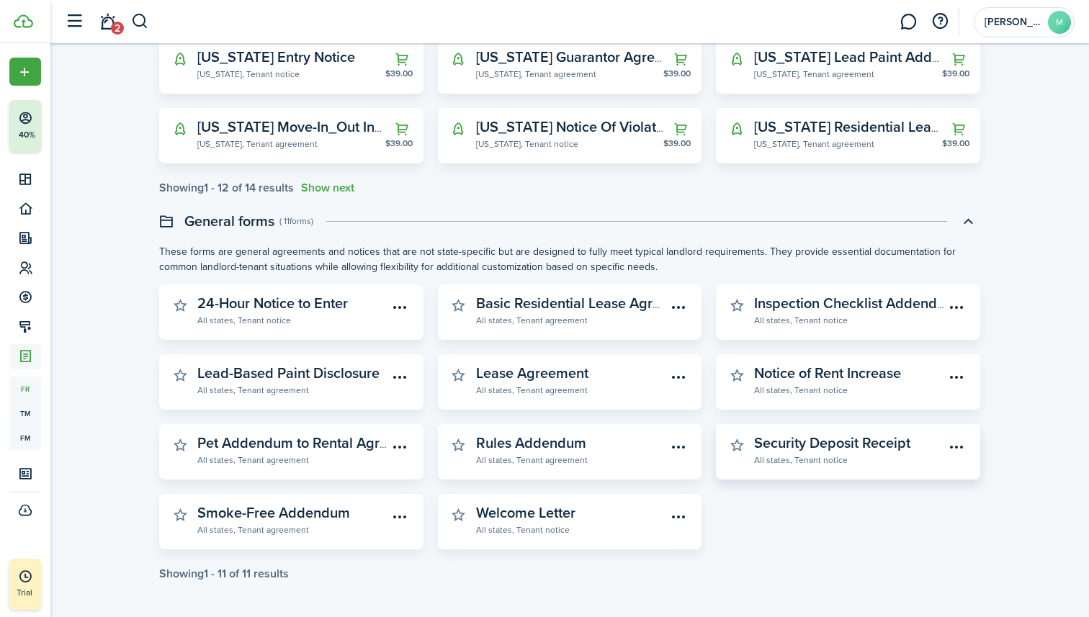
click at [954, 446] on menu-btn-icon "Open menu" at bounding box center [957, 447] width 24 height 24
click at [882, 501] on button "Preview" at bounding box center [906, 502] width 126 height 24
click at [403, 304] on menu-btn-icon "Open menu" at bounding box center [400, 307] width 24 height 24
click at [354, 246] on p "These forms are general agreements and notices that are not state-specific but …" at bounding box center [569, 259] width 821 height 30
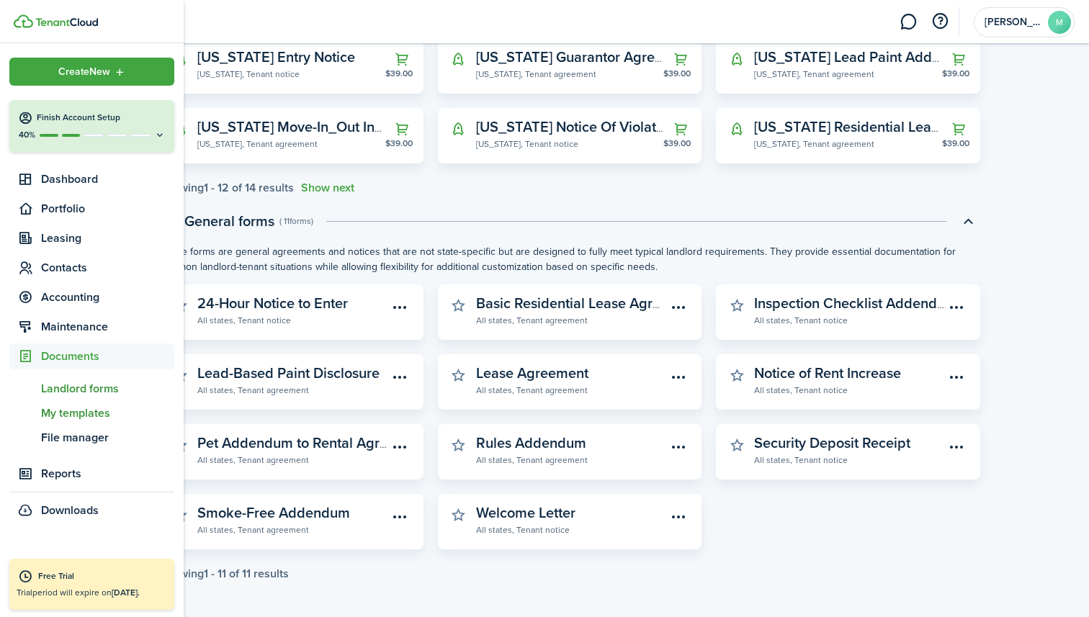
click at [60, 419] on span "My templates" at bounding box center [107, 413] width 133 height 17
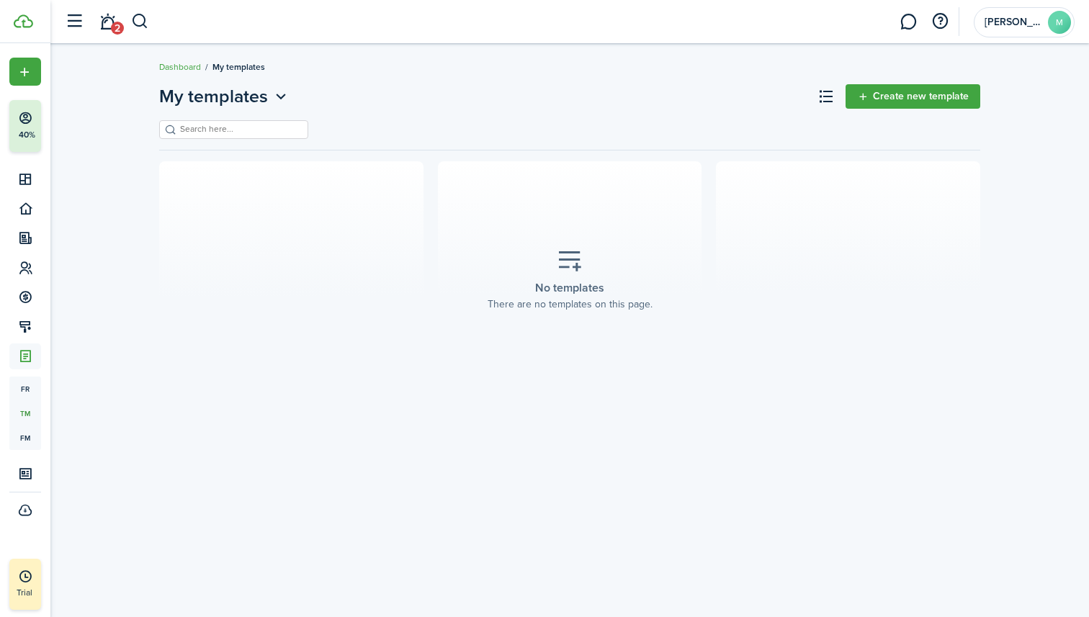
click at [912, 89] on link "Create new template" at bounding box center [912, 96] width 135 height 24
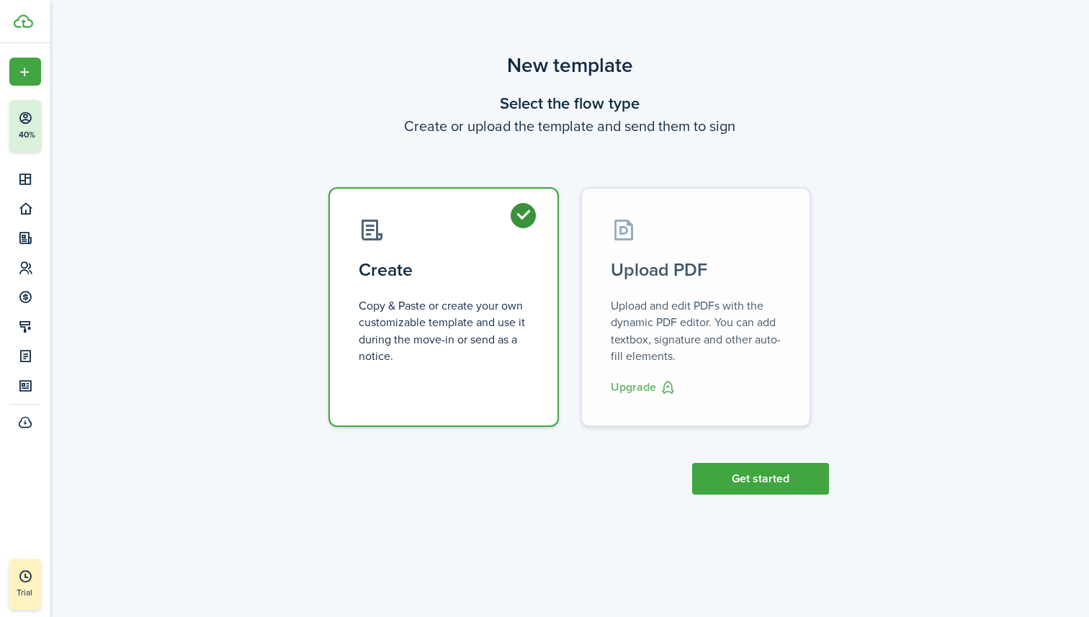
click at [714, 495] on div "New template Select the flow type Create or upload the template and send them t…" at bounding box center [569, 272] width 1038 height 459
click at [709, 482] on button "Get started" at bounding box center [760, 479] width 137 height 32
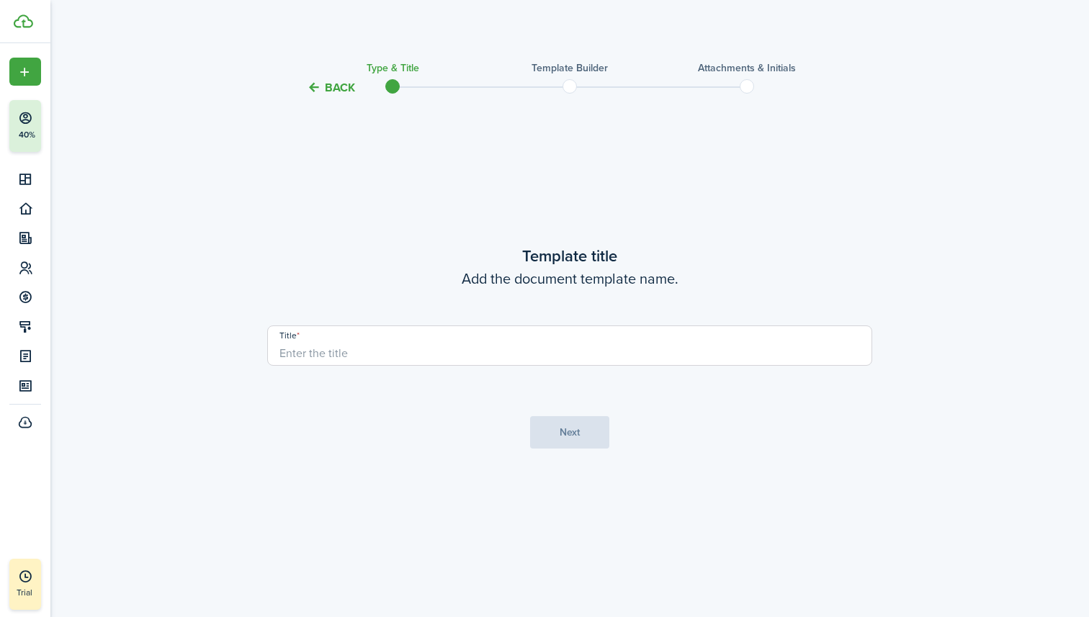
click at [585, 353] on input "Title" at bounding box center [569, 345] width 605 height 40
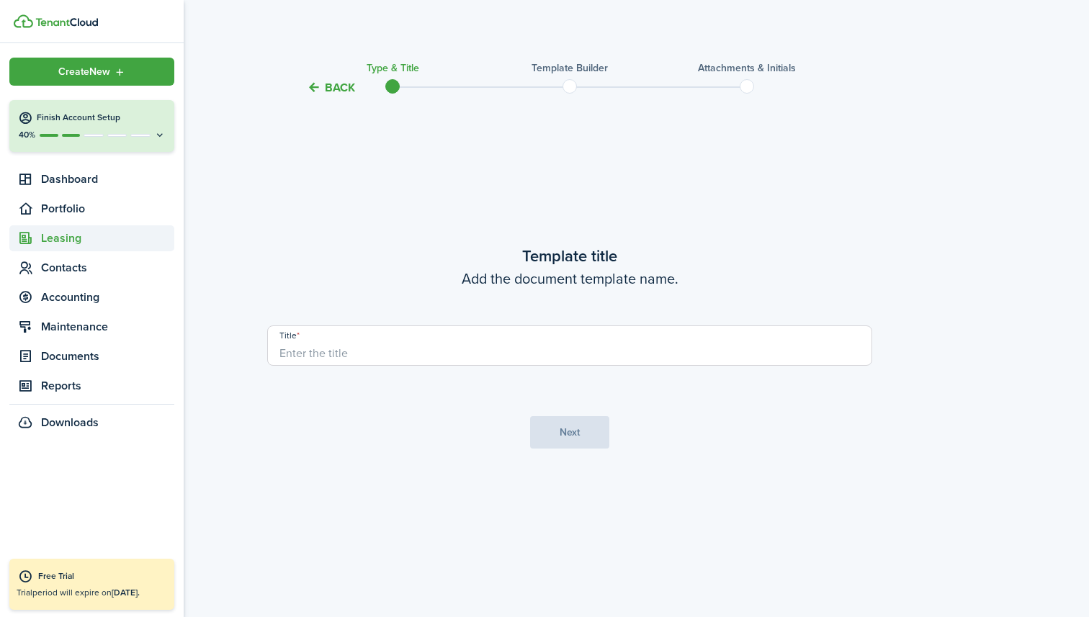
click at [67, 239] on span "Leasing" at bounding box center [107, 238] width 133 height 17
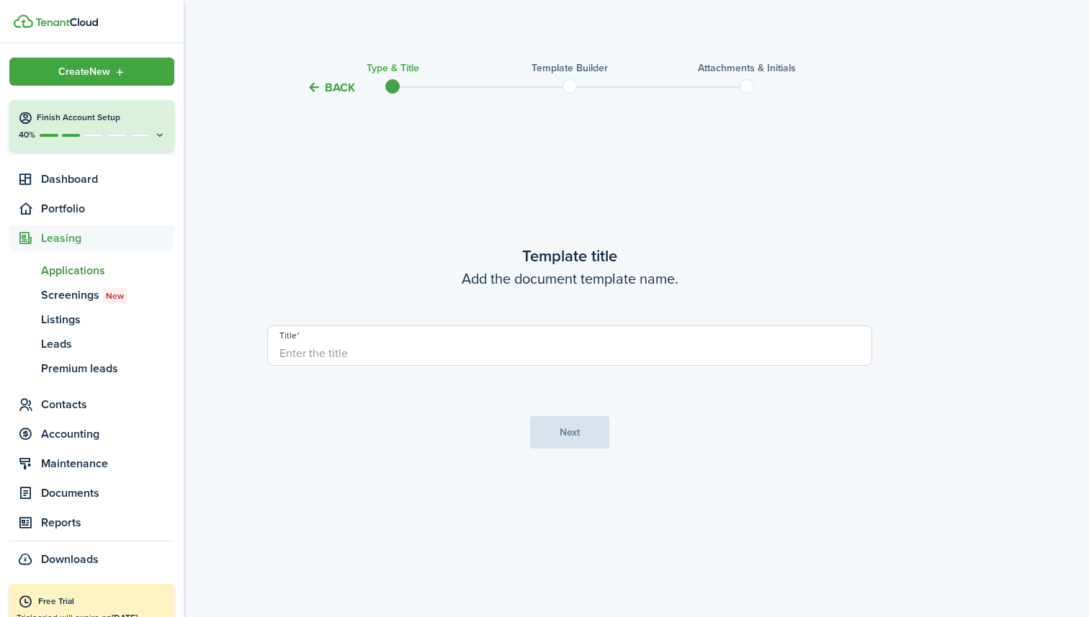
click at [73, 266] on span "Applications" at bounding box center [107, 270] width 133 height 17
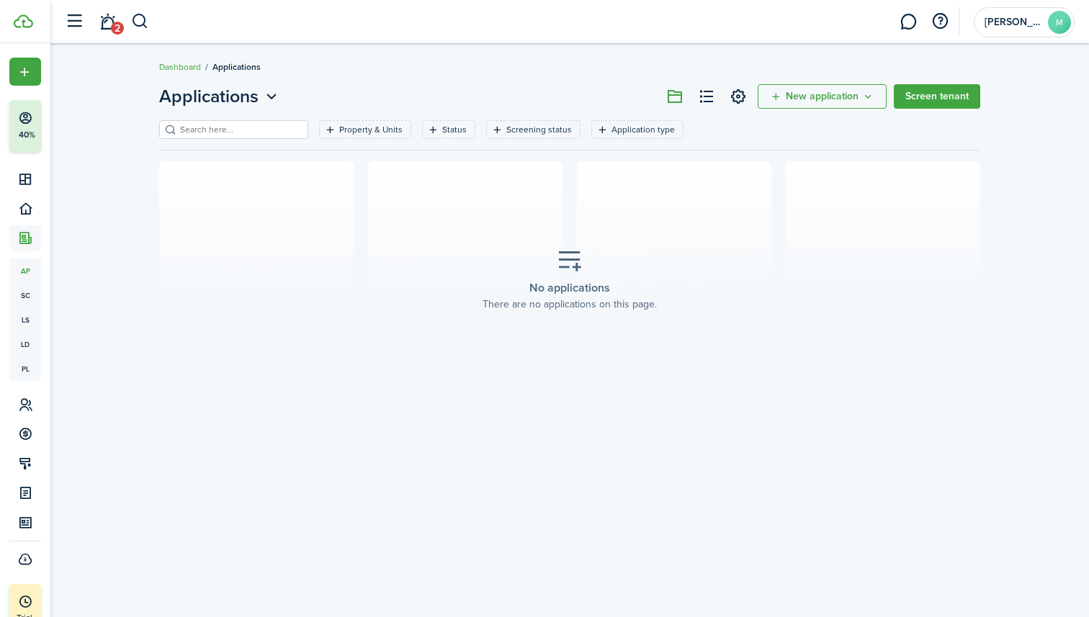
click at [850, 96] on span "New application" at bounding box center [822, 96] width 73 height 10
click at [958, 89] on link "Screen tenant" at bounding box center [937, 96] width 86 height 24
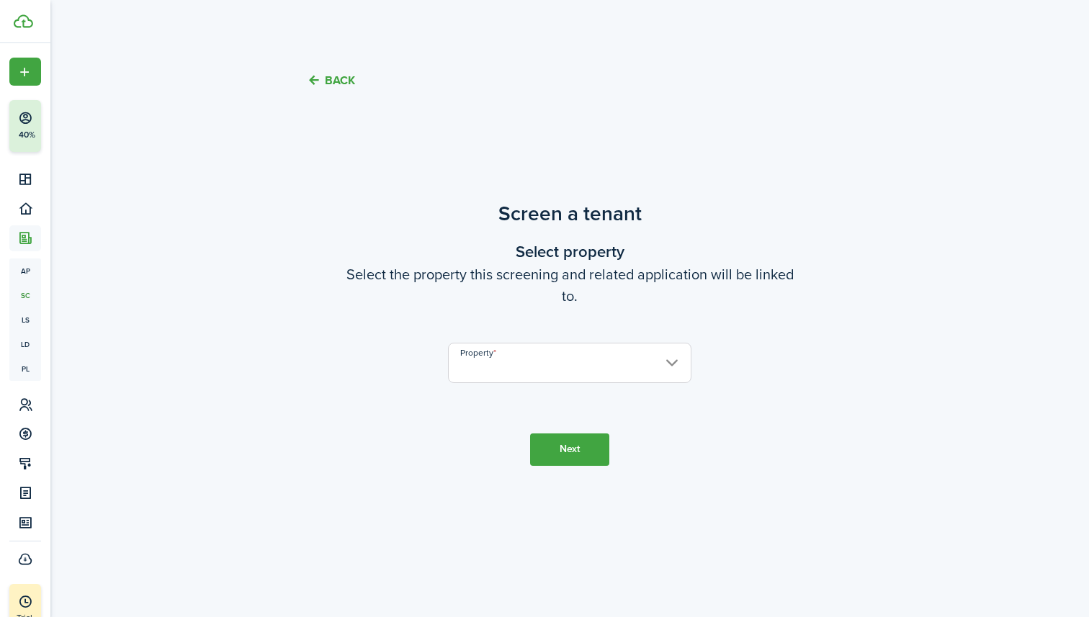
click at [554, 377] on input "Property" at bounding box center [569, 363] width 243 height 40
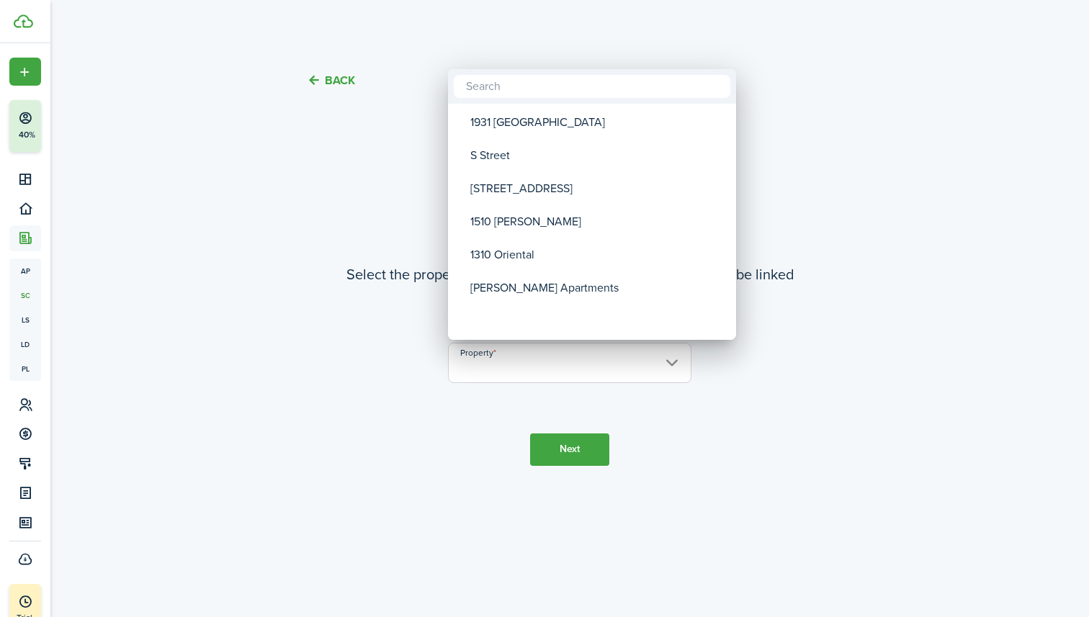
click at [332, 79] on div at bounding box center [544, 308] width 1319 height 847
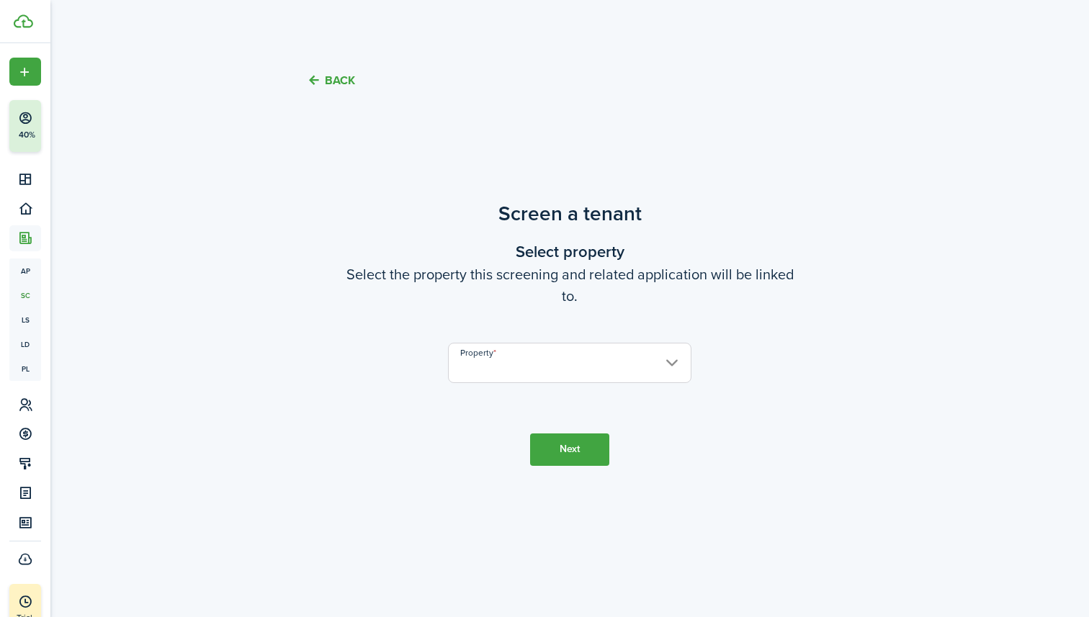
click at [327, 84] on button "Back" at bounding box center [331, 80] width 48 height 15
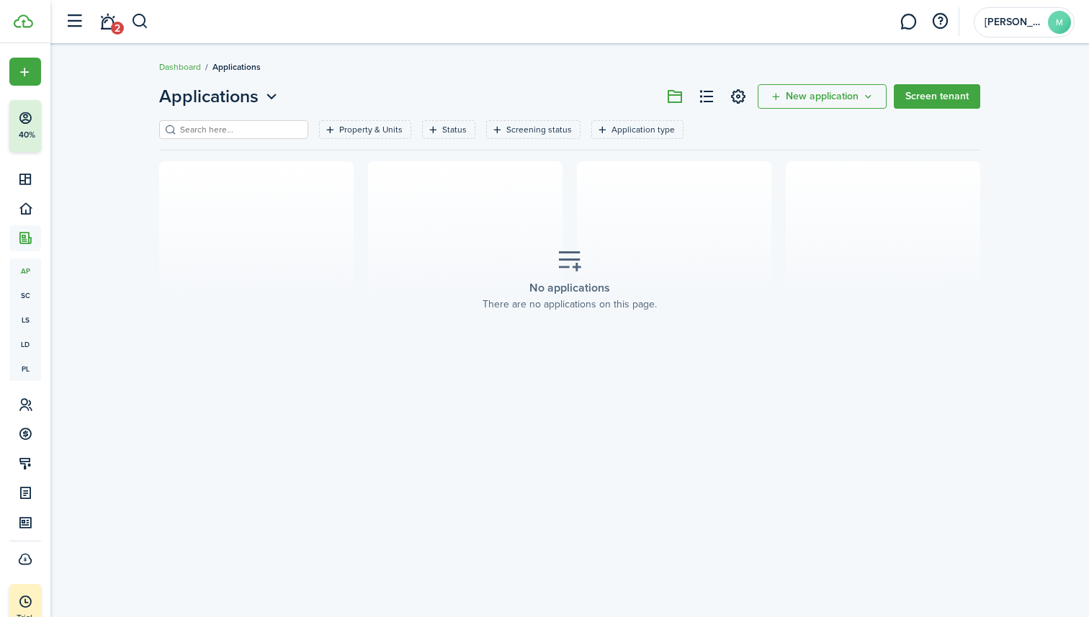
click at [802, 99] on span "New application" at bounding box center [822, 96] width 73 height 10
click at [804, 122] on link "Add application" at bounding box center [824, 128] width 126 height 25
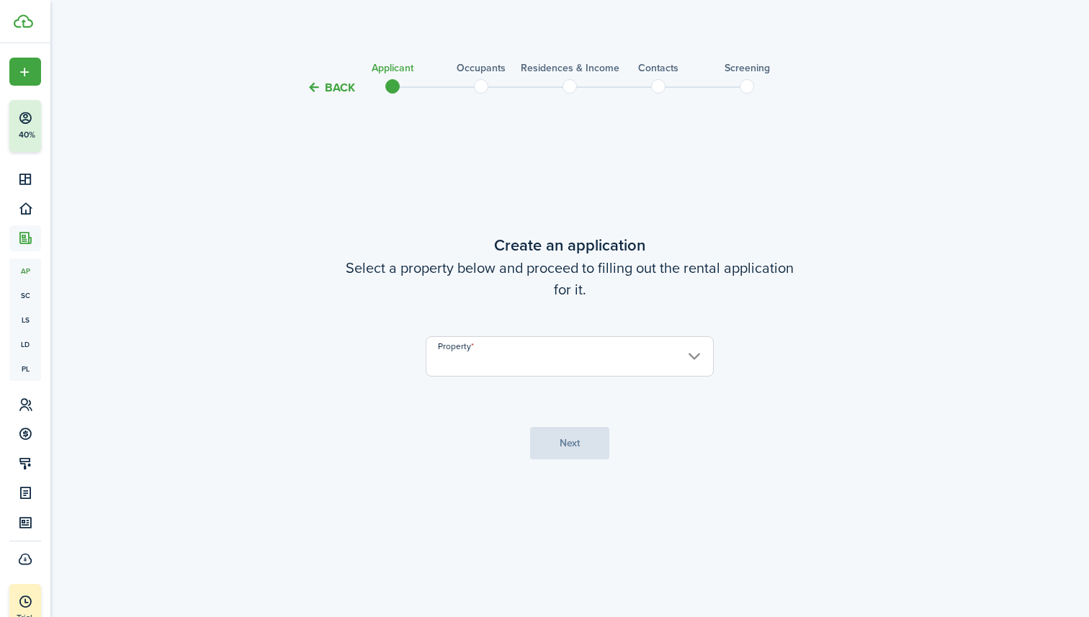
click at [537, 357] on input "Property" at bounding box center [570, 356] width 288 height 40
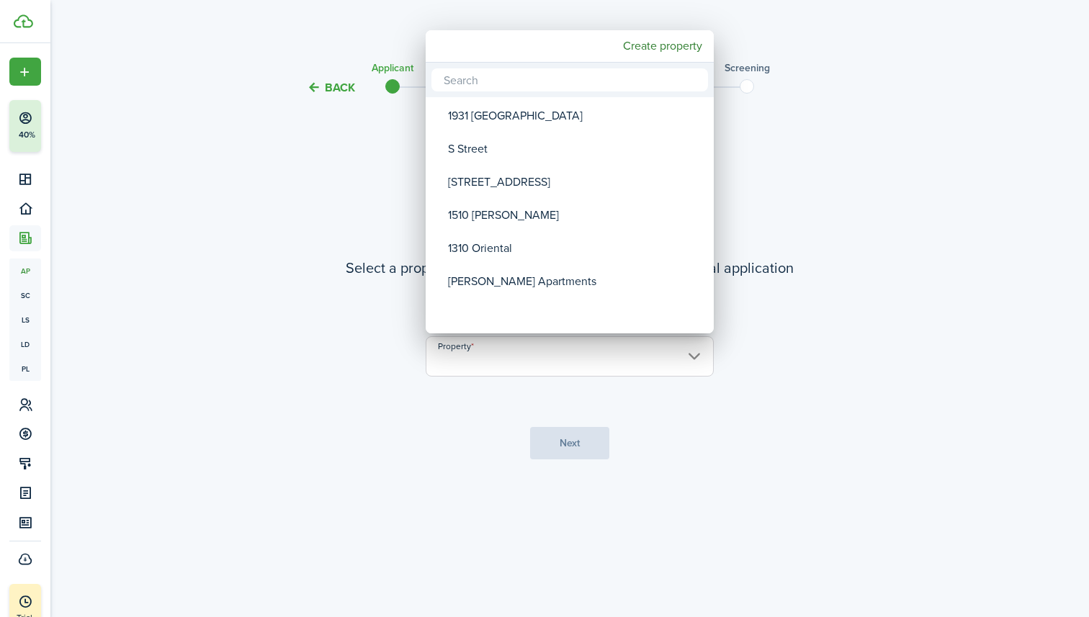
click at [323, 367] on div at bounding box center [544, 308] width 1319 height 847
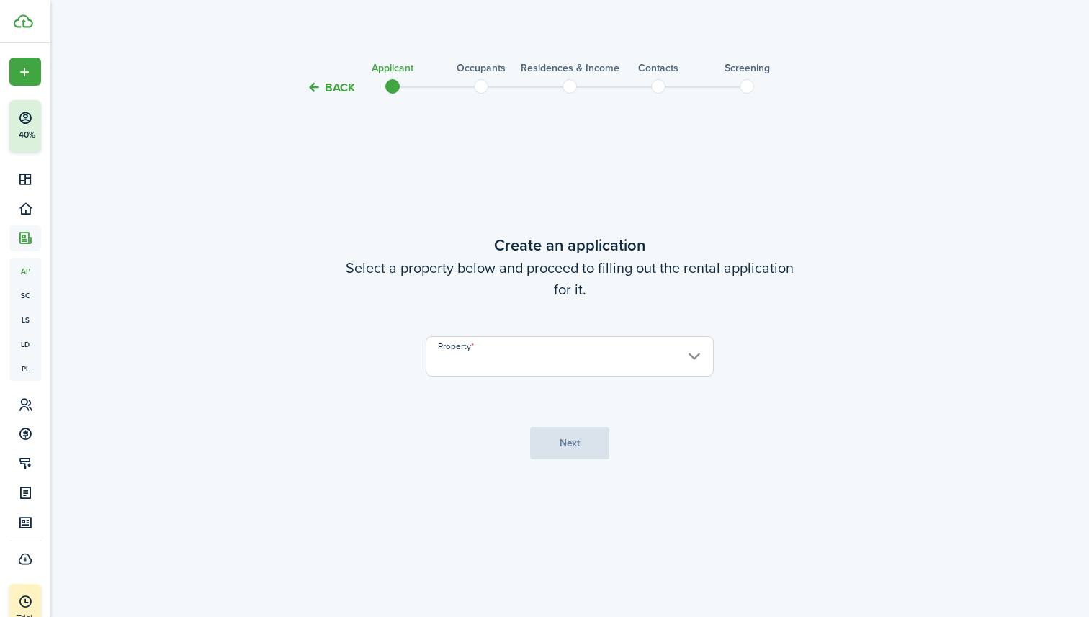
click at [319, 84] on button "Back" at bounding box center [331, 87] width 48 height 15
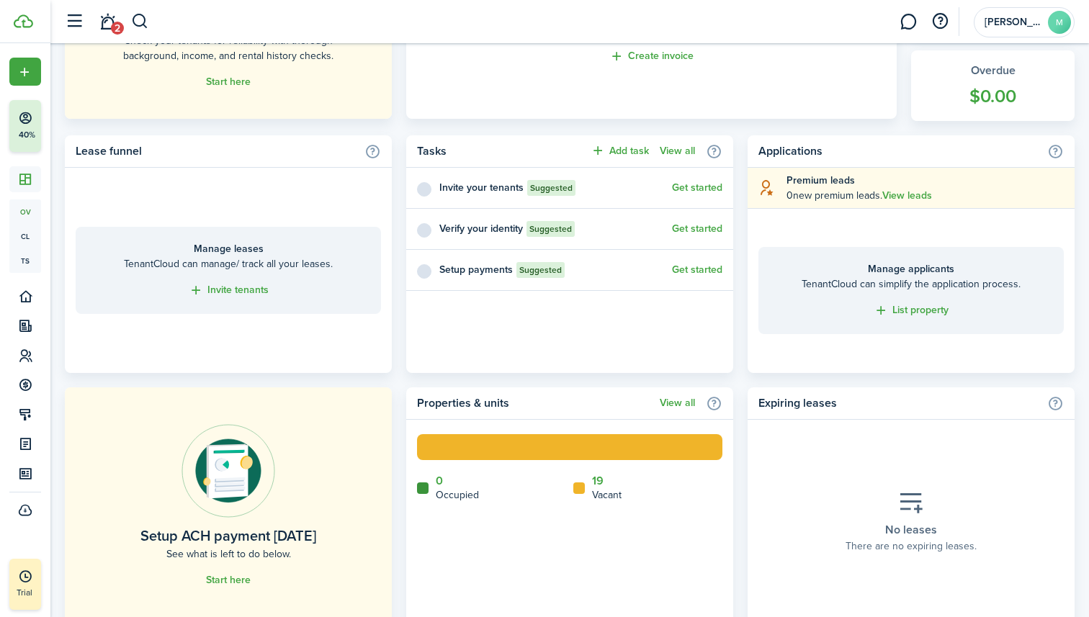
scroll to position [530, 0]
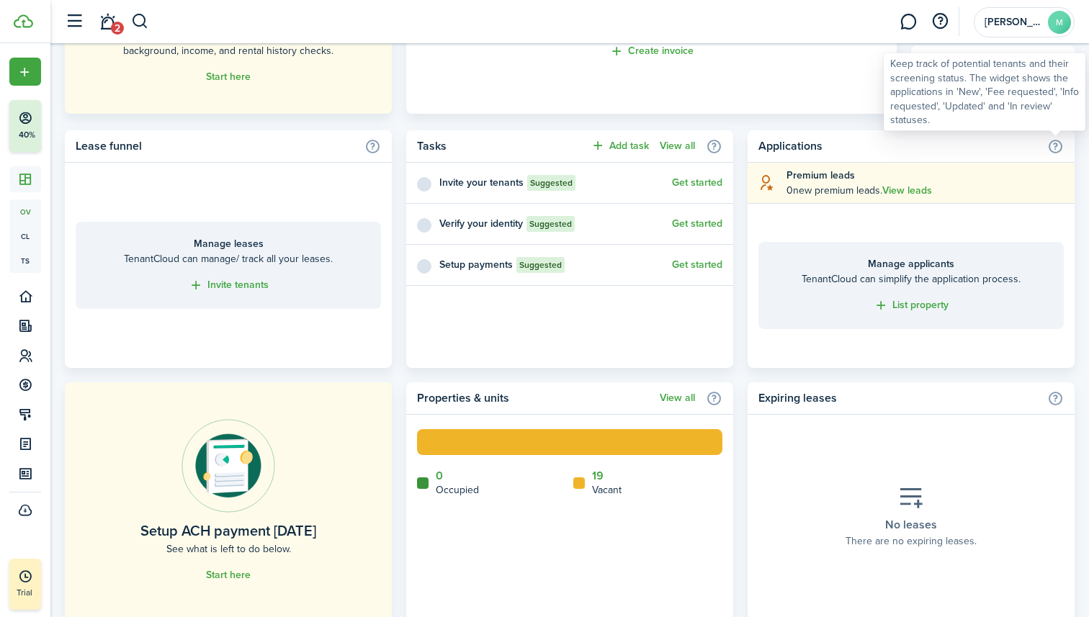
click at [1053, 145] on info-icon at bounding box center [1055, 146] width 17 height 16
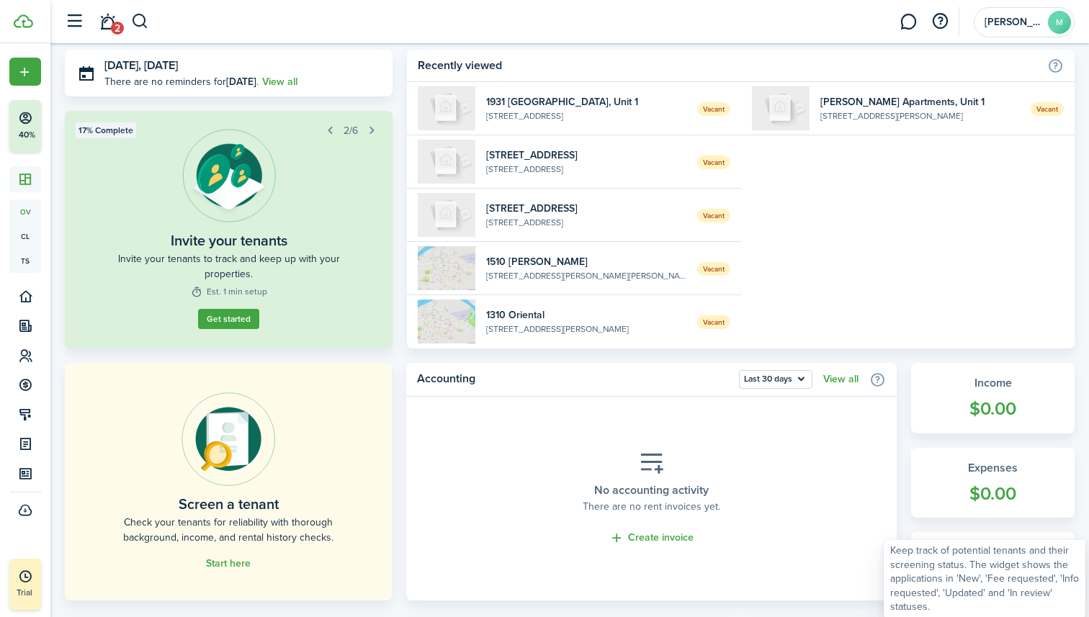
scroll to position [0, 0]
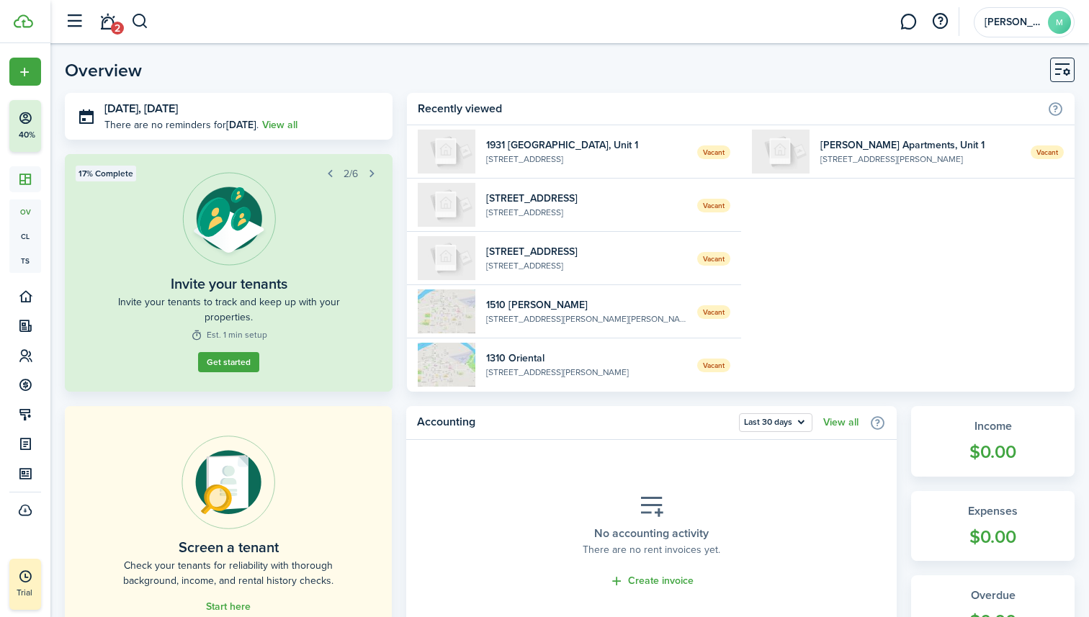
click at [111, 25] on span "2" at bounding box center [117, 28] width 13 height 13
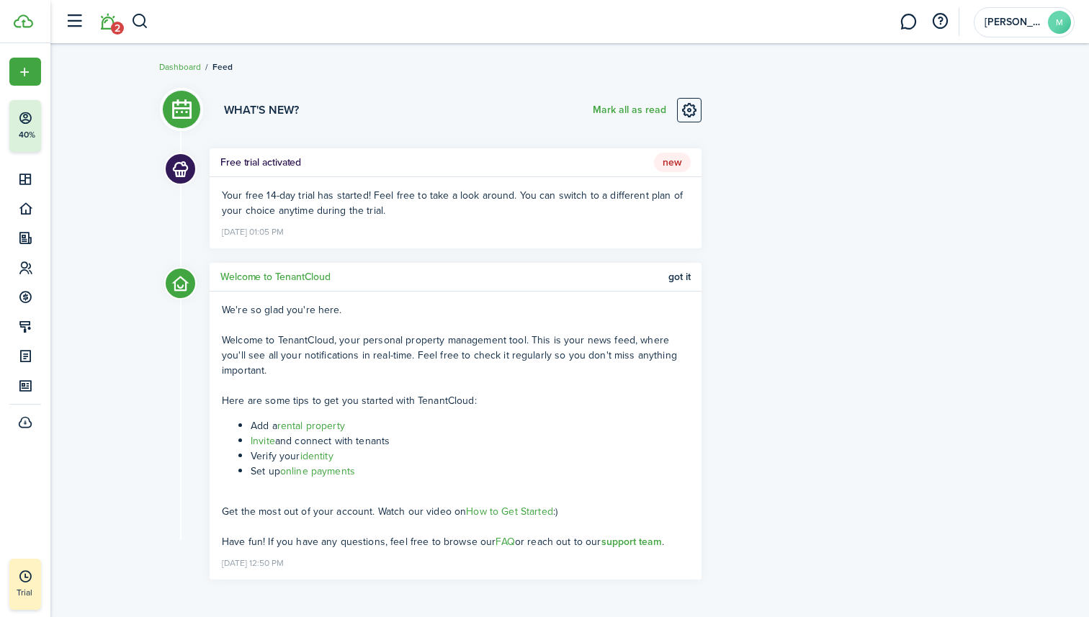
scroll to position [9, 0]
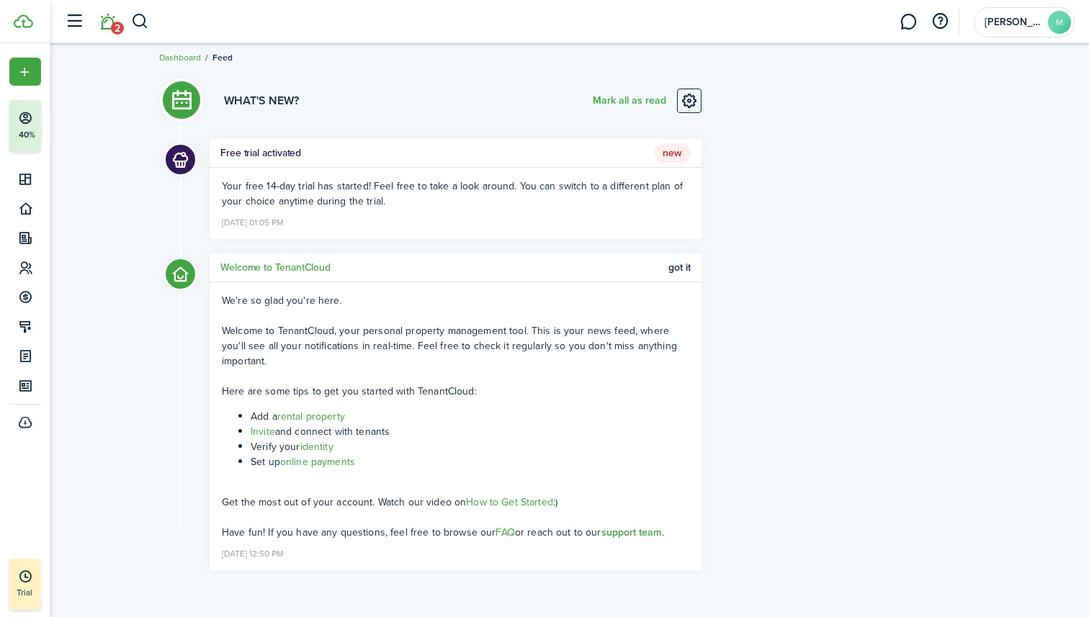
click at [493, 503] on link "How to Get Started" at bounding box center [509, 502] width 87 height 15
click at [1038, 22] on span "[PERSON_NAME]" at bounding box center [1013, 22] width 58 height 10
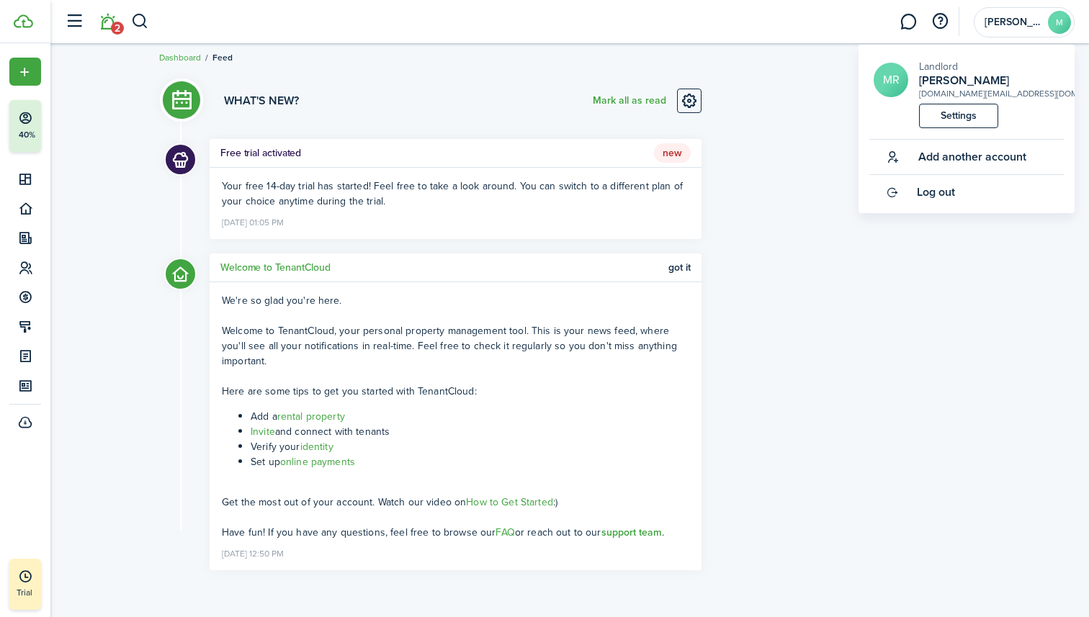
click at [981, 117] on link "Settings" at bounding box center [958, 116] width 79 height 24
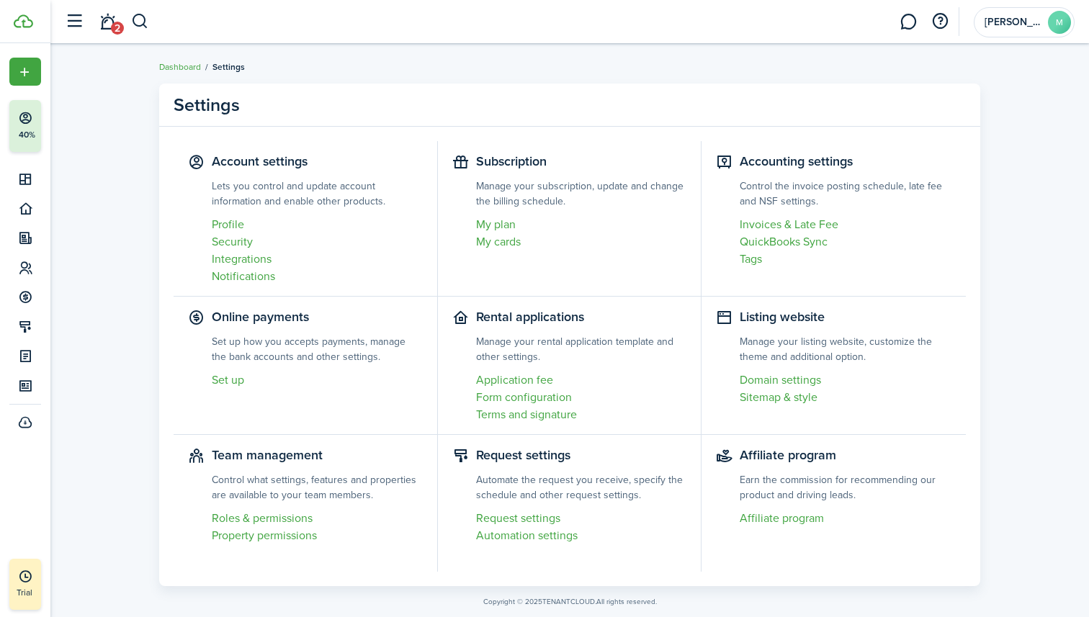
click at [240, 225] on link "Profile" at bounding box center [317, 224] width 211 height 17
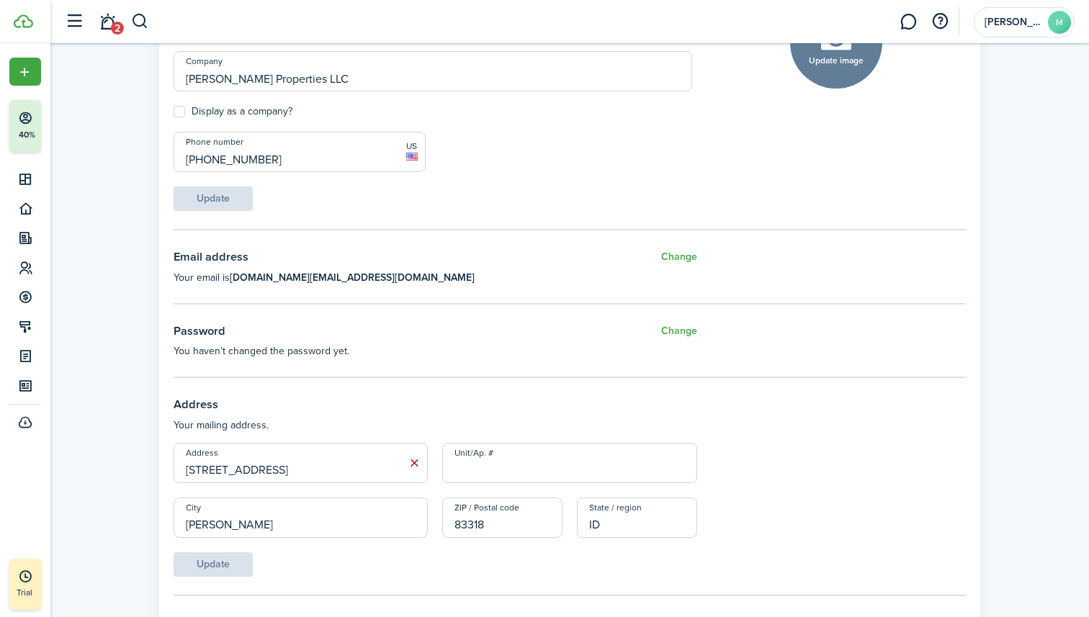
scroll to position [240, 0]
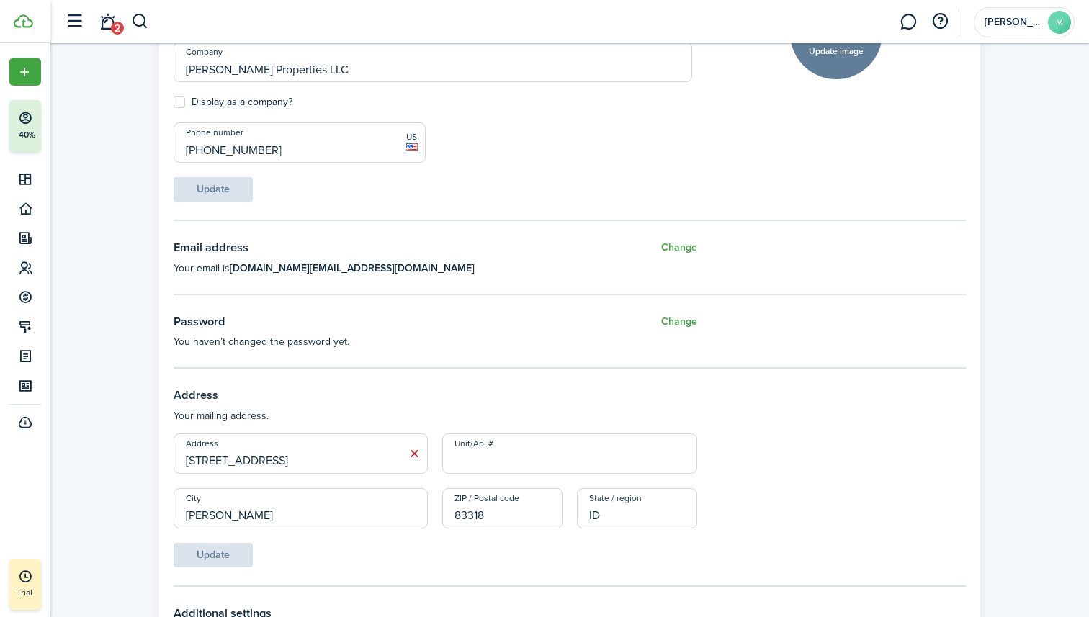
click at [675, 321] on button "Change" at bounding box center [679, 322] width 36 height 18
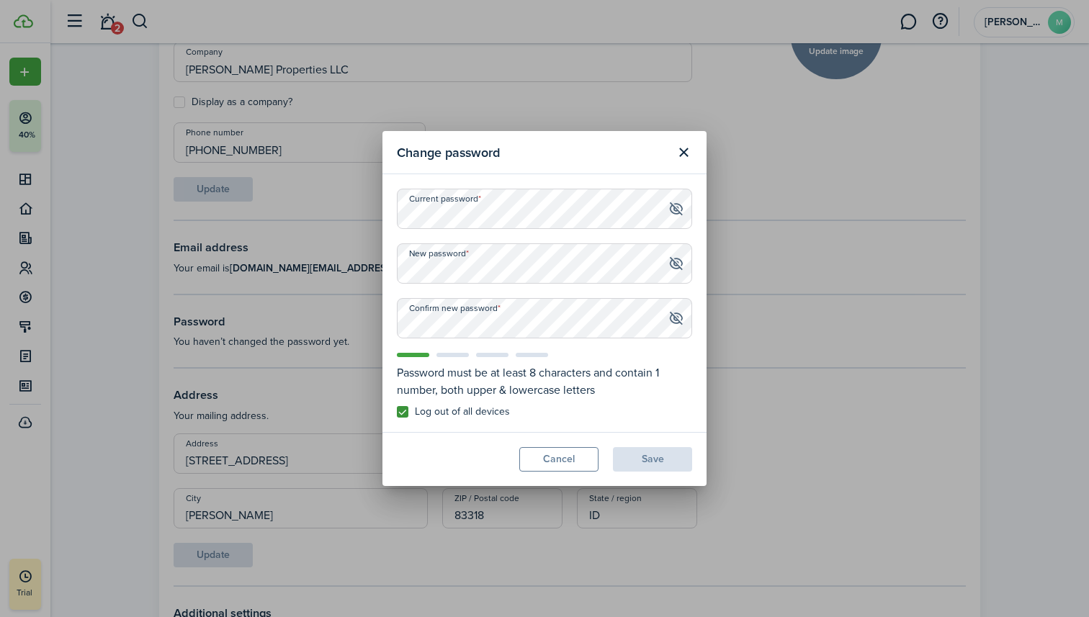
click at [675, 208] on span at bounding box center [675, 209] width 15 height 14
click at [683, 159] on button "Close modal" at bounding box center [683, 152] width 24 height 24
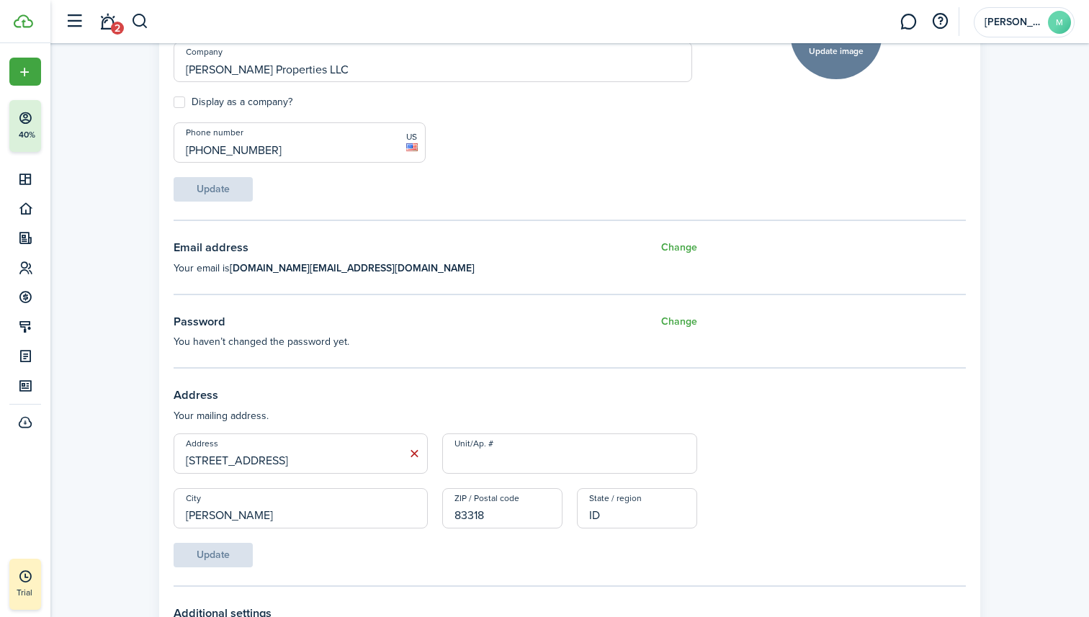
click at [549, 342] on p "You haven’t changed the password yet." at bounding box center [435, 341] width 523 height 15
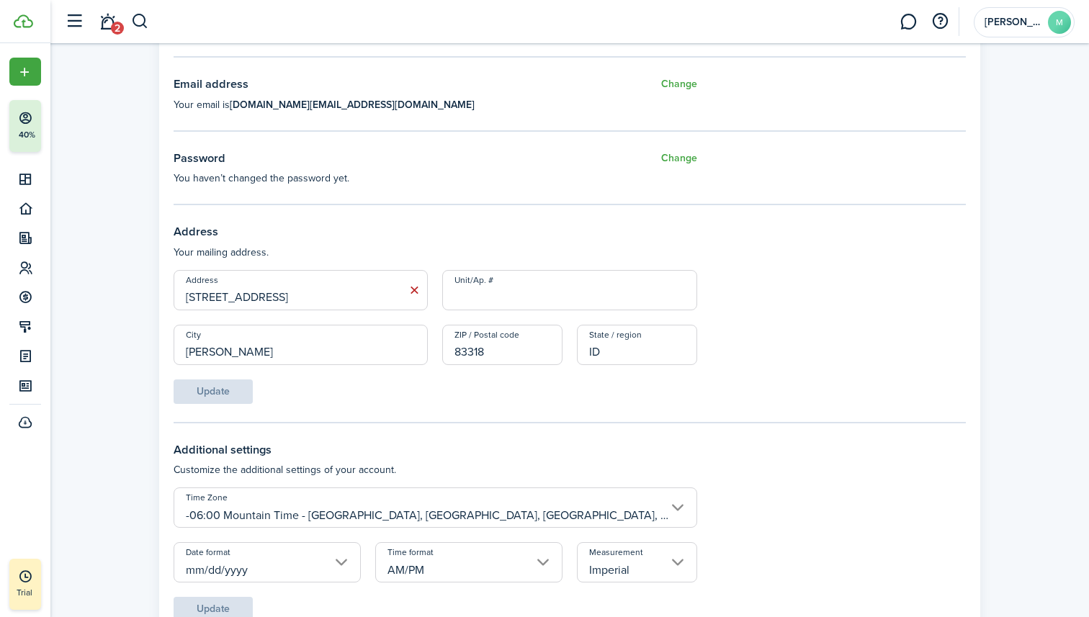
scroll to position [0, 0]
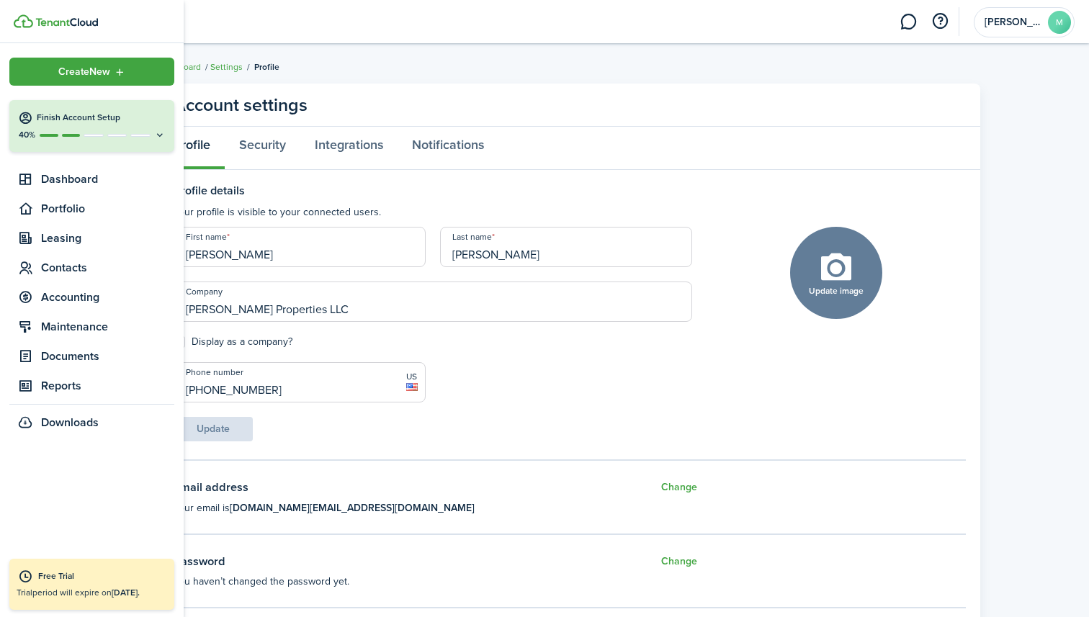
click at [63, 251] on ul "Create New Finish Account Setup 40% Dashboard Portfolio Leasing Contacts Accoun…" at bounding box center [91, 247] width 165 height 378
click at [64, 241] on span "Leasing" at bounding box center [107, 238] width 133 height 17
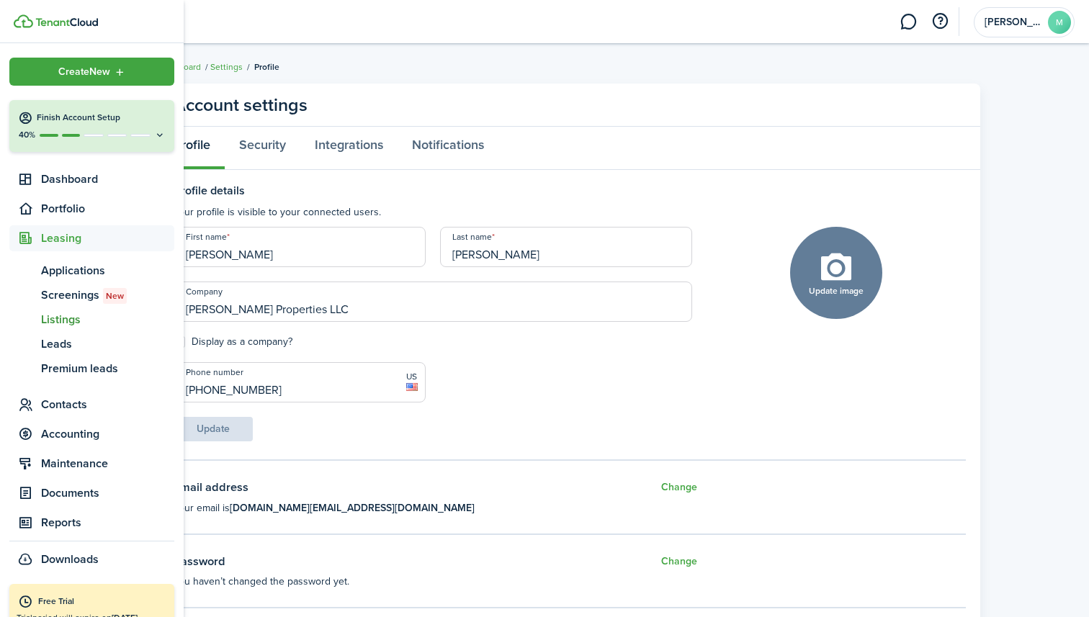
click at [73, 328] on link "ls Listings" at bounding box center [91, 319] width 165 height 24
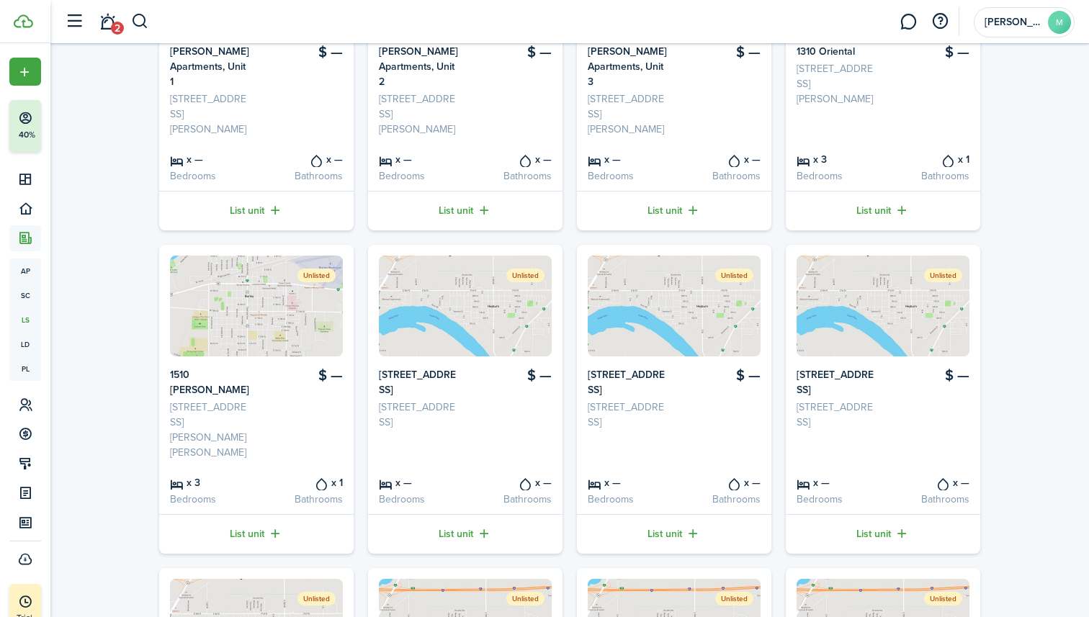
scroll to position [559, 0]
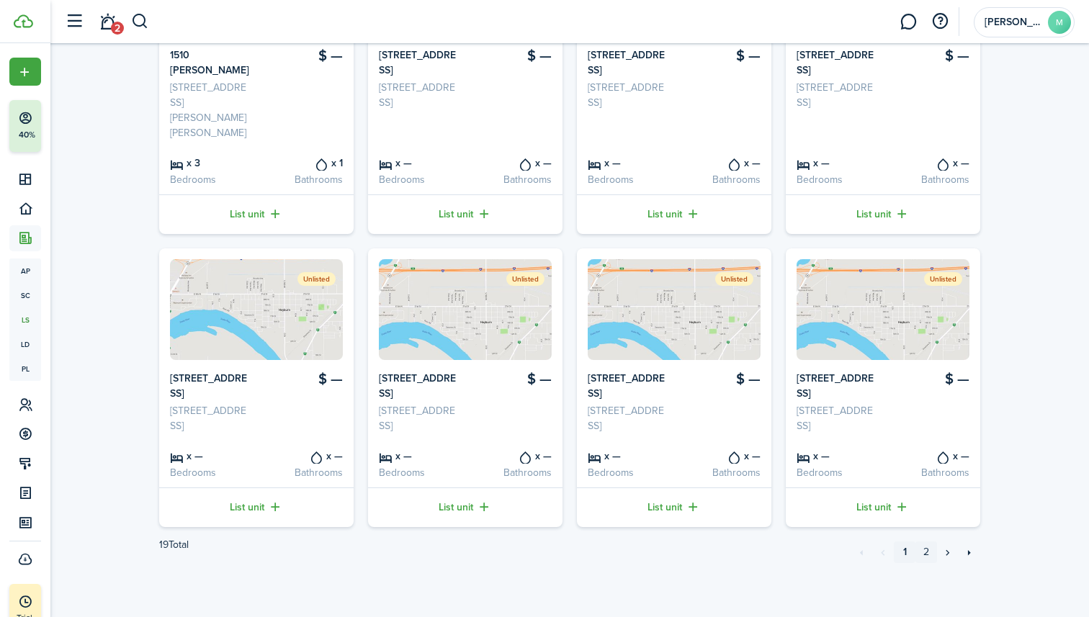
click at [924, 559] on link "2" at bounding box center [926, 552] width 22 height 22
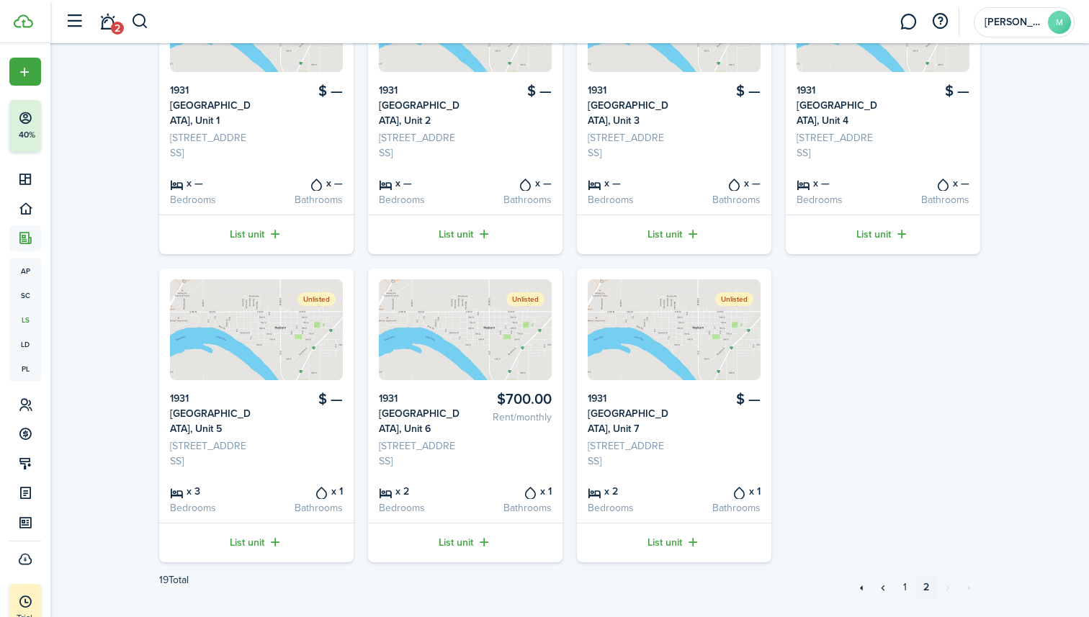
scroll to position [214, 0]
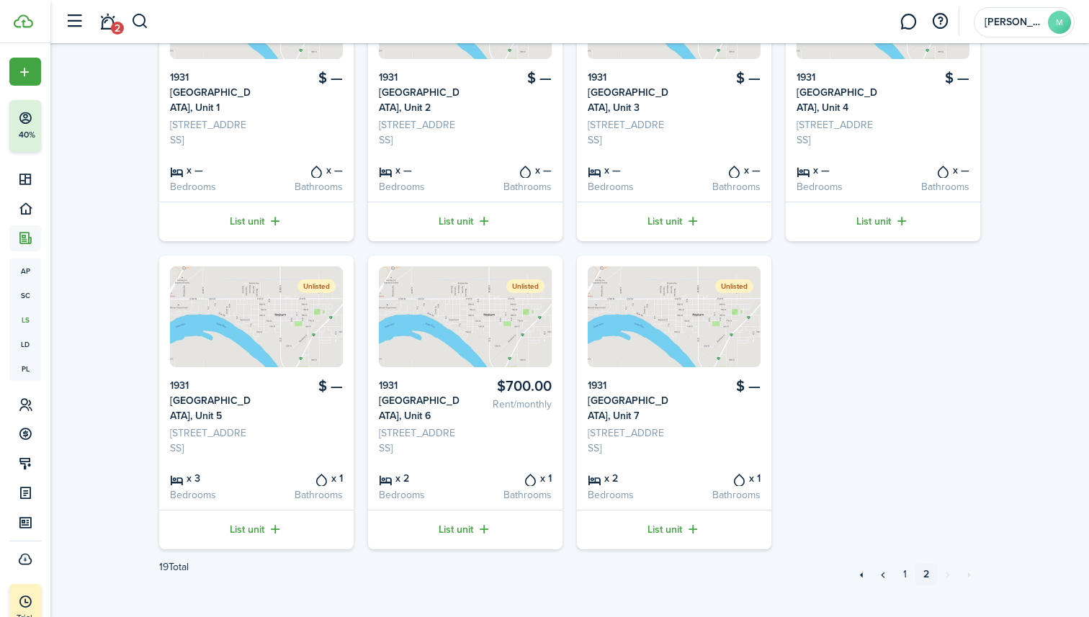
click at [476, 531] on link "List unit" at bounding box center [465, 530] width 194 height 40
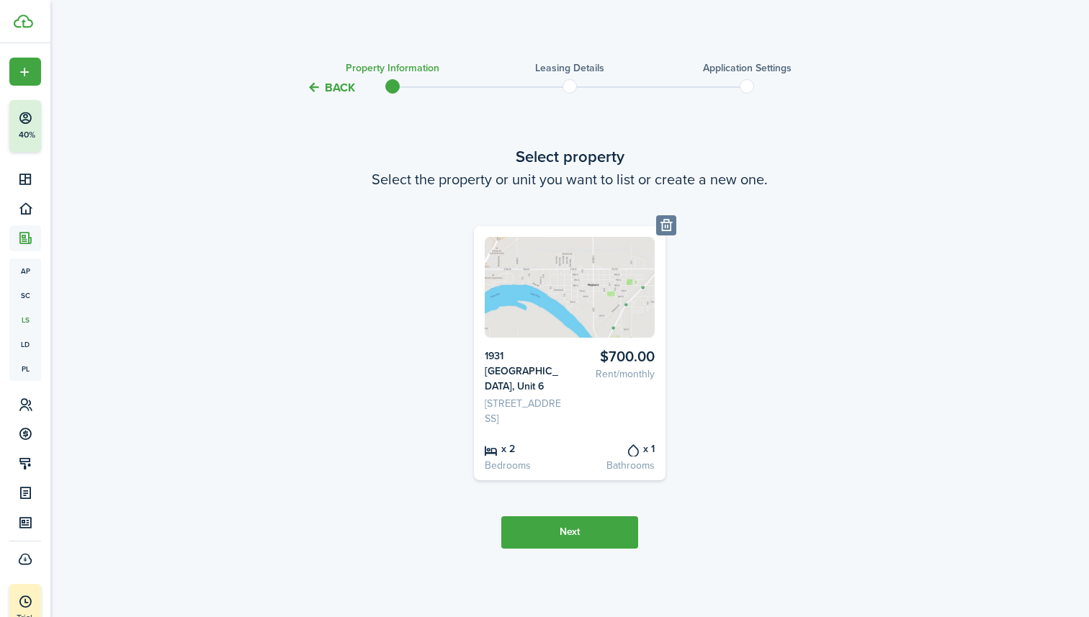
click at [544, 534] on button "Next" at bounding box center [569, 532] width 137 height 32
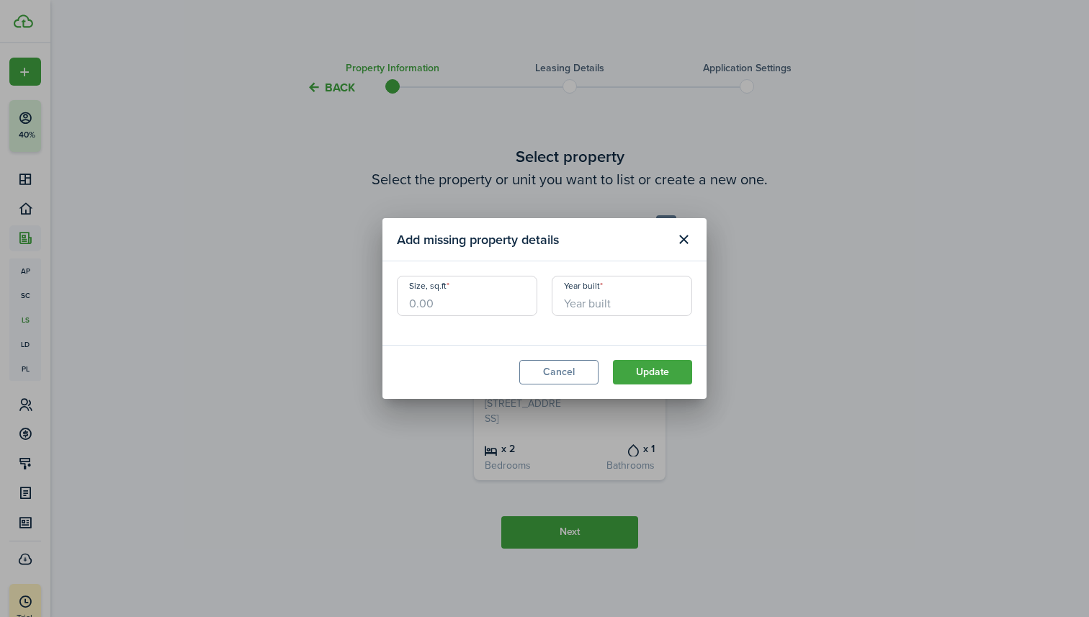
click at [500, 308] on input "Size, sq.ft" at bounding box center [467, 296] width 140 height 40
type input "500"
type input "1950"
click at [644, 372] on button "Update" at bounding box center [652, 372] width 79 height 24
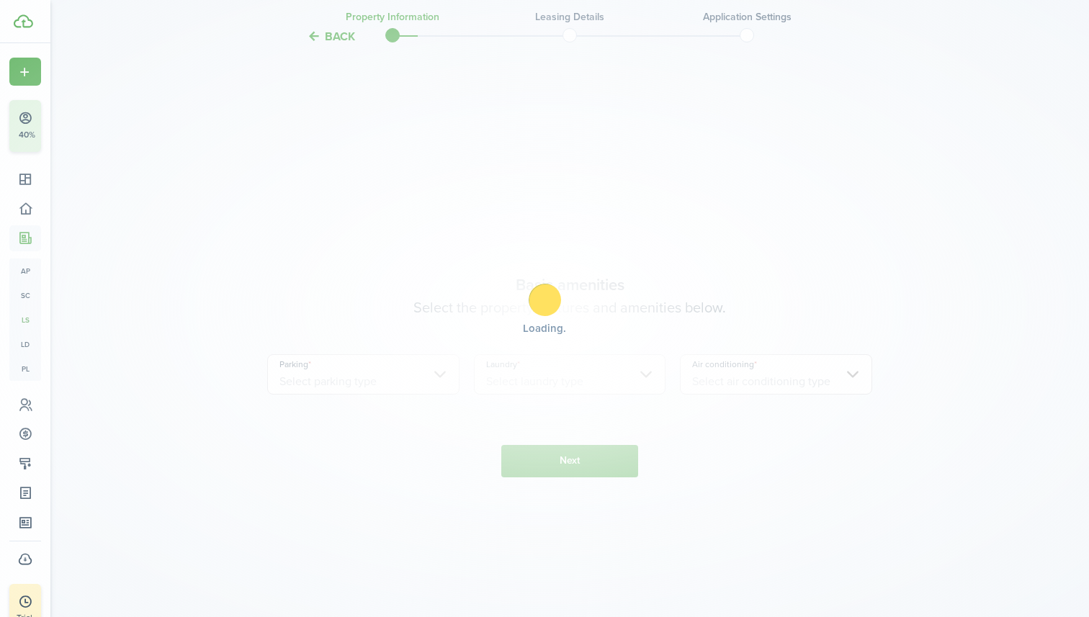
scroll to position [521, 0]
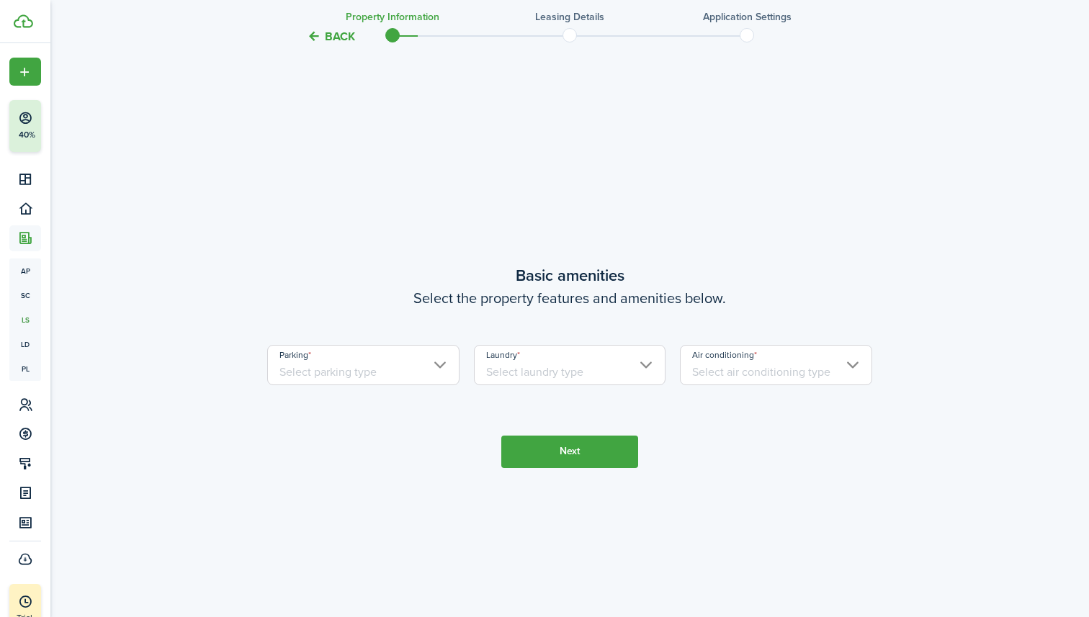
click at [413, 376] on input "Parking" at bounding box center [363, 365] width 192 height 40
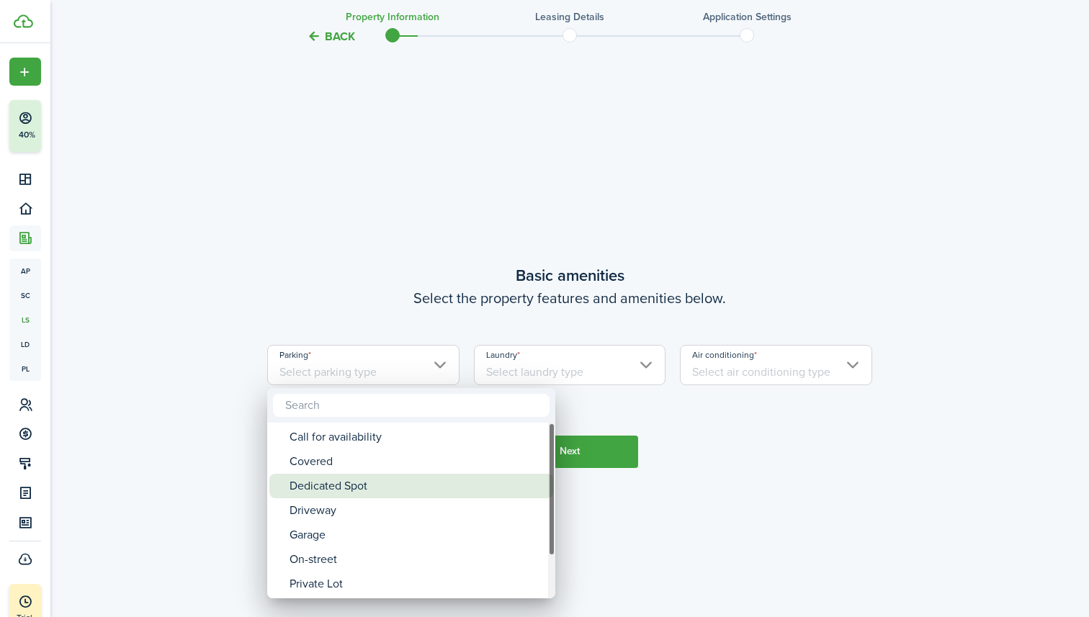
click at [368, 489] on div "Dedicated Spot" at bounding box center [416, 486] width 255 height 24
type input "Dedicated Spot"
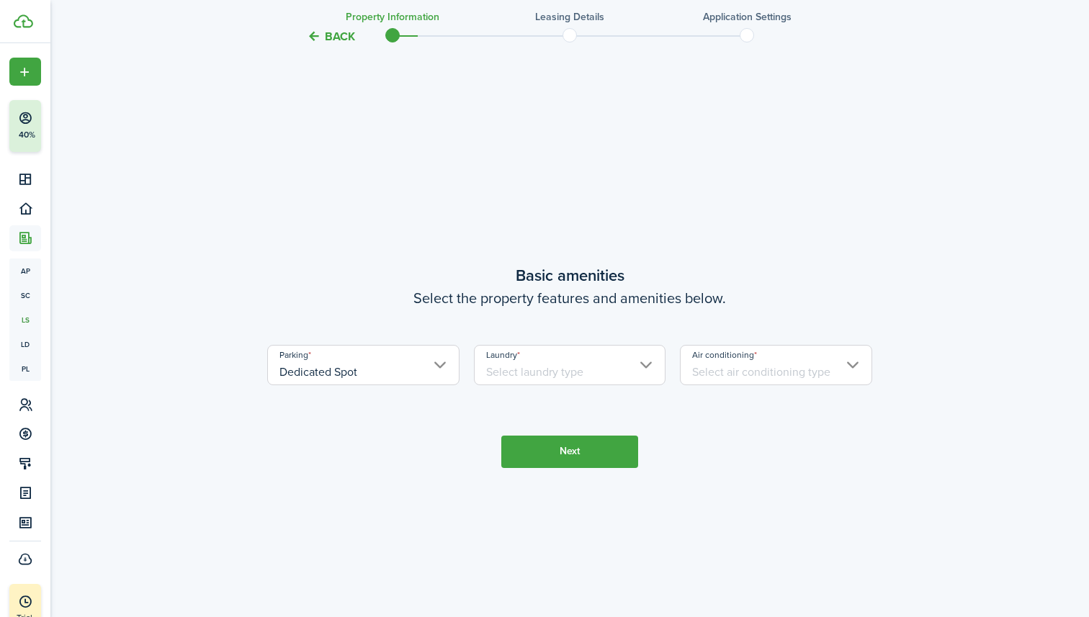
click at [543, 375] on input "Laundry" at bounding box center [570, 365] width 192 height 40
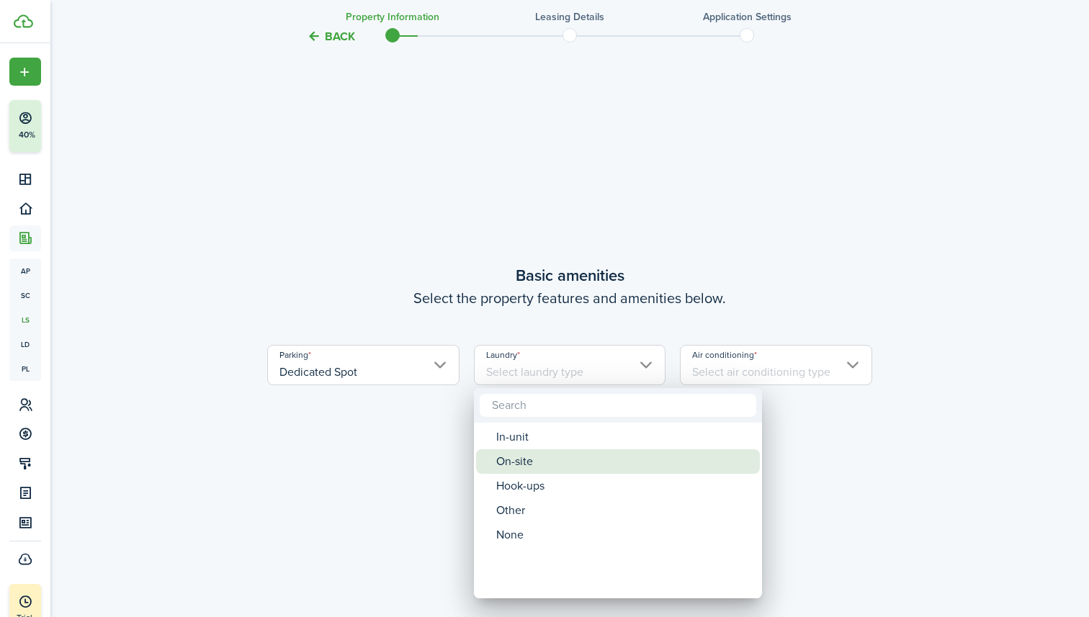
click at [537, 466] on div "On-site" at bounding box center [623, 461] width 255 height 24
type input "On-site"
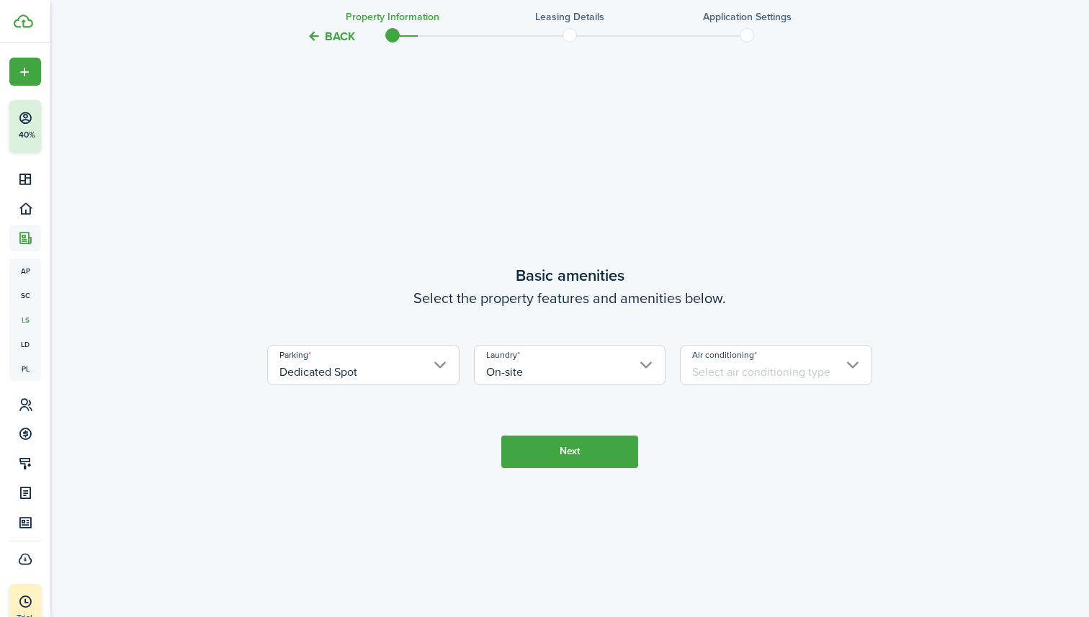
click at [773, 359] on input "Air conditioning" at bounding box center [776, 365] width 192 height 40
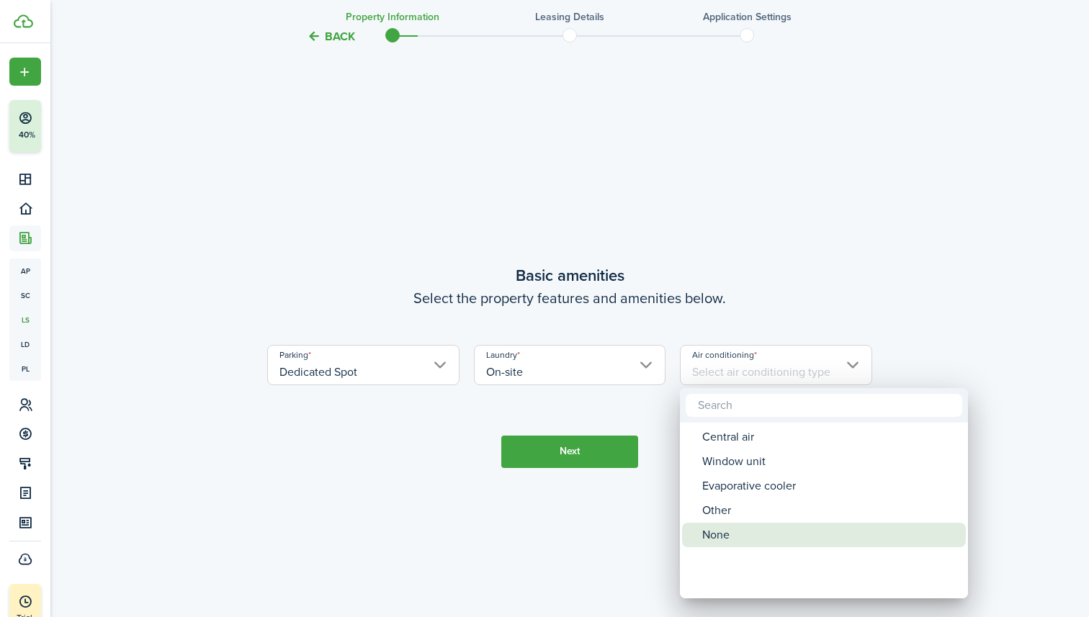
click at [745, 532] on div "None" at bounding box center [829, 535] width 255 height 24
type input "None"
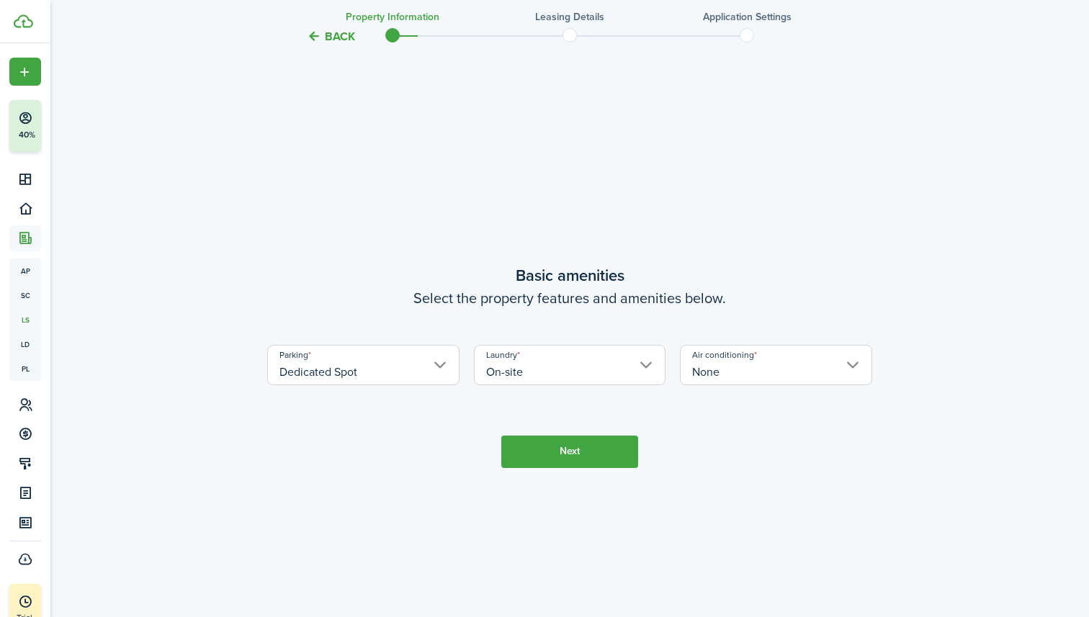
click at [577, 460] on button "Next" at bounding box center [569, 452] width 137 height 32
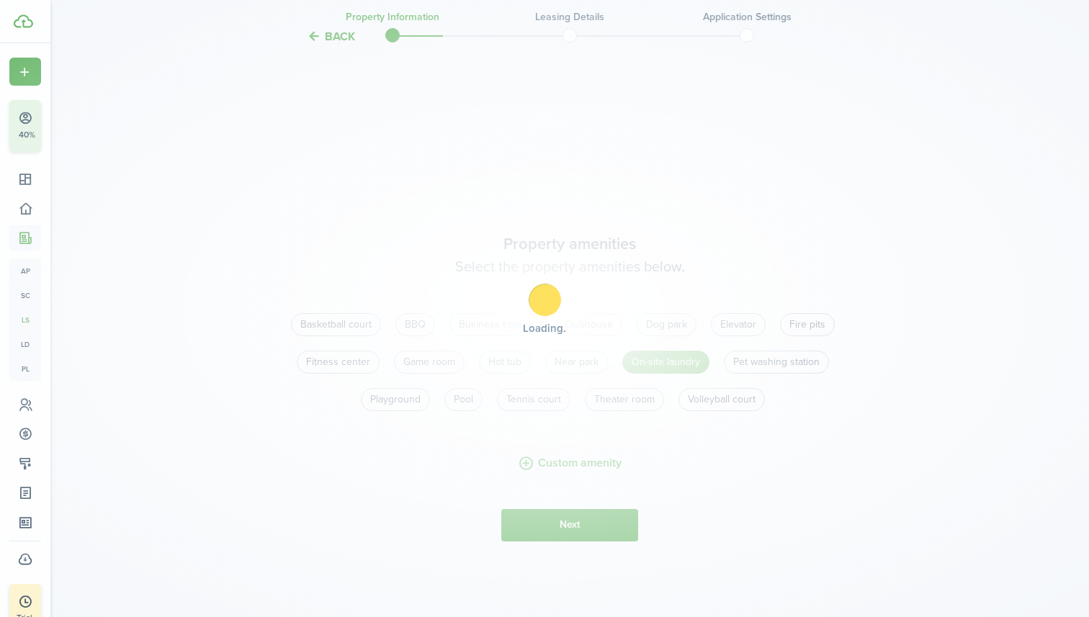
scroll to position [1138, 0]
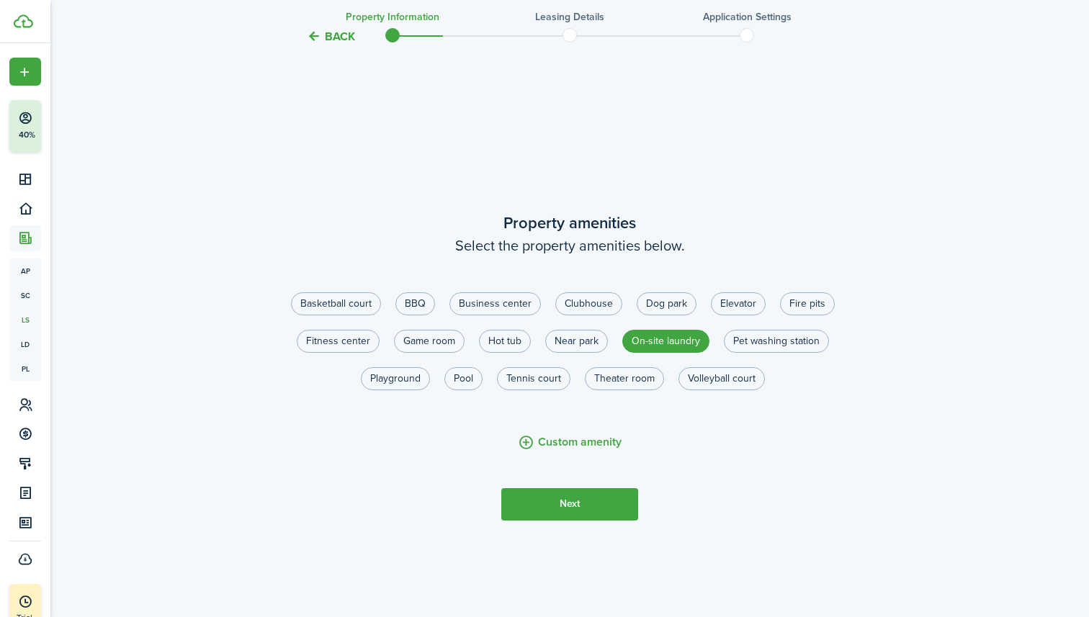
click at [568, 518] on button "Next" at bounding box center [569, 504] width 137 height 32
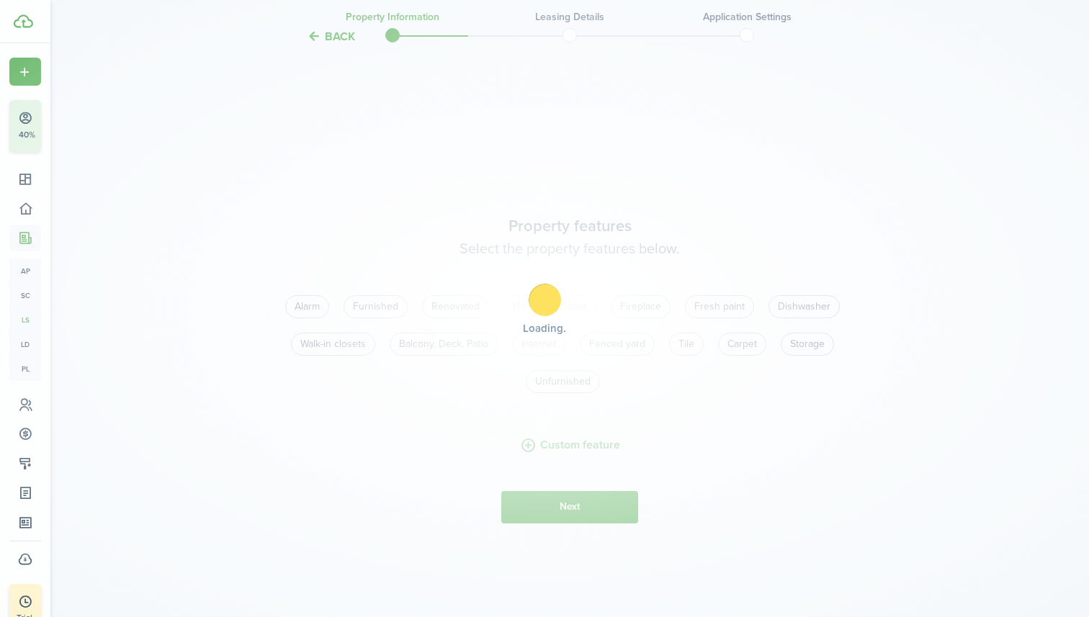
scroll to position [1755, 0]
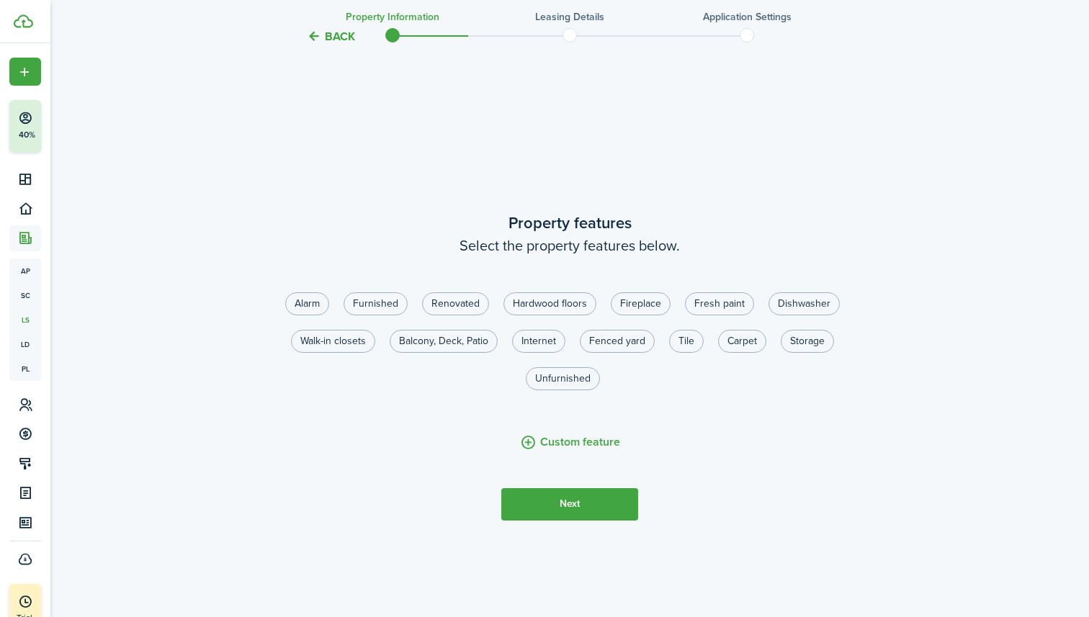
click at [569, 508] on button "Next" at bounding box center [569, 504] width 137 height 32
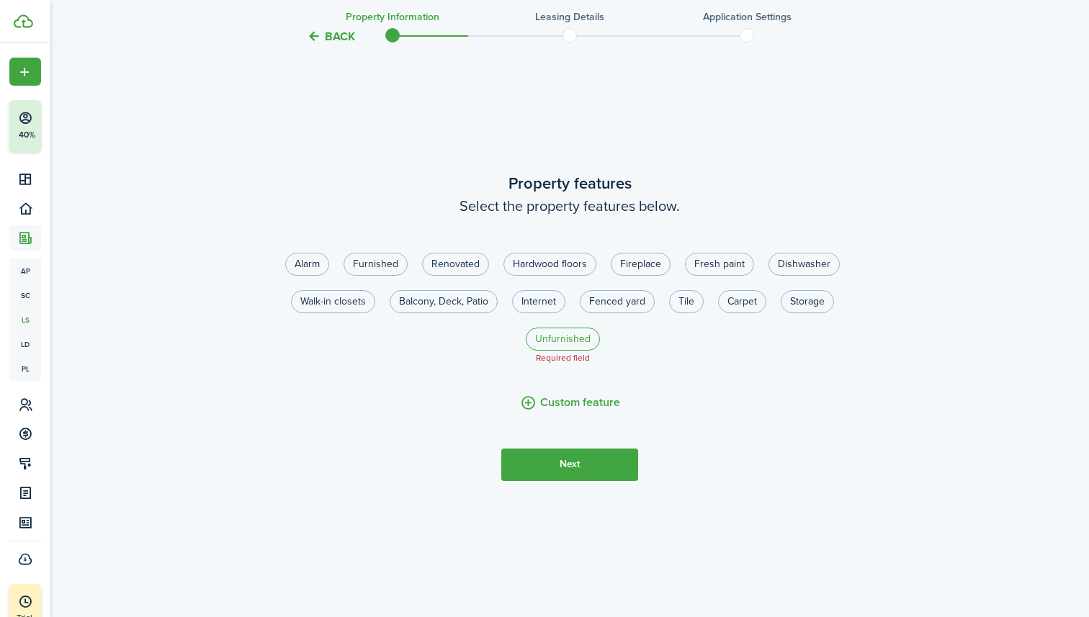
click at [579, 333] on label "Unfurnished" at bounding box center [563, 339] width 74 height 23
radio input "true"
click at [582, 472] on button "Next" at bounding box center [569, 465] width 137 height 32
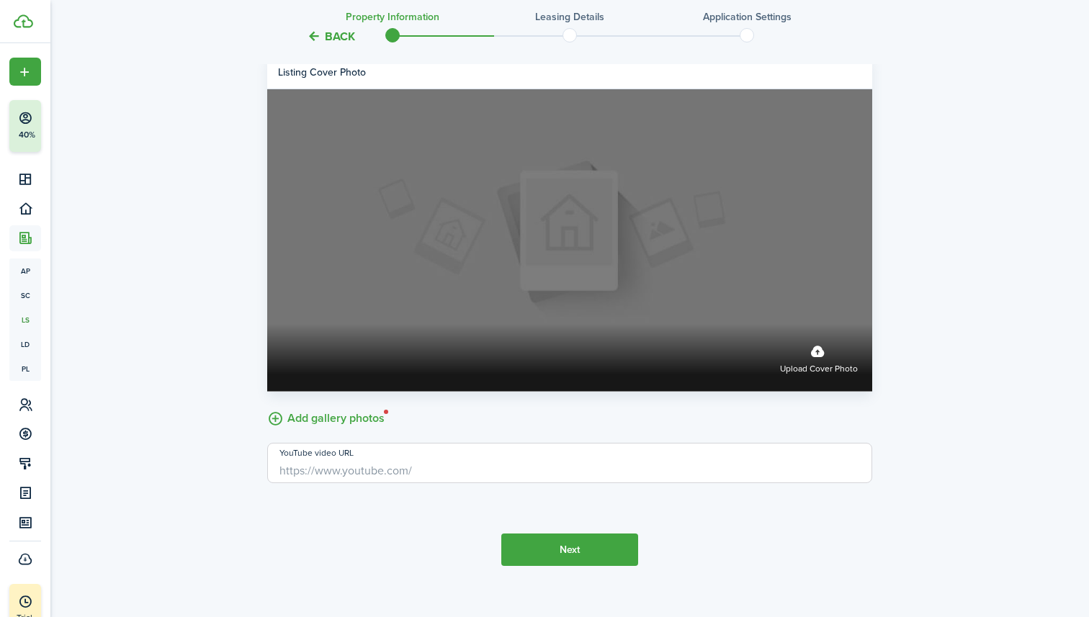
scroll to position [2514, 0]
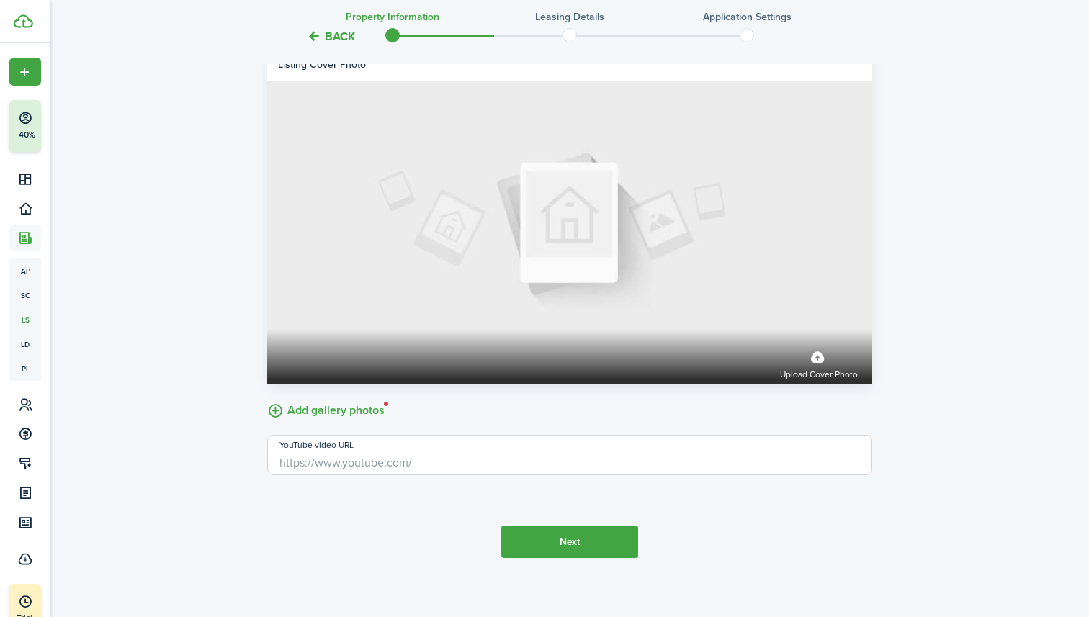
click at [517, 511] on tc-wizard-step "Property photos Add a cover photo of your property and a gallery that tell a st…" at bounding box center [569, 251] width 605 height 672
click at [529, 546] on button "Next" at bounding box center [569, 542] width 137 height 32
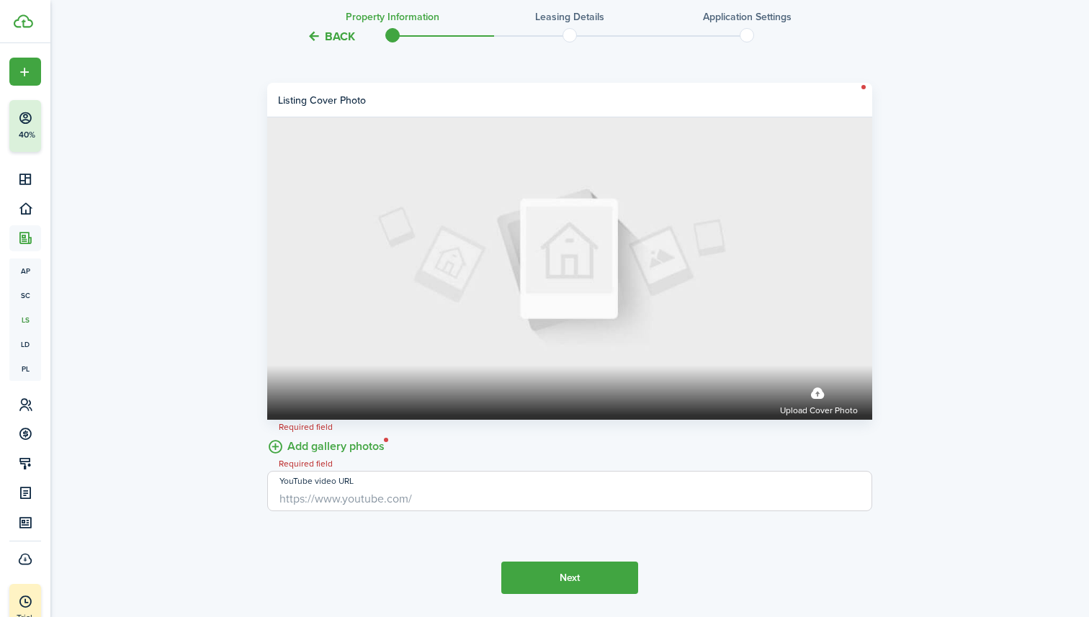
scroll to position [2477, 0]
click at [364, 447] on label "Add gallery photos" at bounding box center [325, 446] width 117 height 22
click at [267, 435] on input "Add gallery photos" at bounding box center [267, 435] width 0 height 0
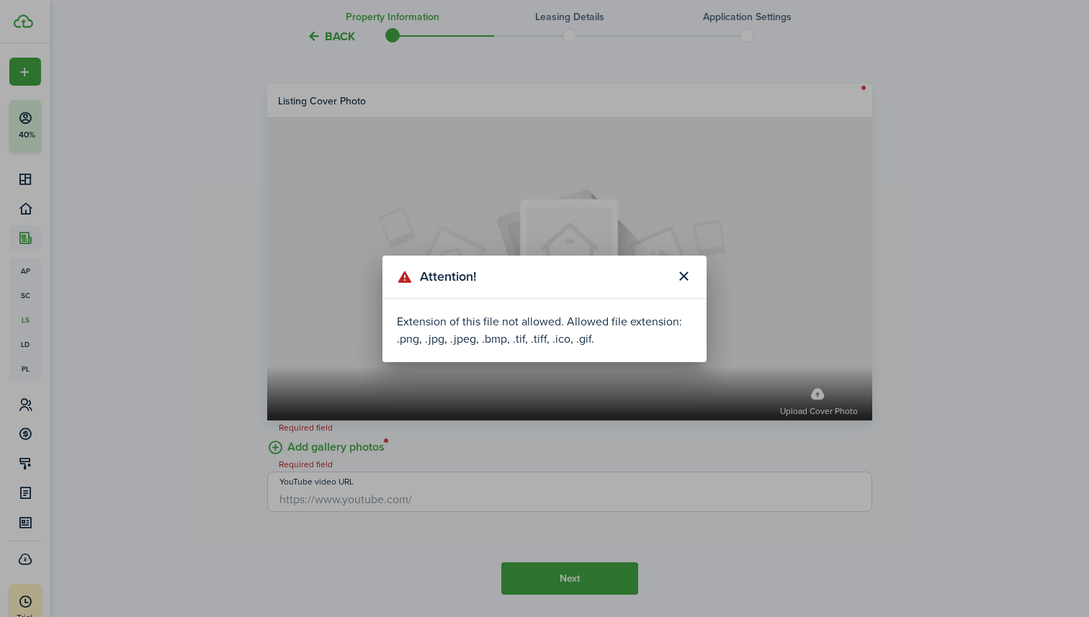
click at [678, 278] on button "Close modal" at bounding box center [683, 276] width 24 height 24
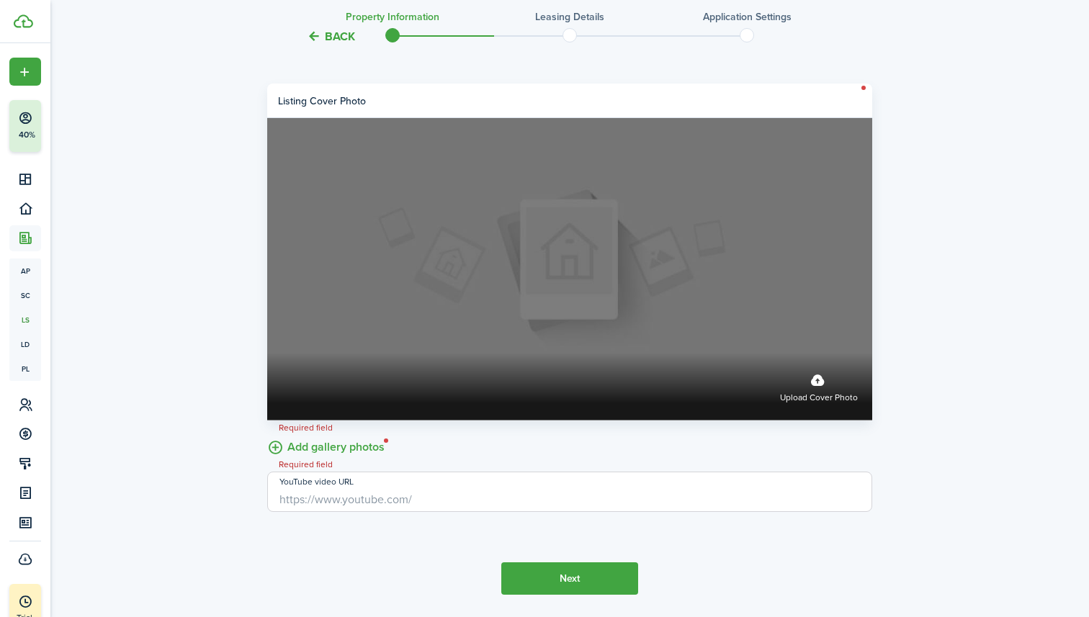
click at [635, 331] on label "Upload cover photo" at bounding box center [569, 269] width 605 height 302
click at [267, 353] on input "Upload cover photo" at bounding box center [267, 353] width 0 height 0
click at [509, 306] on label "Upload cover photo" at bounding box center [569, 269] width 605 height 302
click at [267, 353] on input "Upload cover photo" at bounding box center [267, 353] width 0 height 0
